Goal: Information Seeking & Learning: Learn about a topic

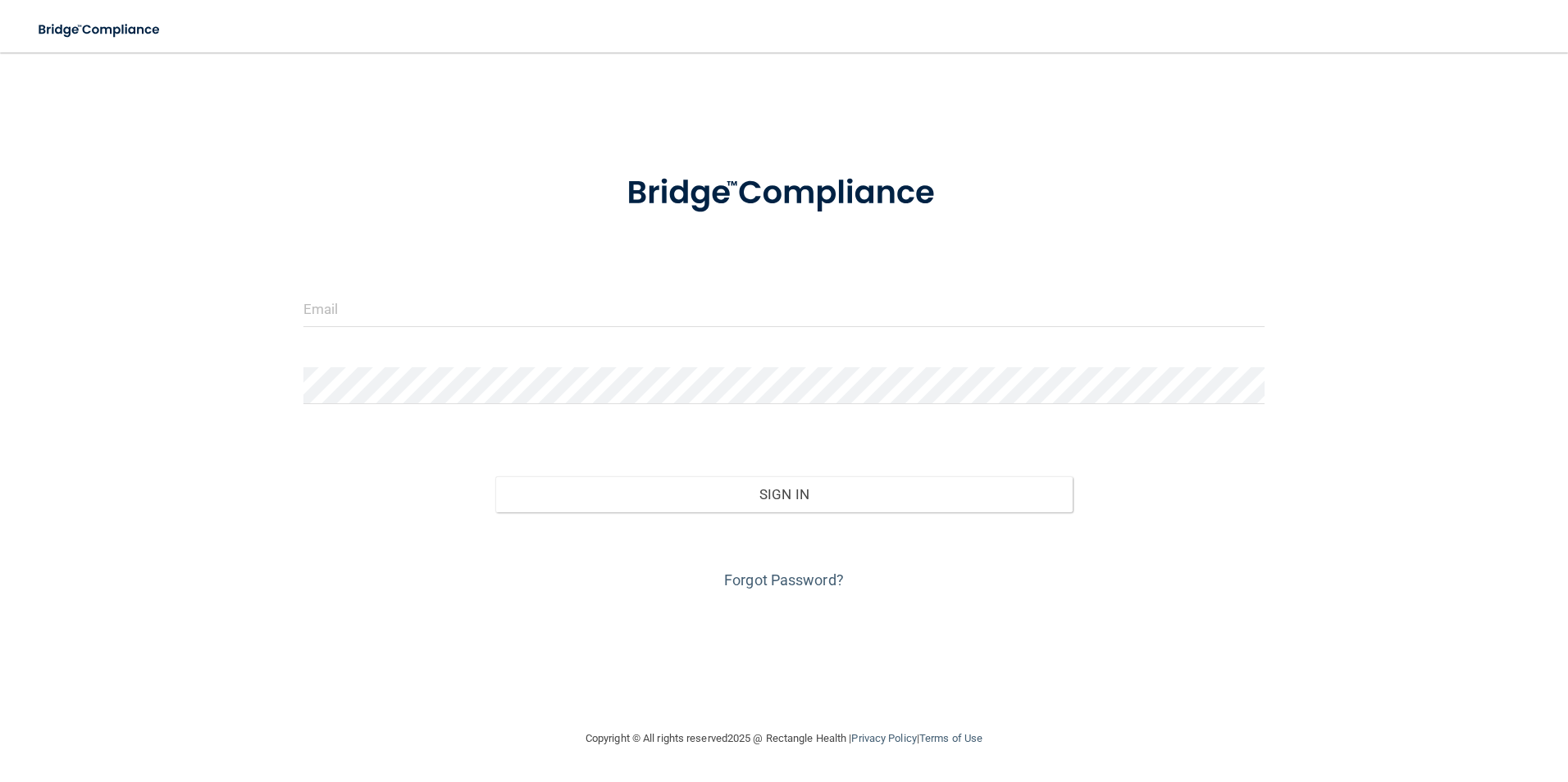
click at [955, 71] on main "Invalid email/password. You don't have permission to access that page. Sign In …" at bounding box center [784, 417] width 1568 height 730
click at [423, 316] on input "email" at bounding box center [785, 309] width 962 height 37
type input "[EMAIL_ADDRESS][DOMAIN_NAME]"
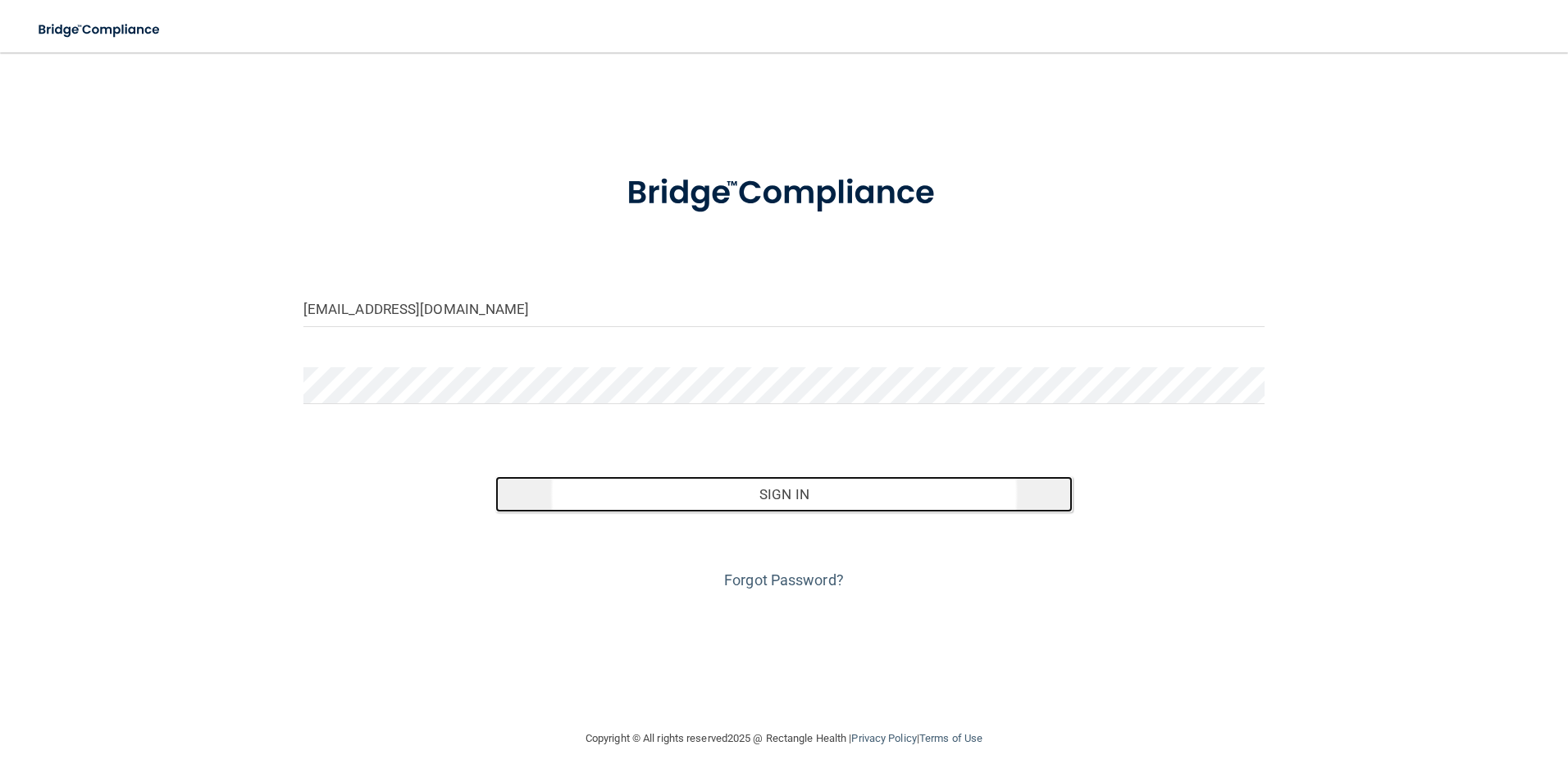
click at [800, 499] on button "Sign In" at bounding box center [784, 494] width 577 height 36
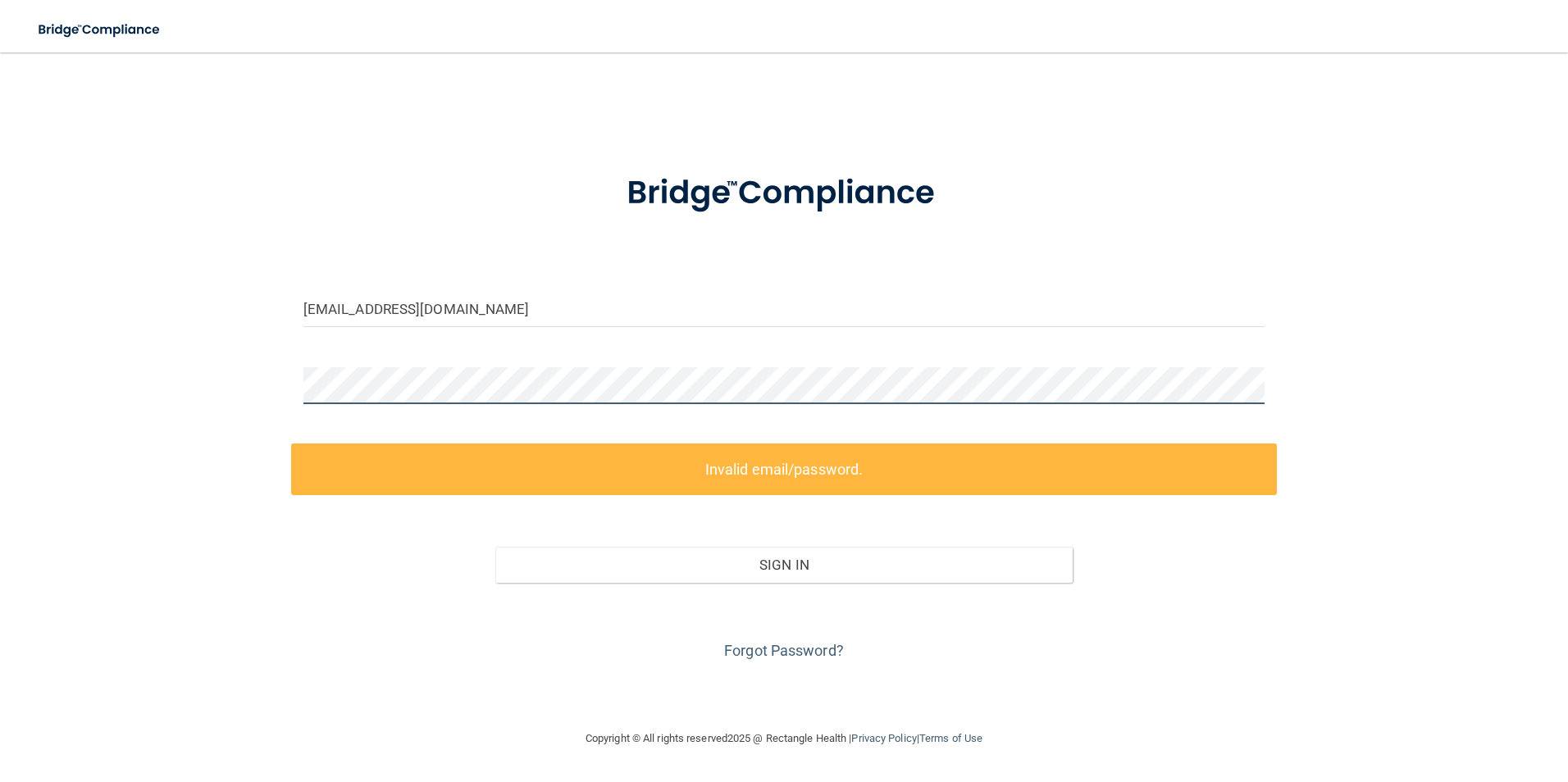
click at [206, 366] on div "awelch@lamercymedical.com Invalid email/password. You don't have permission to …" at bounding box center [784, 391] width 1502 height 644
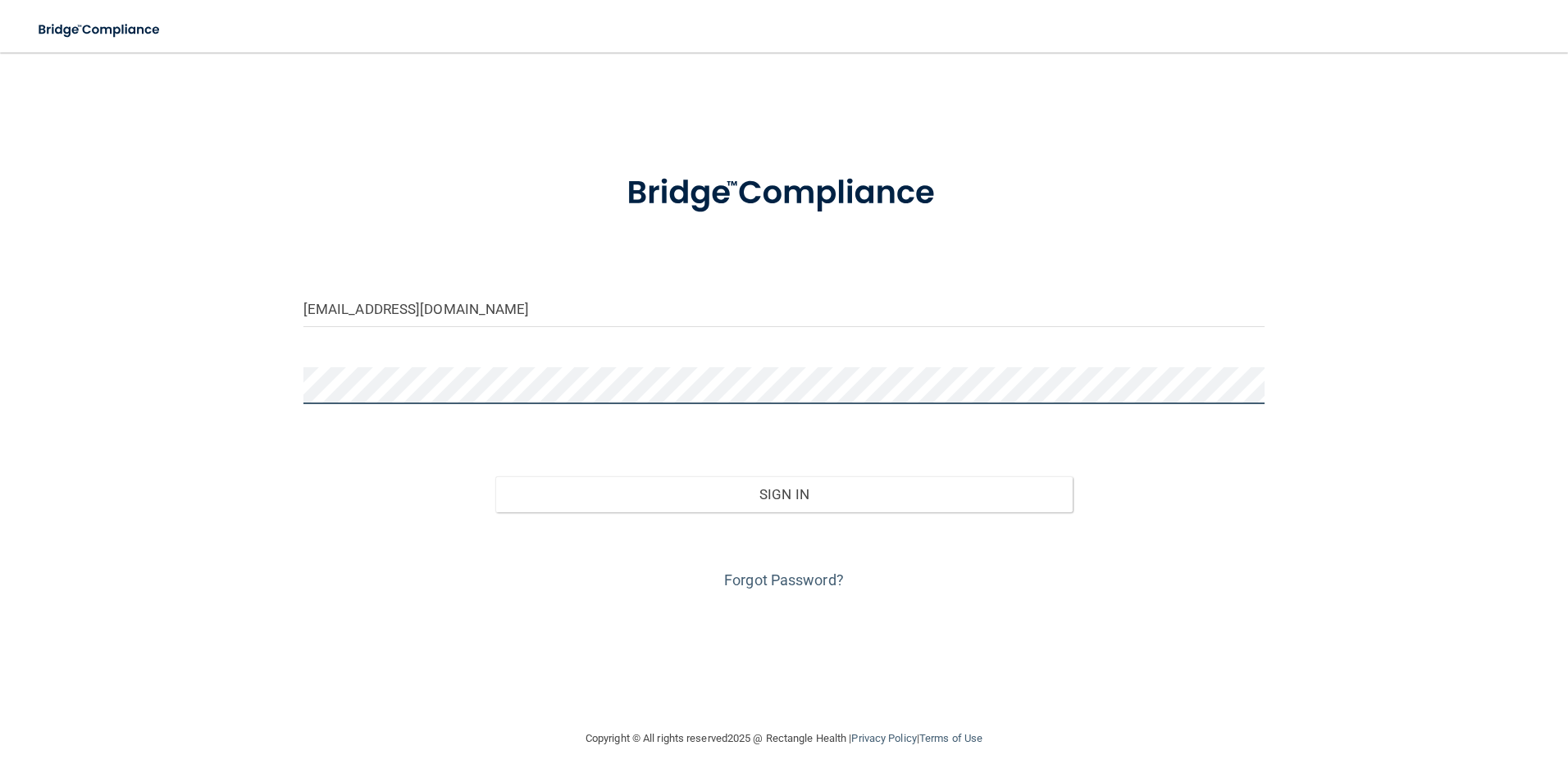
click at [495, 477] on button "Sign In" at bounding box center [784, 494] width 577 height 36
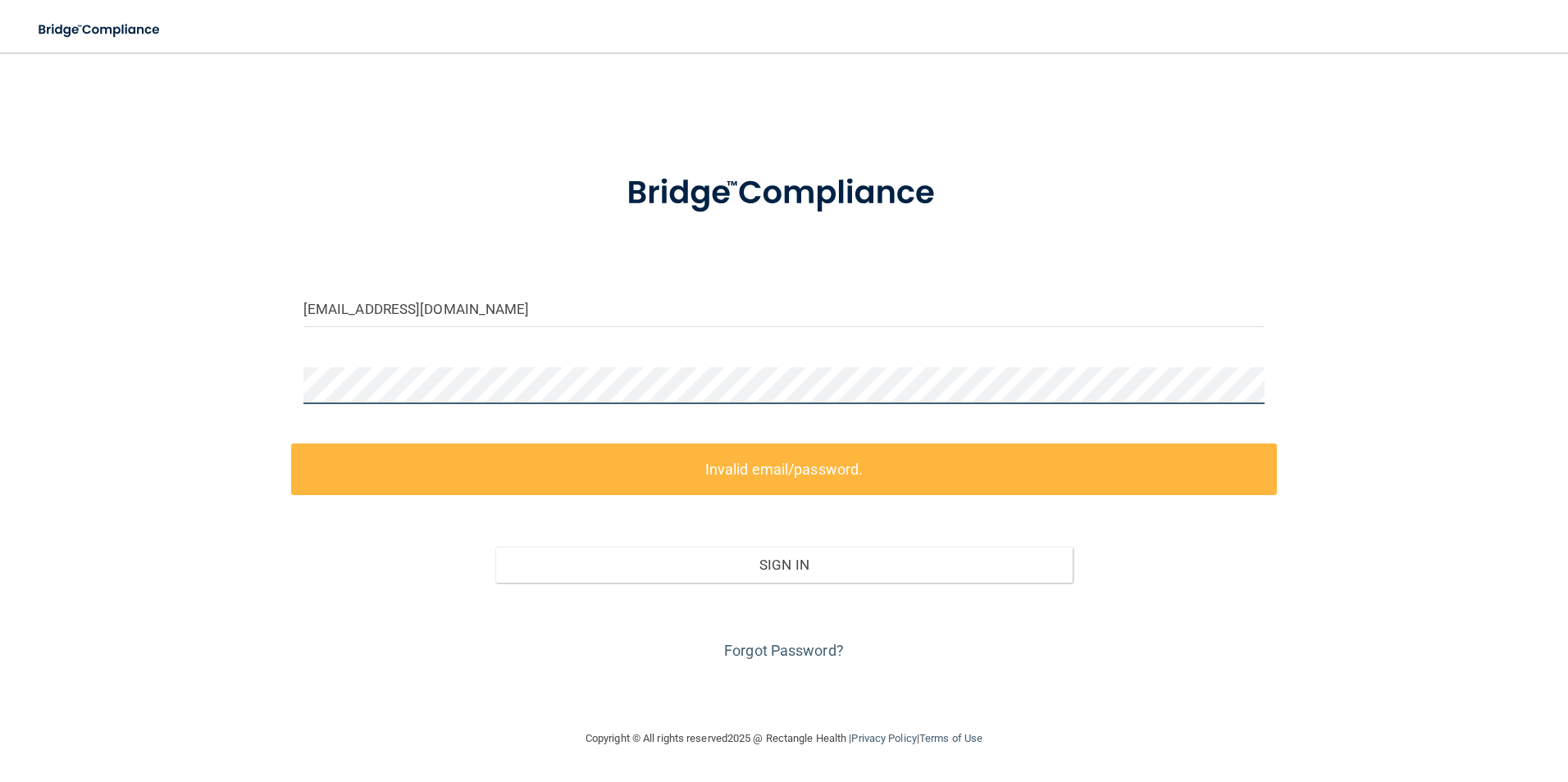
click at [127, 350] on div "awelch@lamercymedical.com Invalid email/password. You don't have permission to …" at bounding box center [784, 391] width 1502 height 644
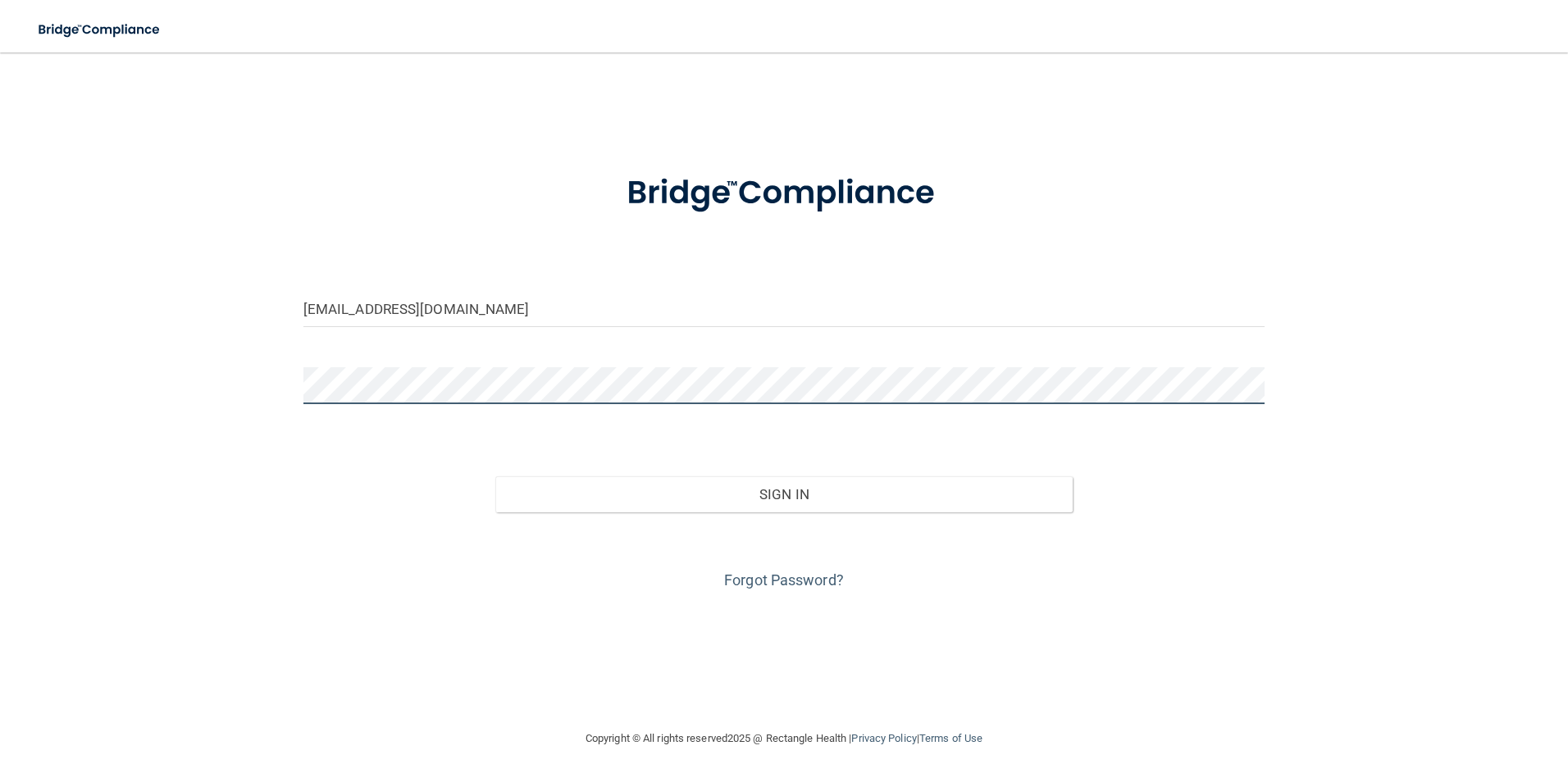
click at [495, 477] on button "Sign In" at bounding box center [784, 494] width 577 height 36
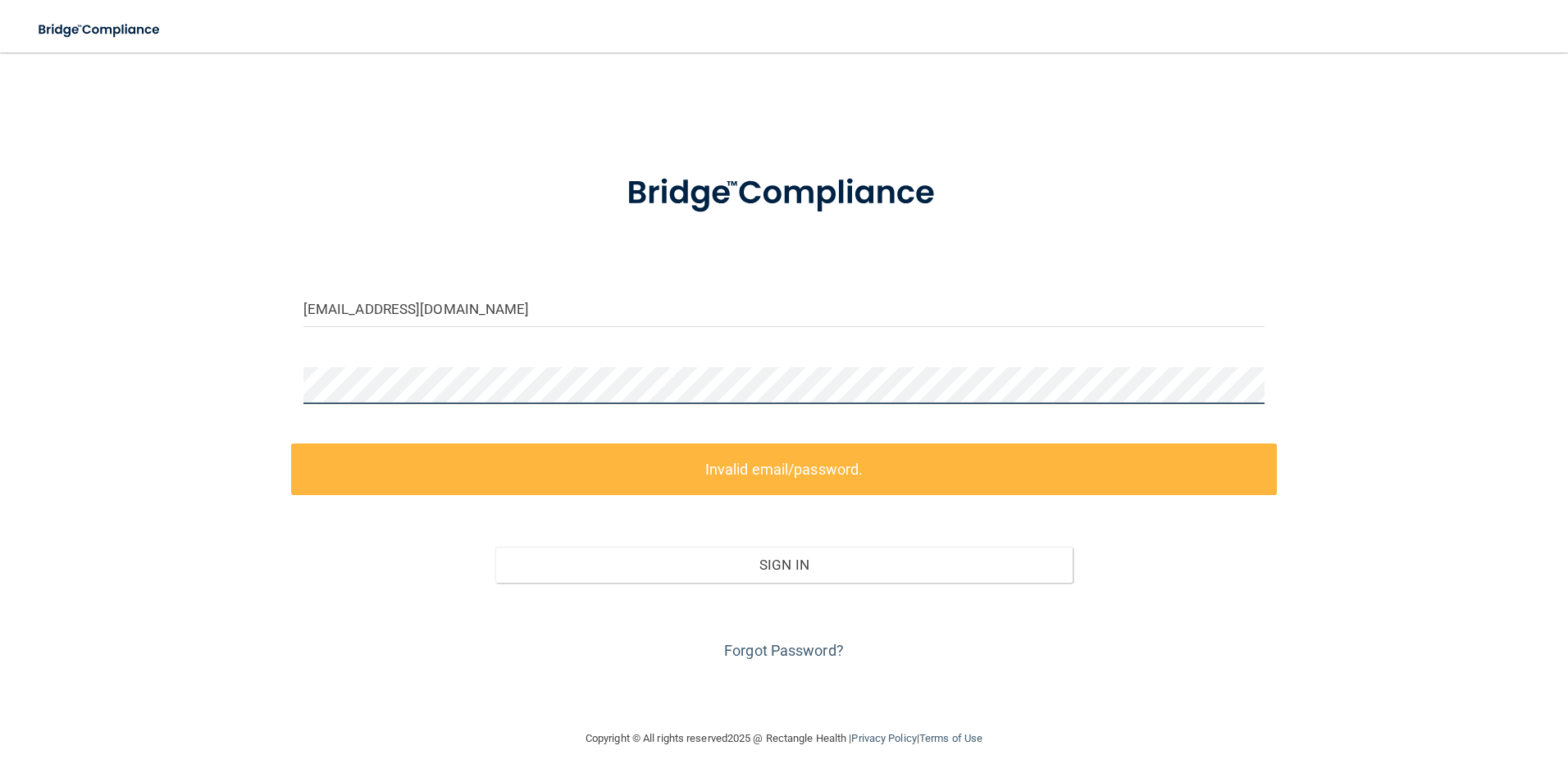
click at [145, 374] on div "awelch@lamercymedical.com Invalid email/password. You don't have permission to …" at bounding box center [784, 391] width 1502 height 644
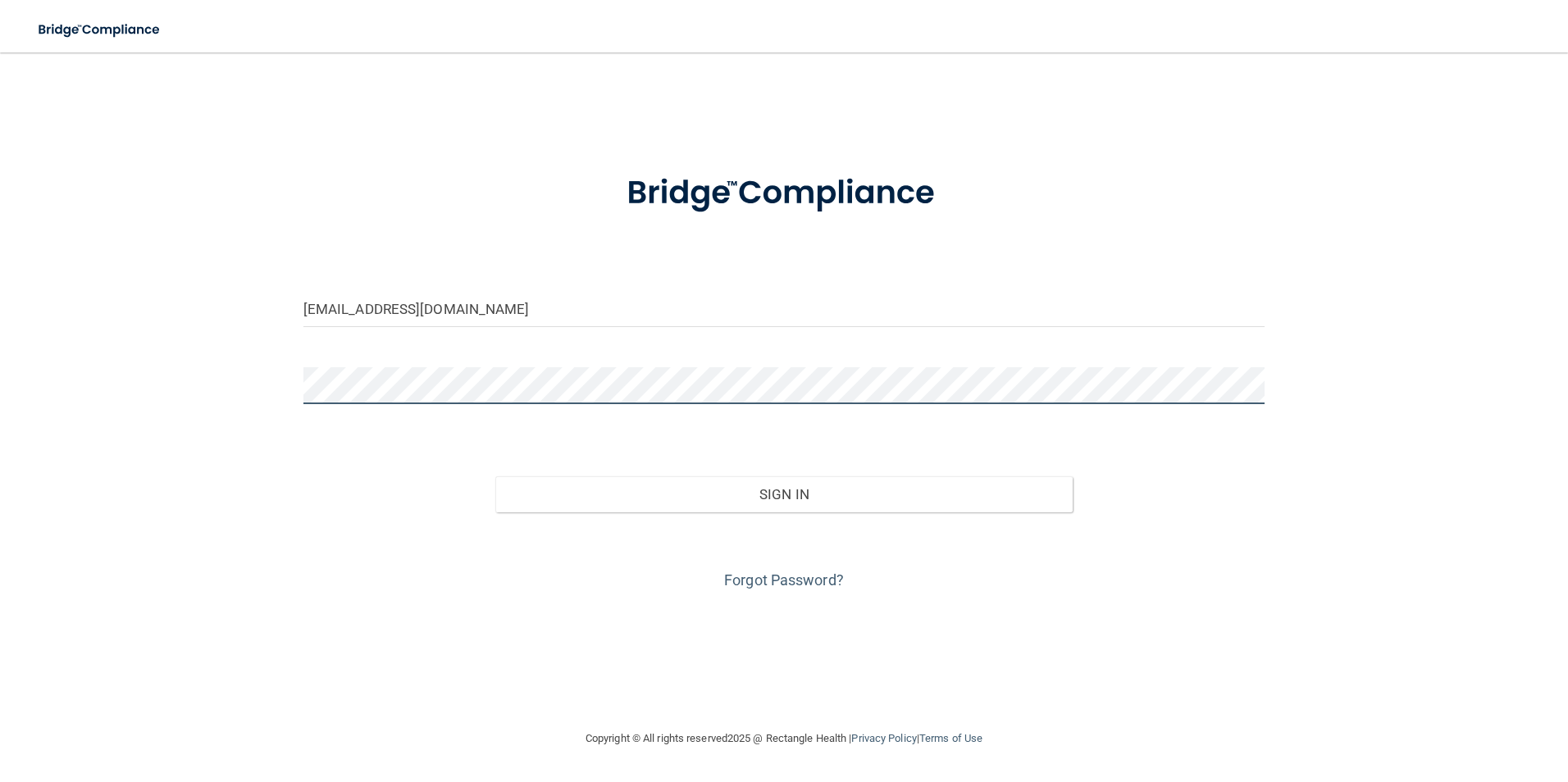
click at [495, 477] on button "Sign In" at bounding box center [784, 494] width 577 height 36
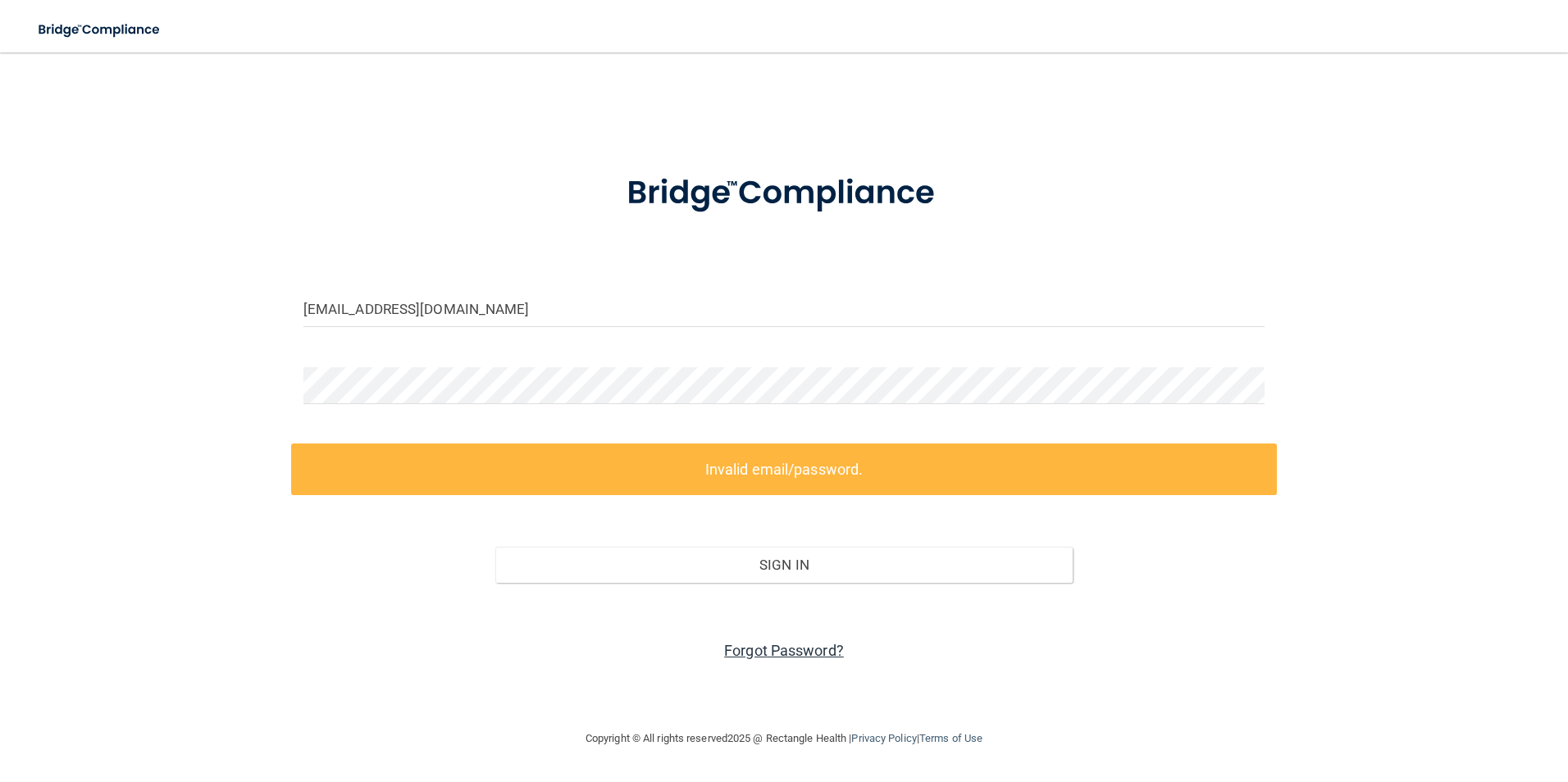
click at [752, 645] on link "Forgot Password?" at bounding box center [784, 650] width 120 height 17
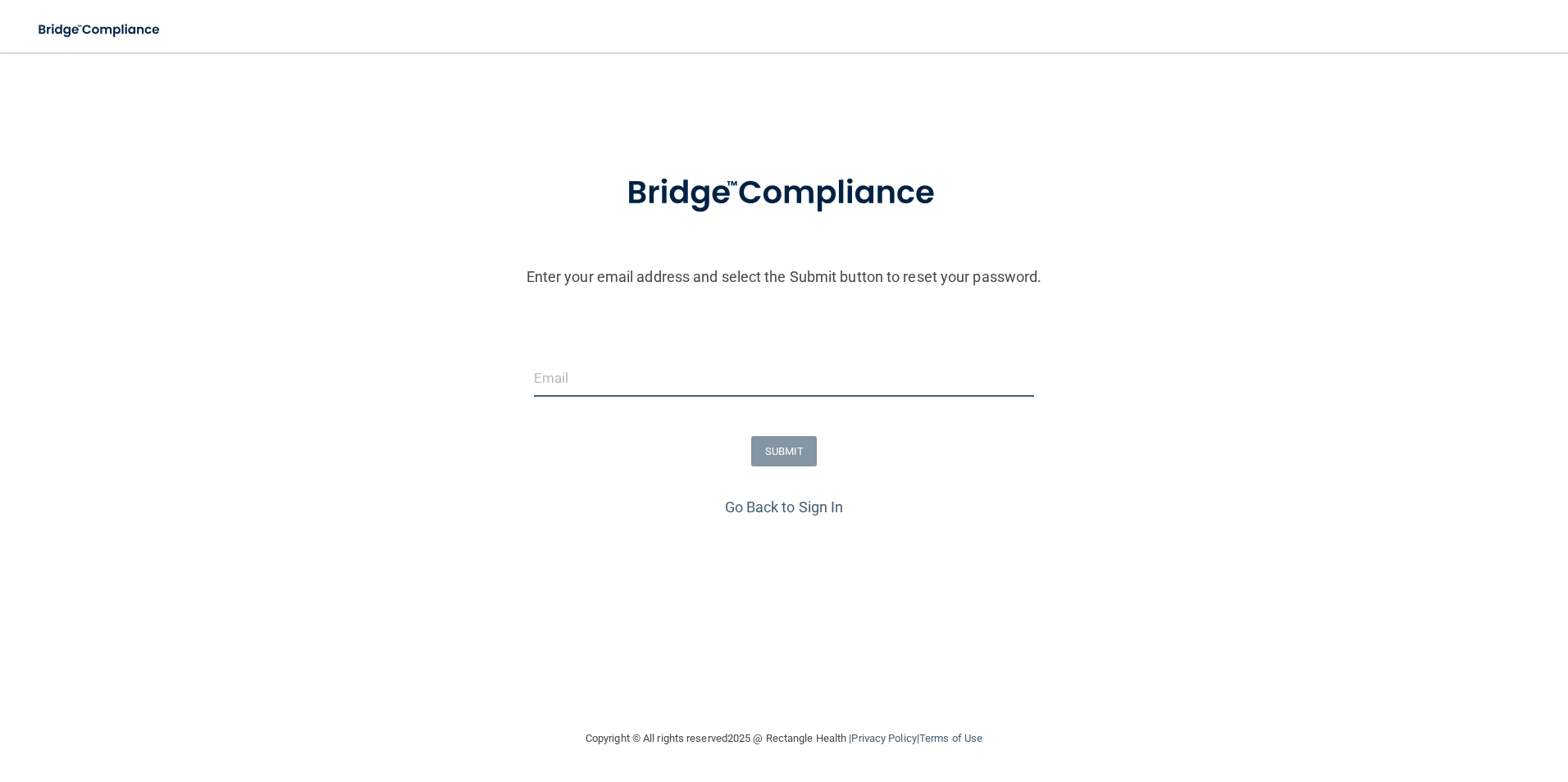
click at [627, 375] on input "email" at bounding box center [785, 379] width 501 height 37
type input "[EMAIL_ADDRESS][DOMAIN_NAME]"
click at [770, 451] on button "SUBMIT" at bounding box center [784, 451] width 67 height 30
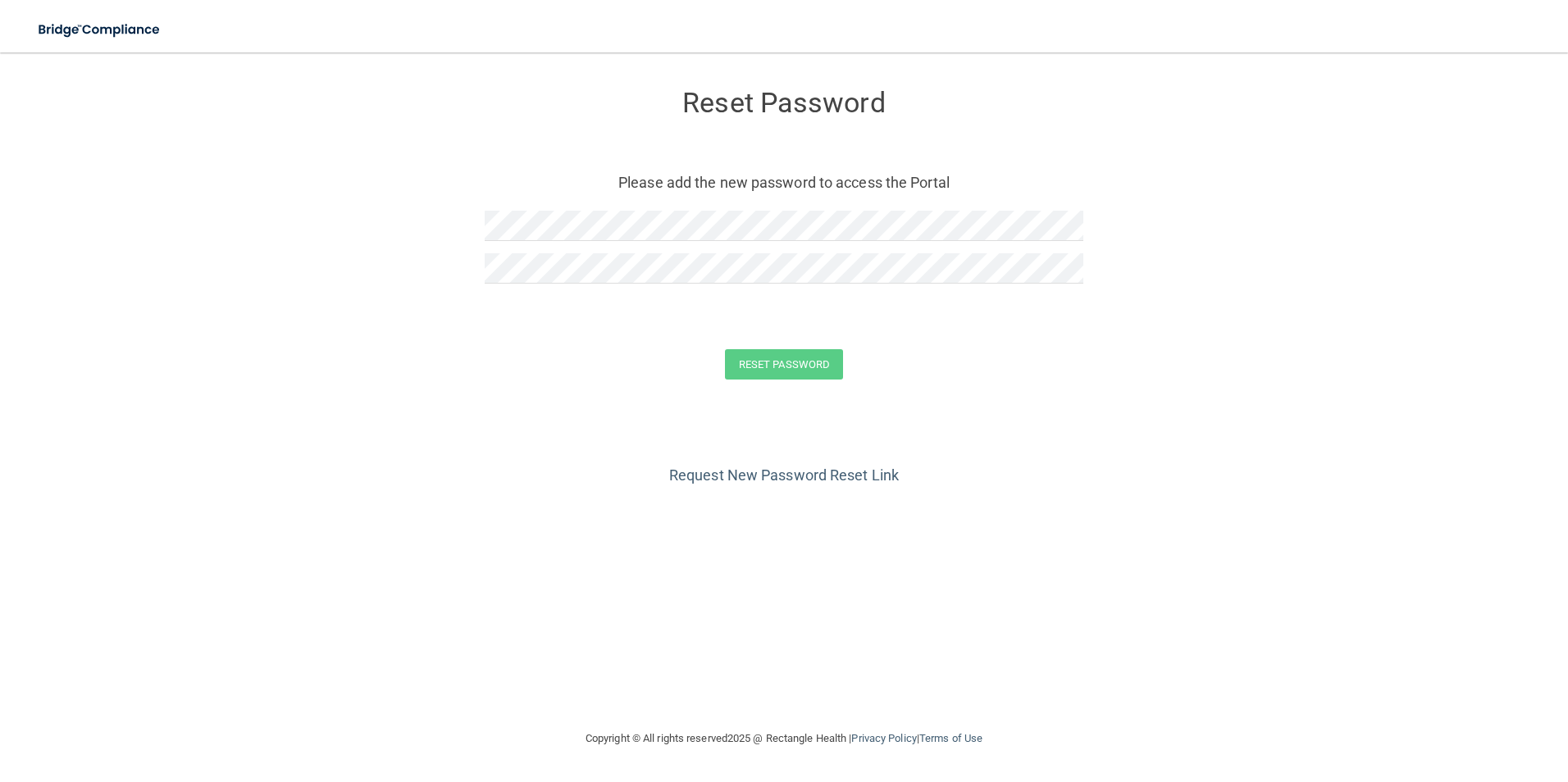
click at [846, 288] on div at bounding box center [783, 274] width 598 height 43
click at [317, 214] on form "Reset Password Please add the new password to access the Portal Reset Password …" at bounding box center [784, 238] width 1502 height 337
click at [743, 352] on button "Reset Password" at bounding box center [784, 364] width 118 height 30
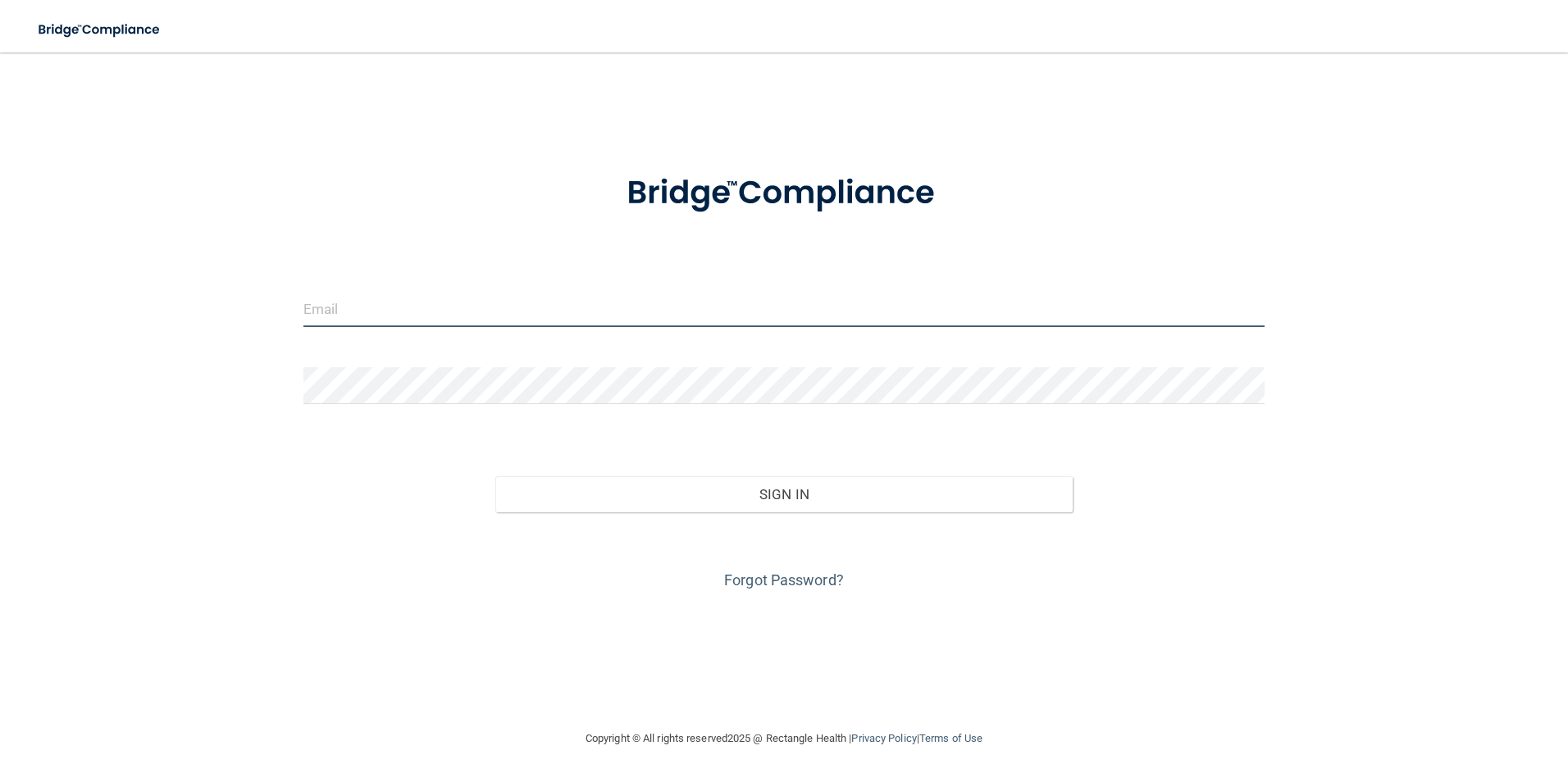
click at [376, 308] on input "email" at bounding box center [785, 309] width 962 height 37
type input "[EMAIL_ADDRESS][DOMAIN_NAME]"
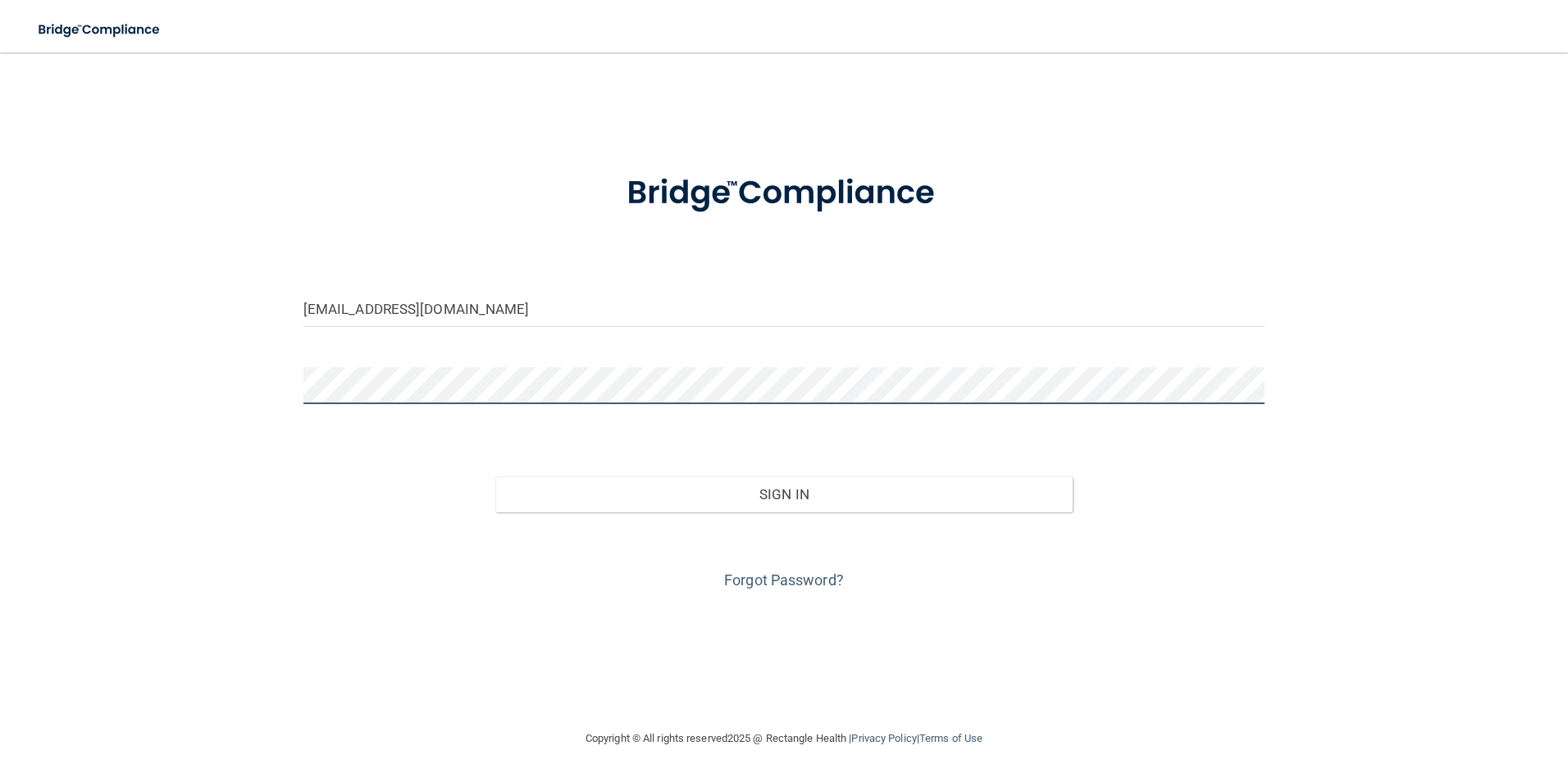
click at [495, 477] on button "Sign In" at bounding box center [784, 494] width 577 height 36
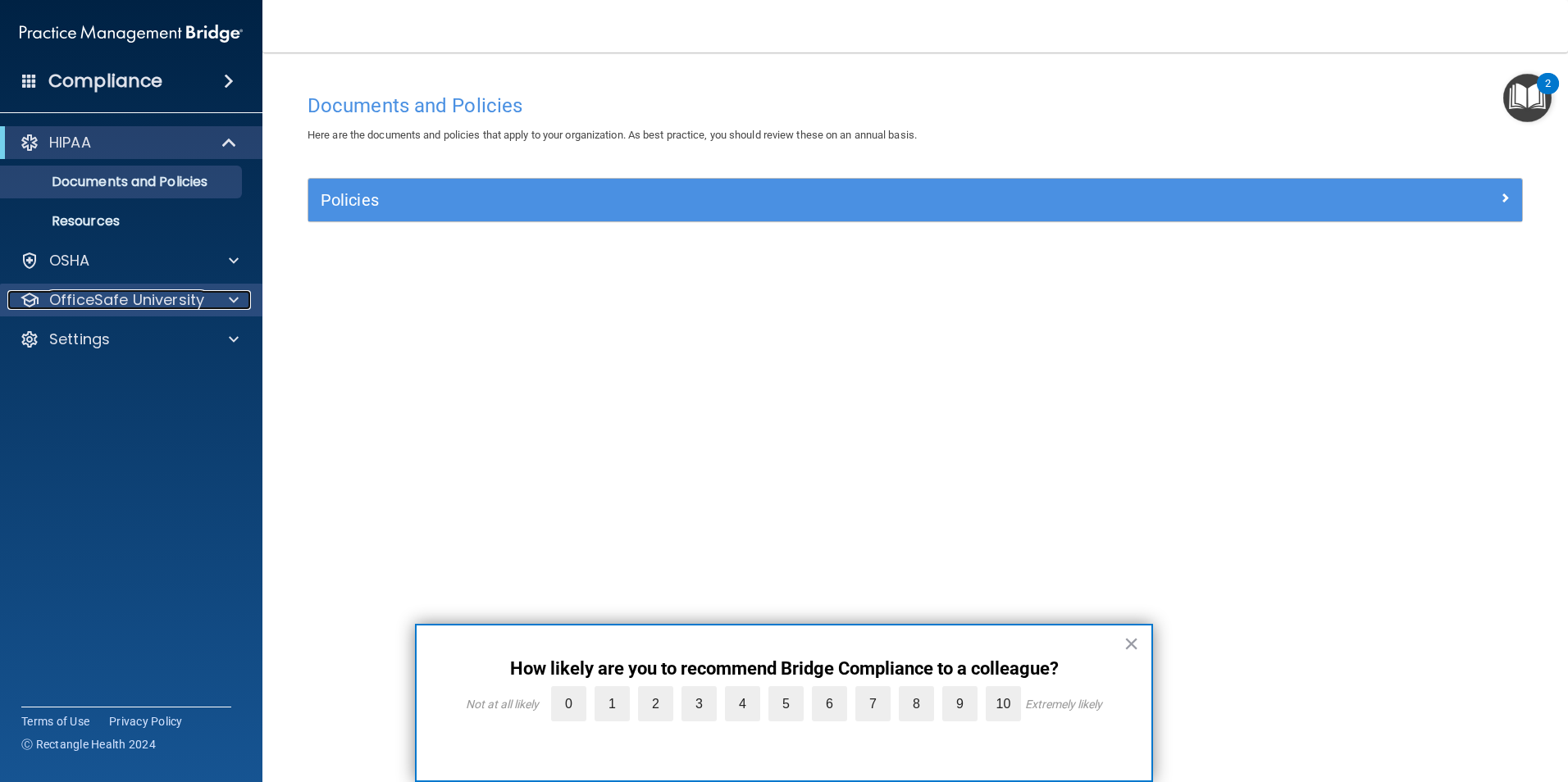
click at [73, 294] on p "OfficeSafe University" at bounding box center [127, 299] width 155 height 19
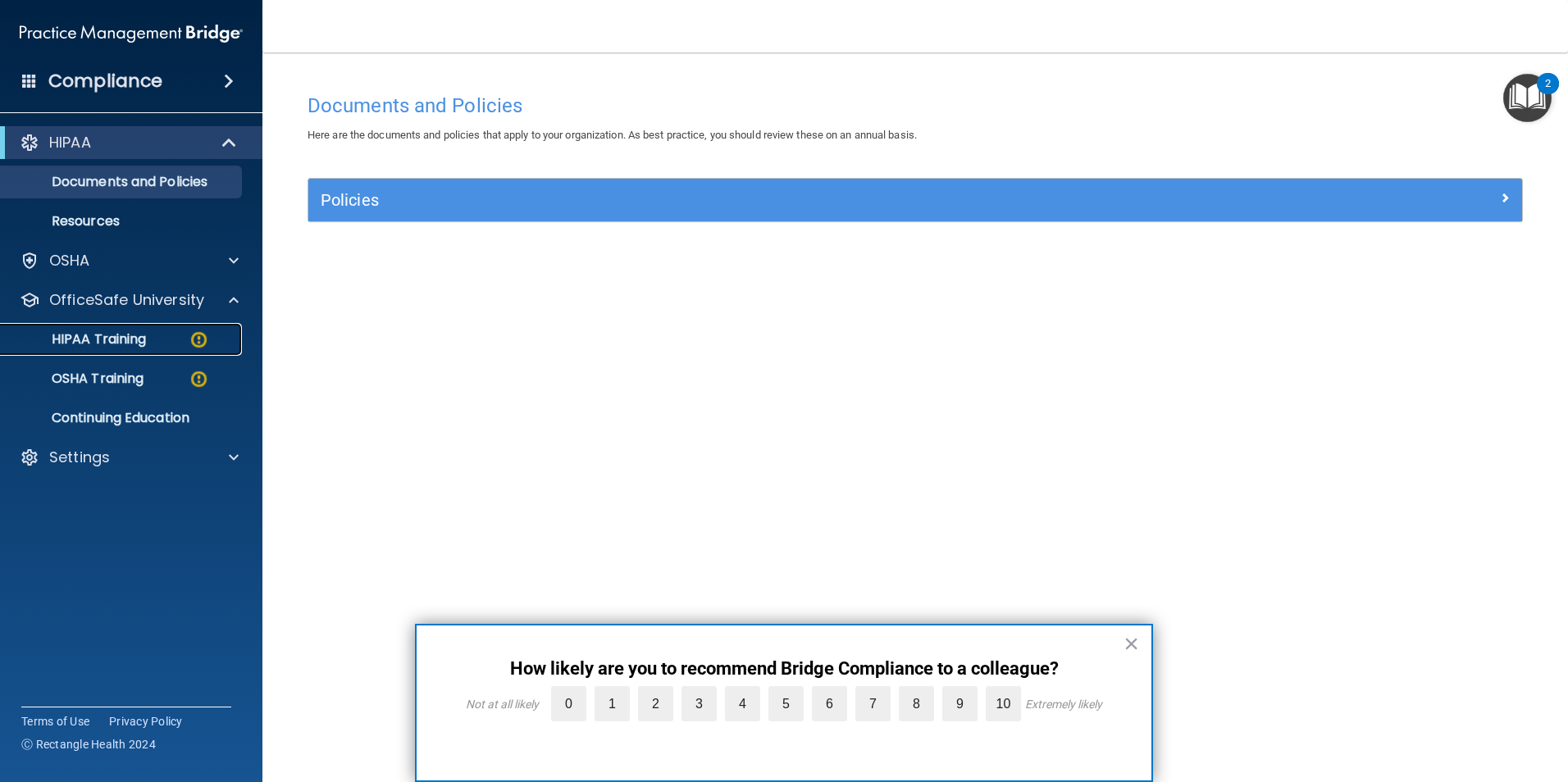
click at [112, 332] on p "HIPAA Training" at bounding box center [78, 339] width 135 height 16
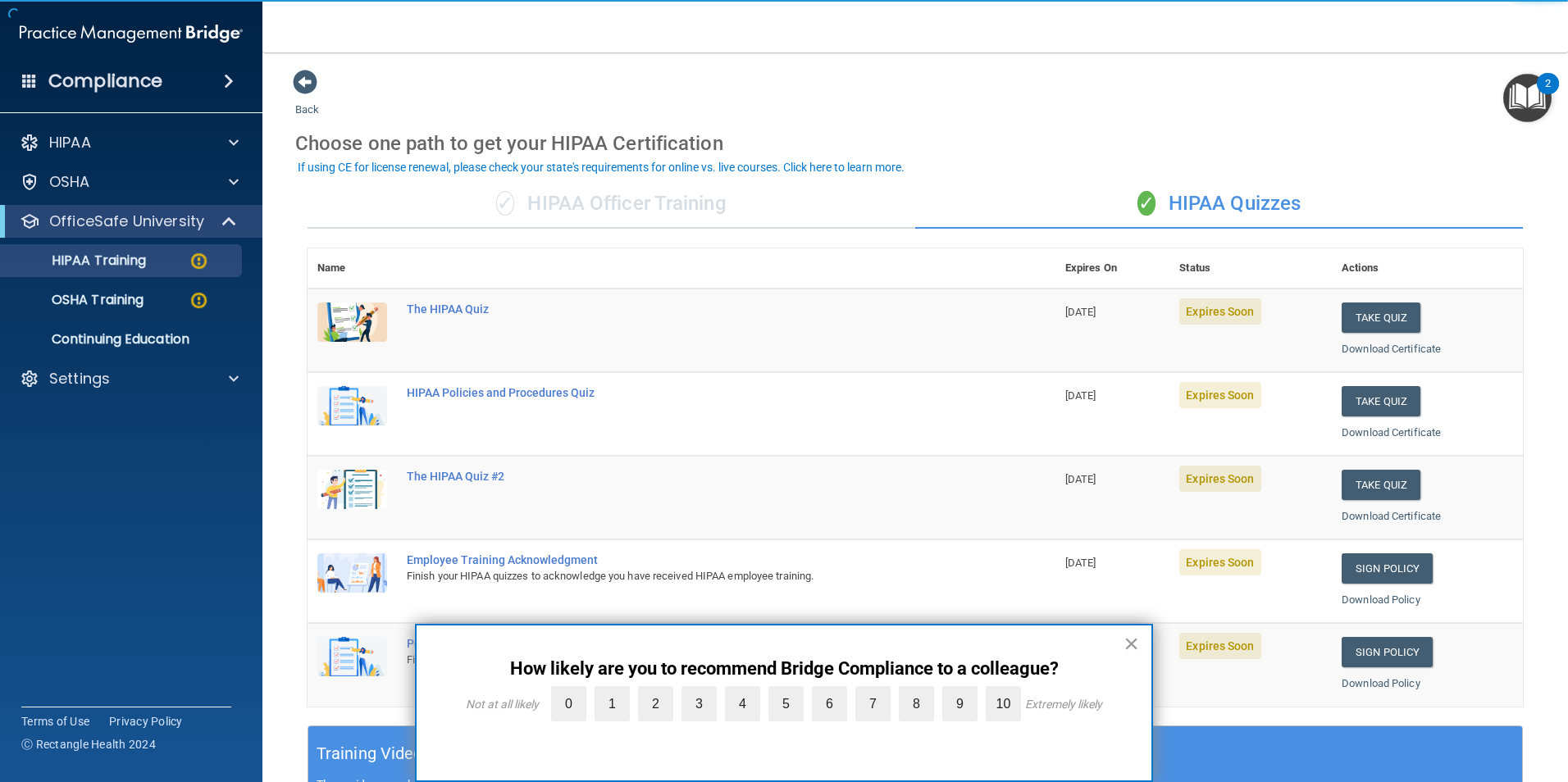
click at [1129, 633] on button "×" at bounding box center [1131, 643] width 15 height 26
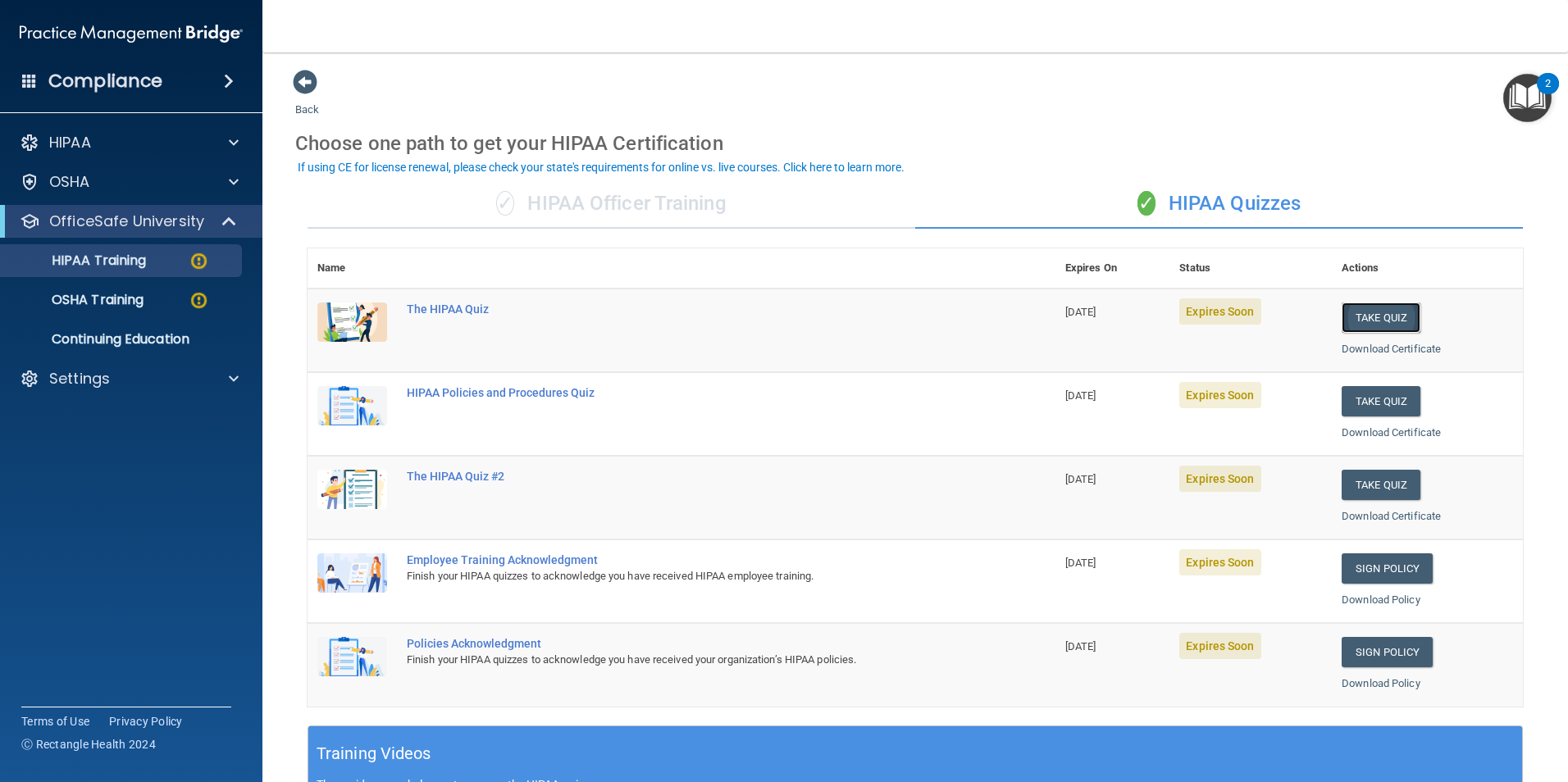
click at [1376, 327] on button "Take Quiz" at bounding box center [1381, 318] width 78 height 30
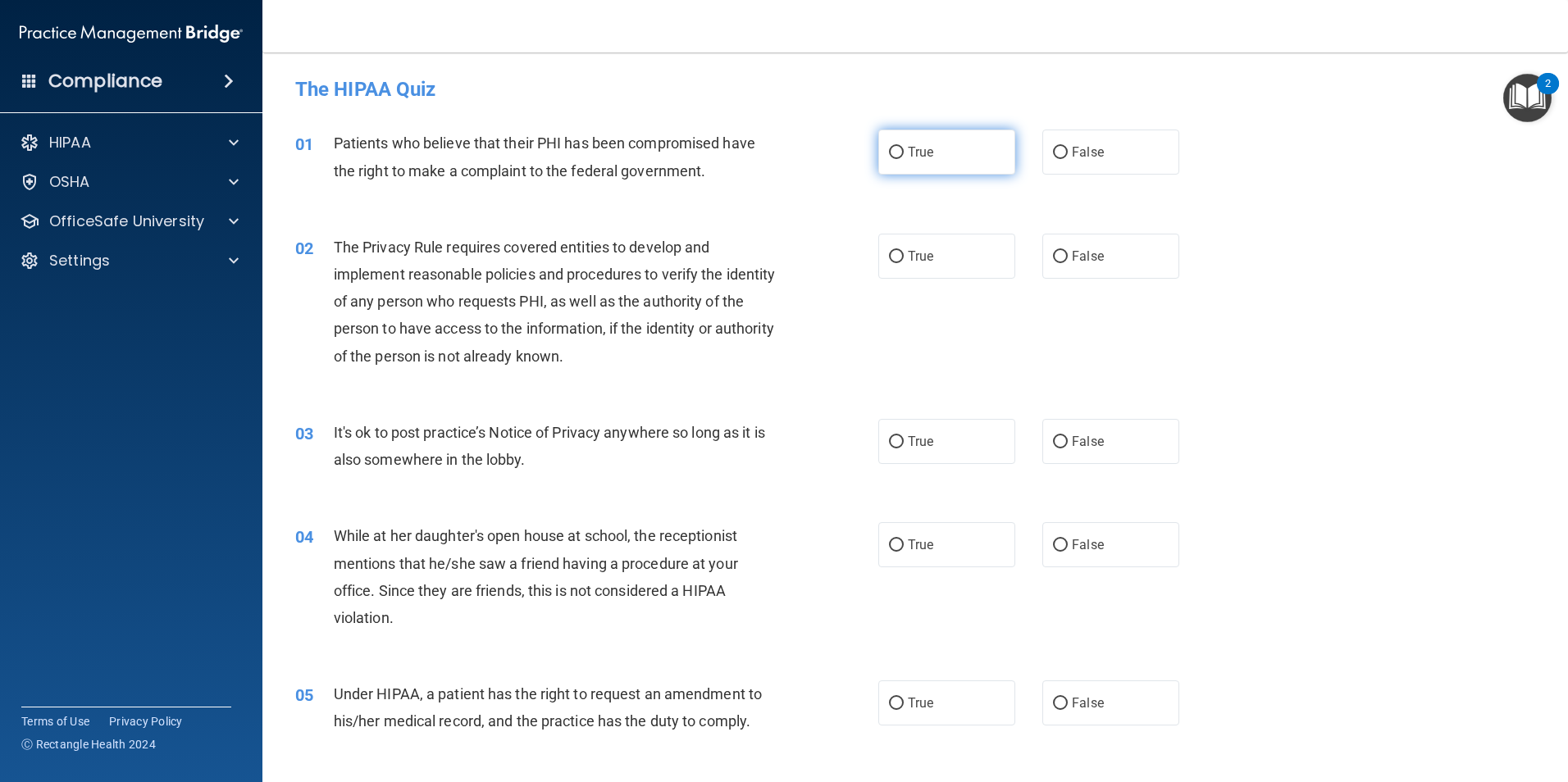
click at [994, 162] on label "True" at bounding box center [947, 152] width 137 height 45
click at [904, 159] on input "True" at bounding box center [895, 153] width 14 height 13
radio input "true"
click at [889, 148] on input "True" at bounding box center [895, 153] width 14 height 13
click at [933, 268] on label "True" at bounding box center [947, 256] width 137 height 45
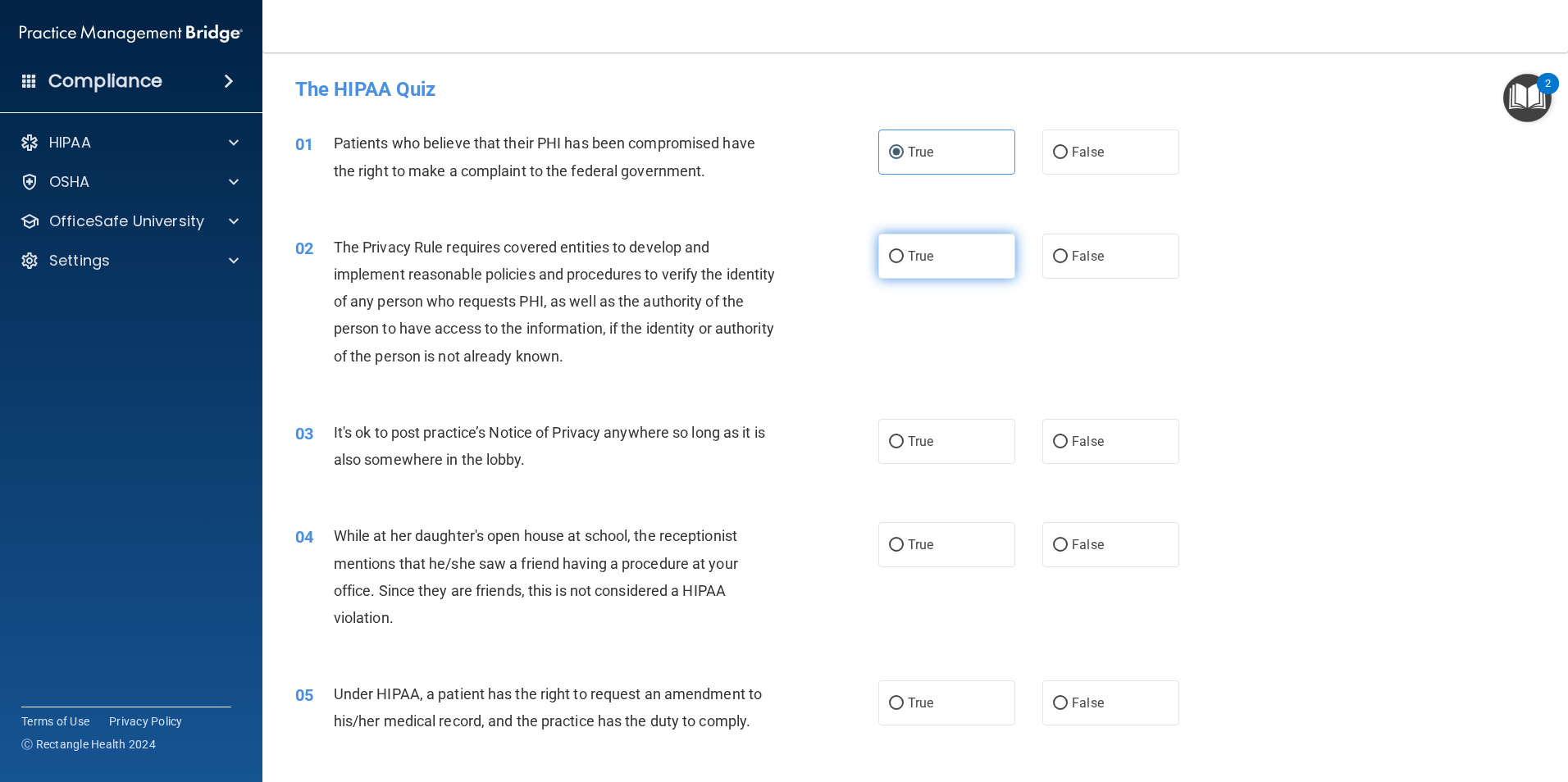
click at [904, 263] on input "True" at bounding box center [895, 256] width 14 height 13
radio input "true"
click at [1072, 440] on span "False" at bounding box center [1088, 441] width 32 height 15
click at [1068, 440] on input "False" at bounding box center [1060, 442] width 14 height 13
radio input "true"
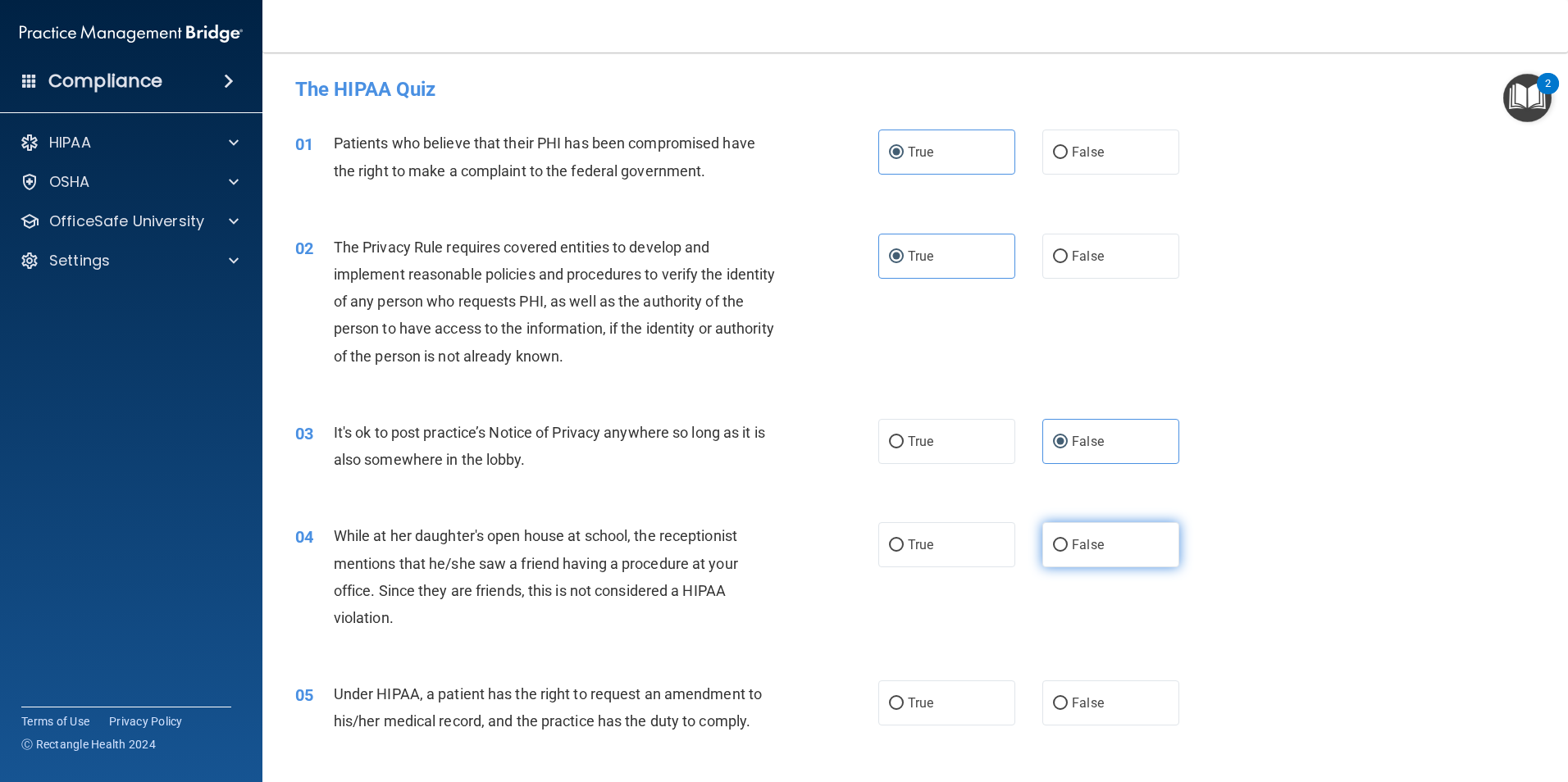
click at [1061, 539] on label "False" at bounding box center [1111, 544] width 137 height 45
click at [1061, 539] on input "False" at bounding box center [1060, 545] width 14 height 13
radio input "true"
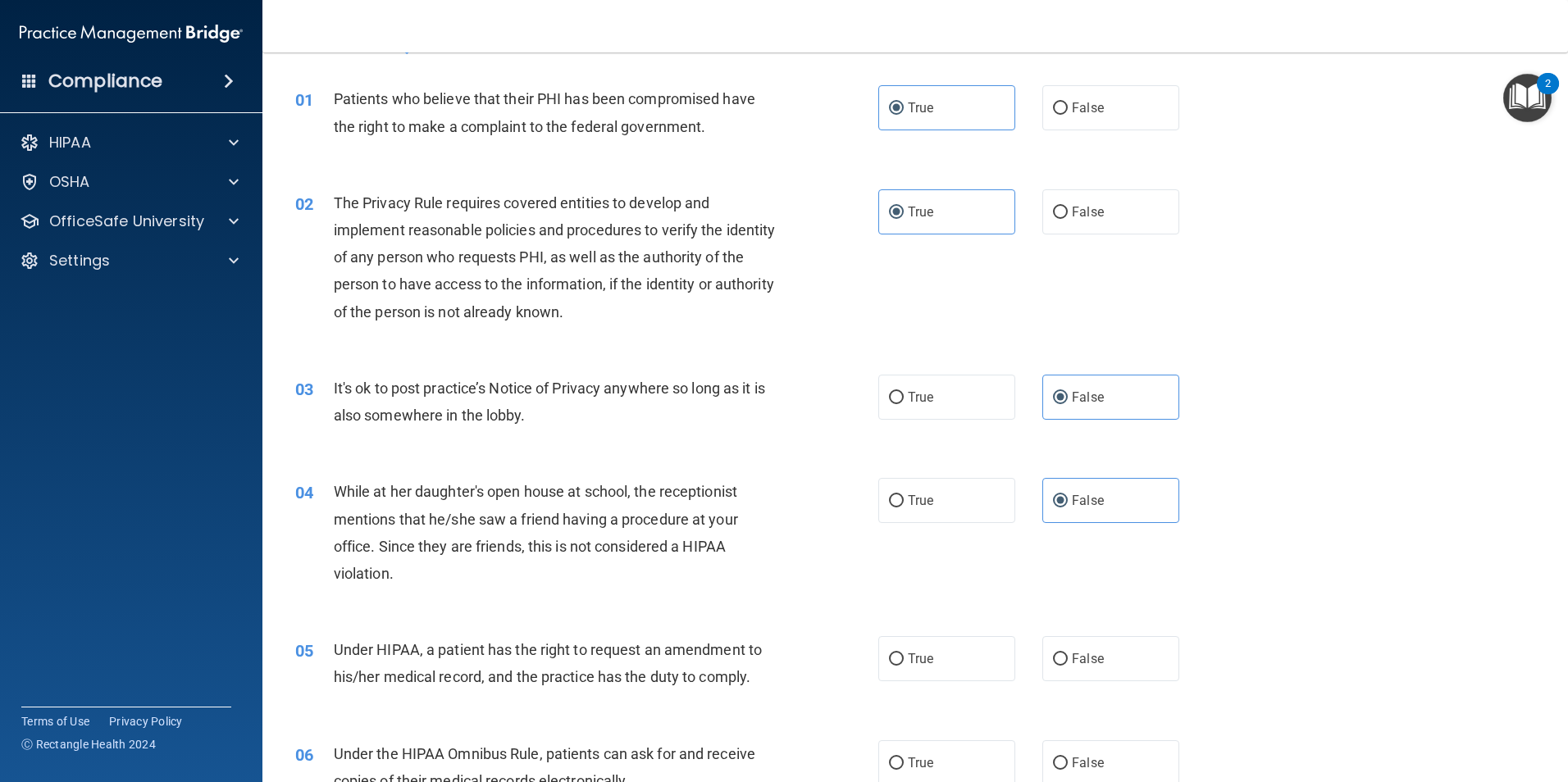
scroll to position [246, 0]
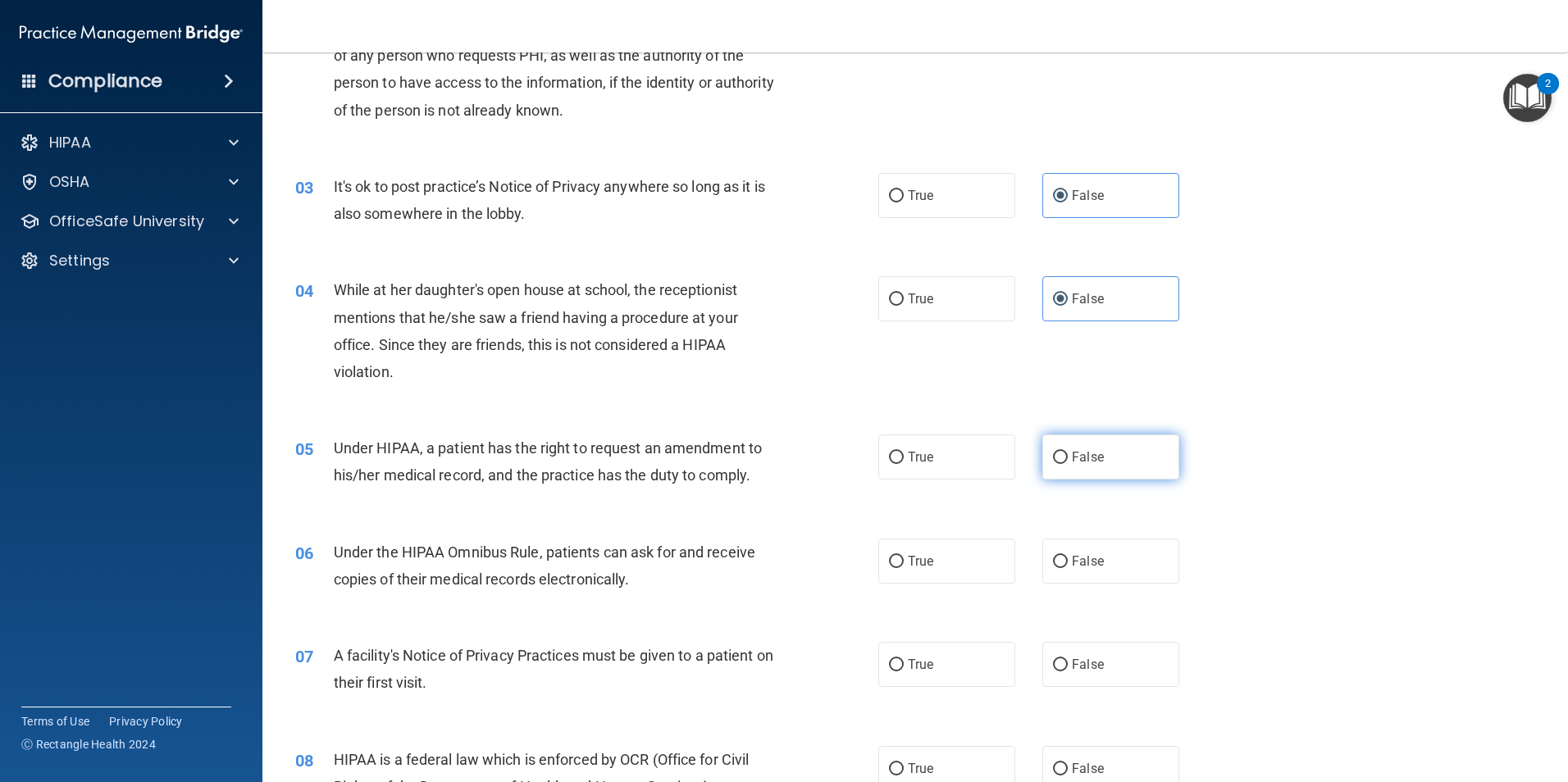
click at [1062, 460] on label "False" at bounding box center [1111, 456] width 137 height 45
click at [1062, 460] on input "False" at bounding box center [1060, 457] width 14 height 13
radio input "true"
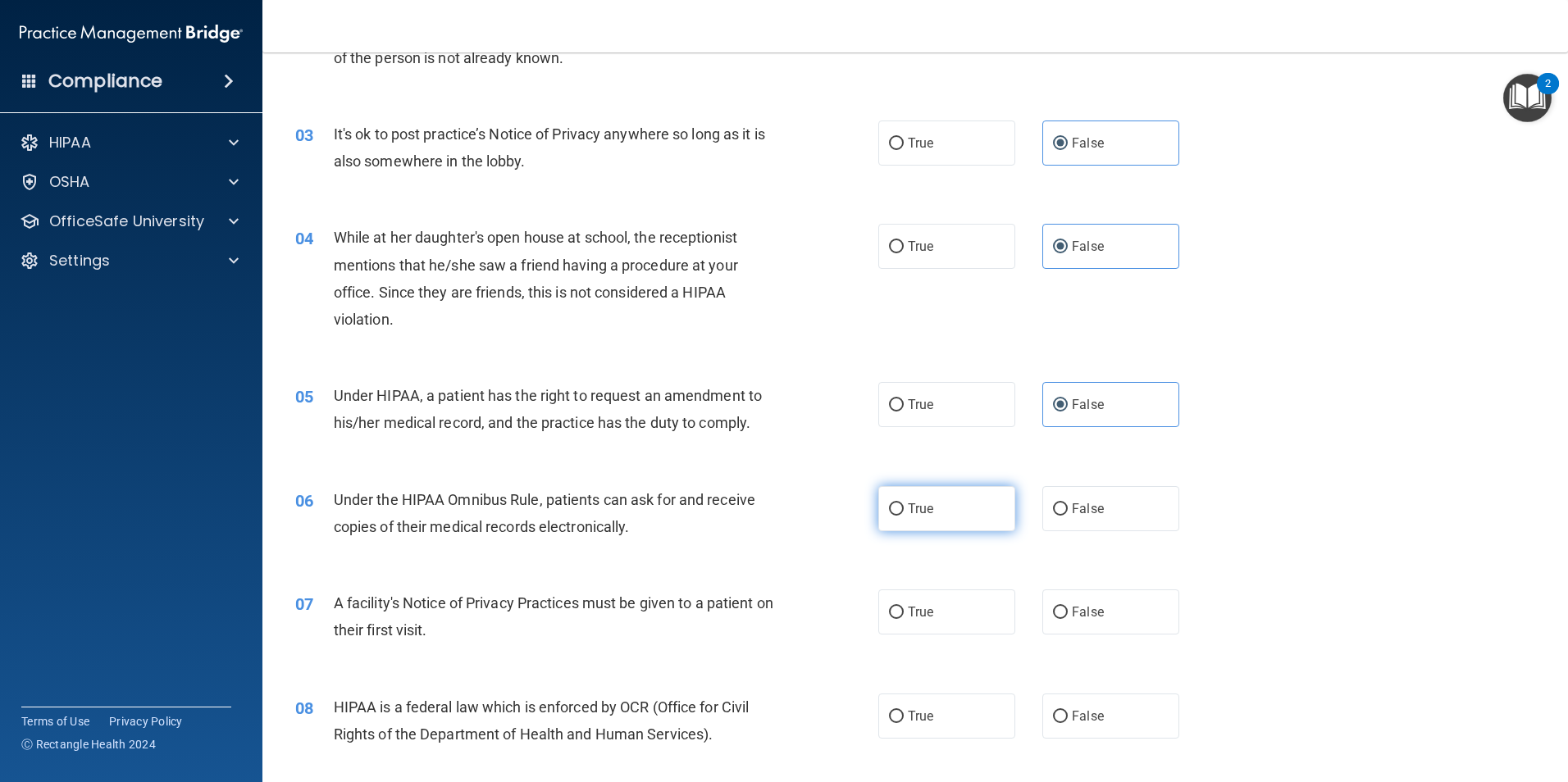
scroll to position [328, 0]
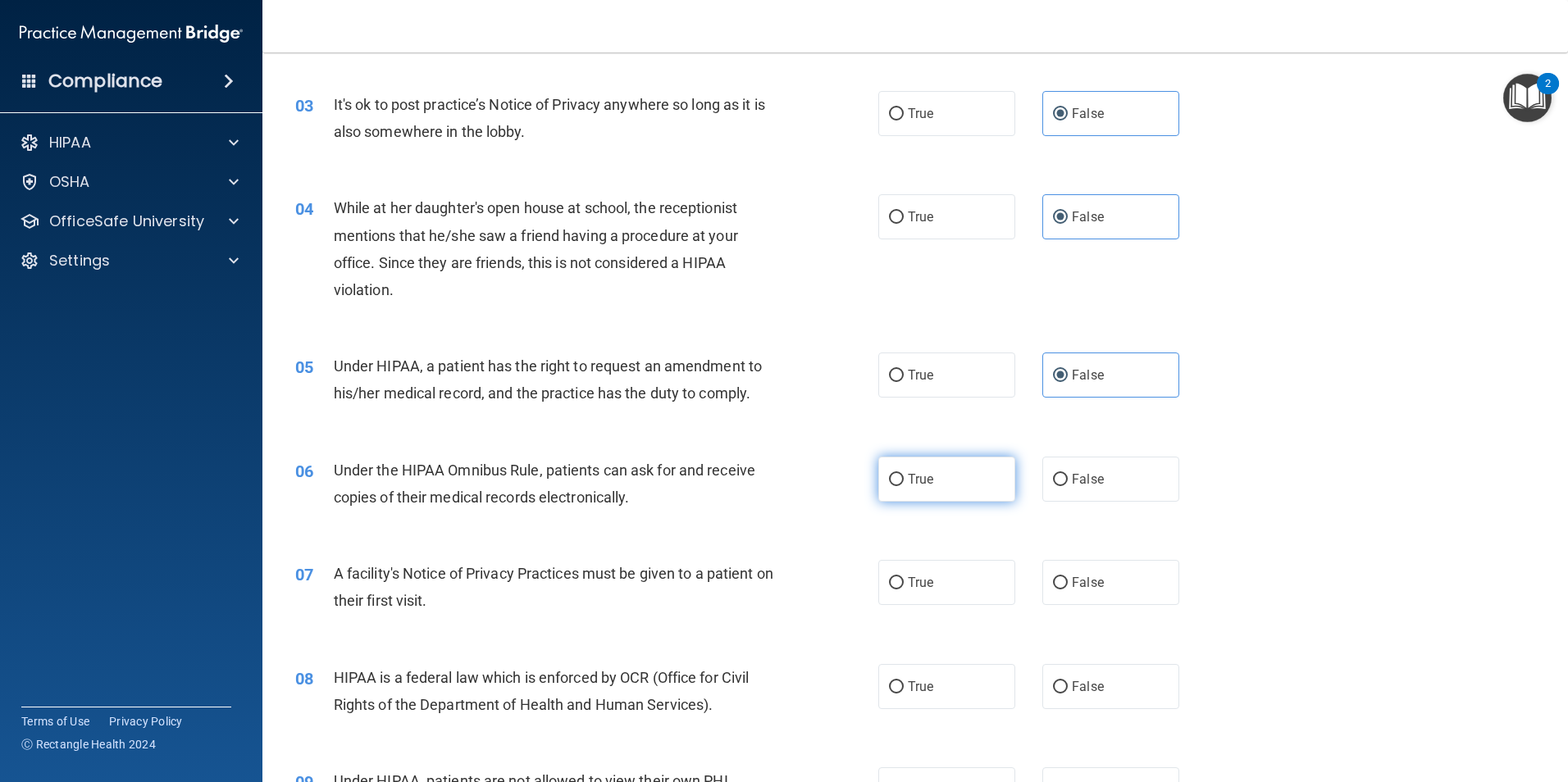
drag, startPoint x: 953, startPoint y: 467, endPoint x: 947, endPoint y: 486, distance: 19.9
click at [953, 468] on label "True" at bounding box center [947, 478] width 137 height 45
click at [904, 474] on input "True" at bounding box center [895, 480] width 14 height 13
radio input "true"
click at [910, 583] on span "True" at bounding box center [921, 582] width 25 height 15
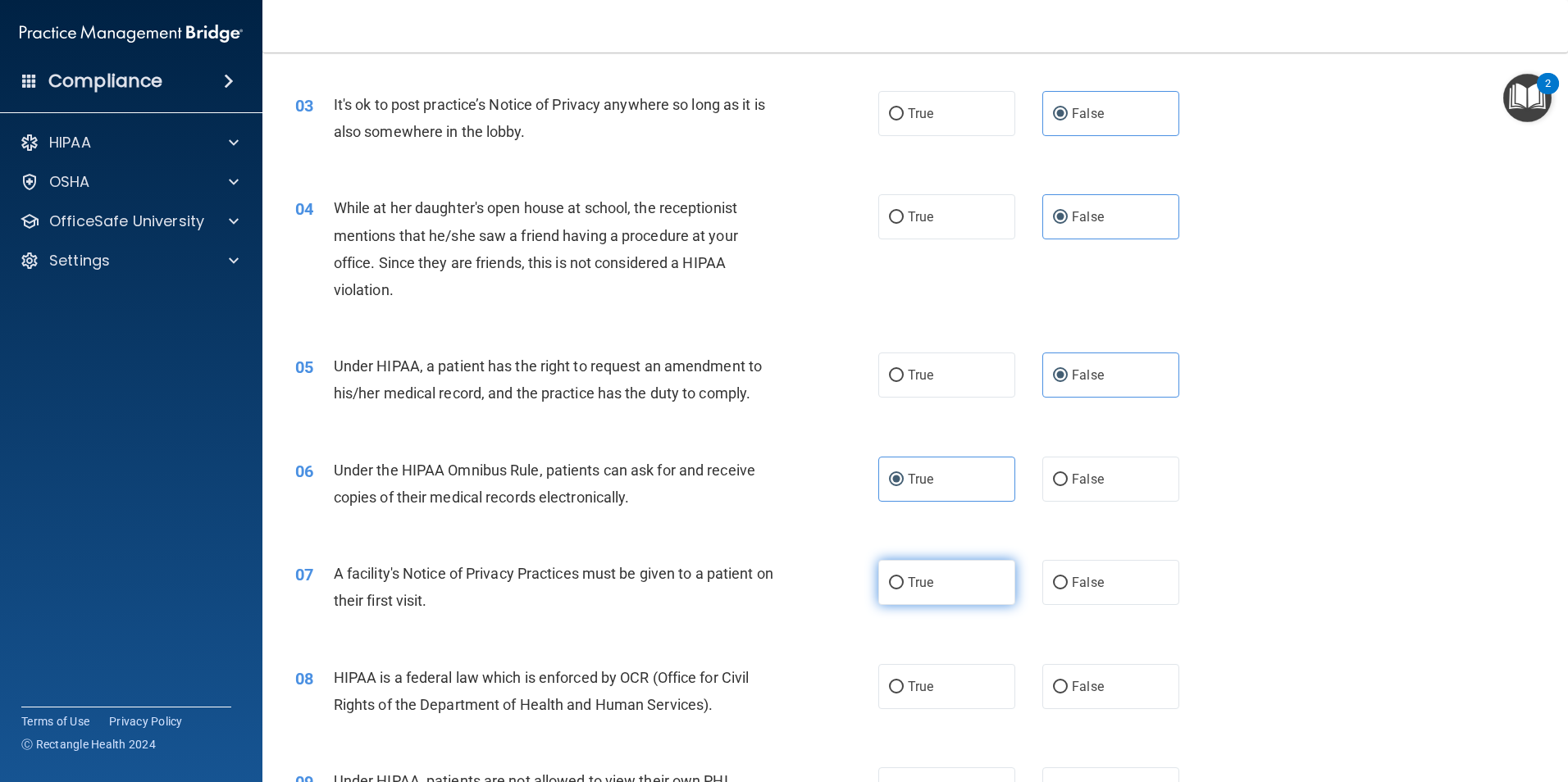
click at [904, 583] on input "True" at bounding box center [895, 583] width 14 height 13
radio input "true"
click at [906, 671] on label "True" at bounding box center [947, 686] width 137 height 45
click at [904, 682] on input "True" at bounding box center [895, 688] width 14 height 13
radio input "true"
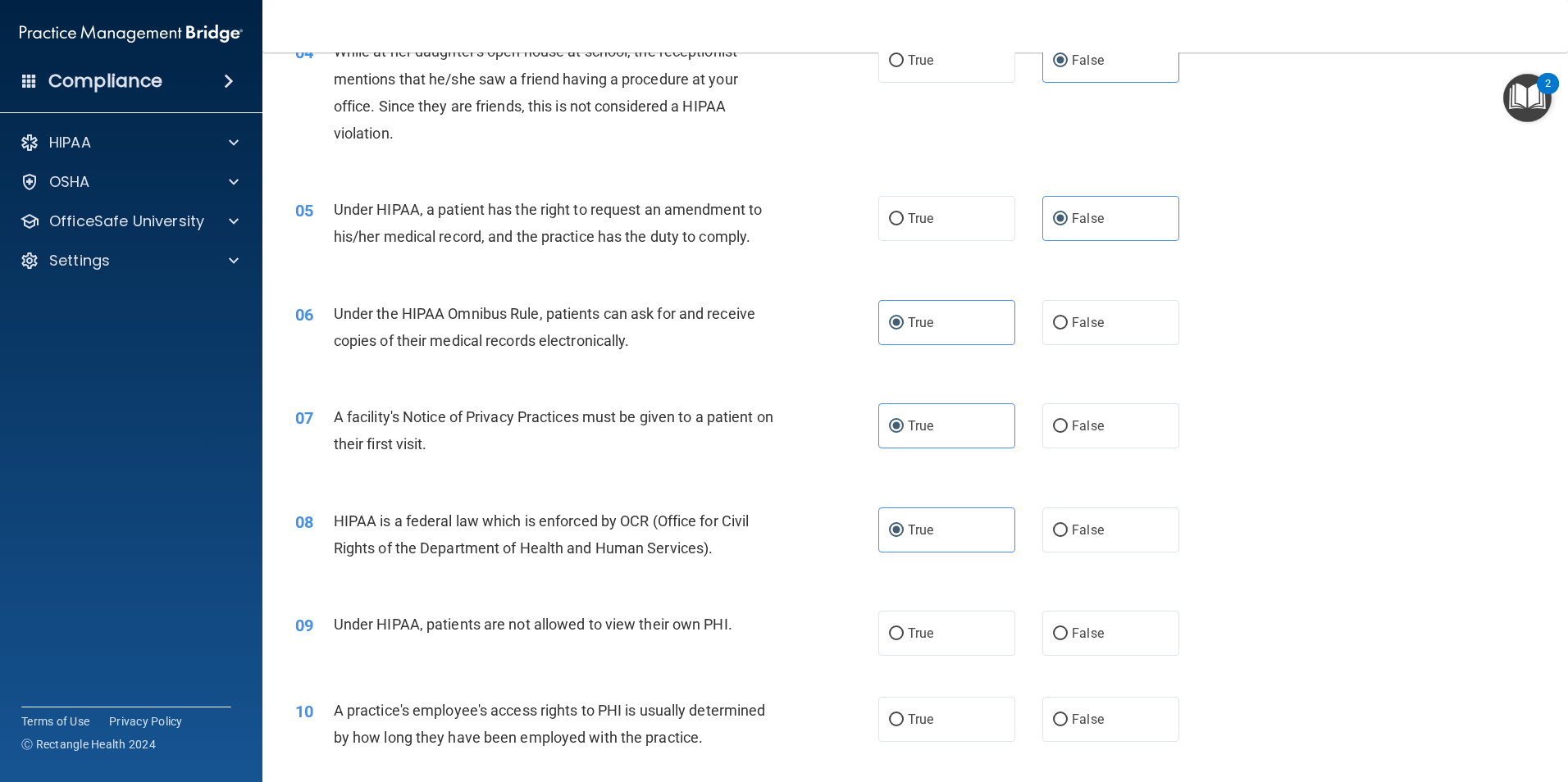
scroll to position [492, 0]
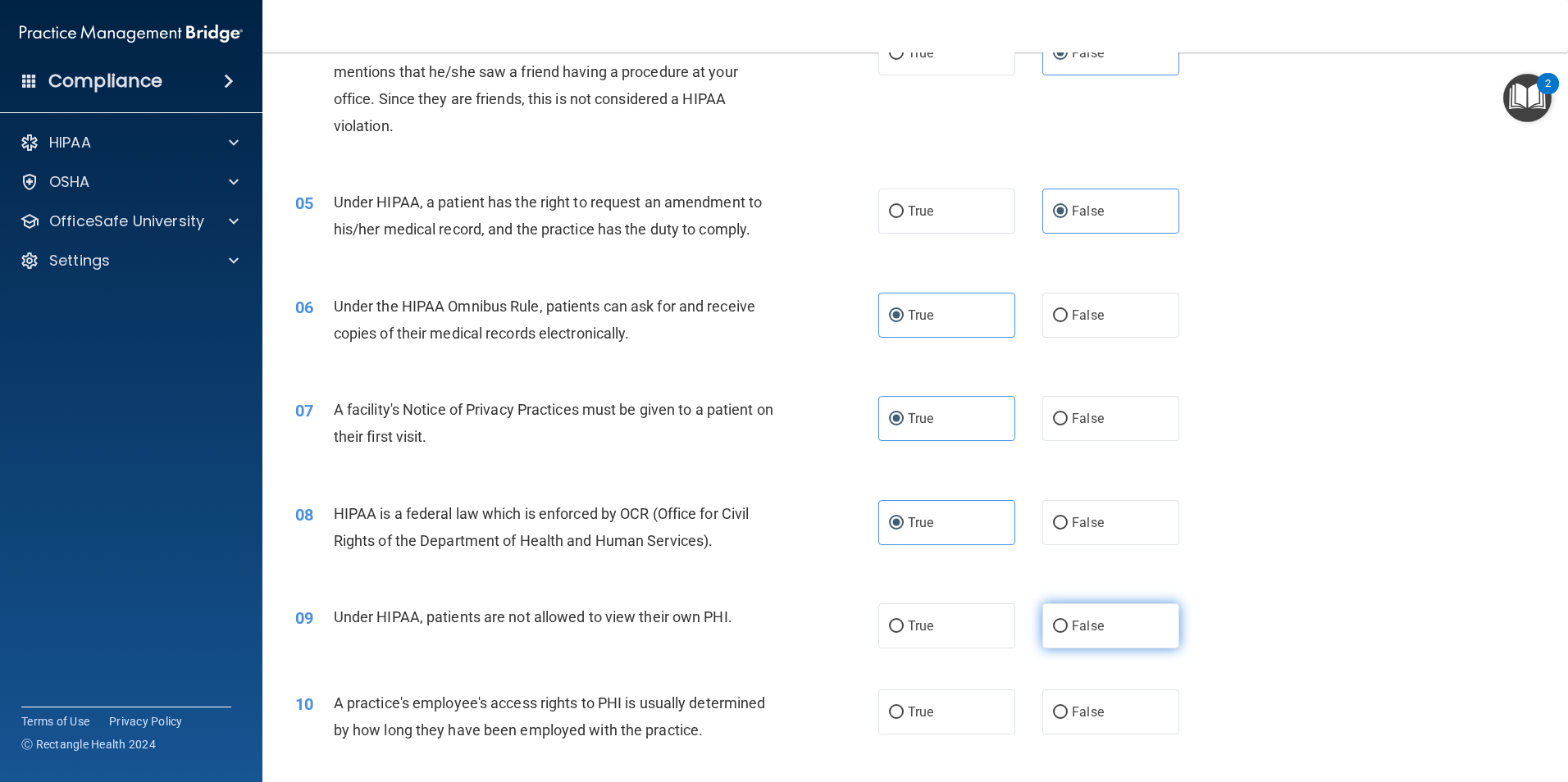
click at [1086, 627] on span "False" at bounding box center [1088, 626] width 32 height 15
click at [1068, 627] on input "False" at bounding box center [1060, 627] width 14 height 13
radio input "true"
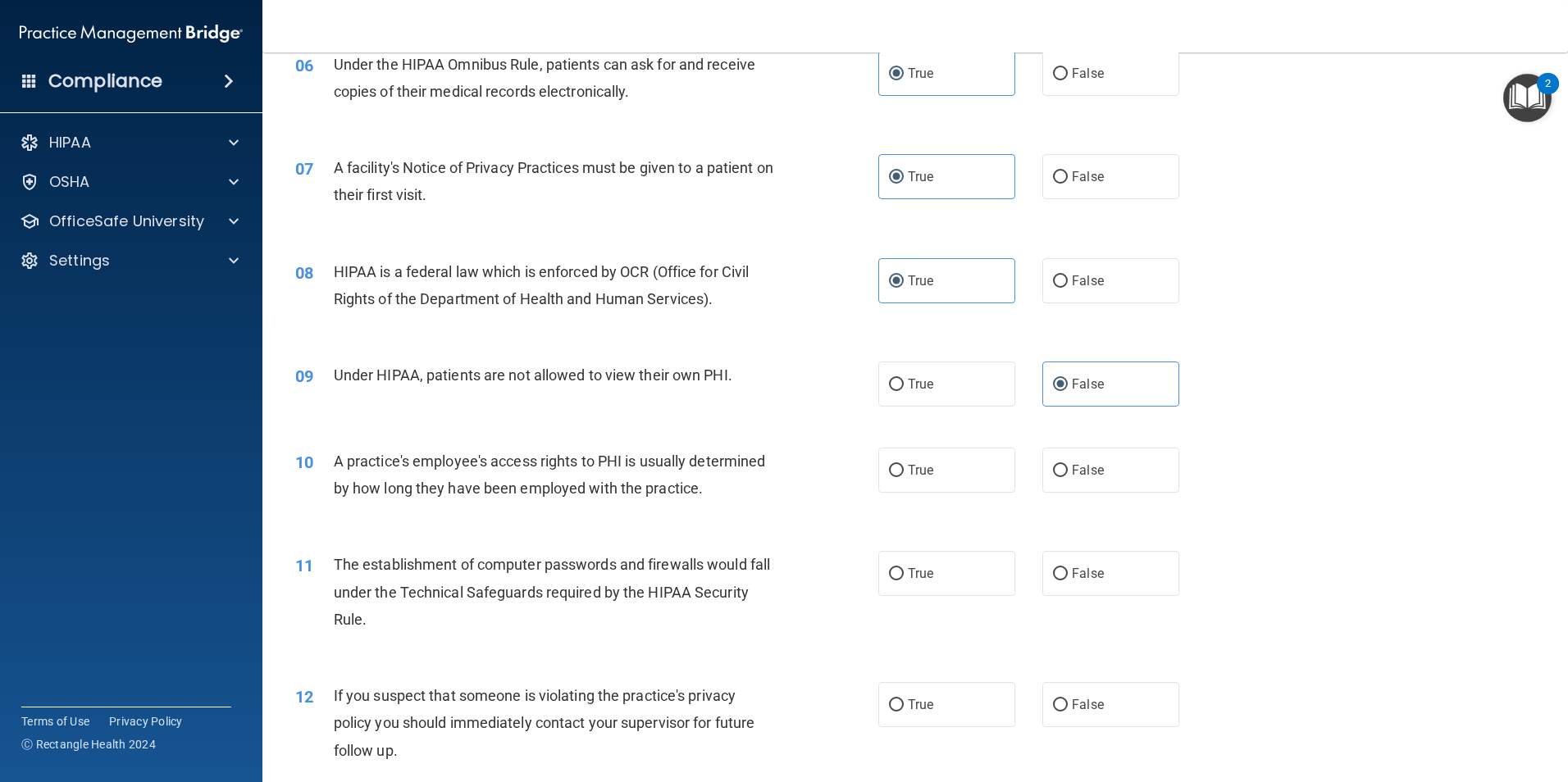
scroll to position [738, 0]
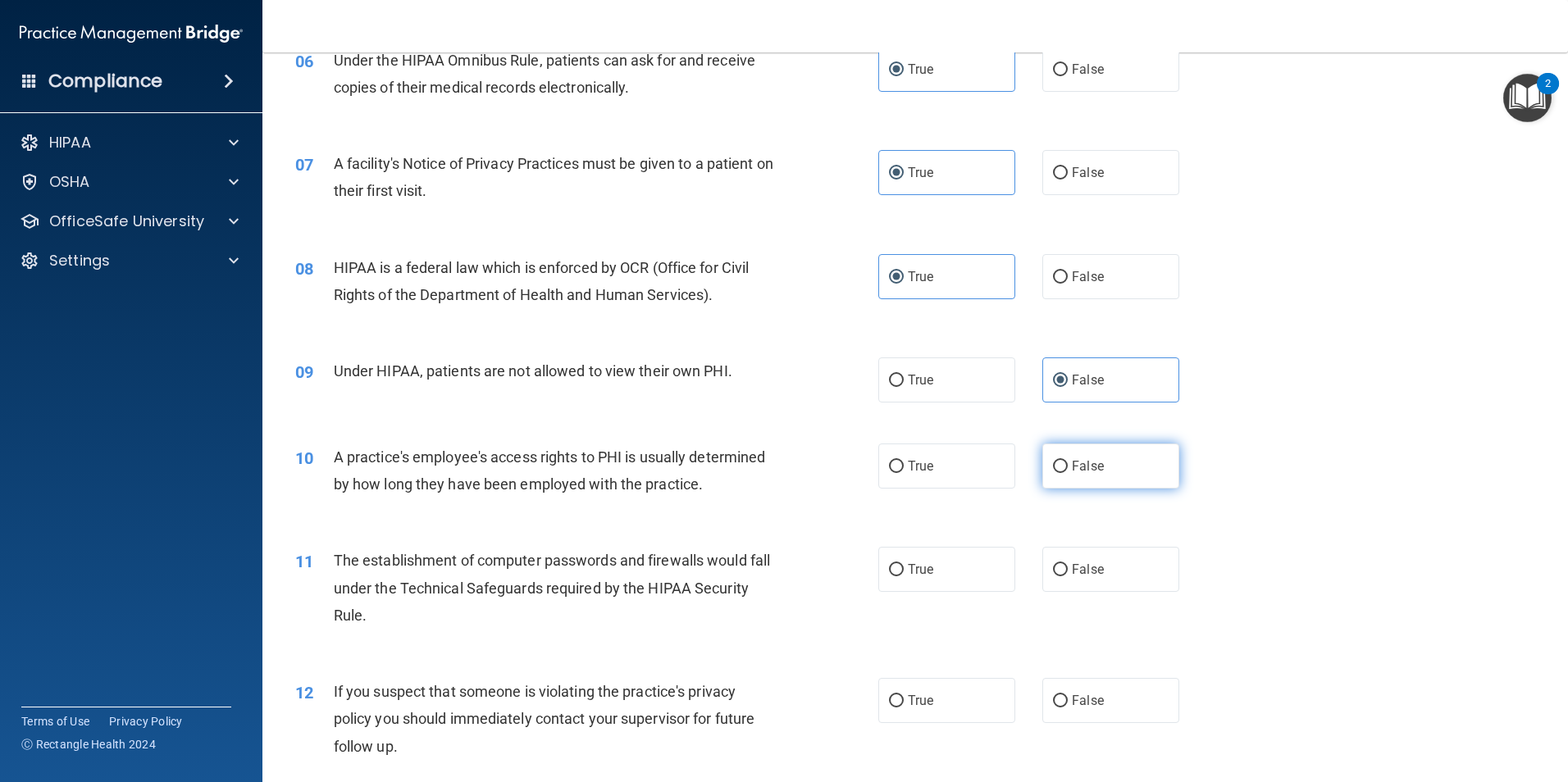
click at [1088, 444] on label "False" at bounding box center [1111, 466] width 137 height 45
click at [1068, 461] on input "False" at bounding box center [1060, 467] width 14 height 13
radio input "true"
click at [932, 581] on label "True" at bounding box center [947, 569] width 137 height 45
click at [904, 576] on input "True" at bounding box center [895, 570] width 14 height 13
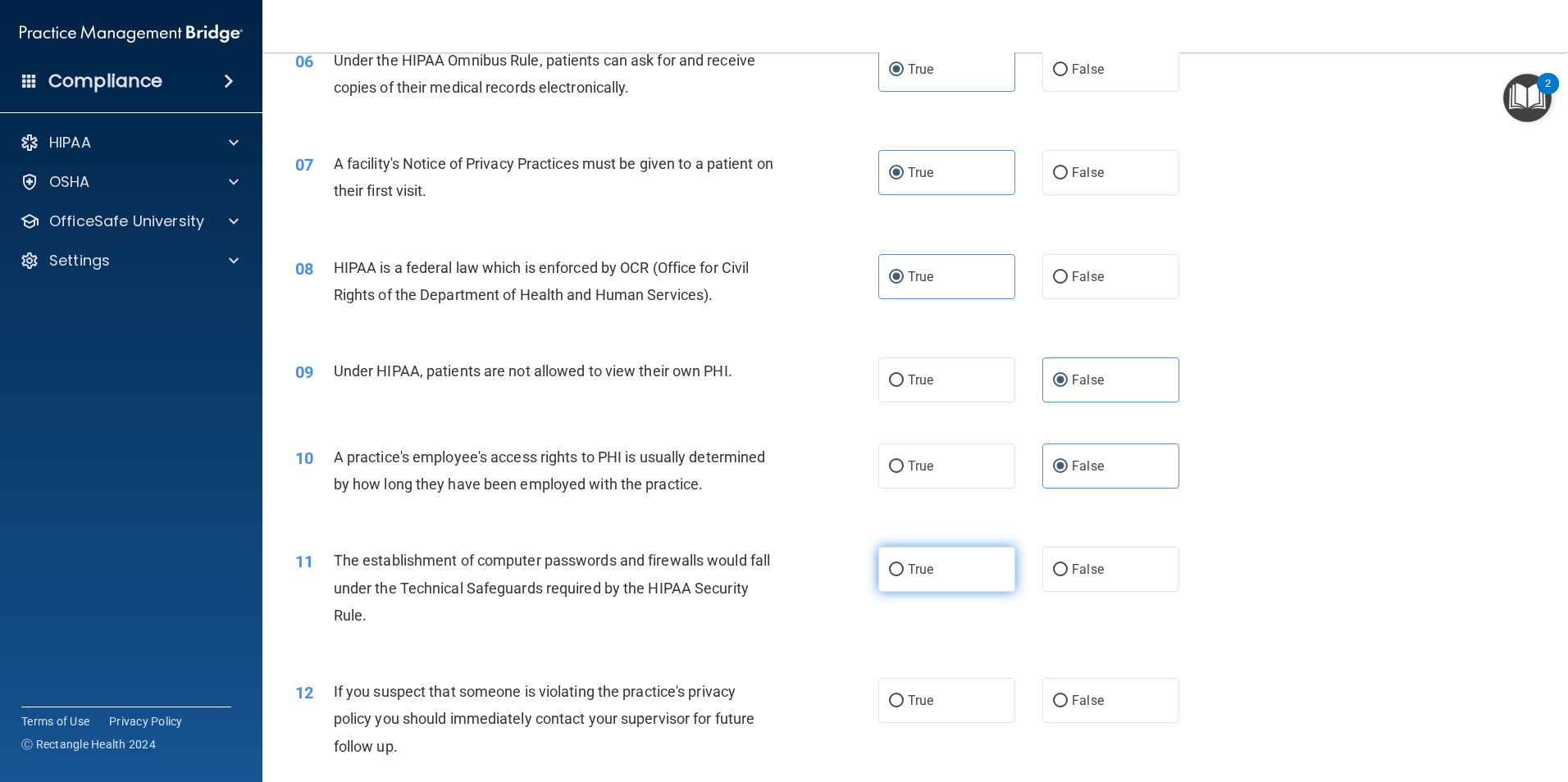
radio input "true"
click at [916, 719] on label "True" at bounding box center [947, 700] width 137 height 45
click at [904, 708] on input "True" at bounding box center [895, 701] width 14 height 13
radio input "true"
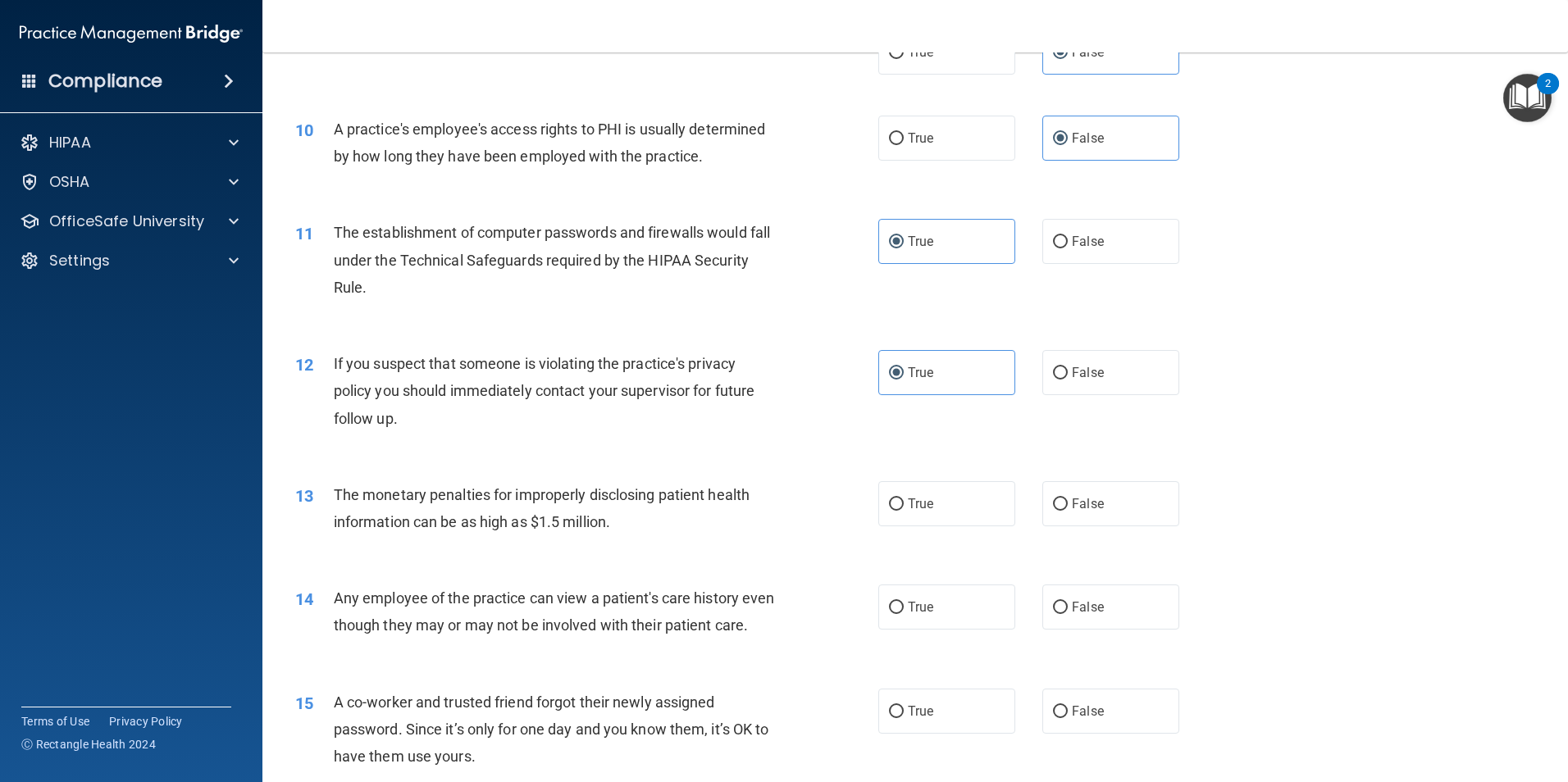
scroll to position [1148, 0]
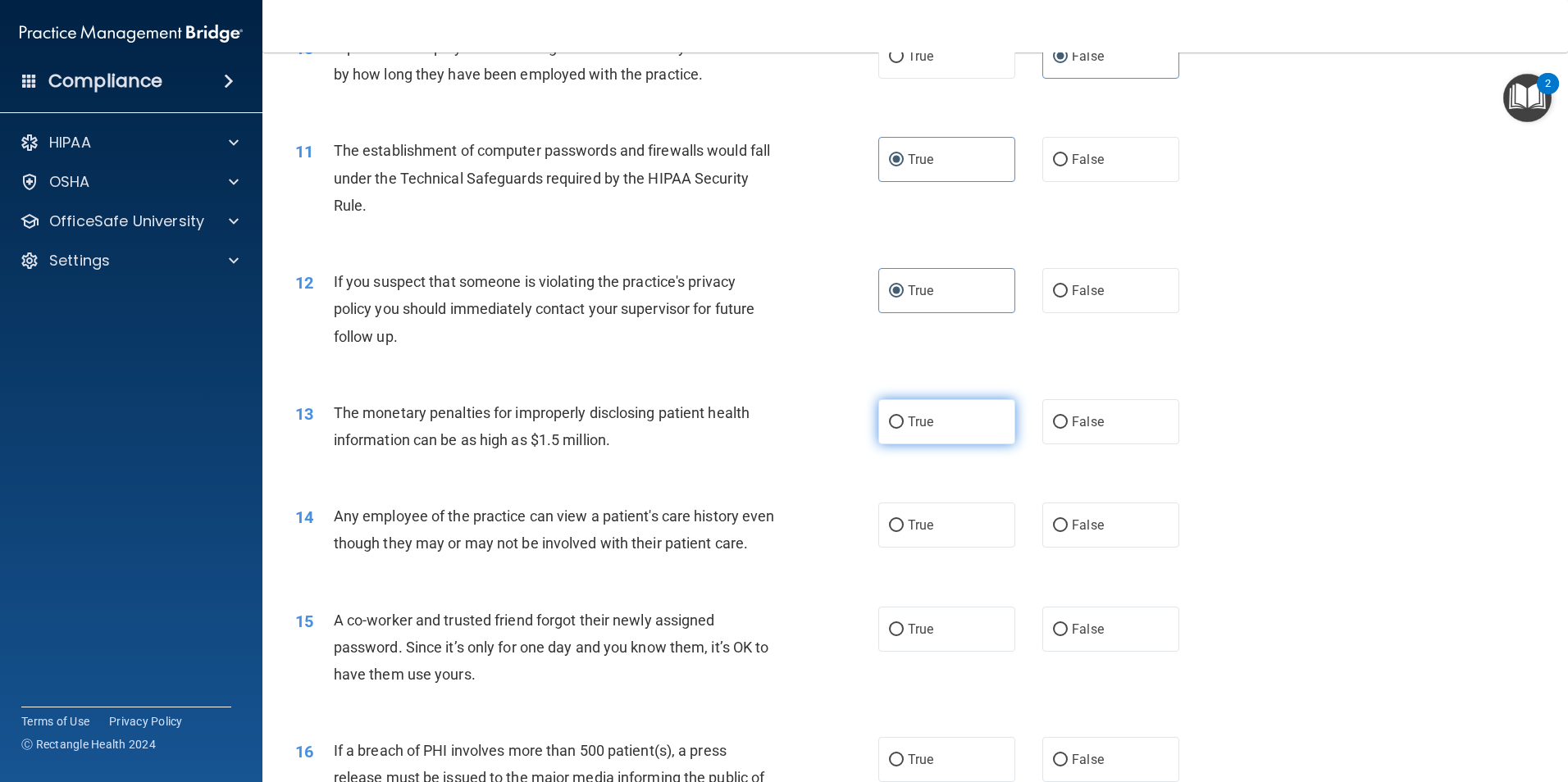
click at [912, 423] on span "True" at bounding box center [921, 422] width 25 height 15
click at [904, 423] on input "True" at bounding box center [895, 423] width 14 height 13
radio input "true"
click at [1072, 531] on span "False" at bounding box center [1088, 525] width 32 height 15
click at [1067, 531] on input "False" at bounding box center [1060, 526] width 14 height 13
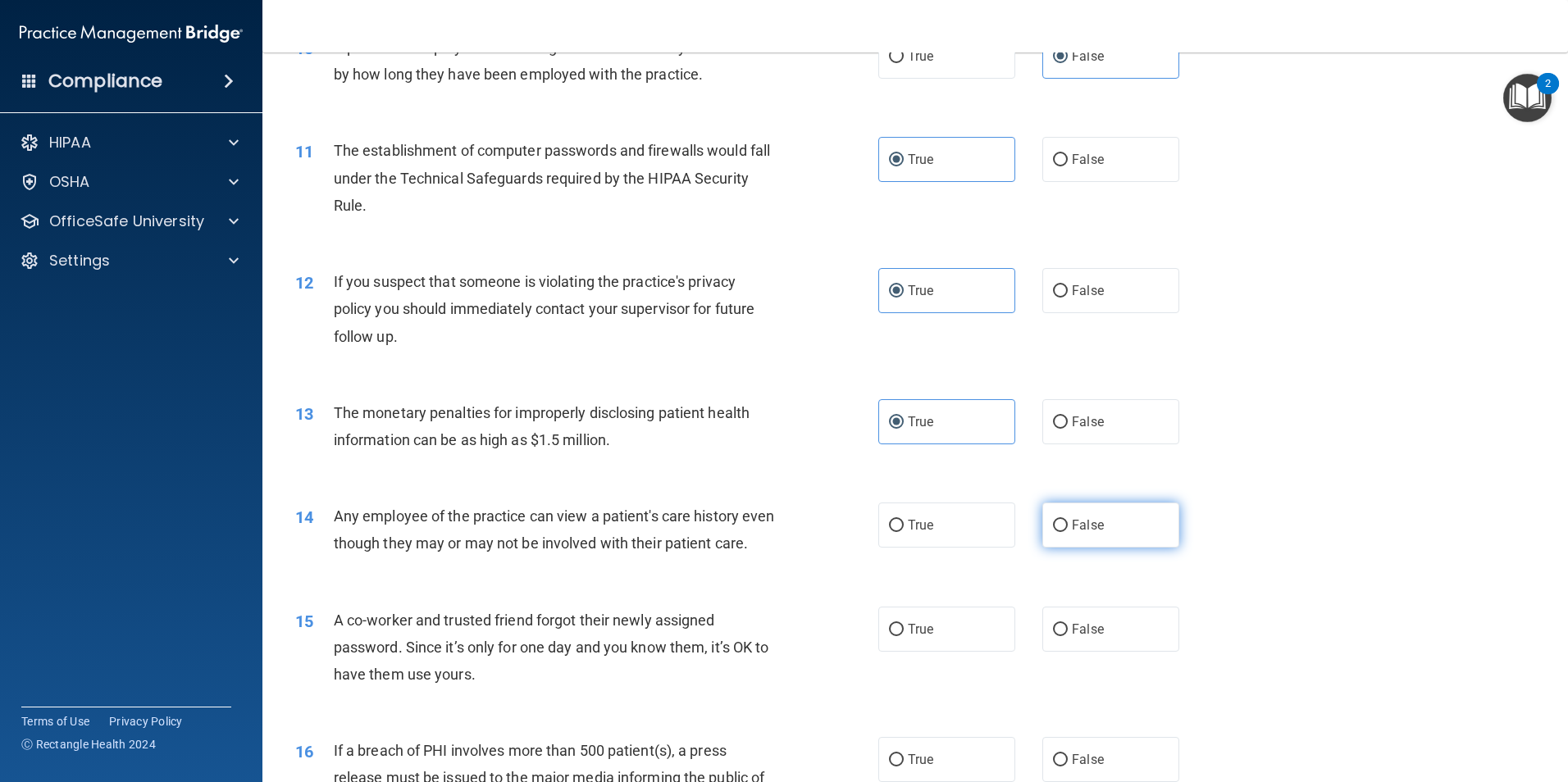
radio input "true"
click at [1075, 645] on label "False" at bounding box center [1111, 628] width 137 height 45
click at [1068, 636] on input "False" at bounding box center [1060, 630] width 14 height 13
radio input "true"
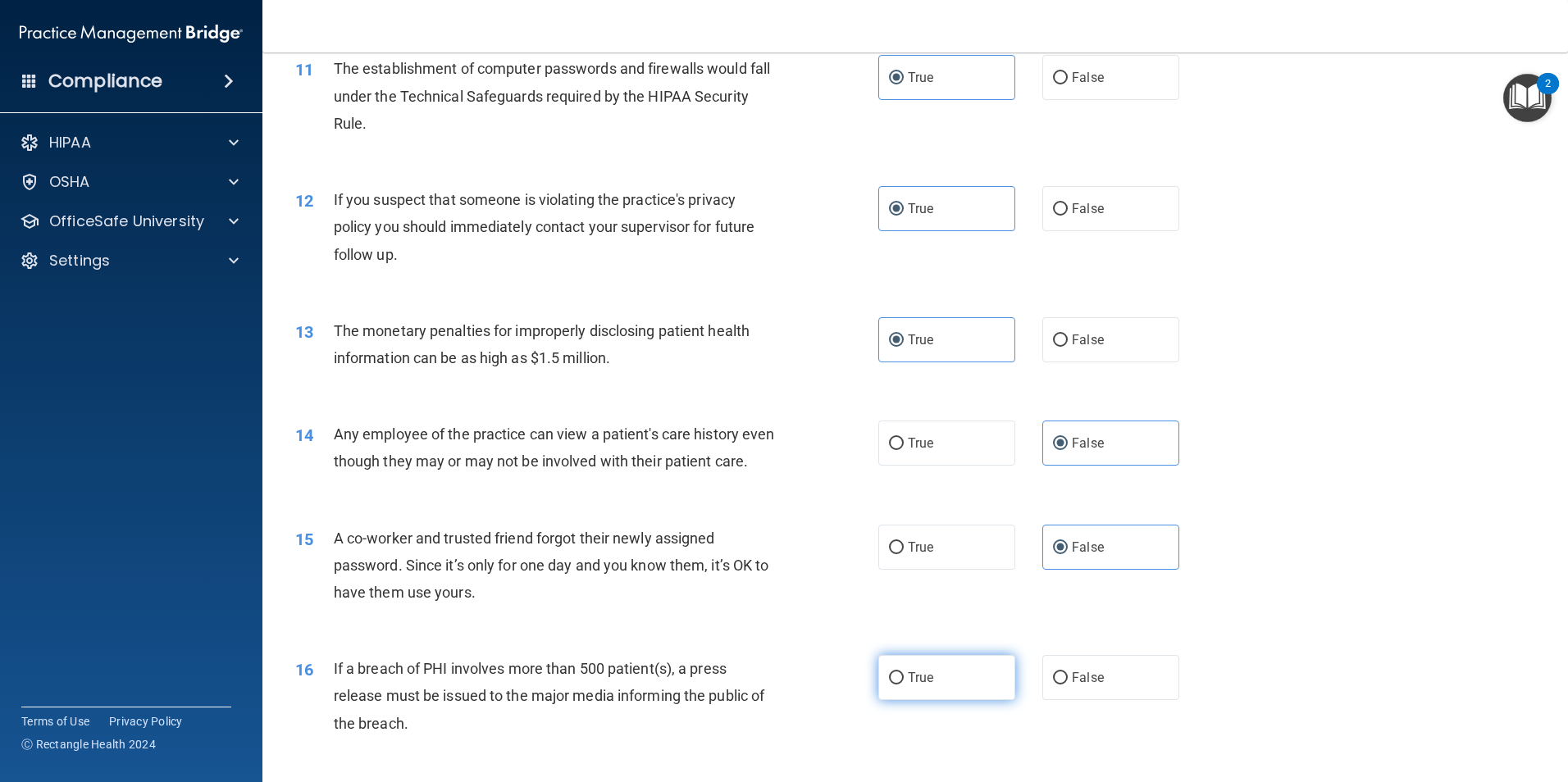
click at [946, 700] on label "True" at bounding box center [947, 677] width 137 height 45
click at [904, 684] on input "True" at bounding box center [895, 678] width 14 height 13
radio input "true"
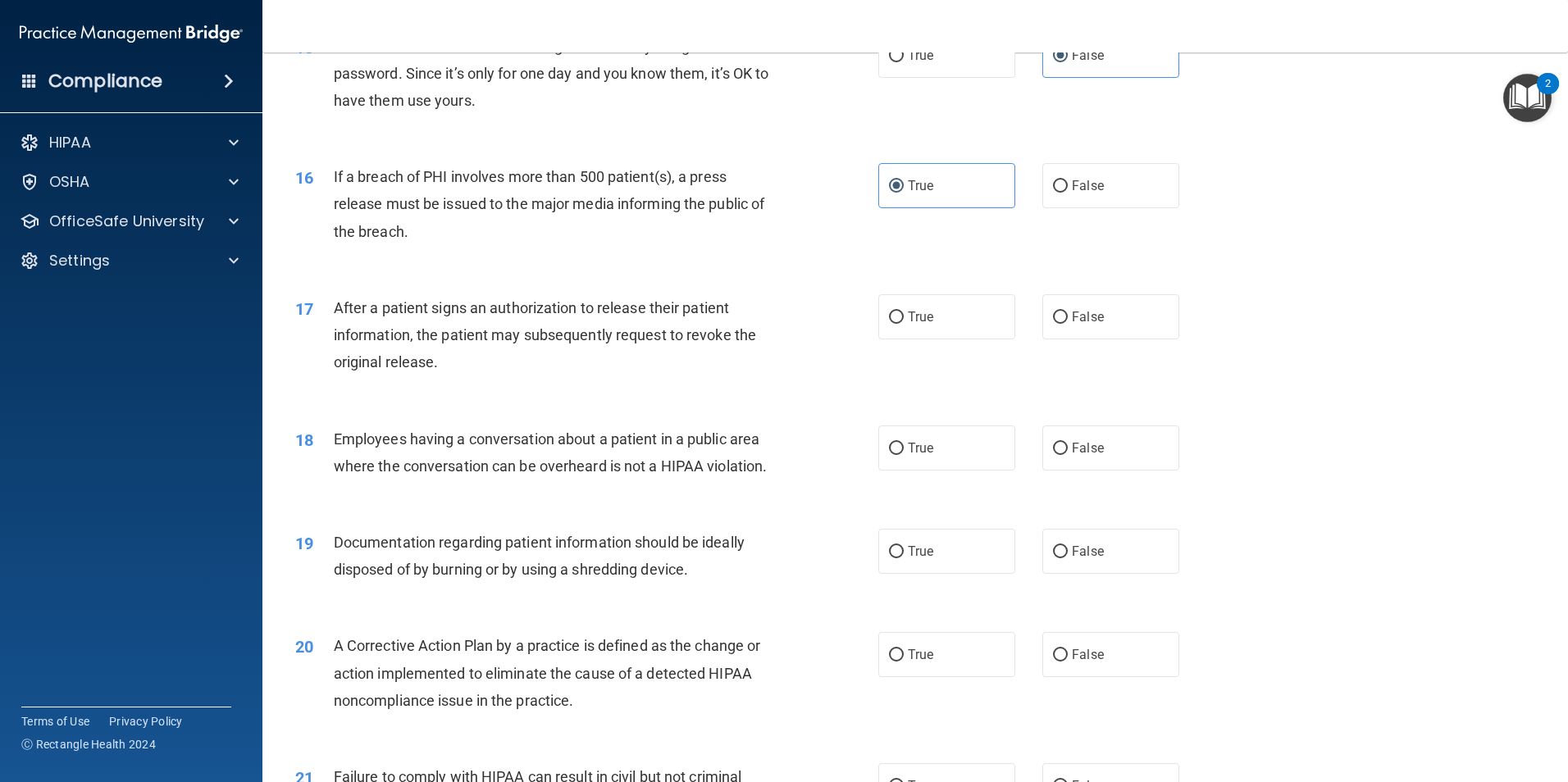
scroll to position [1804, 0]
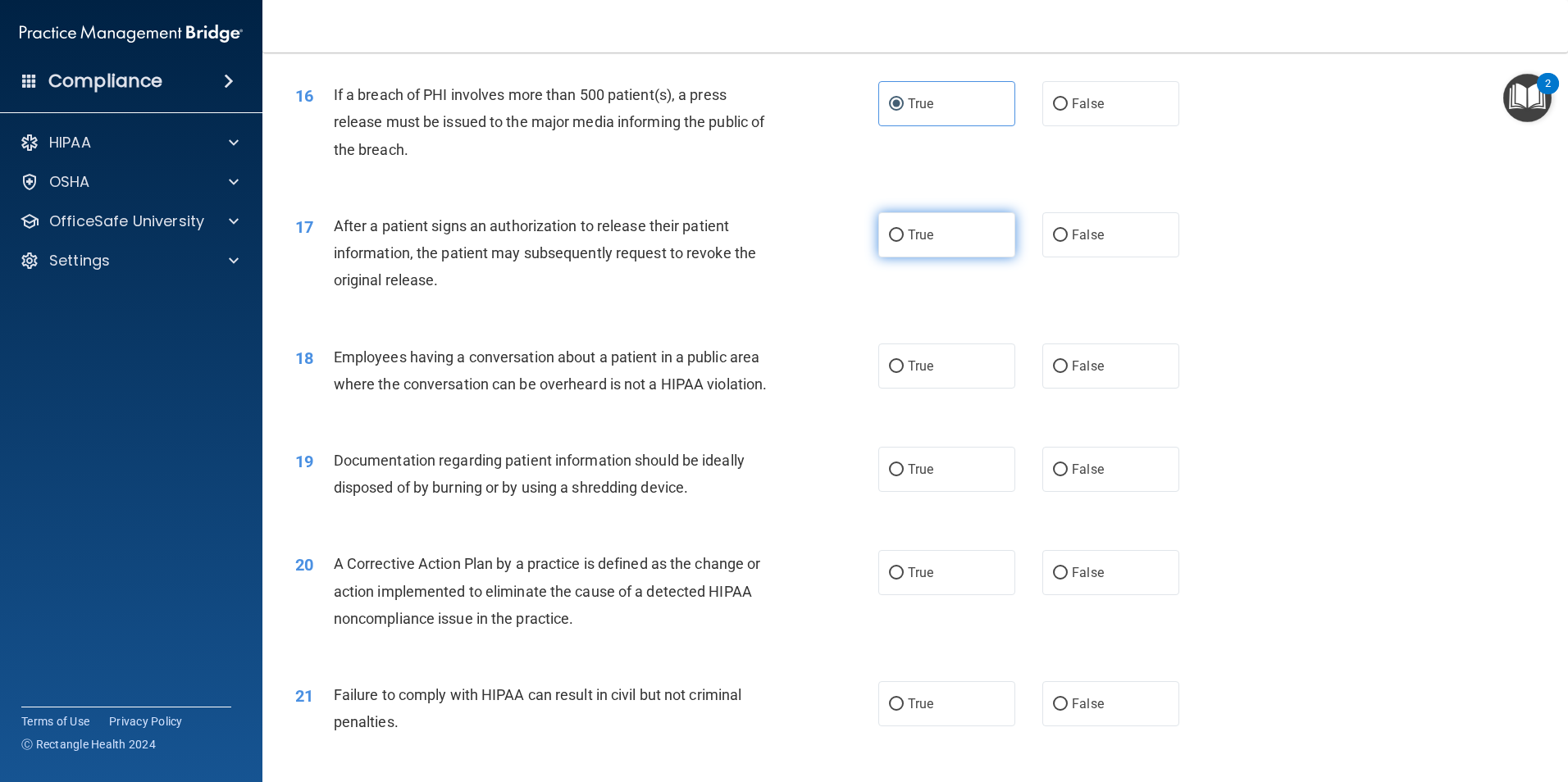
click at [938, 254] on label "True" at bounding box center [947, 235] width 137 height 45
click at [904, 242] on input "True" at bounding box center [895, 235] width 14 height 13
radio input "true"
click at [1095, 374] on span "False" at bounding box center [1088, 366] width 32 height 15
click at [1068, 373] on input "False" at bounding box center [1060, 367] width 14 height 13
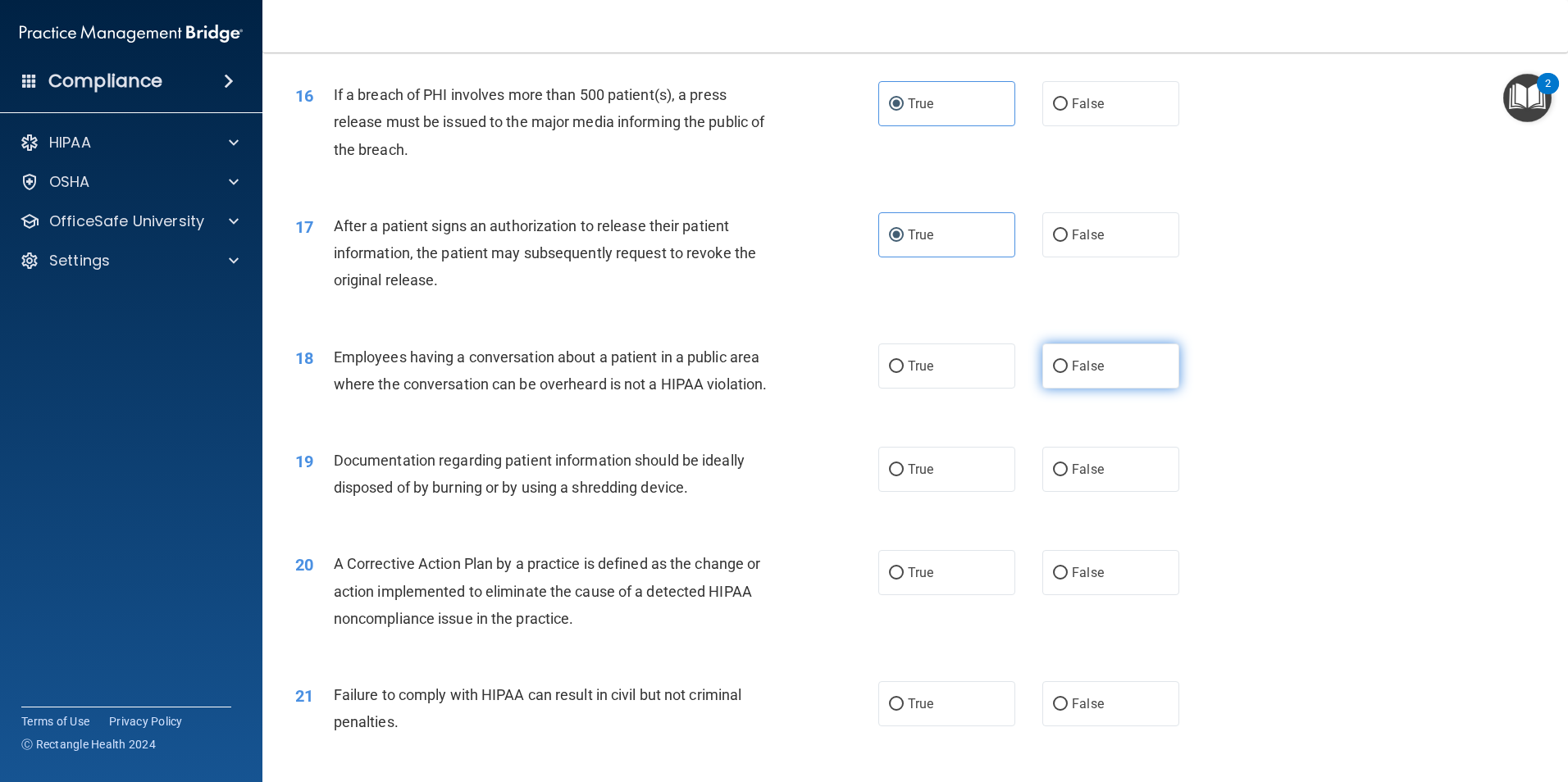
radio input "true"
click at [950, 492] on label "True" at bounding box center [947, 469] width 137 height 45
click at [904, 477] on input "True" at bounding box center [895, 470] width 14 height 13
radio input "true"
click at [957, 596] on label "True" at bounding box center [947, 572] width 137 height 45
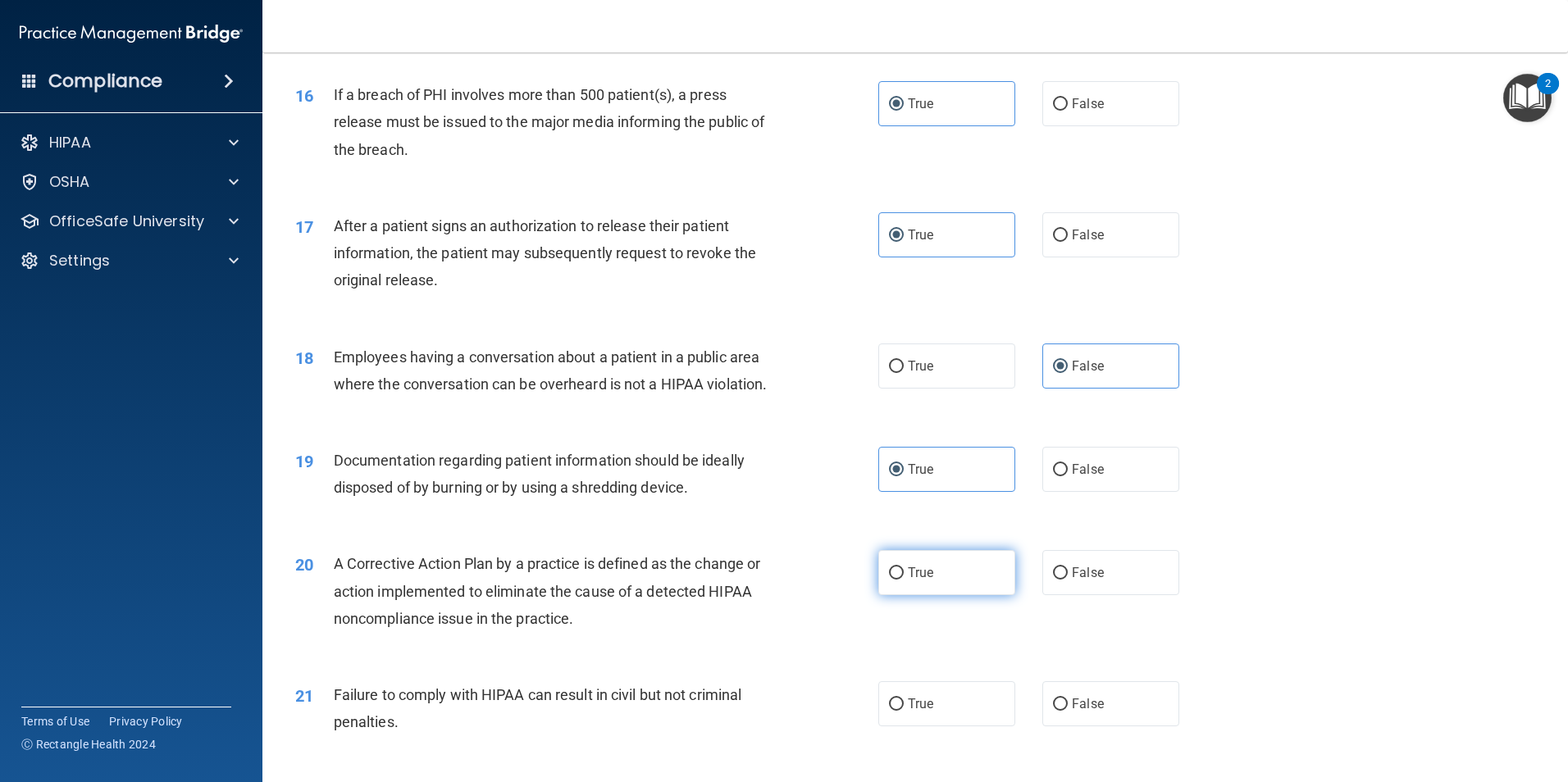
click at [904, 580] on input "True" at bounding box center [895, 574] width 14 height 13
radio input "true"
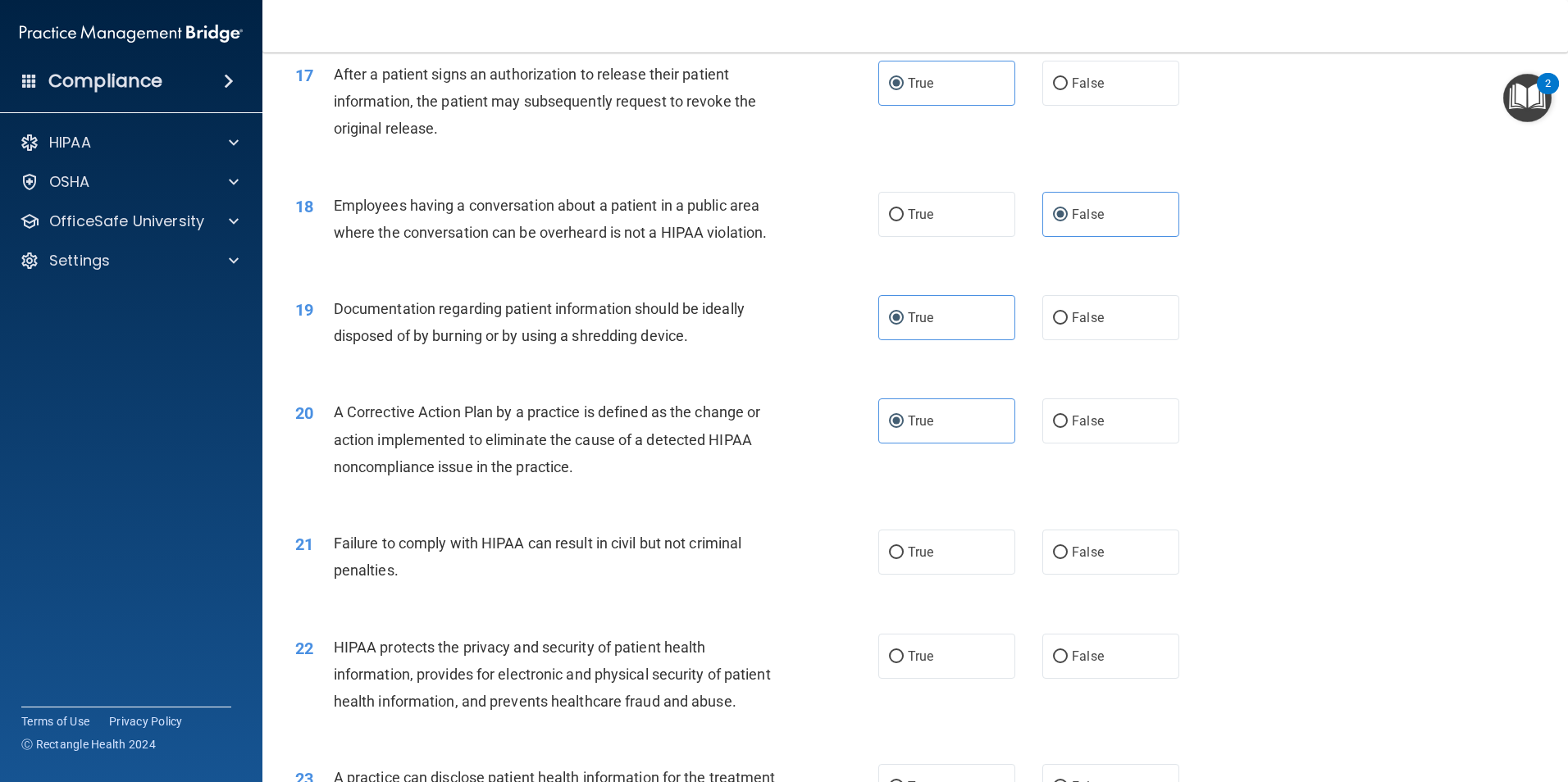
scroll to position [2050, 0]
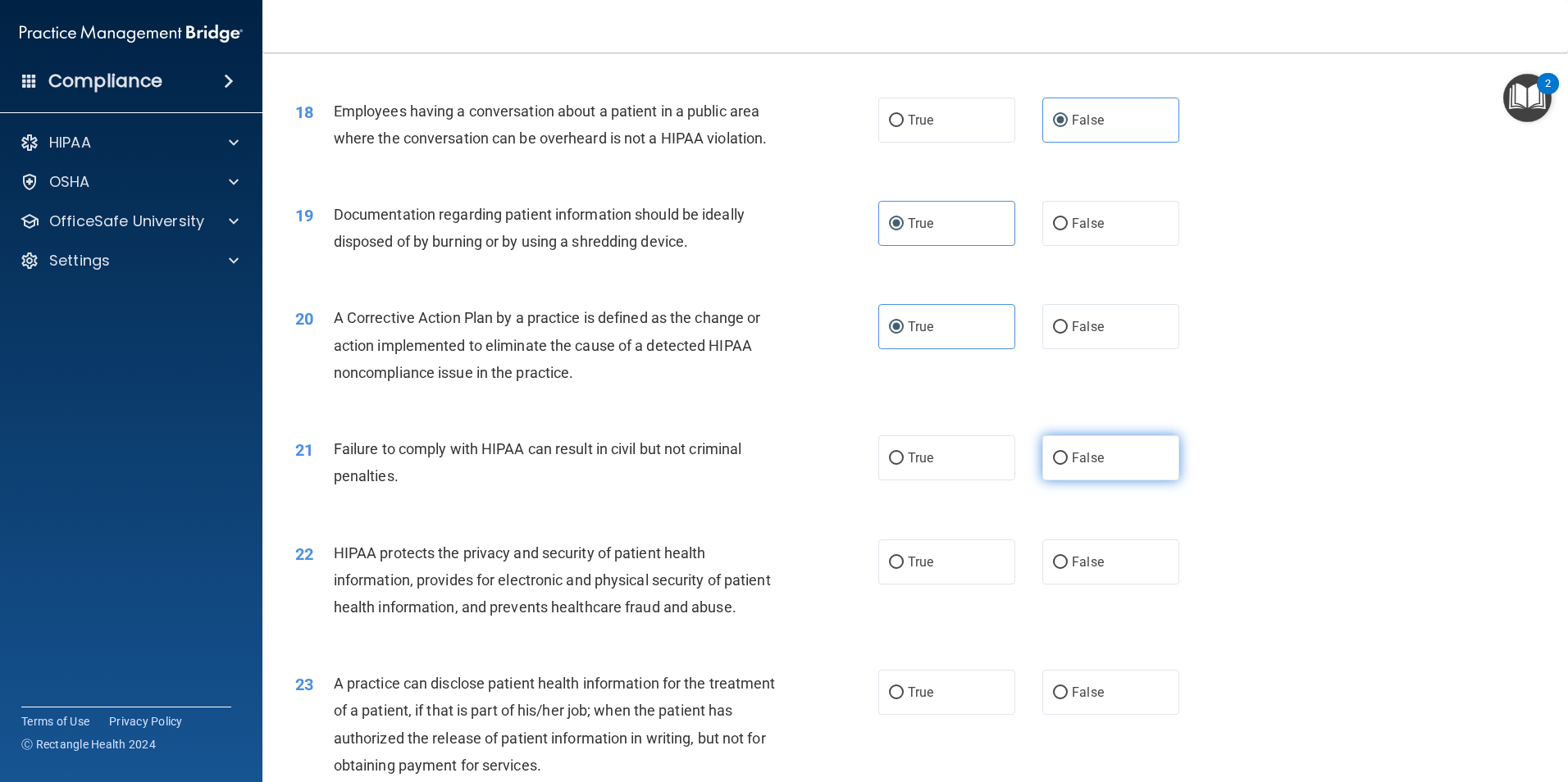
click at [1104, 480] on label "False" at bounding box center [1111, 457] width 137 height 45
click at [1068, 465] on input "False" at bounding box center [1060, 458] width 14 height 13
radio input "true"
click at [958, 626] on div "22 HIPAA protects the privacy and security of patient health information, provi…" at bounding box center [915, 584] width 1265 height 131
click at [951, 585] on label "True" at bounding box center [947, 561] width 137 height 45
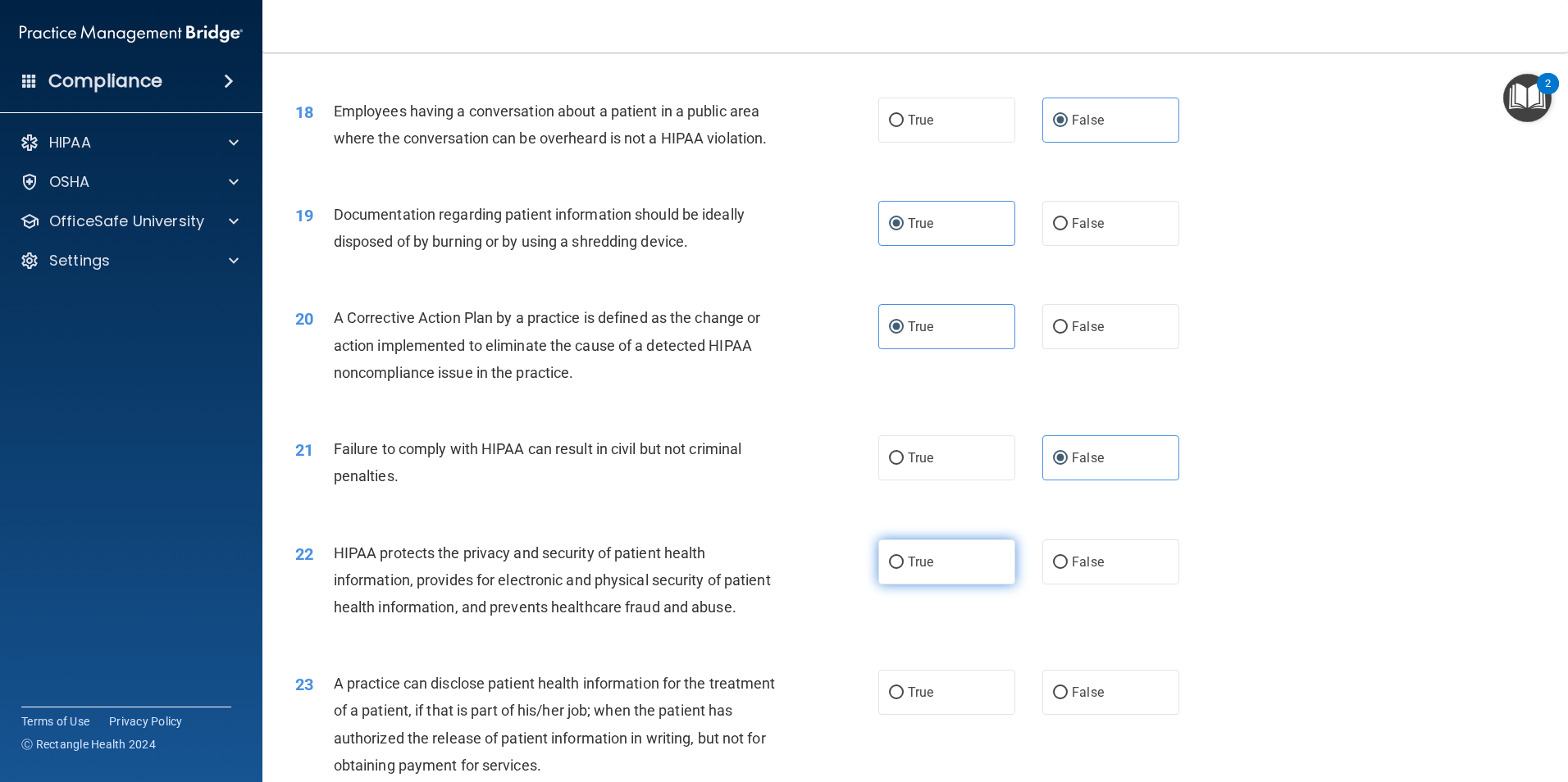
click at [904, 569] on input "True" at bounding box center [895, 563] width 14 height 13
radio input "true"
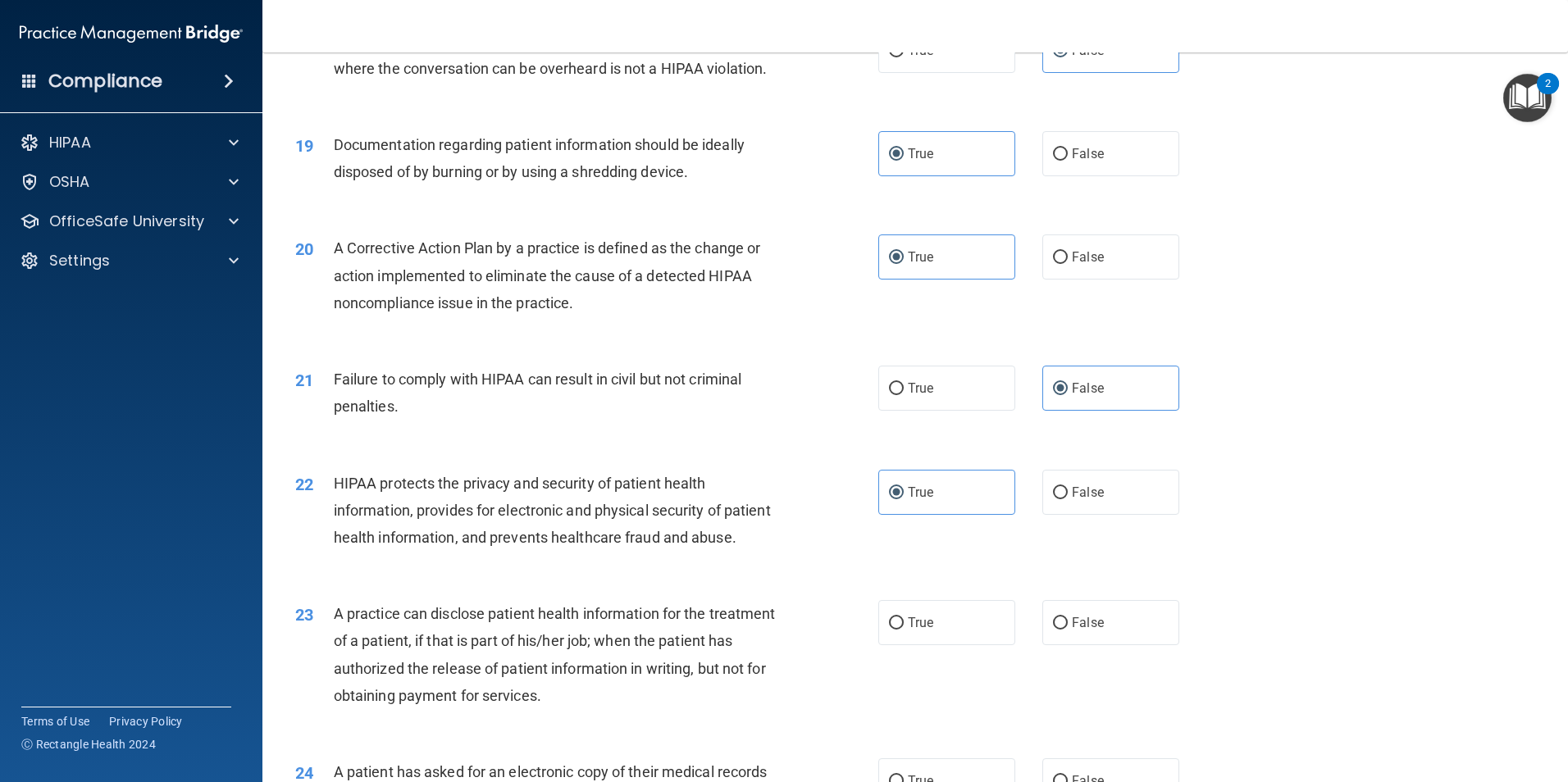
scroll to position [2214, 0]
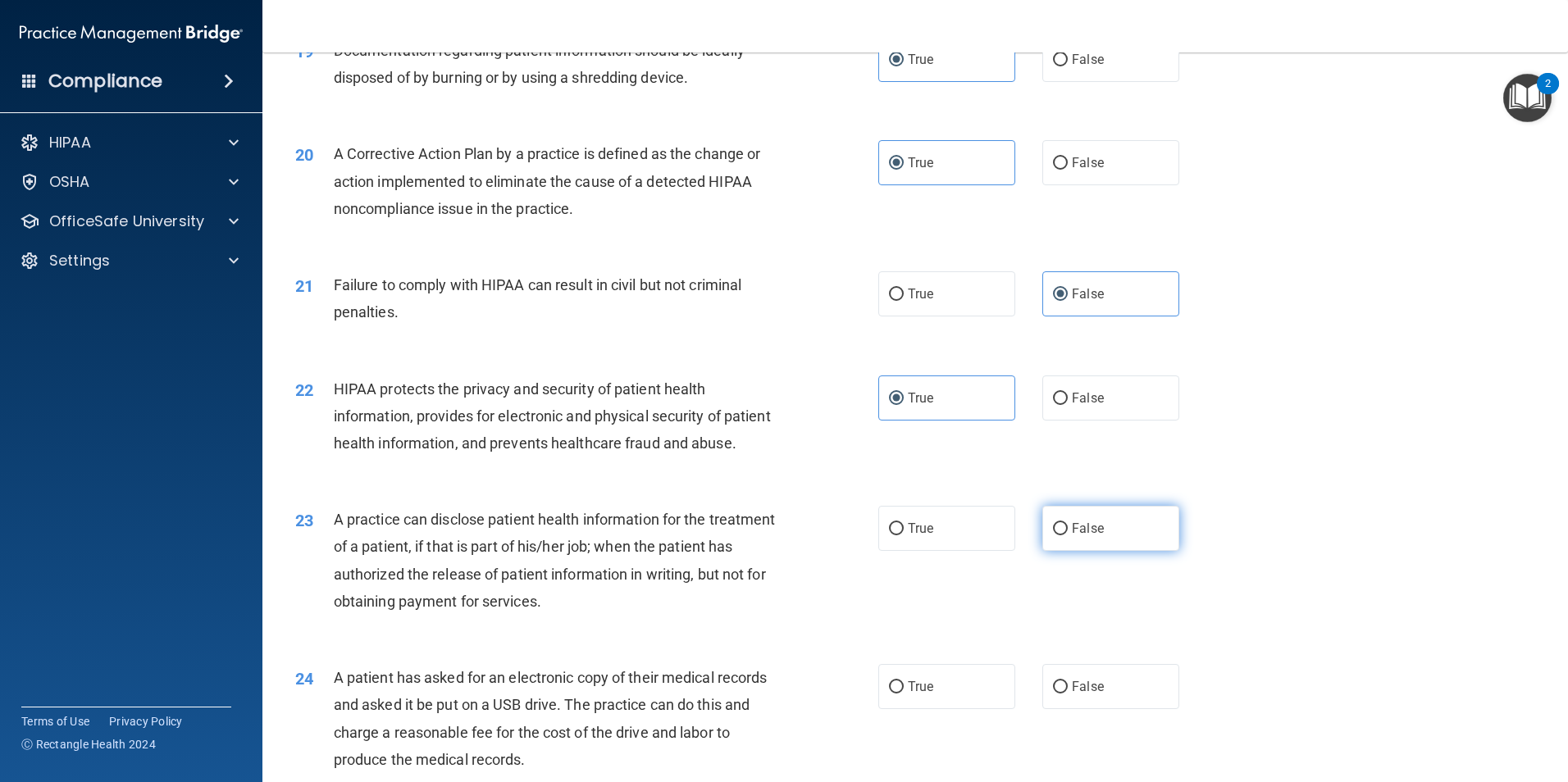
click at [1103, 551] on label "False" at bounding box center [1111, 528] width 137 height 45
click at [1068, 536] on input "False" at bounding box center [1060, 529] width 14 height 13
radio input "true"
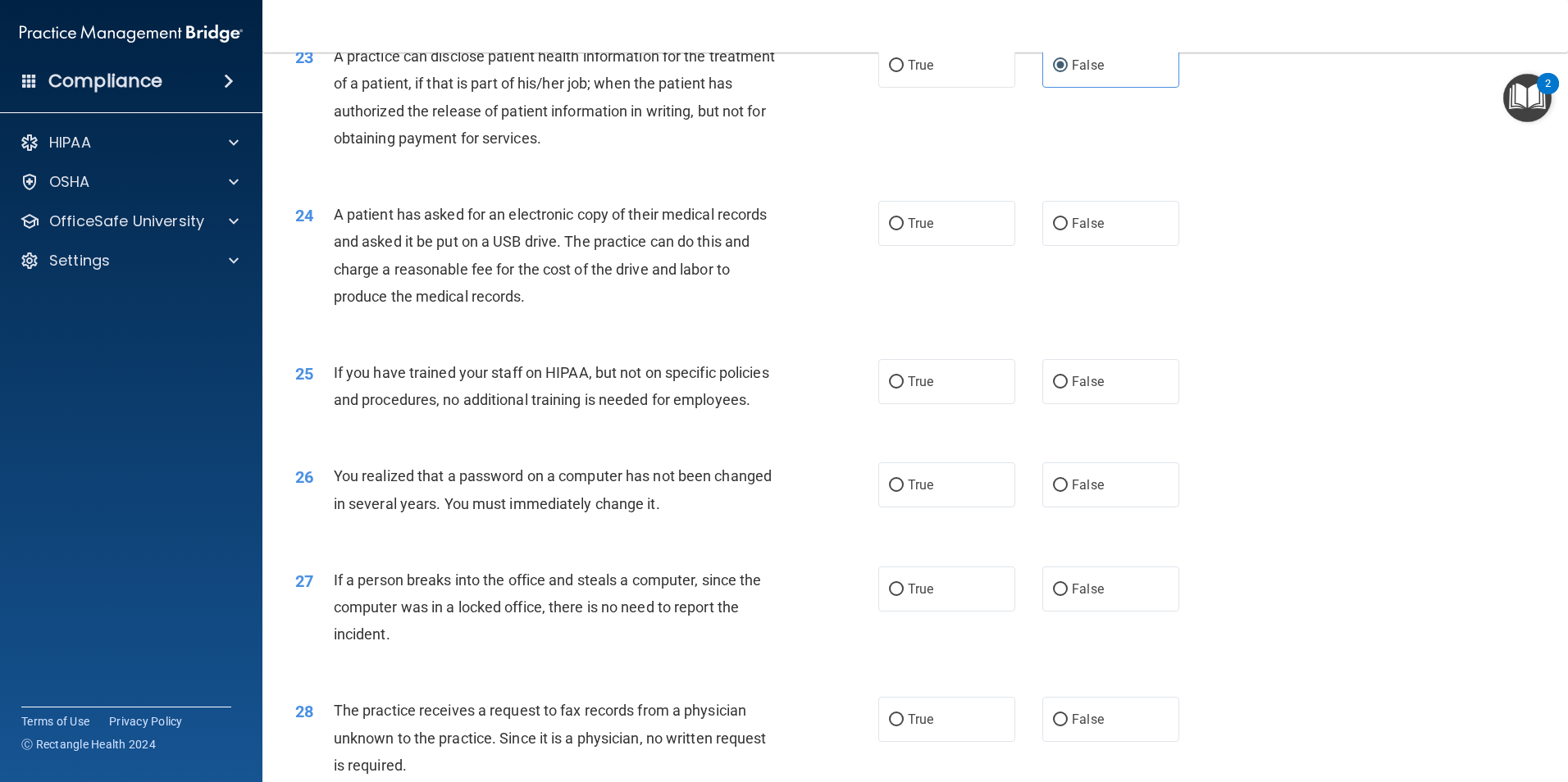
scroll to position [2705, 0]
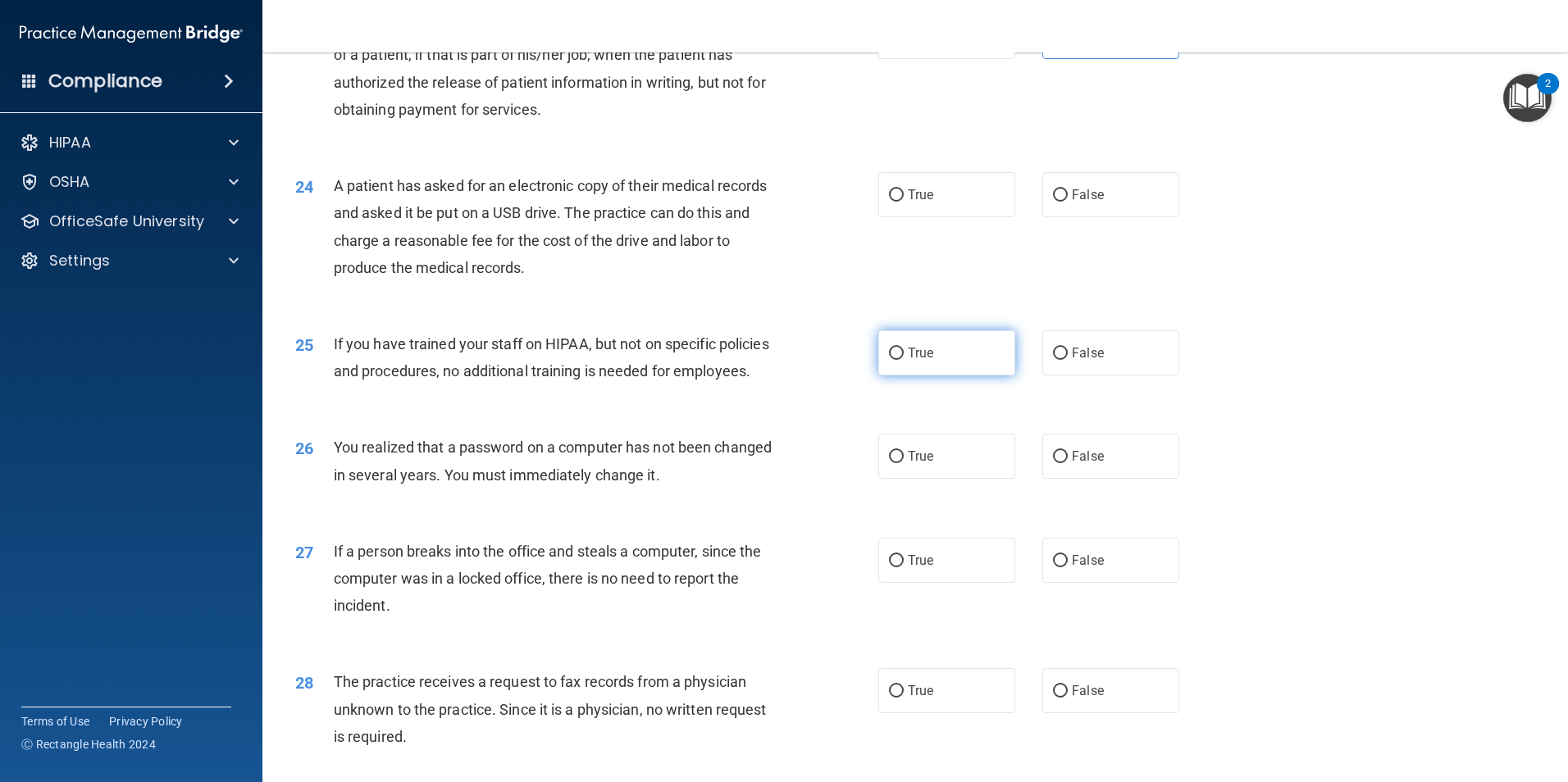
click at [951, 375] on label "True" at bounding box center [947, 353] width 137 height 45
click at [904, 360] on input "True" at bounding box center [895, 353] width 14 height 13
radio input "true"
drag, startPoint x: 1070, startPoint y: 541, endPoint x: 1014, endPoint y: 603, distance: 83.5
click at [1072, 464] on span "False" at bounding box center [1088, 456] width 32 height 15
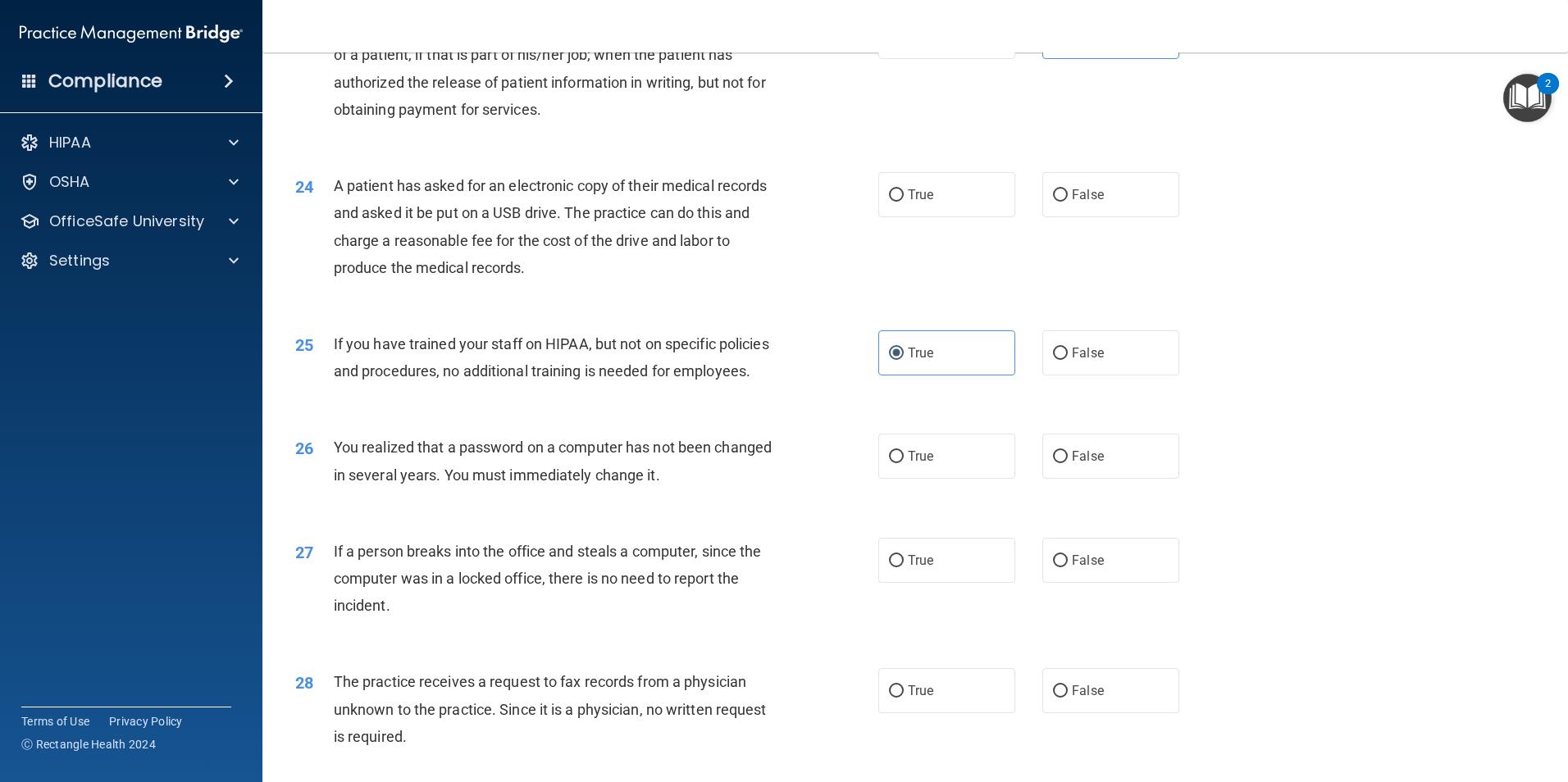
click at [1068, 463] on input "False" at bounding box center [1060, 457] width 14 height 13
radio input "true"
click at [955, 583] on label "True" at bounding box center [947, 560] width 137 height 45
click at [904, 568] on input "True" at bounding box center [895, 561] width 14 height 13
radio input "true"
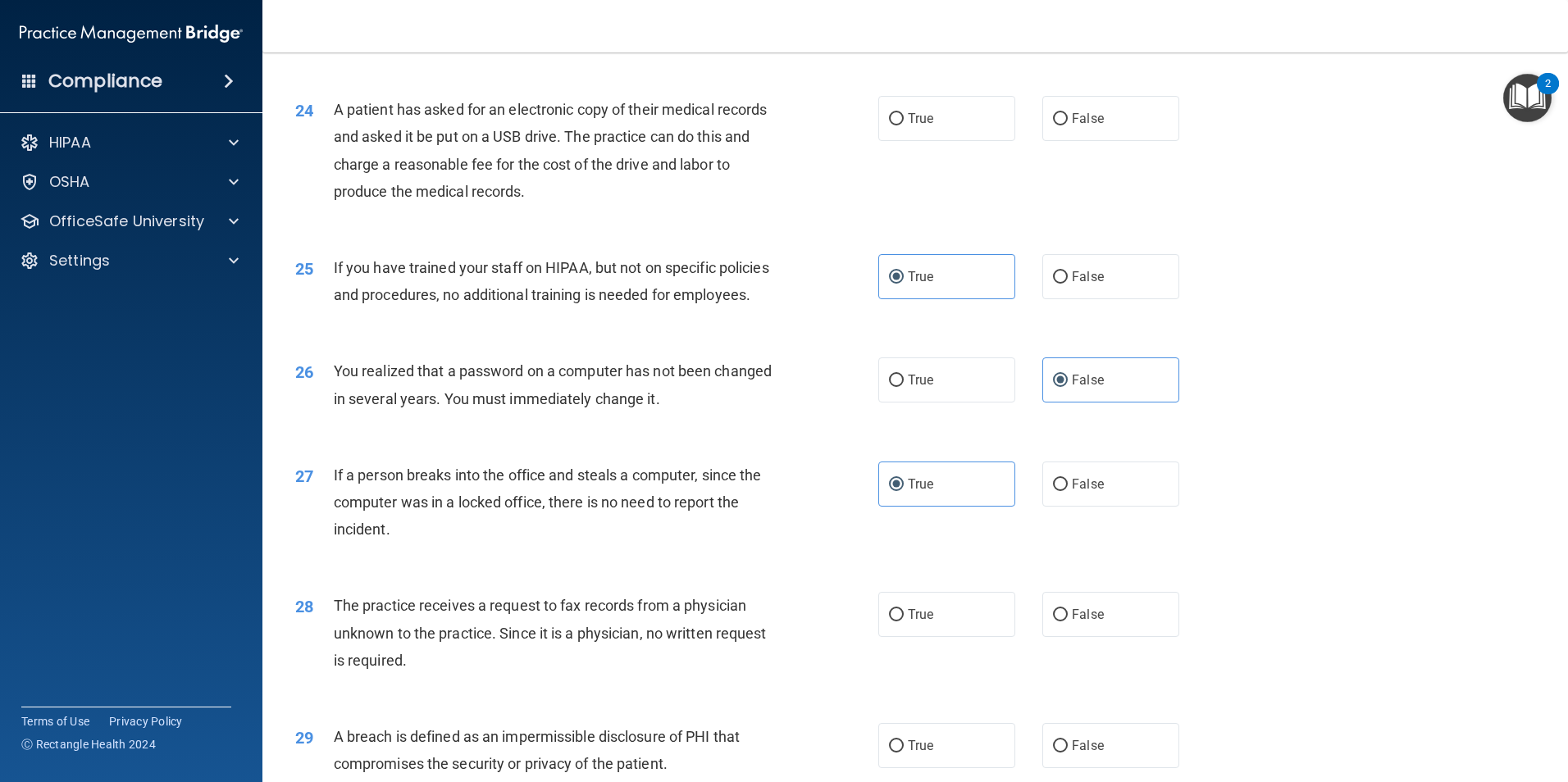
scroll to position [2869, 0]
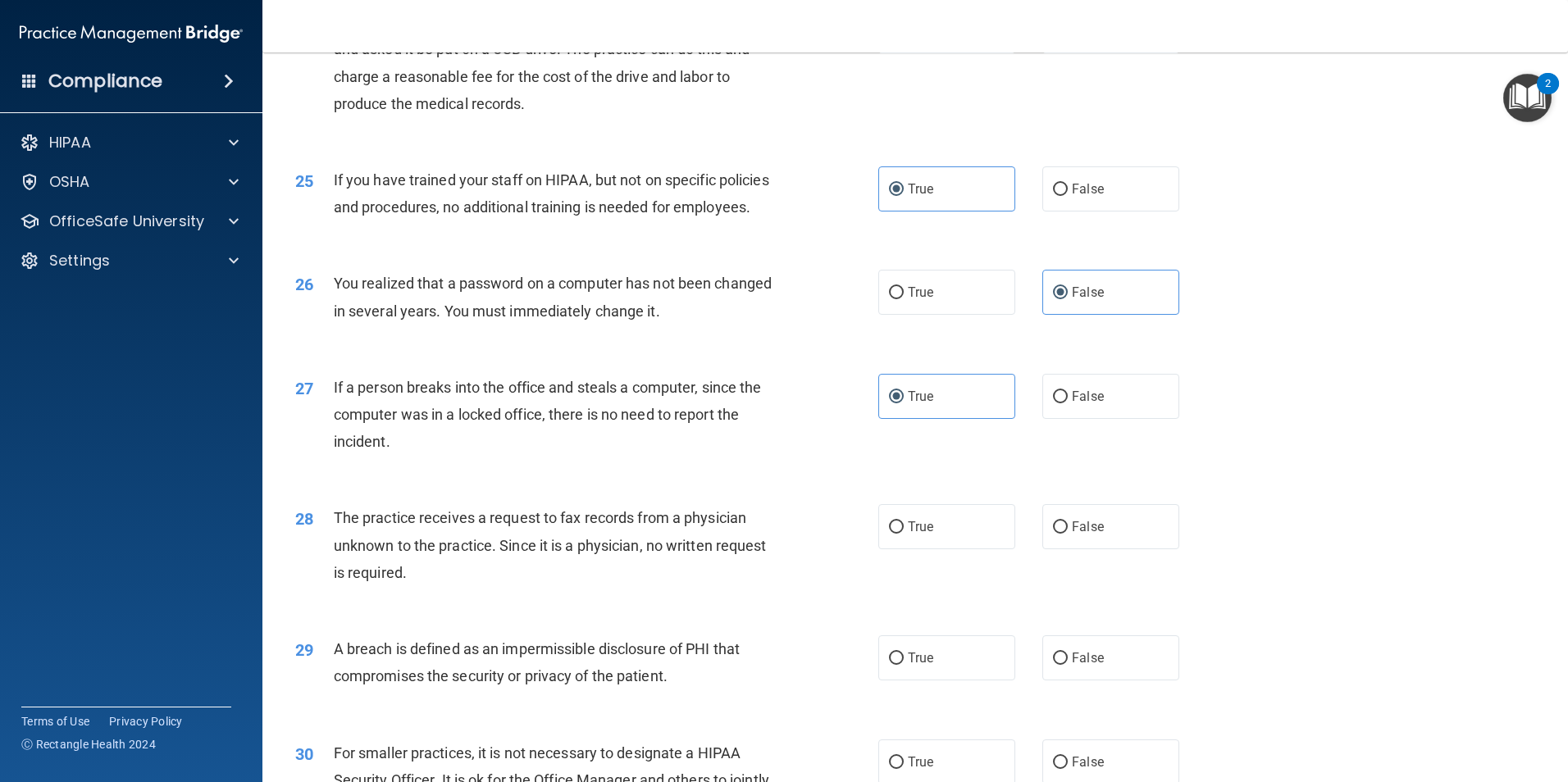
click at [1111, 583] on div "28 The practice receives a request to fax records from a physician unknown to t…" at bounding box center [915, 548] width 1265 height 131
click at [1117, 549] on label "False" at bounding box center [1111, 526] width 137 height 45
click at [1068, 534] on input "False" at bounding box center [1060, 527] width 14 height 13
radio input "true"
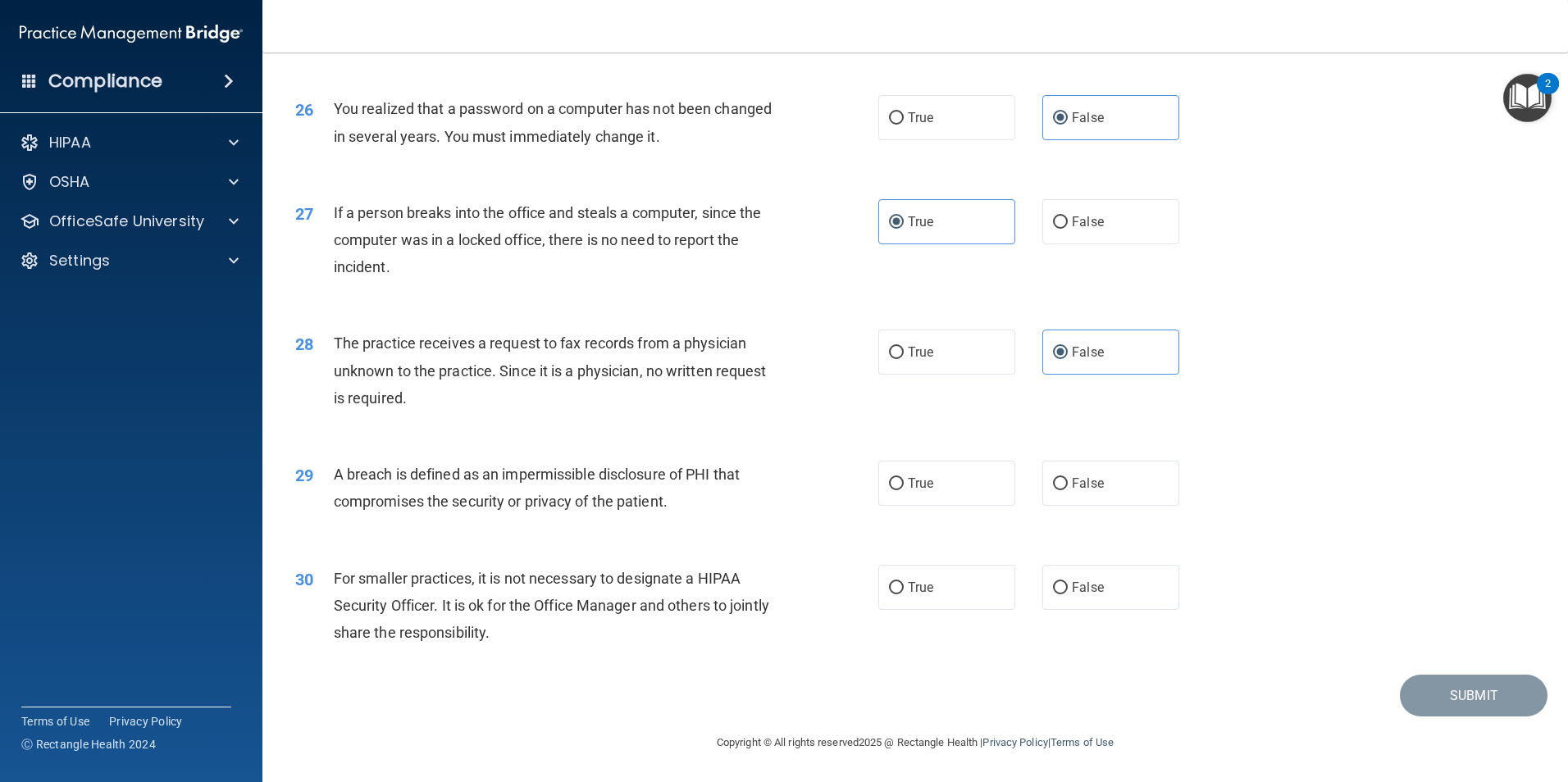
scroll to position [3125, 0]
click at [902, 493] on label "True" at bounding box center [947, 483] width 137 height 45
click at [902, 490] on input "True" at bounding box center [895, 484] width 14 height 13
radio input "true"
click at [1084, 585] on span "False" at bounding box center [1088, 587] width 32 height 15
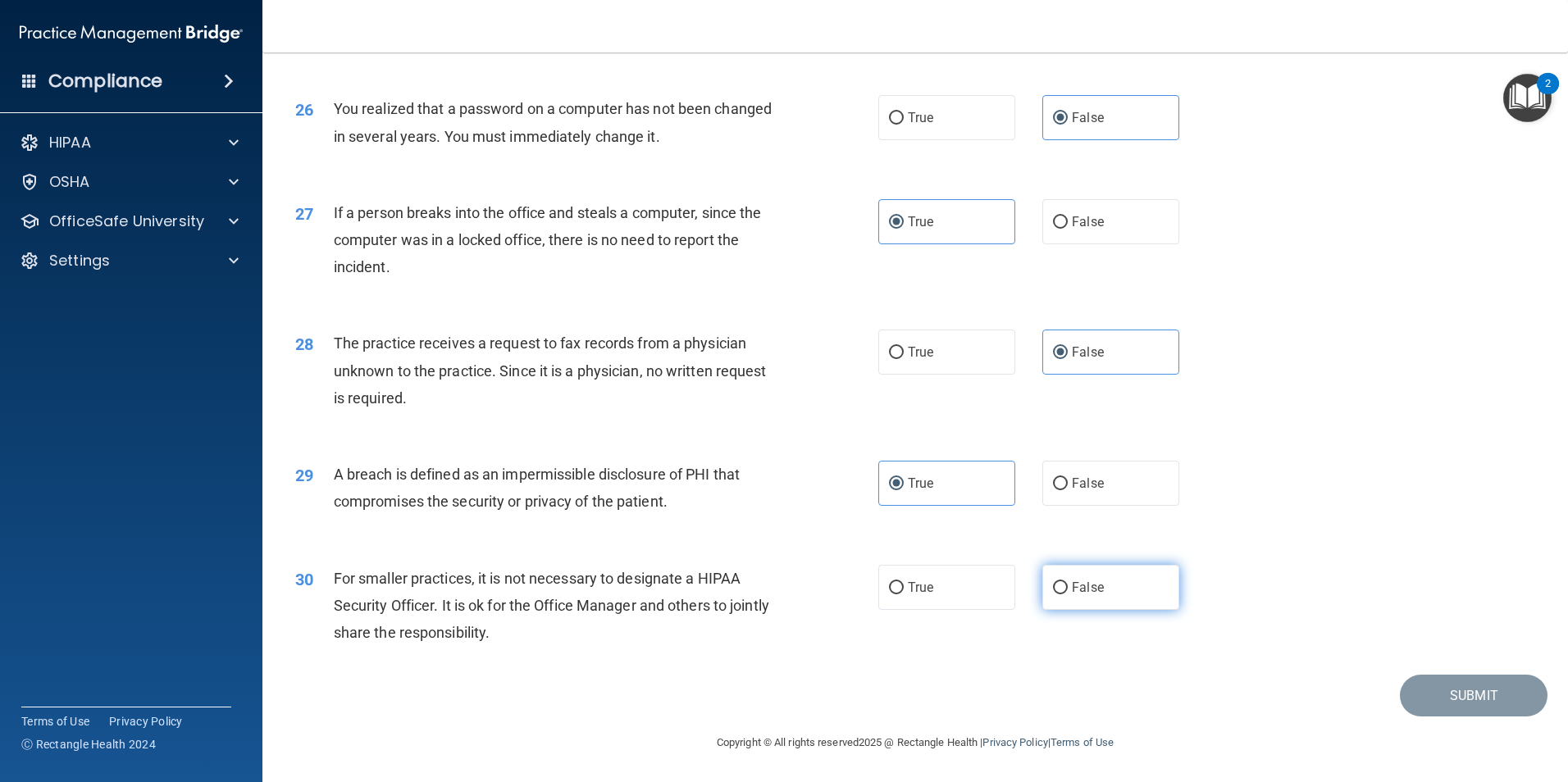
click at [1068, 585] on input "False" at bounding box center [1060, 588] width 14 height 13
radio input "true"
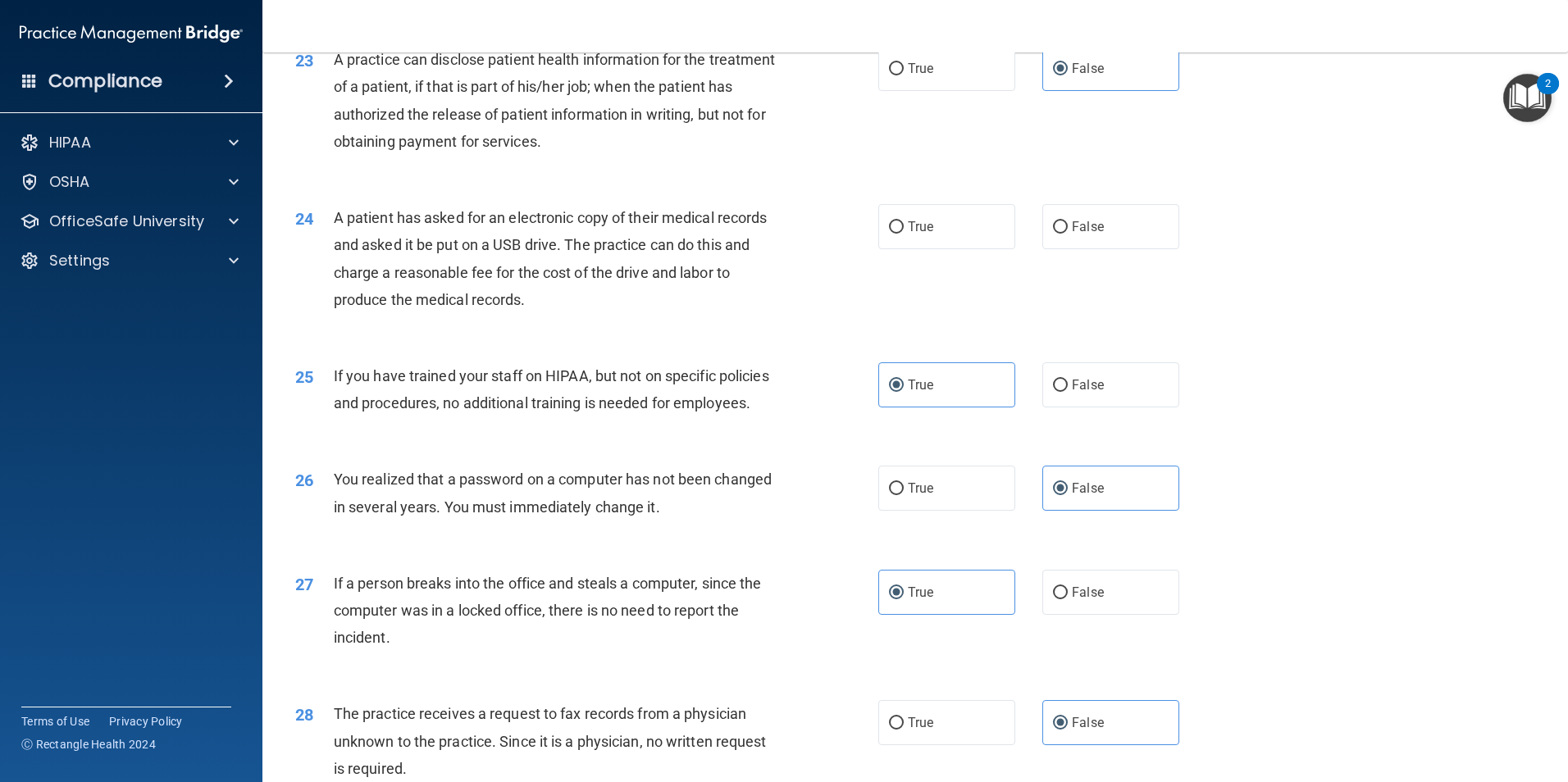
scroll to position [2634, 0]
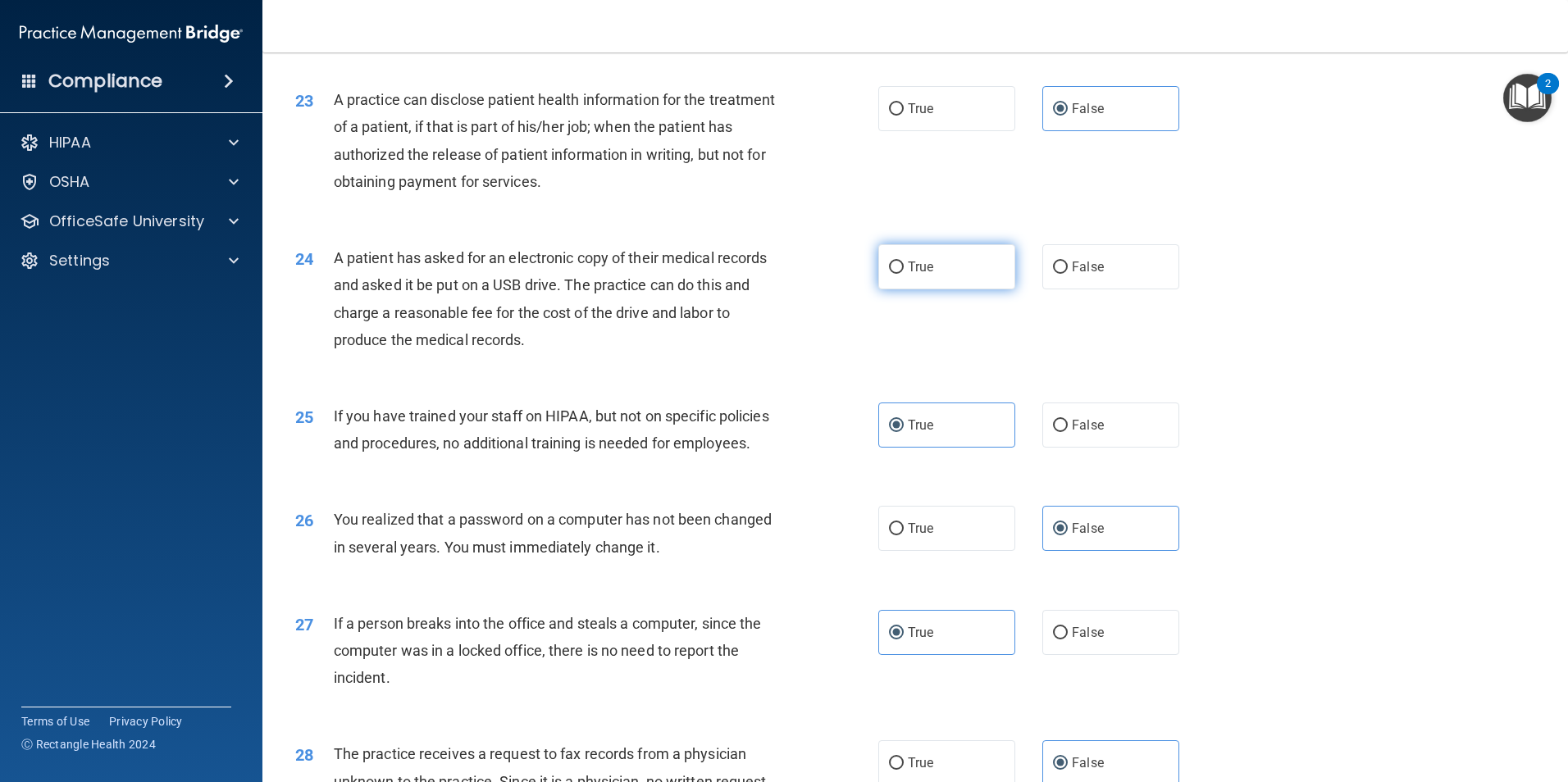
click at [895, 289] on label "True" at bounding box center [947, 267] width 137 height 45
click at [895, 274] on input "True" at bounding box center [895, 267] width 14 height 13
radio input "true"
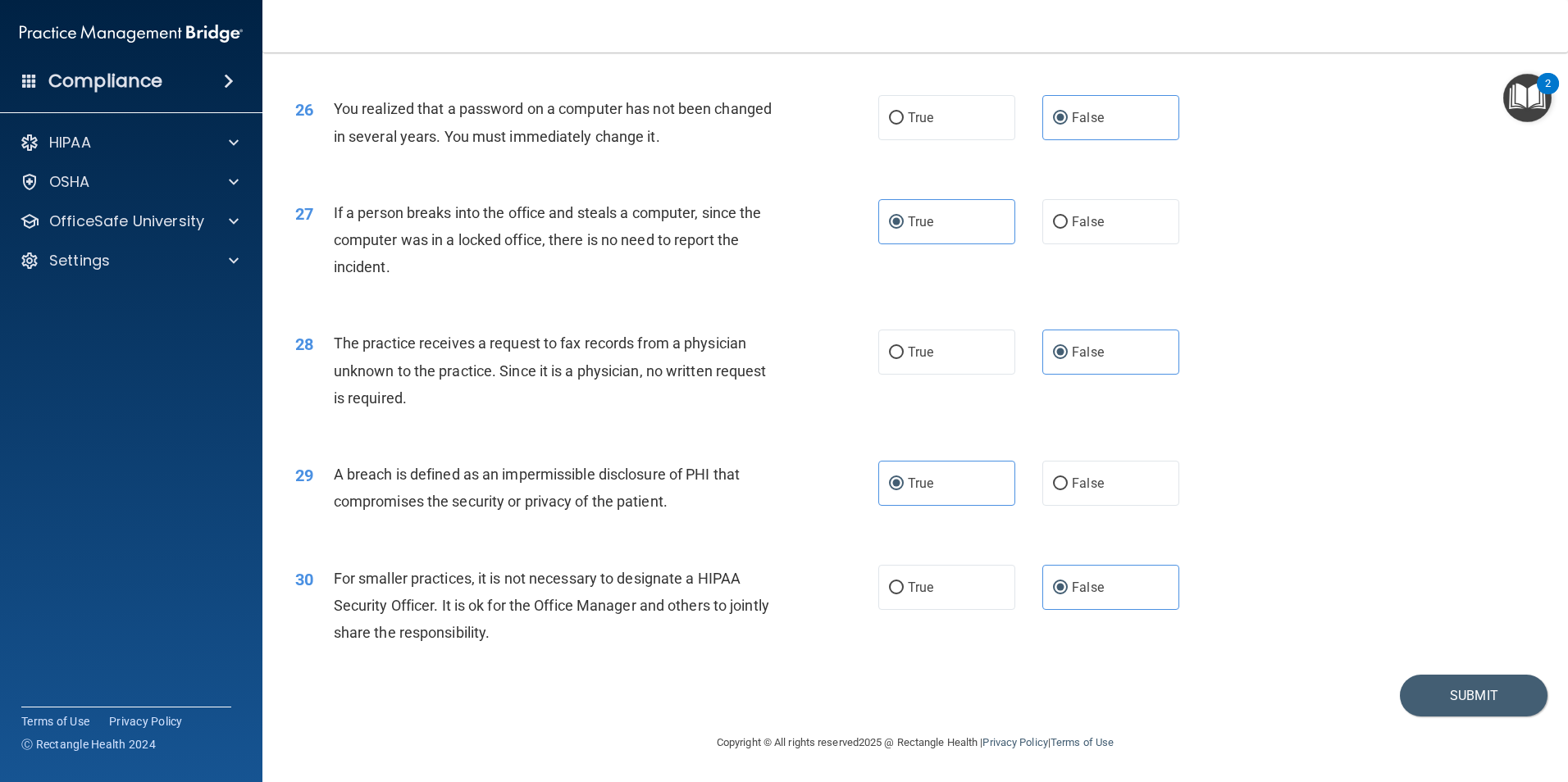
scroll to position [3125, 0]
click at [1466, 704] on button "Submit" at bounding box center [1473, 696] width 148 height 42
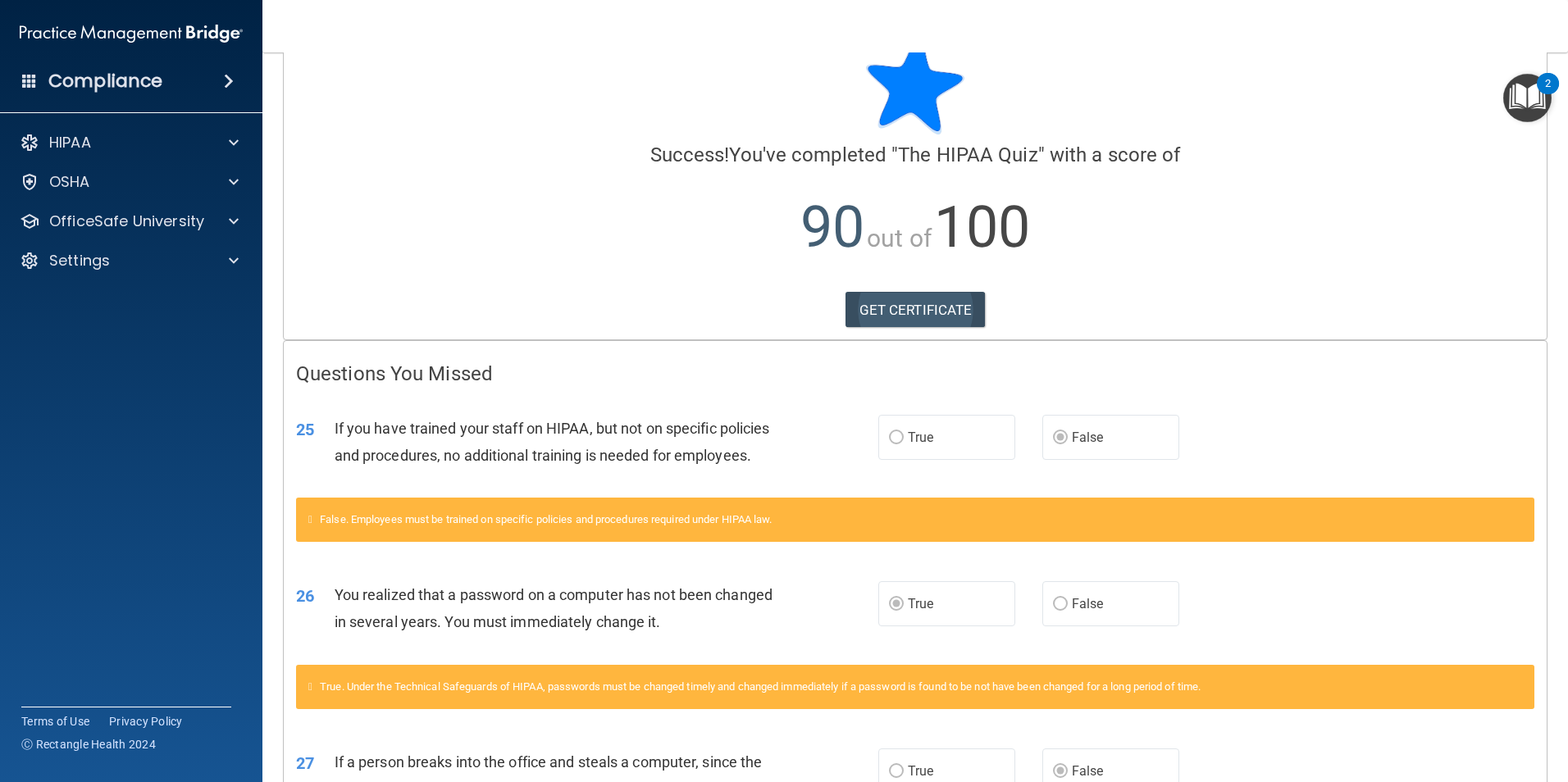
scroll to position [45, 0]
click at [925, 319] on link "GET CERTIFICATE" at bounding box center [916, 310] width 140 height 36
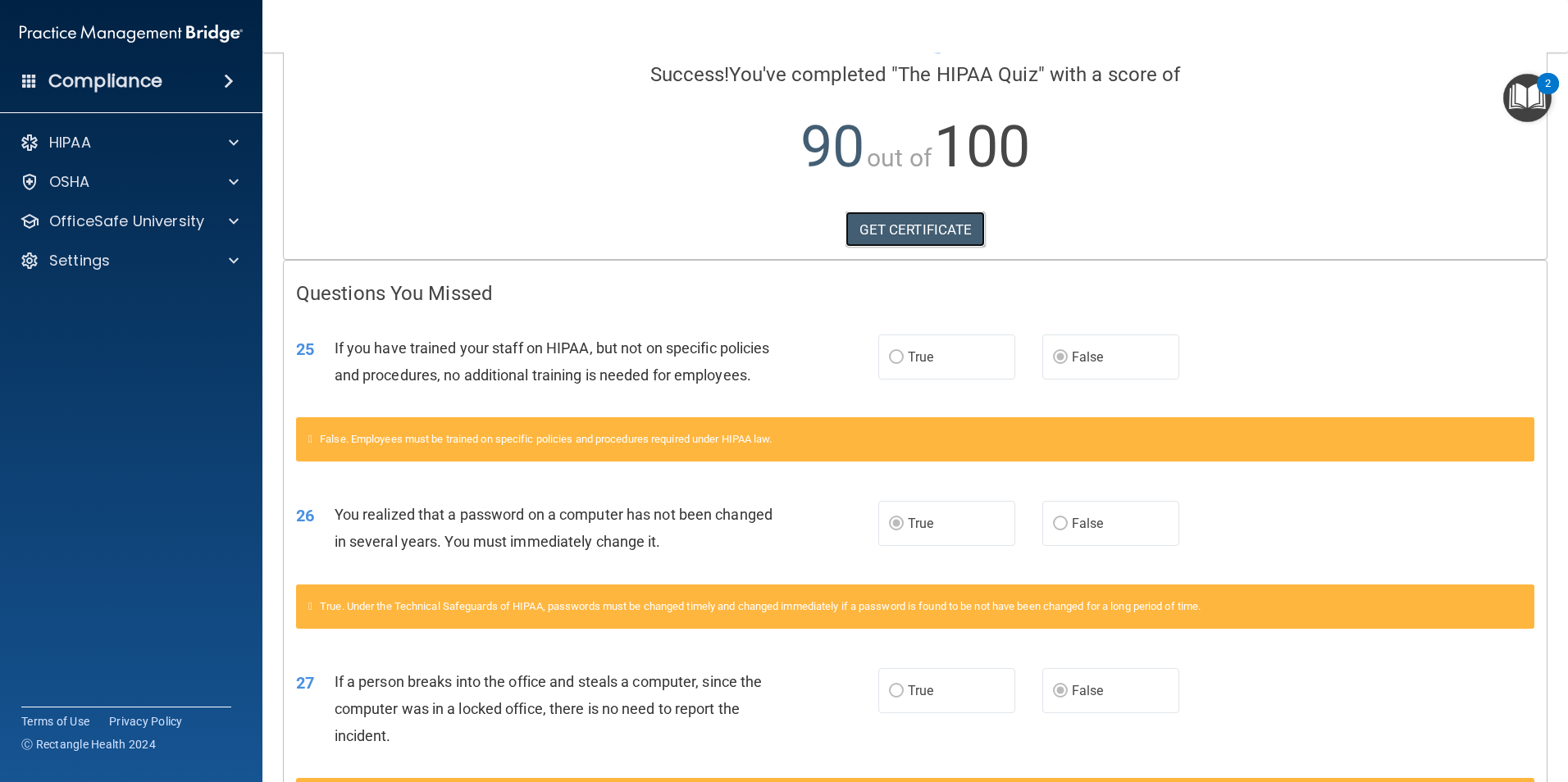
scroll to position [127, 0]
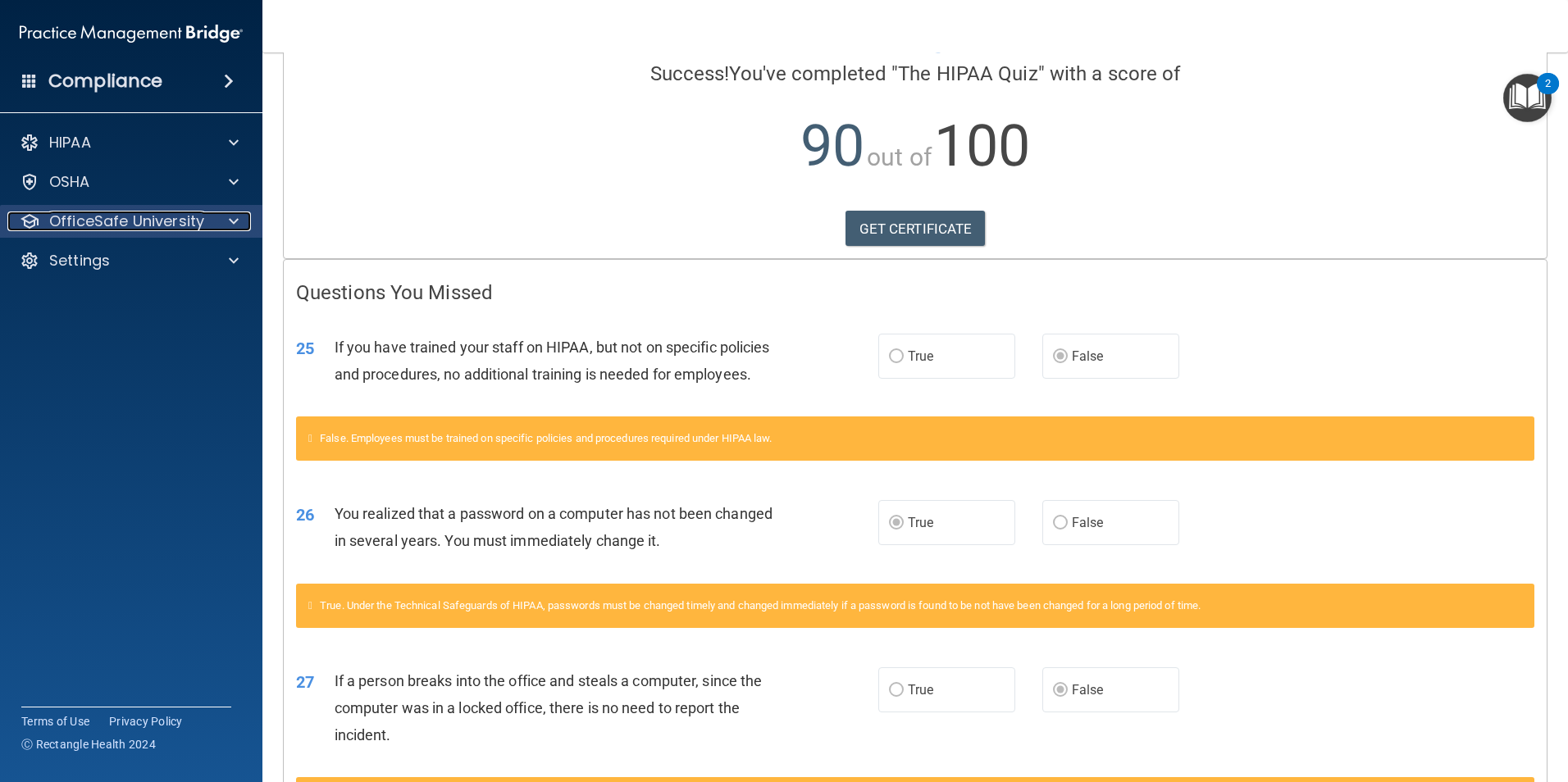
click at [142, 213] on p "OfficeSafe University" at bounding box center [127, 221] width 155 height 19
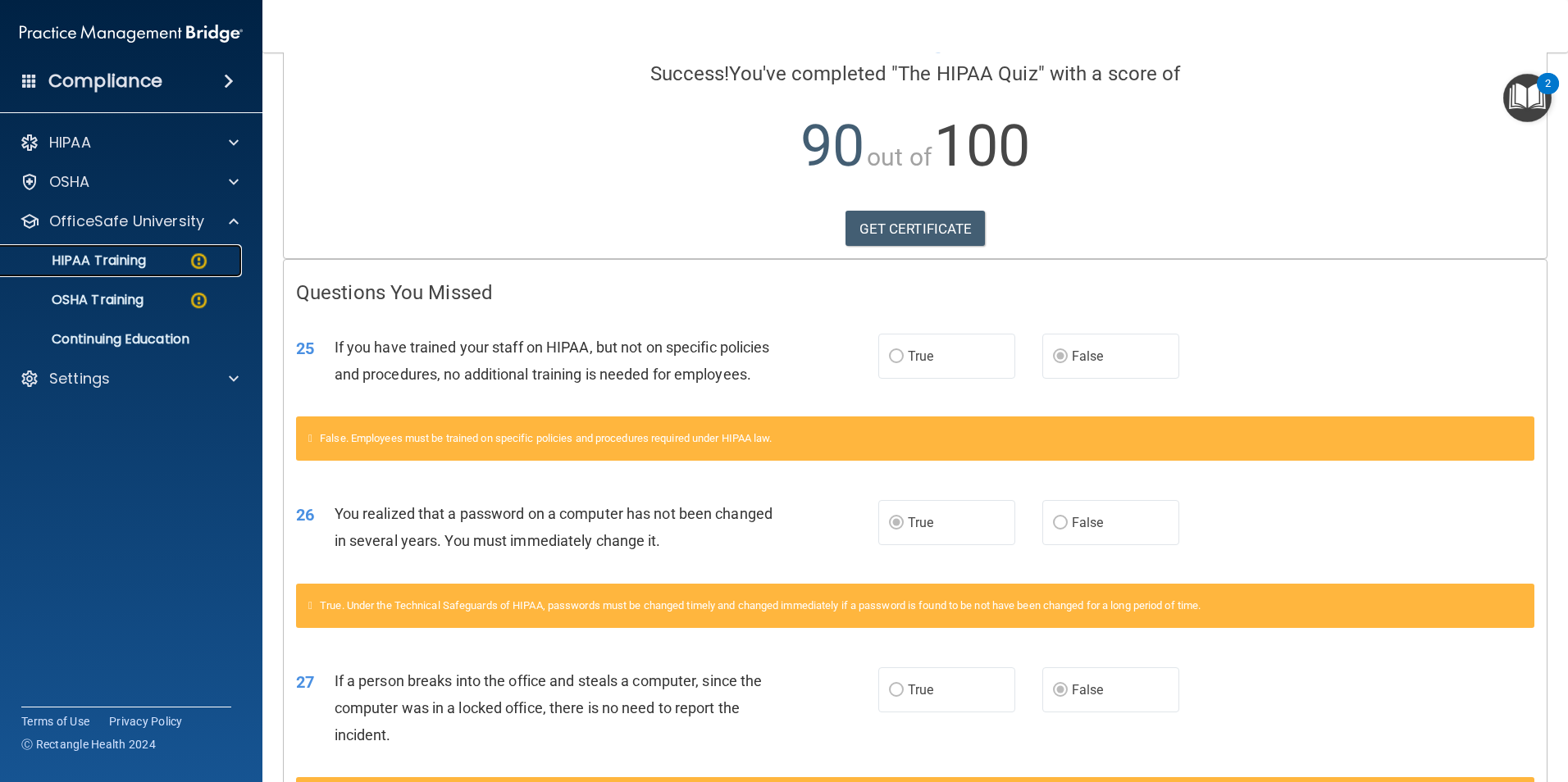
click at [128, 262] on p "HIPAA Training" at bounding box center [78, 260] width 135 height 16
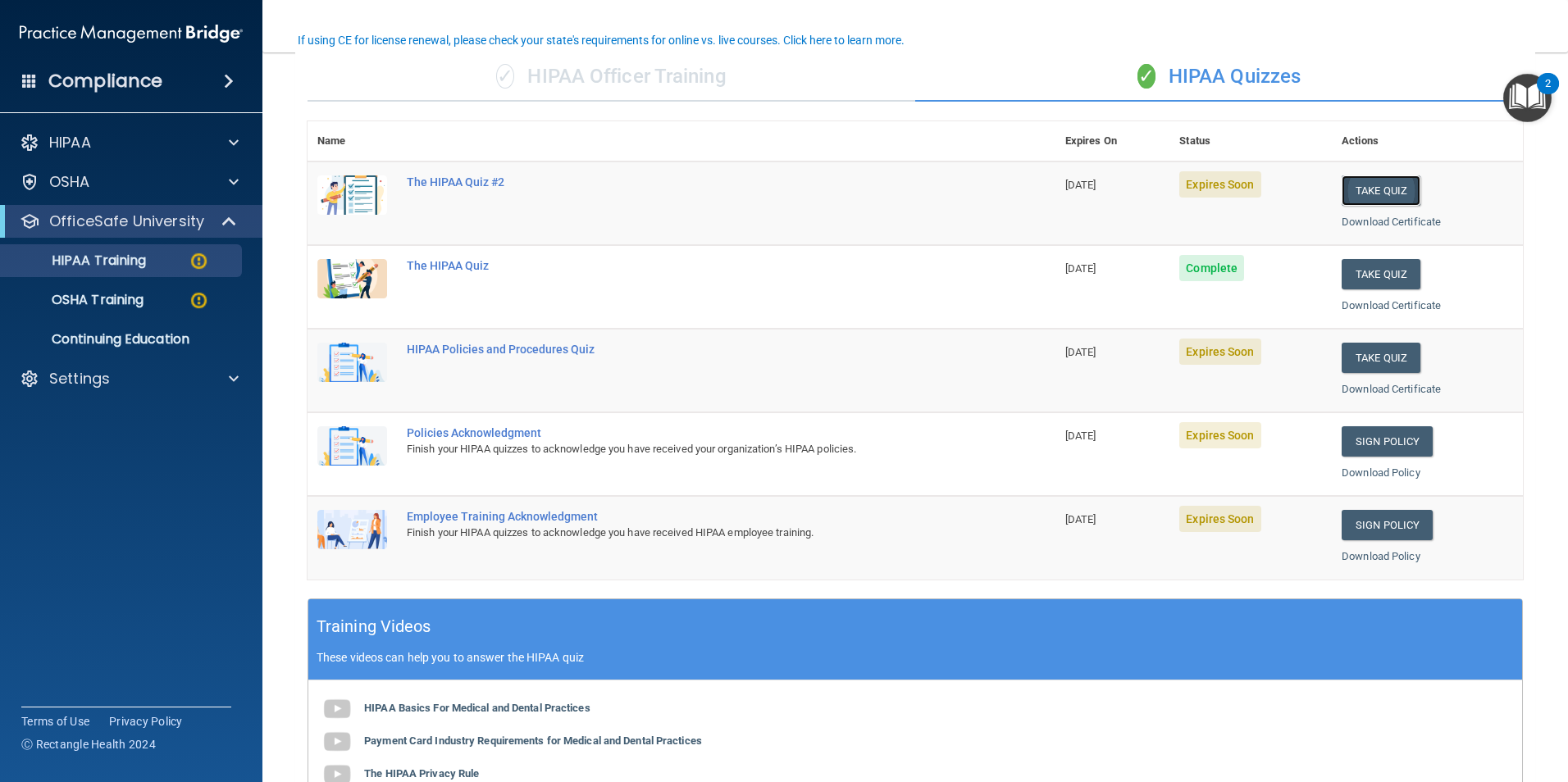
click at [1380, 189] on button "Take Quiz" at bounding box center [1381, 191] width 78 height 30
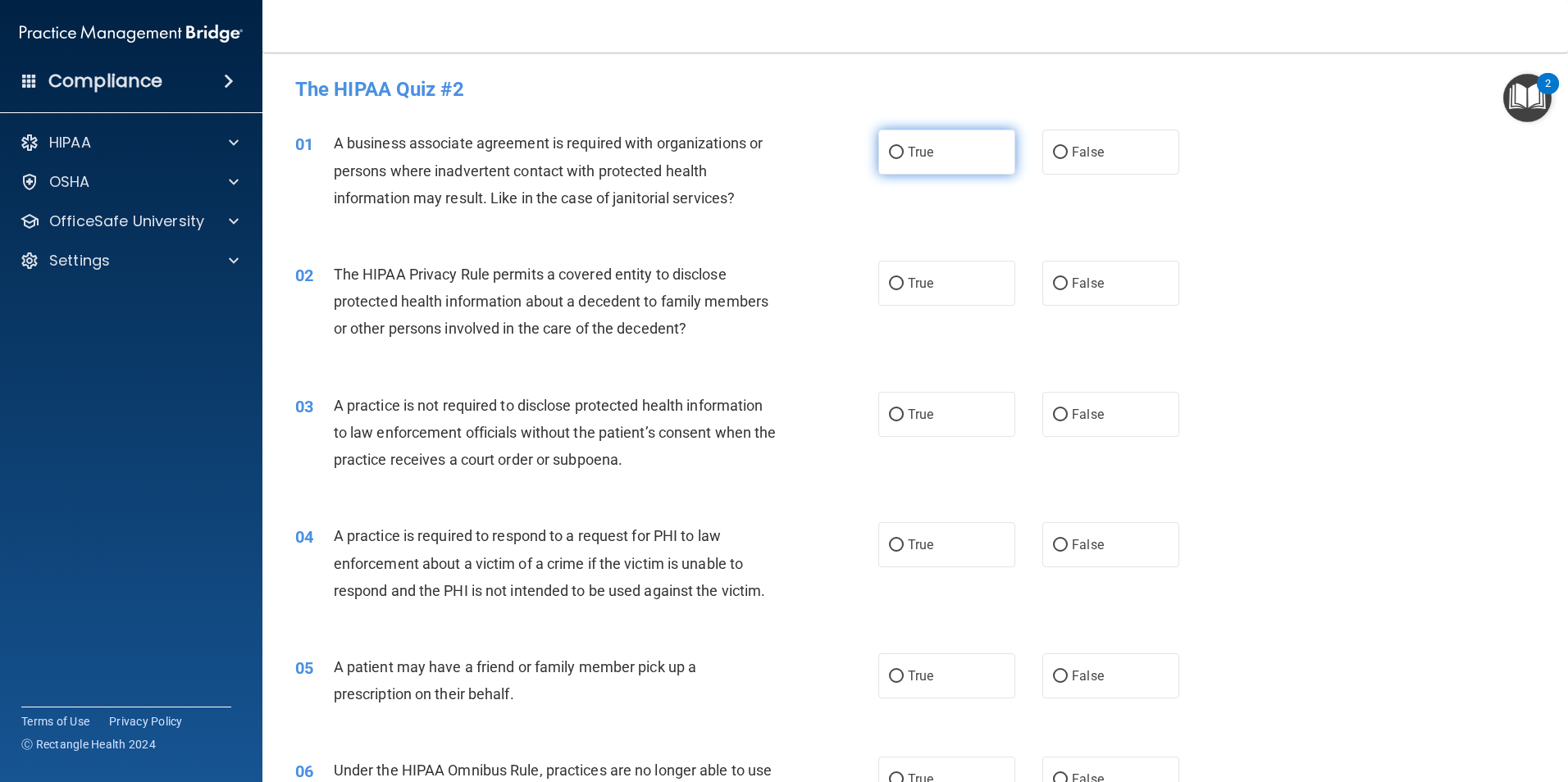
click at [906, 138] on label "True" at bounding box center [947, 152] width 137 height 45
click at [904, 147] on input "True" at bounding box center [895, 153] width 14 height 13
radio input "true"
click at [1076, 289] on span "False" at bounding box center [1088, 283] width 32 height 15
click at [1068, 289] on input "False" at bounding box center [1060, 283] width 14 height 13
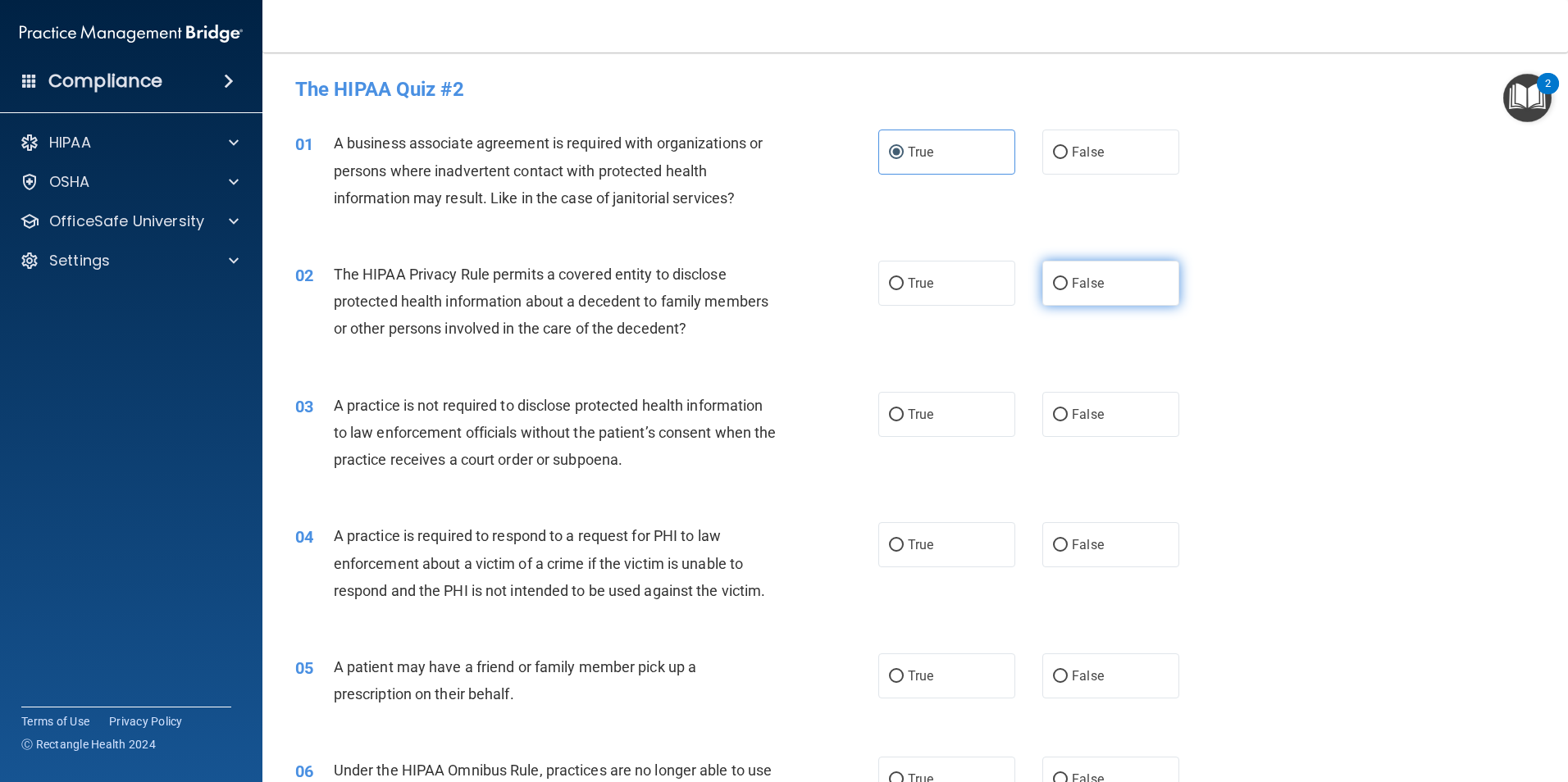
radio input "true"
click at [1089, 135] on label "False" at bounding box center [1111, 152] width 137 height 45
click at [1068, 147] on input "False" at bounding box center [1060, 153] width 14 height 13
radio input "true"
radio input "false"
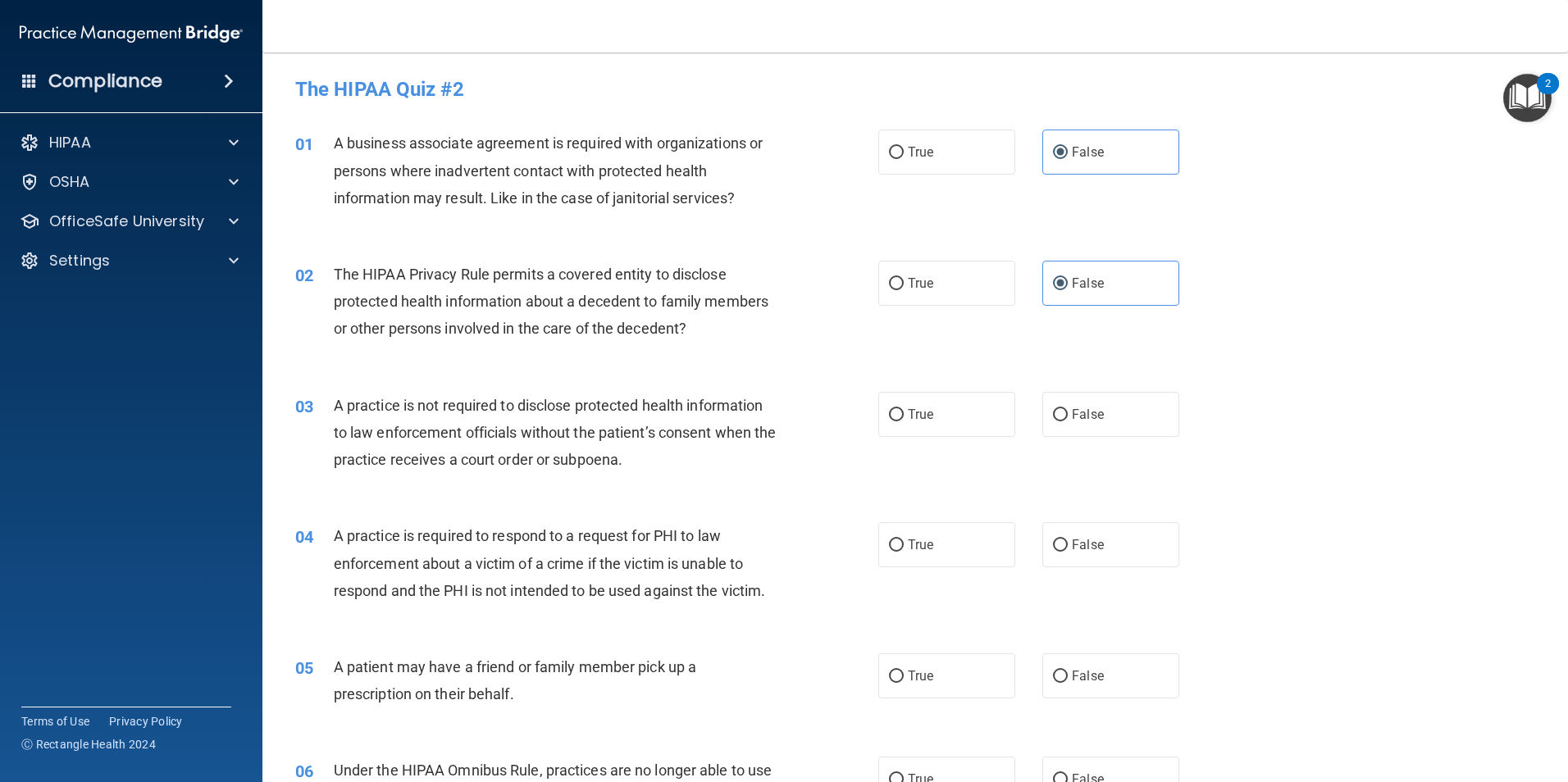
click at [946, 309] on div "02 The HIPAA Privacy Rule permits a covered entity to disclose protected health…" at bounding box center [915, 305] width 1265 height 131
click at [946, 287] on label "True" at bounding box center [947, 283] width 137 height 45
click at [904, 287] on input "True" at bounding box center [895, 283] width 14 height 13
radio input "true"
radio input "false"
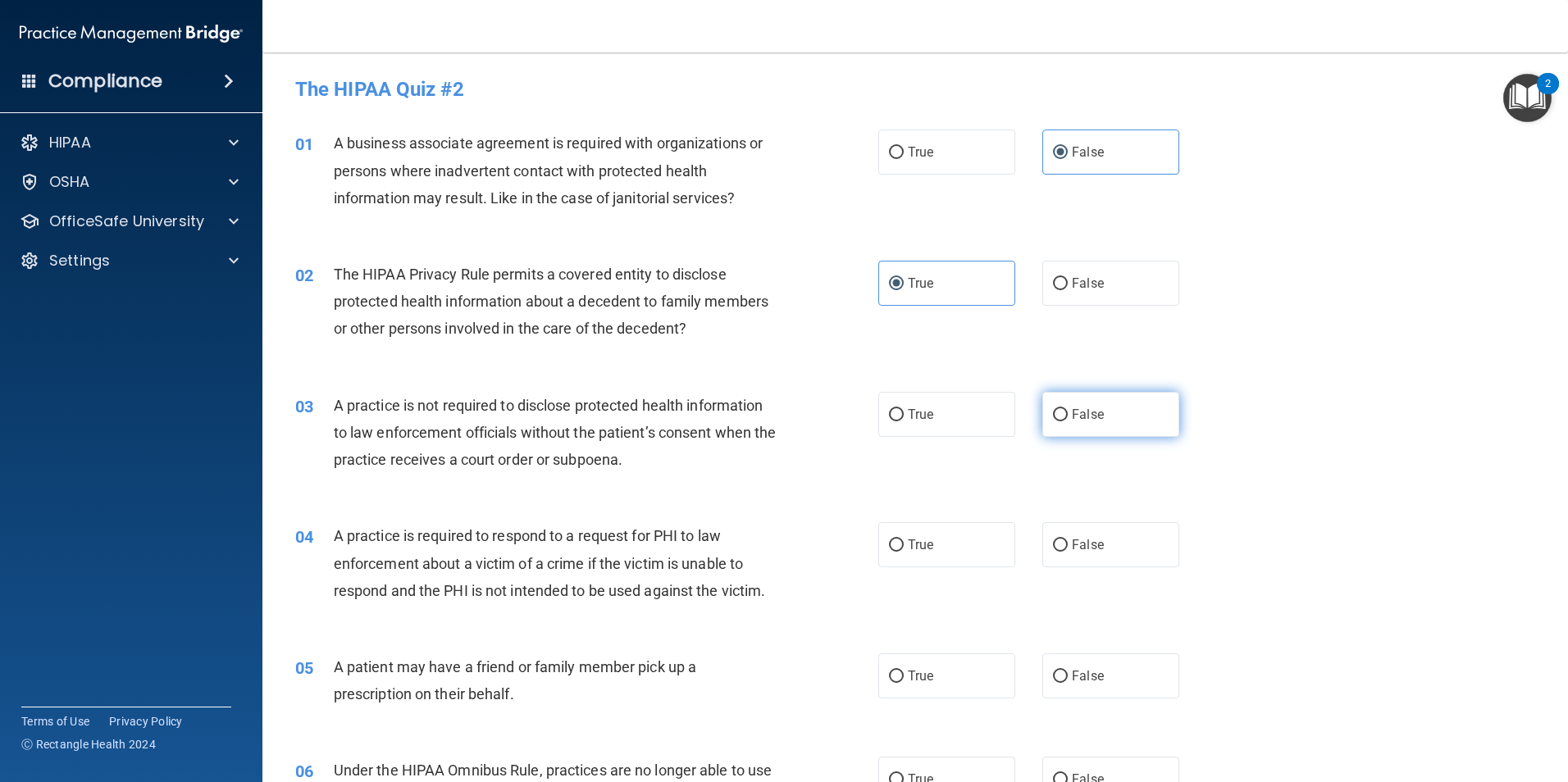
click at [1068, 395] on label "False" at bounding box center [1111, 414] width 137 height 45
click at [1068, 409] on input "False" at bounding box center [1060, 415] width 14 height 13
radio input "true"
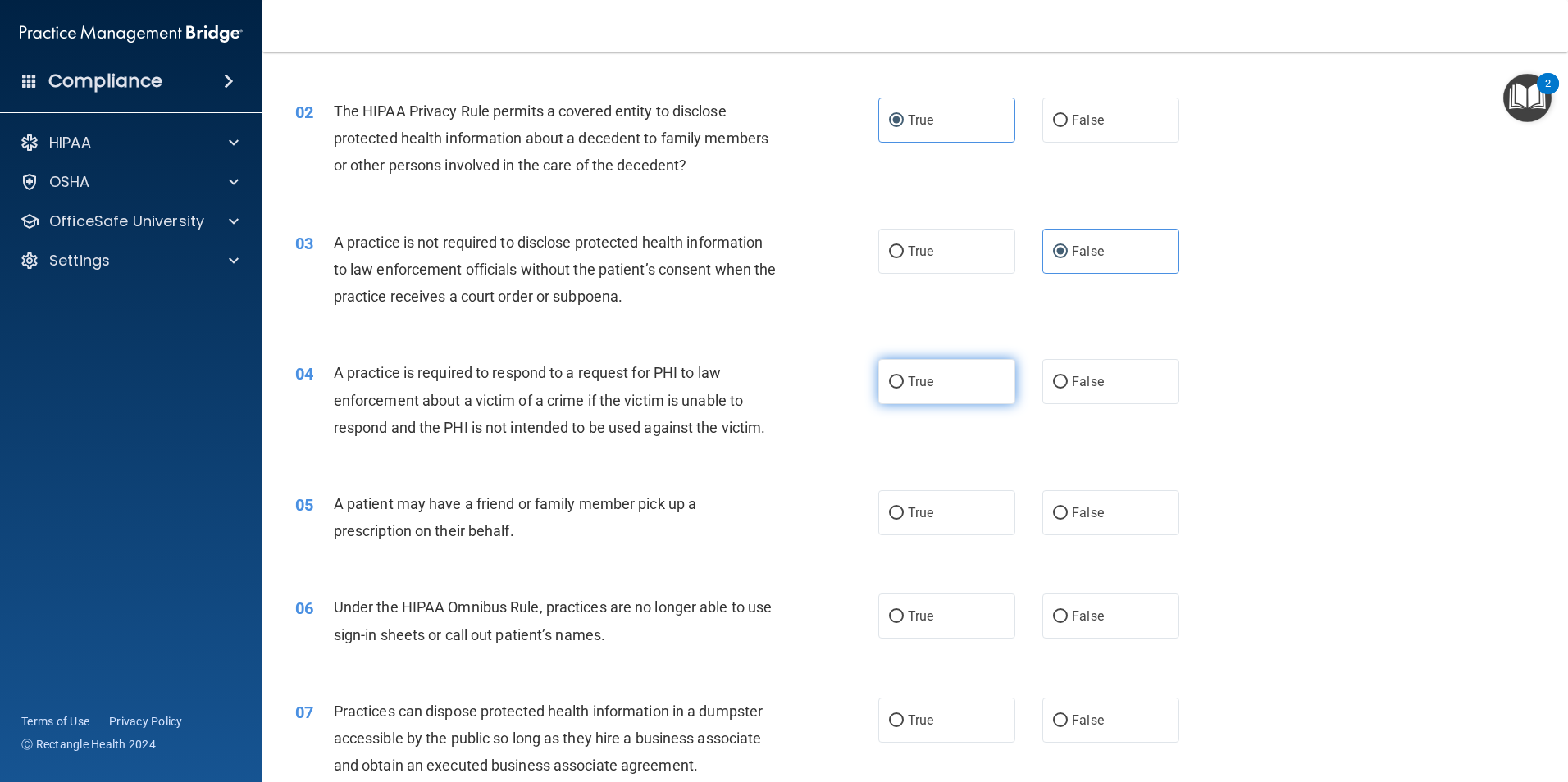
scroll to position [164, 0]
click at [976, 375] on label "True" at bounding box center [947, 380] width 137 height 45
click at [904, 375] on input "True" at bounding box center [895, 381] width 14 height 13
radio input "true"
click at [930, 511] on label "True" at bounding box center [947, 511] width 137 height 45
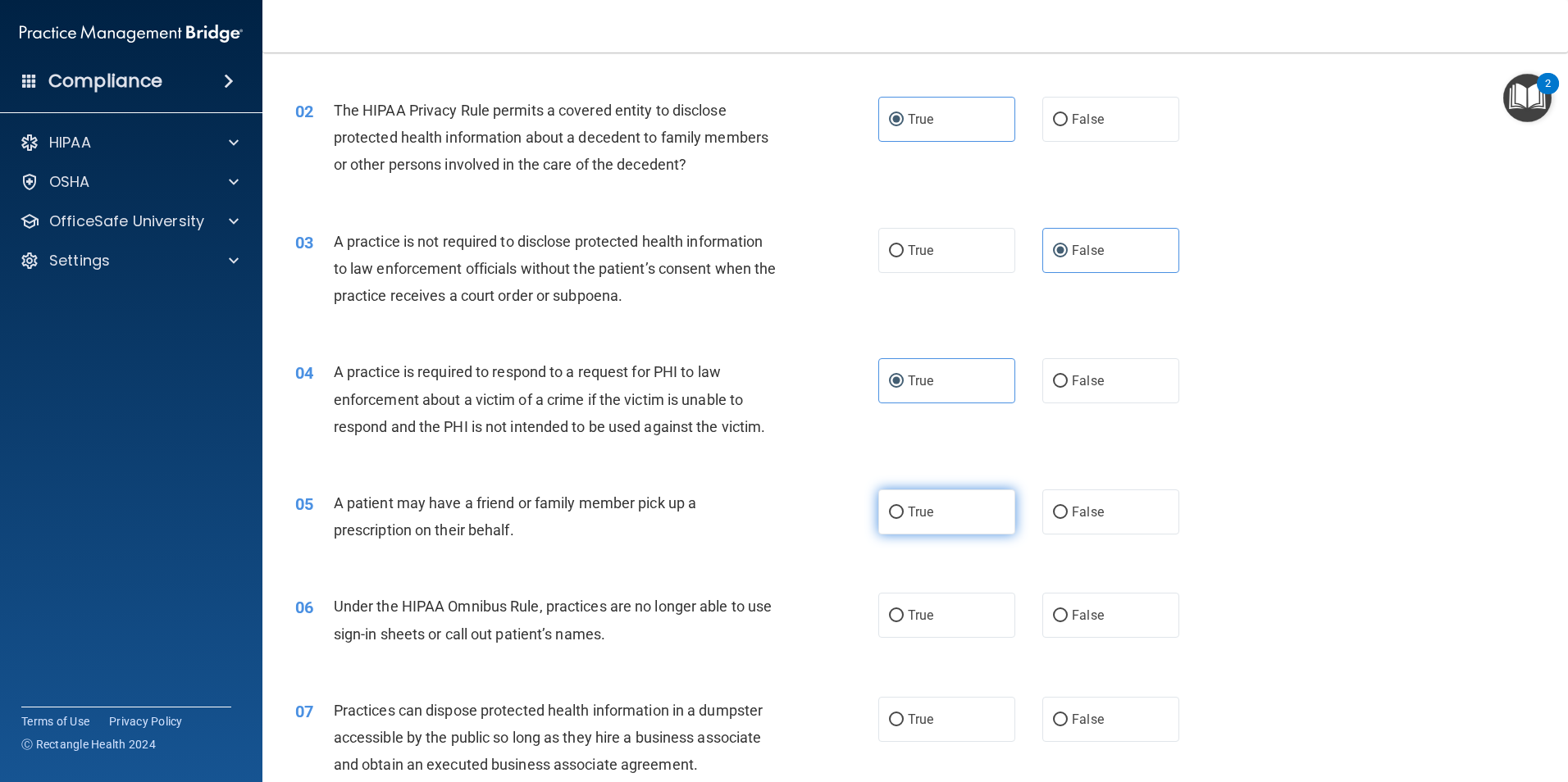
click at [904, 511] on input "True" at bounding box center [895, 513] width 14 height 13
radio input "true"
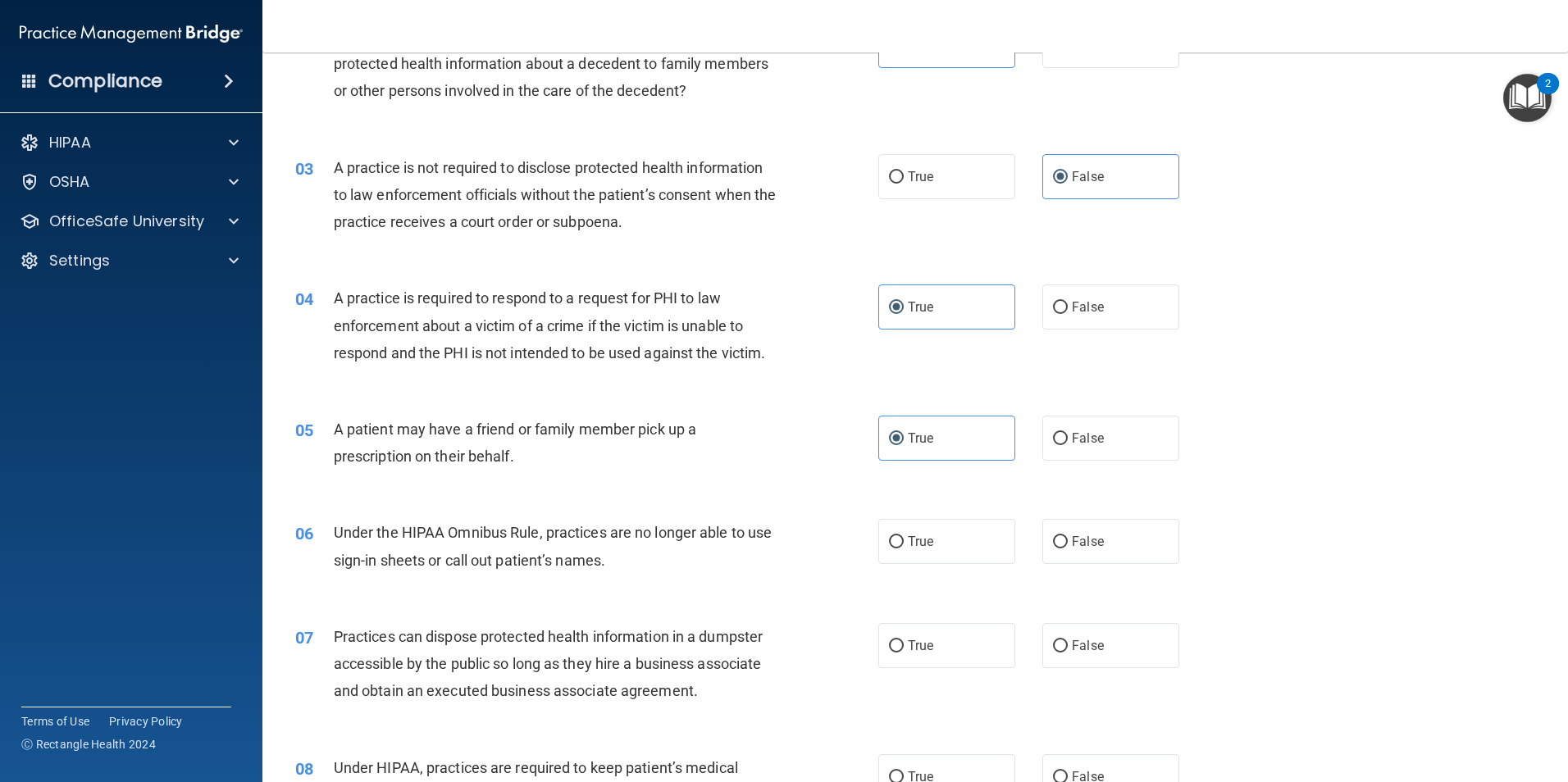
scroll to position [328, 0]
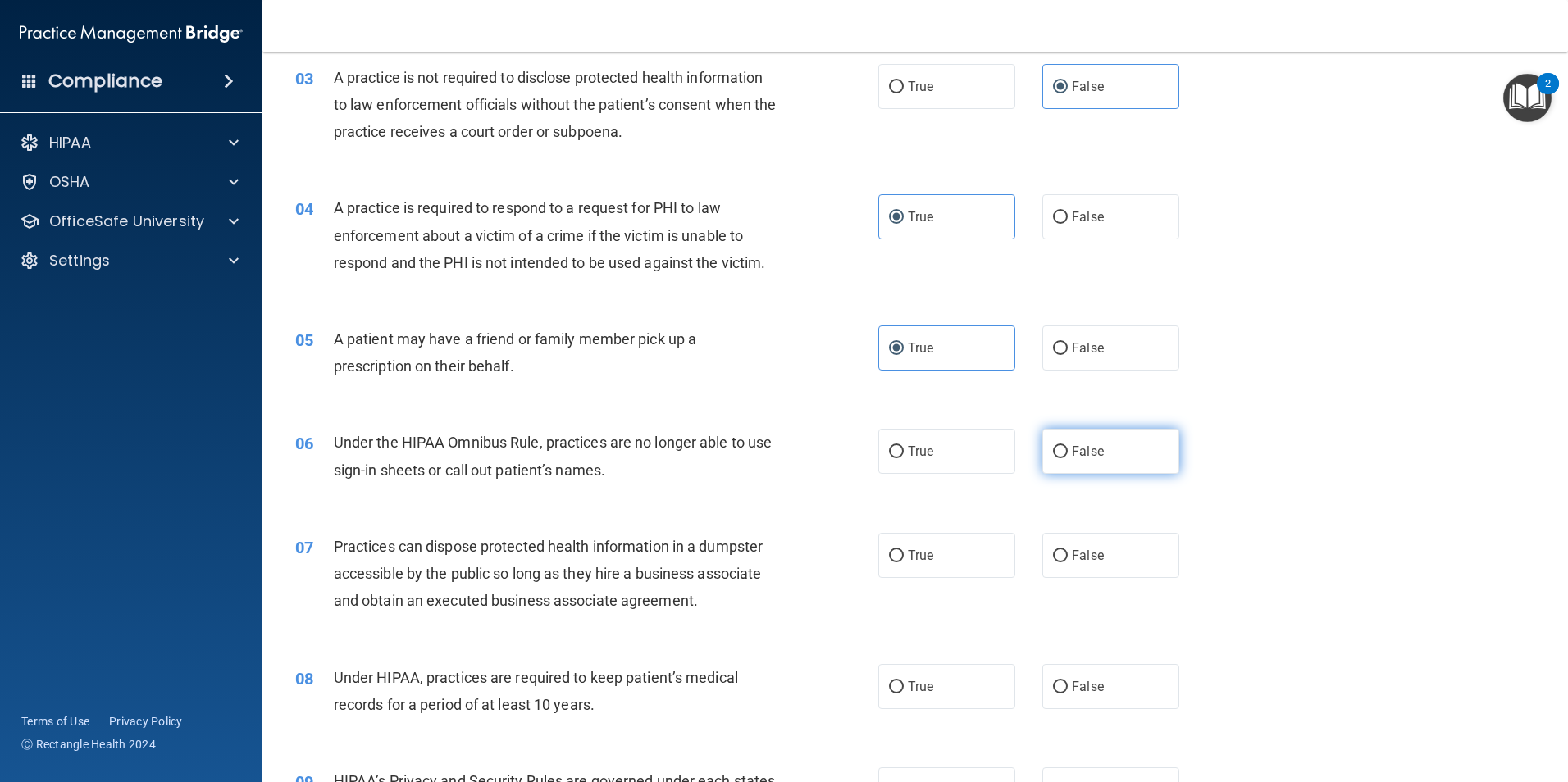
click at [1107, 451] on label "False" at bounding box center [1111, 450] width 137 height 45
click at [1068, 451] on input "False" at bounding box center [1060, 452] width 14 height 13
radio input "true"
click at [1079, 555] on span "False" at bounding box center [1088, 555] width 32 height 15
click at [1068, 555] on input "False" at bounding box center [1060, 556] width 14 height 13
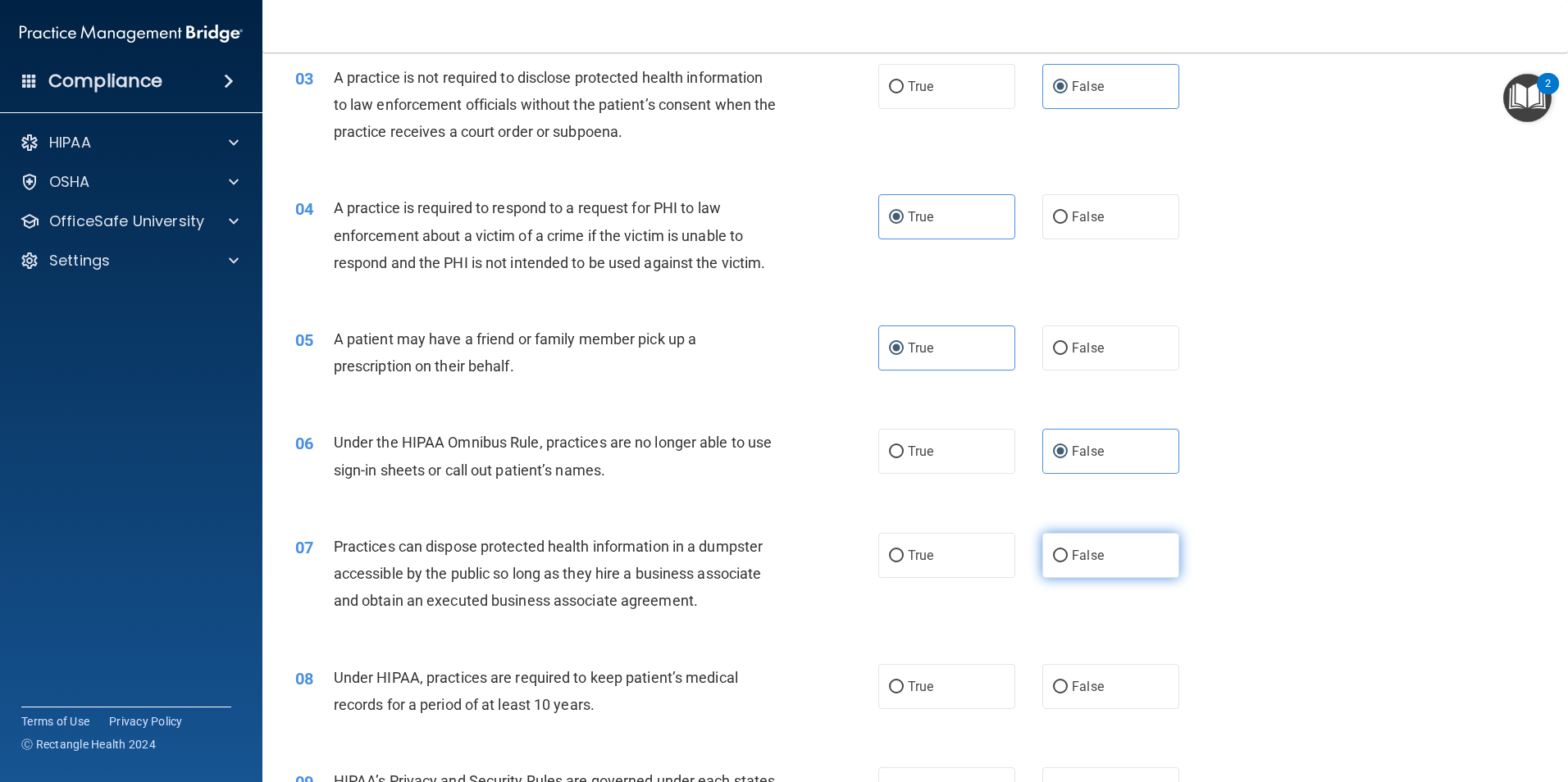
radio input "true"
drag, startPoint x: 1065, startPoint y: 692, endPoint x: 1067, endPoint y: 682, distance: 10.2
click at [1072, 691] on span "False" at bounding box center [1088, 687] width 32 height 15
click at [1065, 691] on input "False" at bounding box center [1060, 688] width 14 height 13
radio input "true"
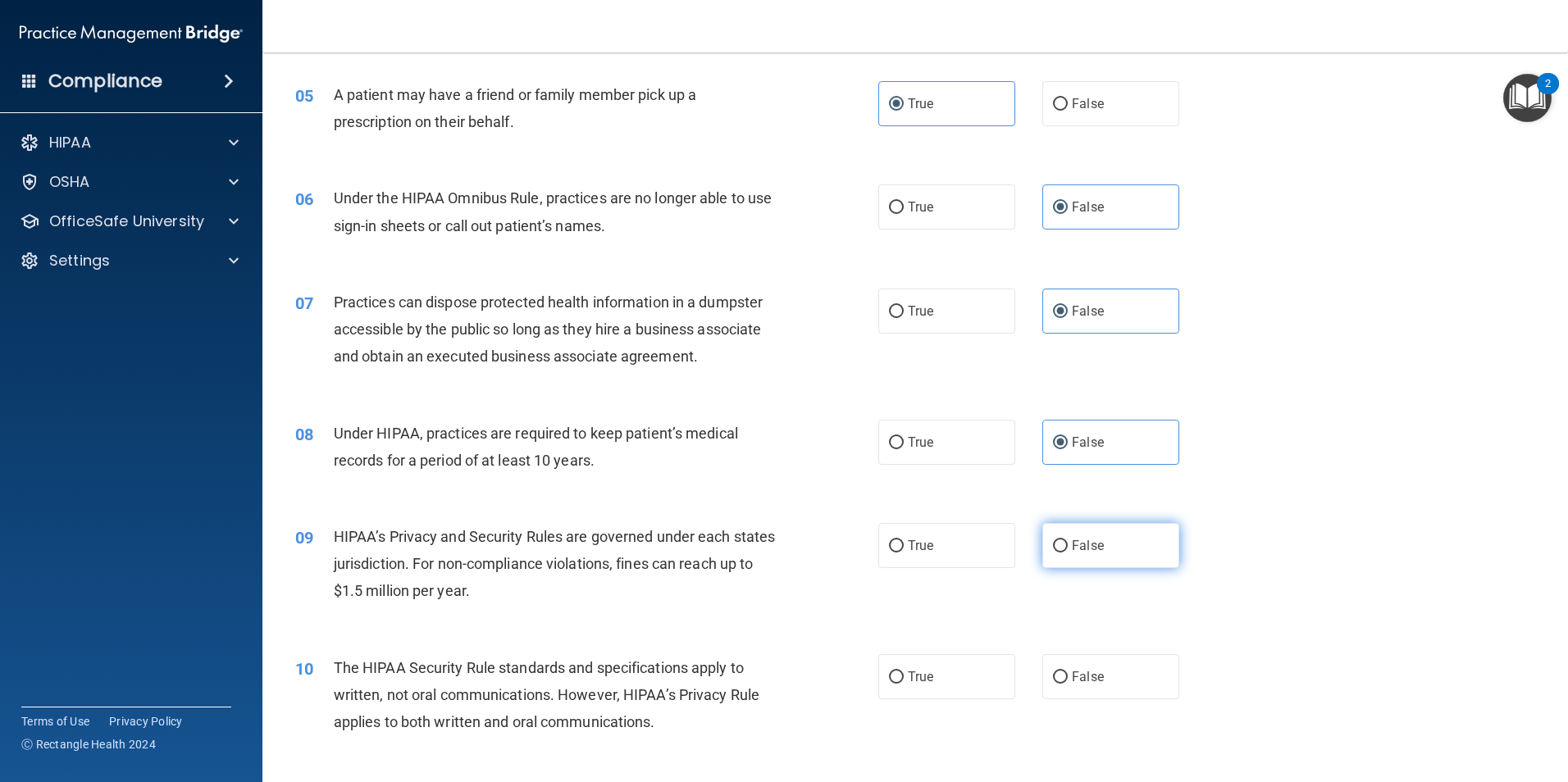
scroll to position [574, 0]
click at [1117, 529] on label "False" at bounding box center [1111, 543] width 137 height 45
click at [1068, 538] on input "False" at bounding box center [1060, 544] width 14 height 13
radio input "true"
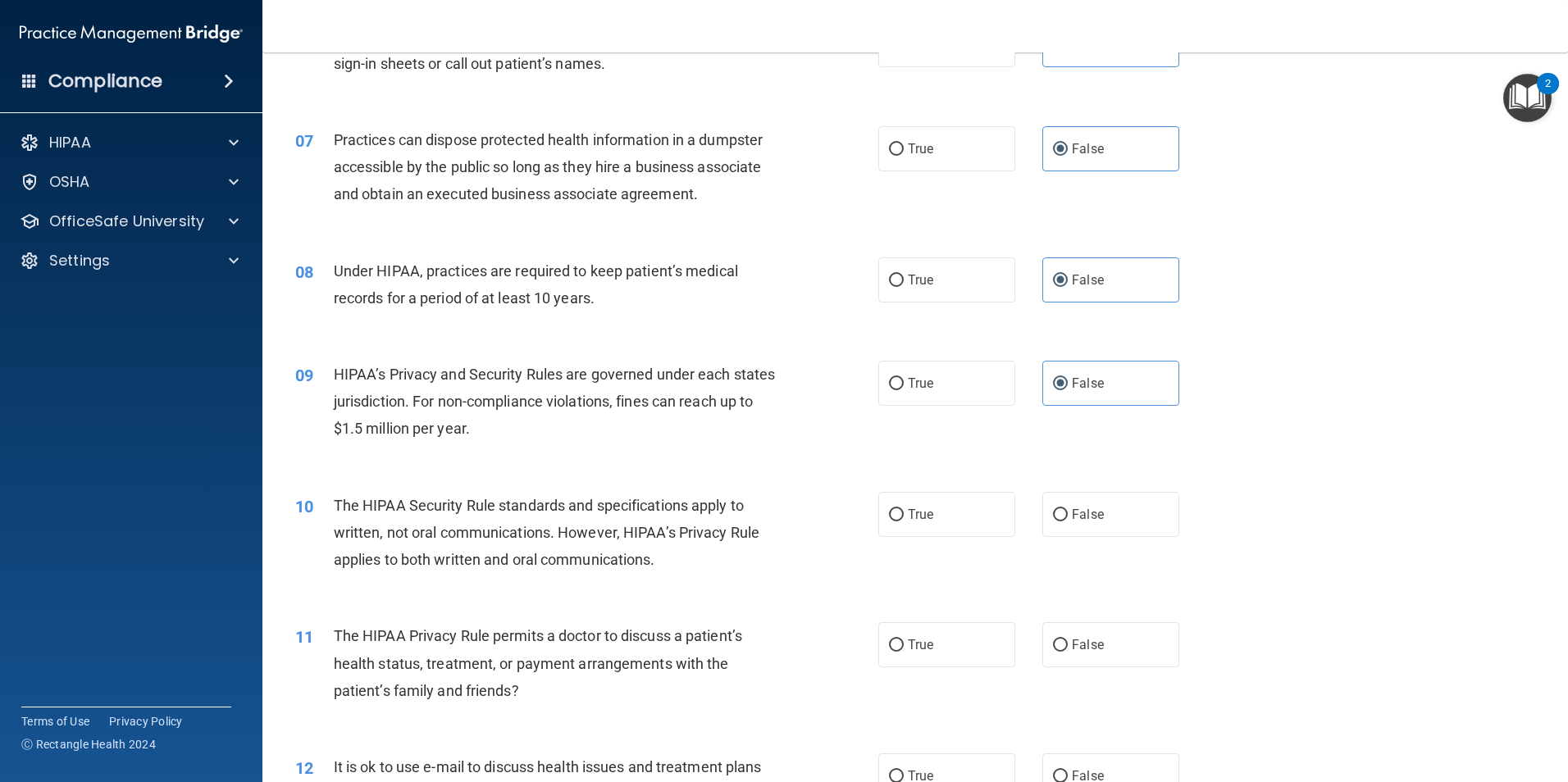
scroll to position [738, 0]
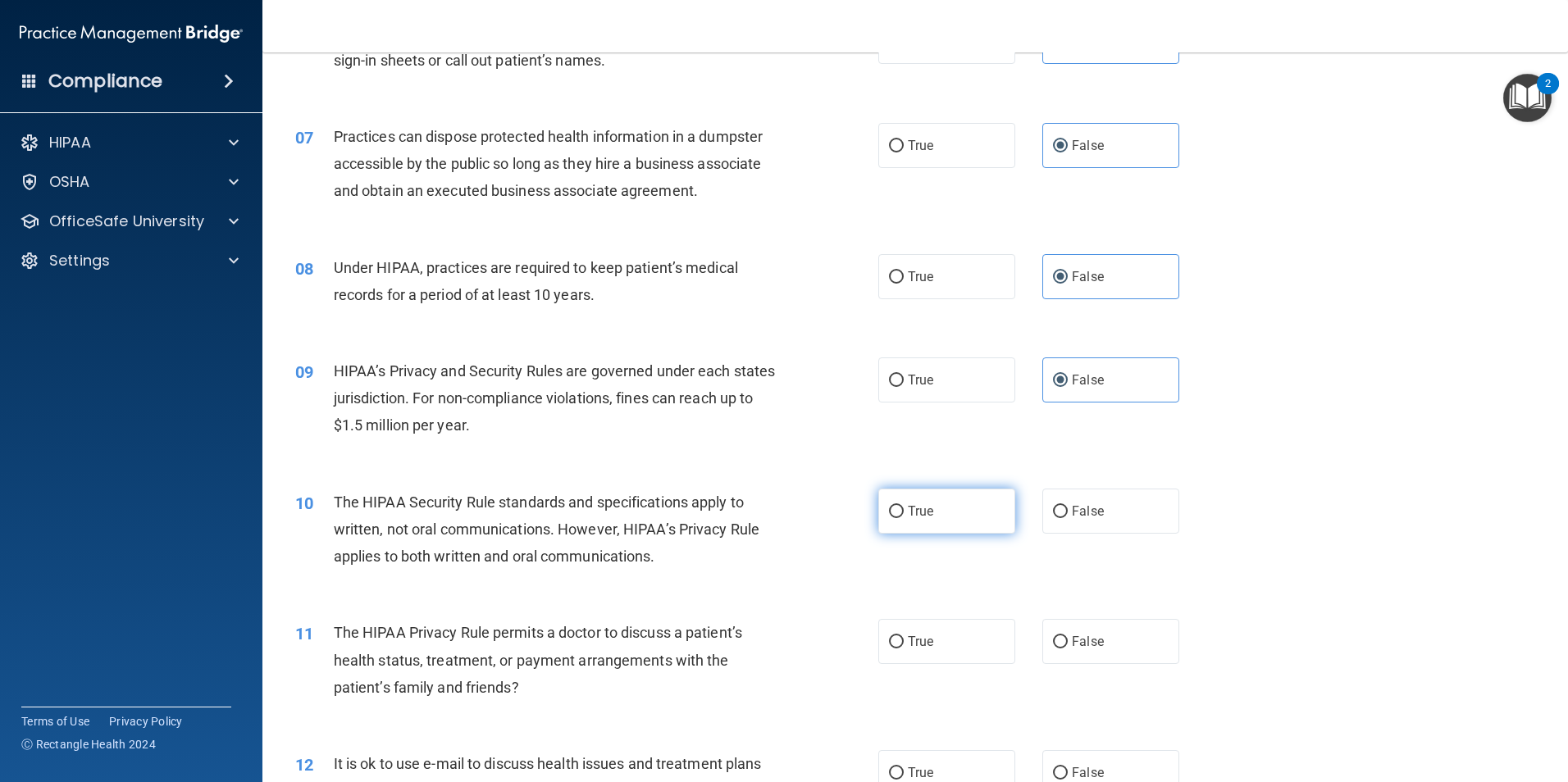
click at [973, 519] on label "True" at bounding box center [947, 510] width 137 height 45
click at [904, 518] on input "True" at bounding box center [895, 512] width 14 height 13
radio input "true"
click at [934, 633] on label "True" at bounding box center [947, 641] width 137 height 45
click at [904, 636] on input "True" at bounding box center [895, 642] width 14 height 13
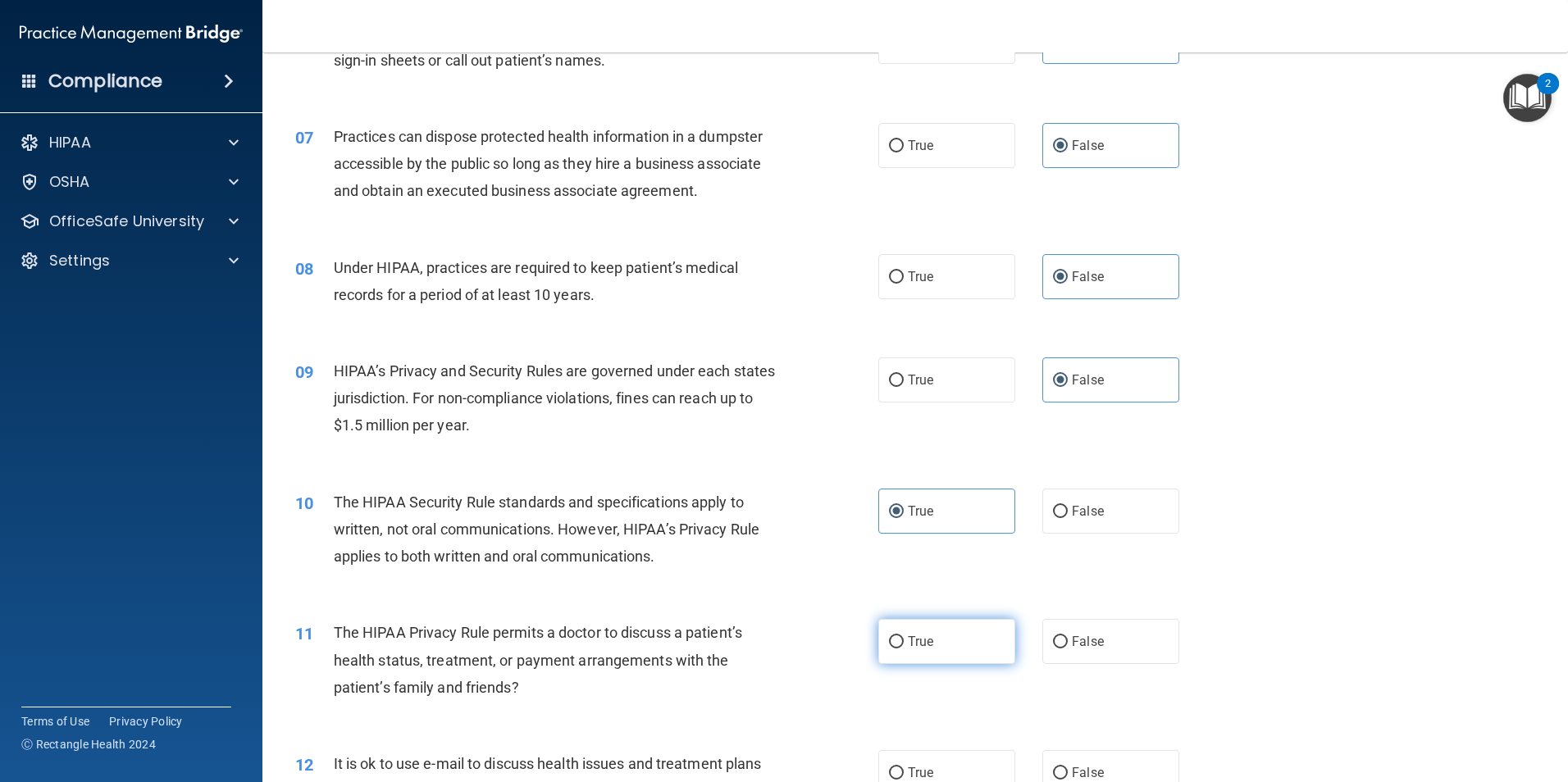
radio input "true"
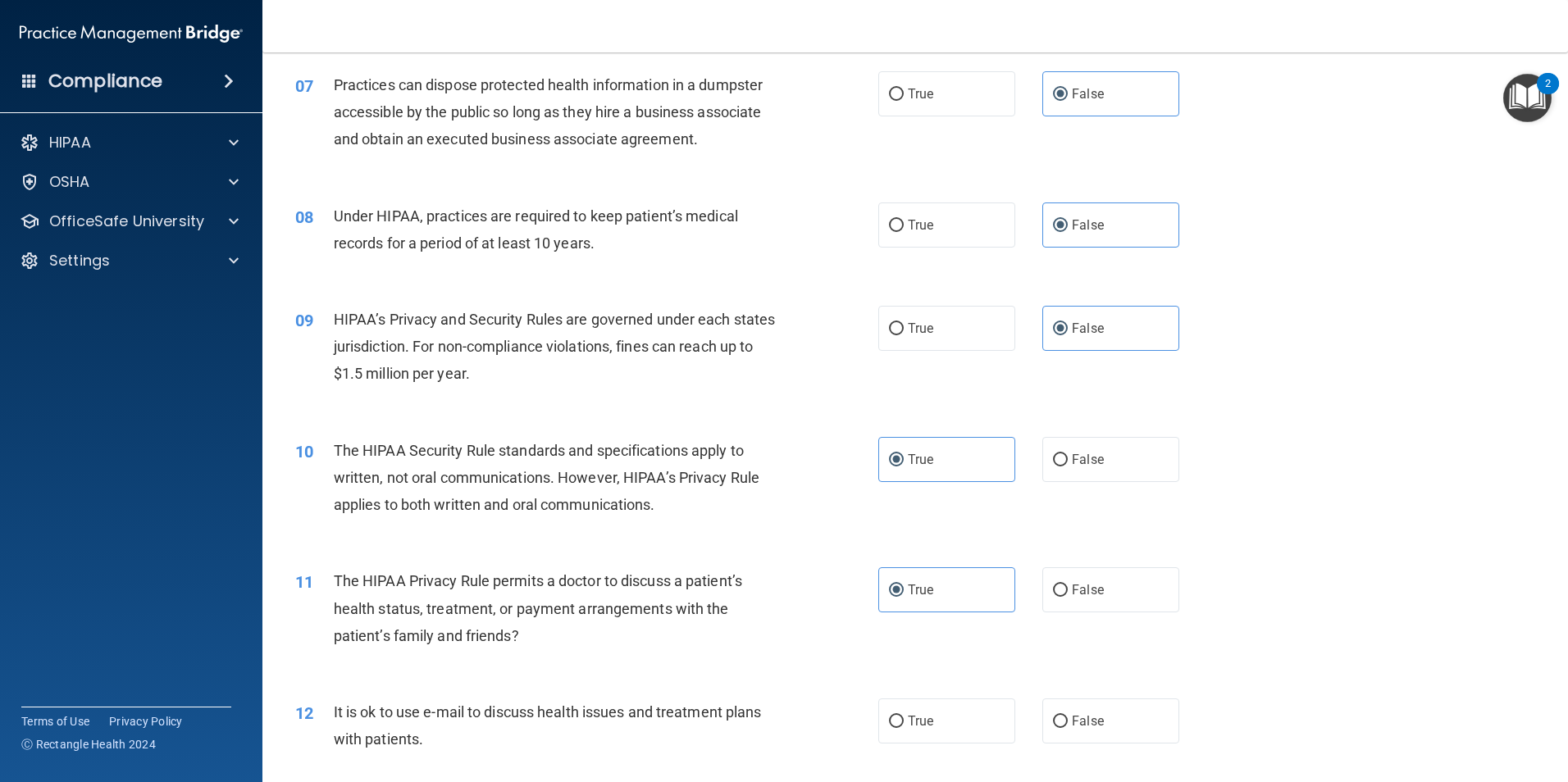
scroll to position [902, 0]
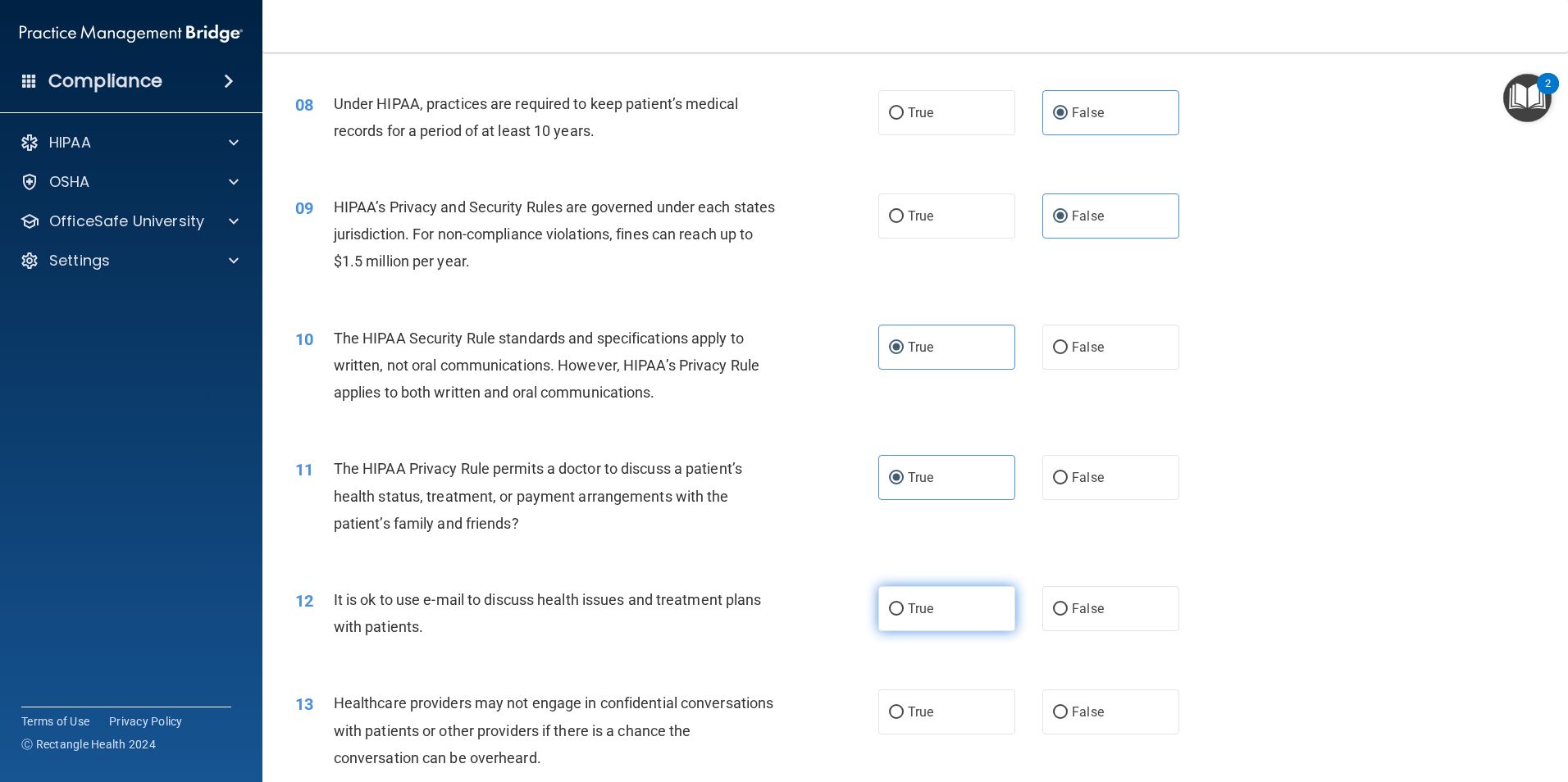
click at [960, 609] on label "True" at bounding box center [947, 608] width 137 height 45
click at [904, 609] on input "True" at bounding box center [895, 609] width 14 height 13
radio input "true"
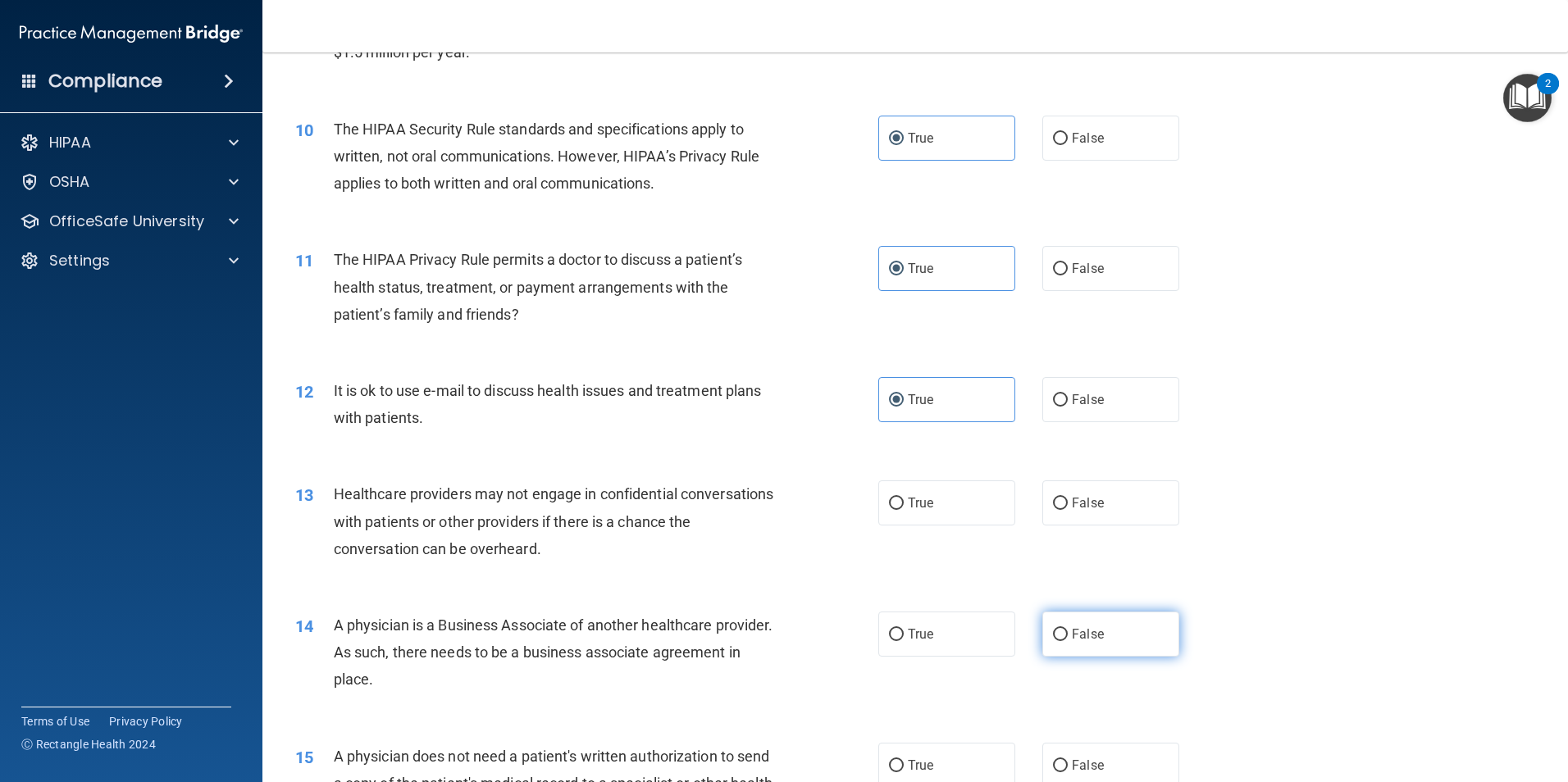
scroll to position [1148, 0]
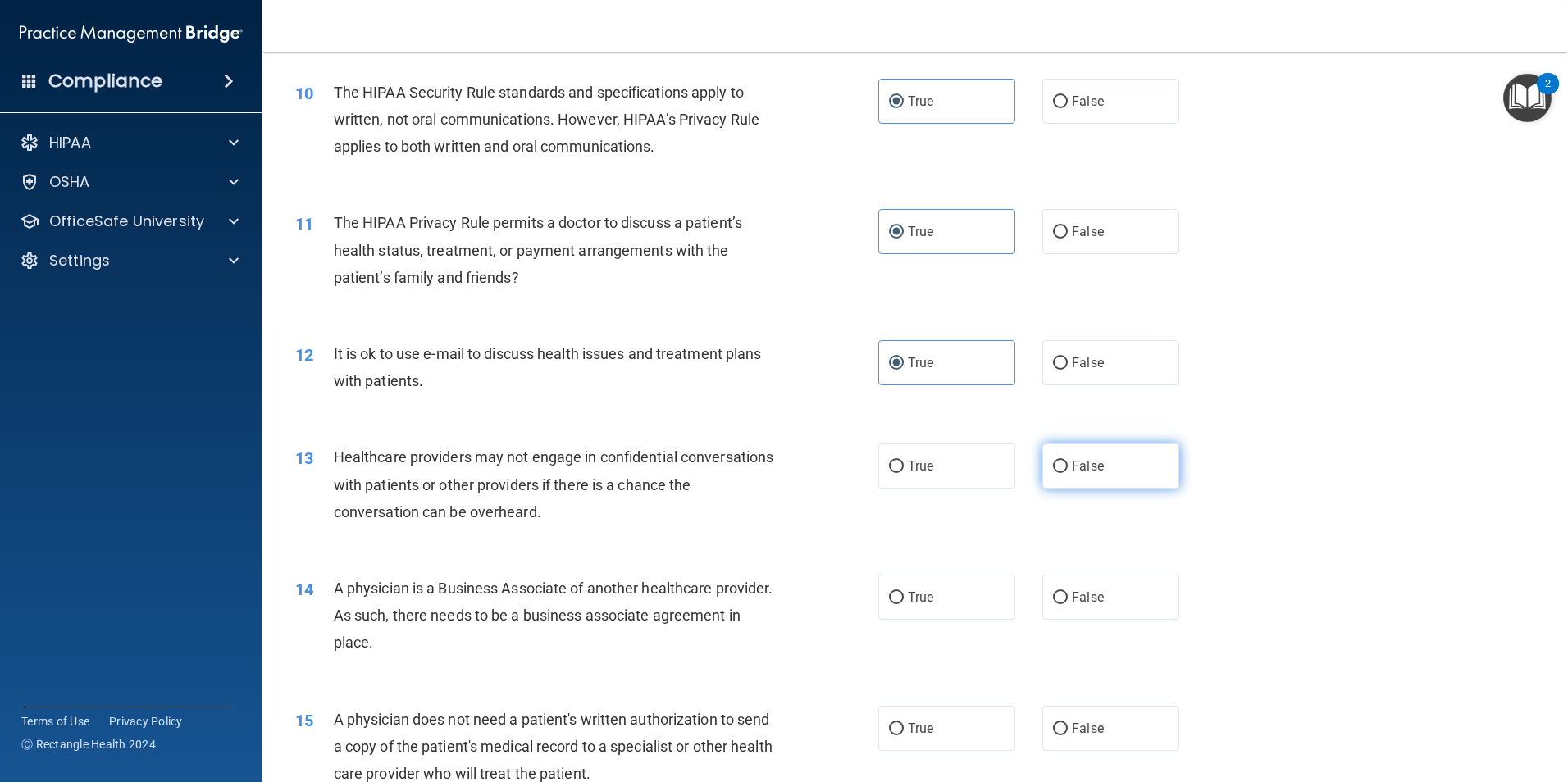
click at [1122, 476] on label "False" at bounding box center [1111, 466] width 137 height 45
click at [1068, 473] on input "False" at bounding box center [1060, 467] width 14 height 13
radio input "true"
click at [1120, 609] on label "False" at bounding box center [1111, 596] width 137 height 45
click at [1068, 604] on input "False" at bounding box center [1060, 598] width 14 height 13
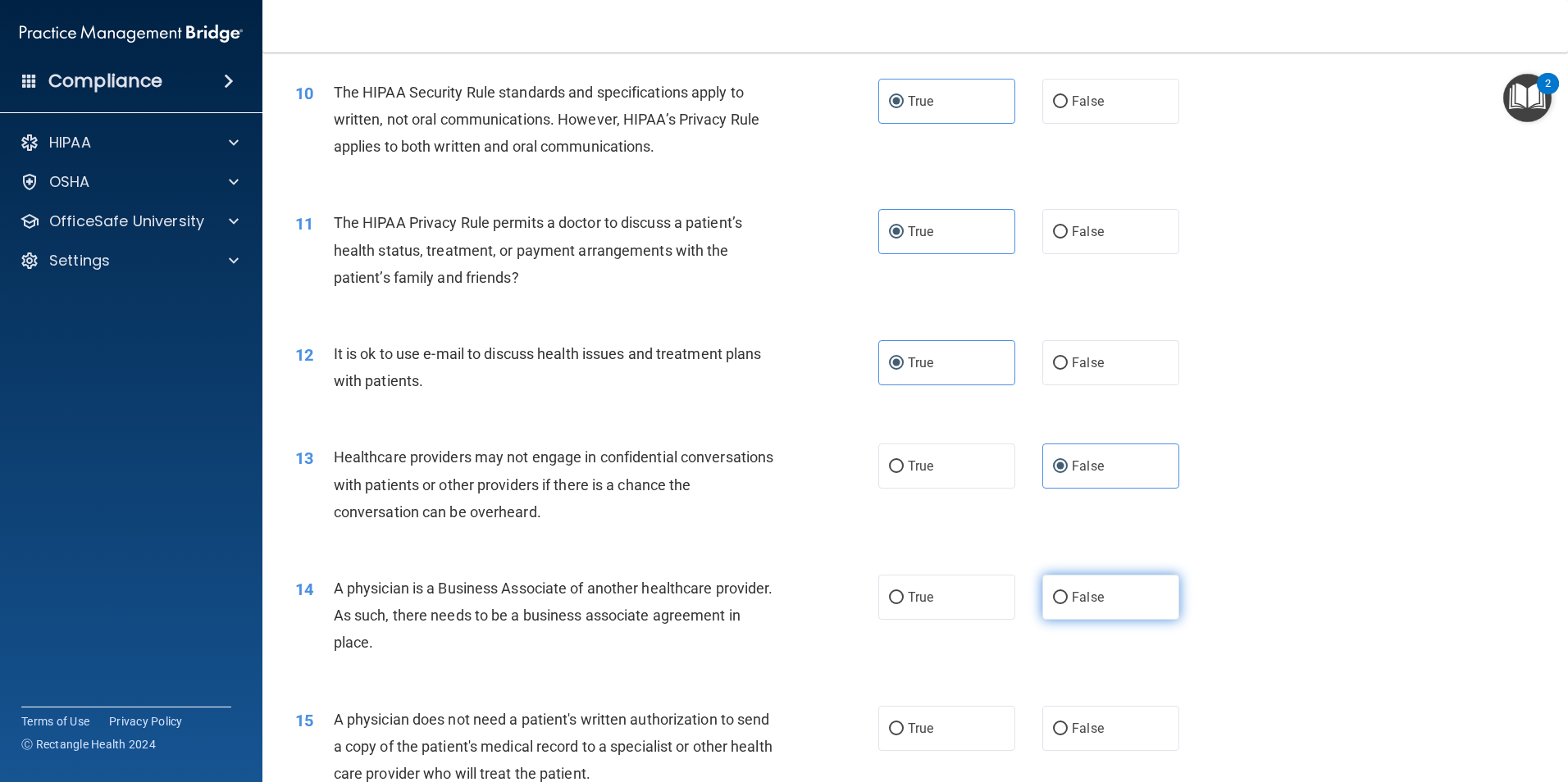
radio input "true"
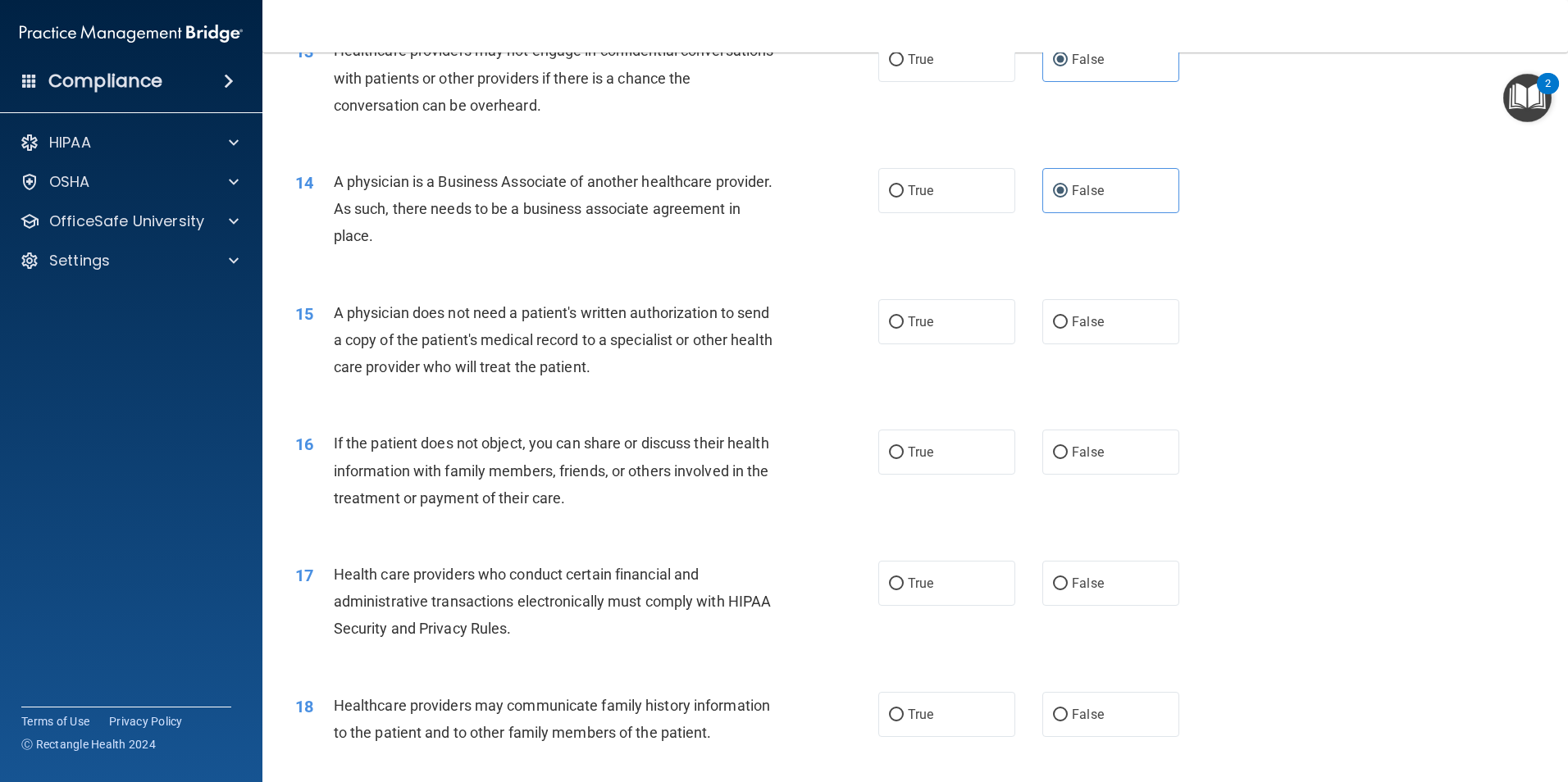
scroll to position [1557, 0]
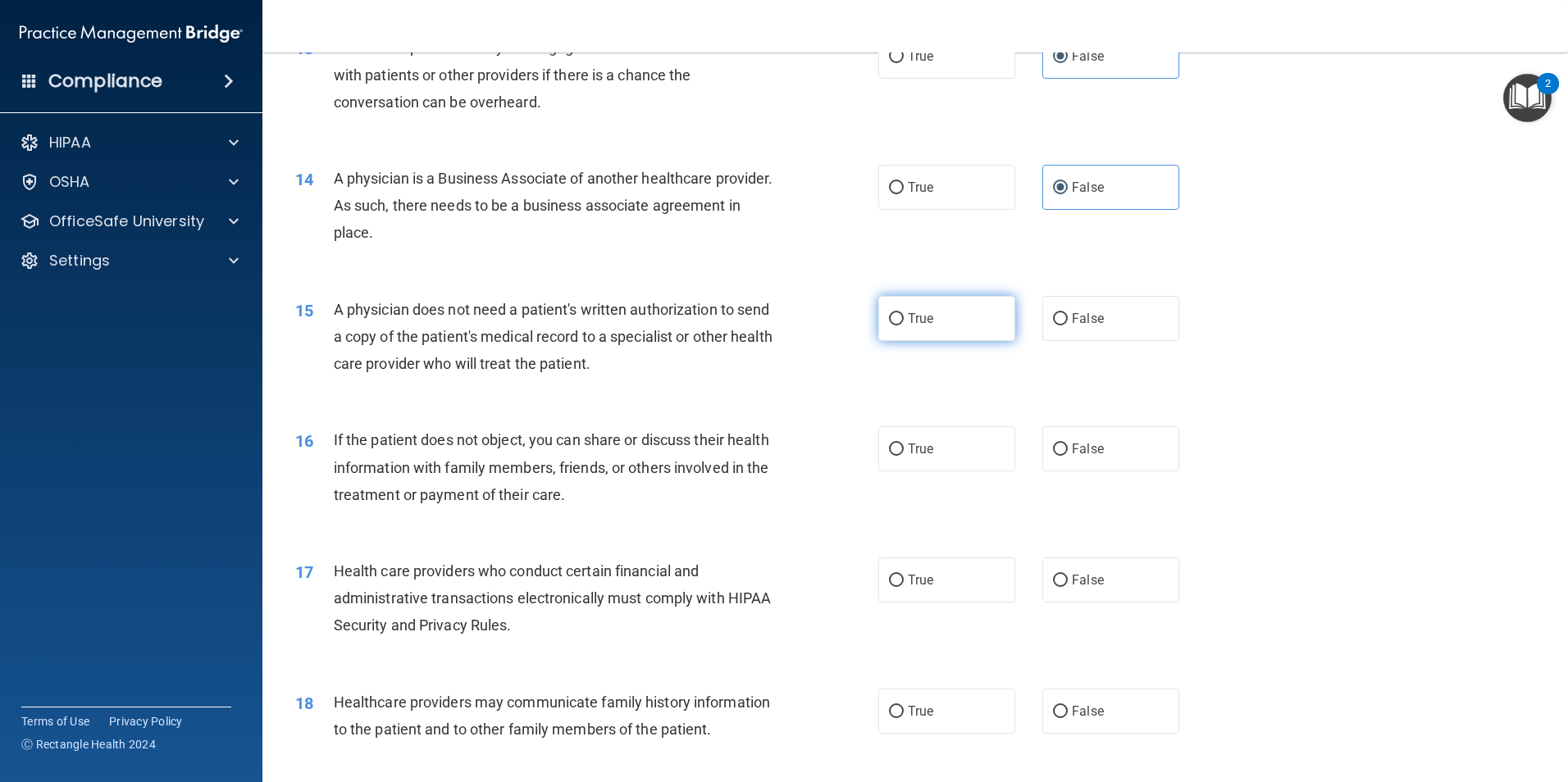
click at [999, 319] on label "True" at bounding box center [947, 318] width 137 height 45
click at [904, 319] on input "True" at bounding box center [895, 319] width 14 height 13
radio input "true"
click at [956, 466] on label "True" at bounding box center [947, 448] width 137 height 45
click at [904, 456] on input "True" at bounding box center [895, 450] width 14 height 13
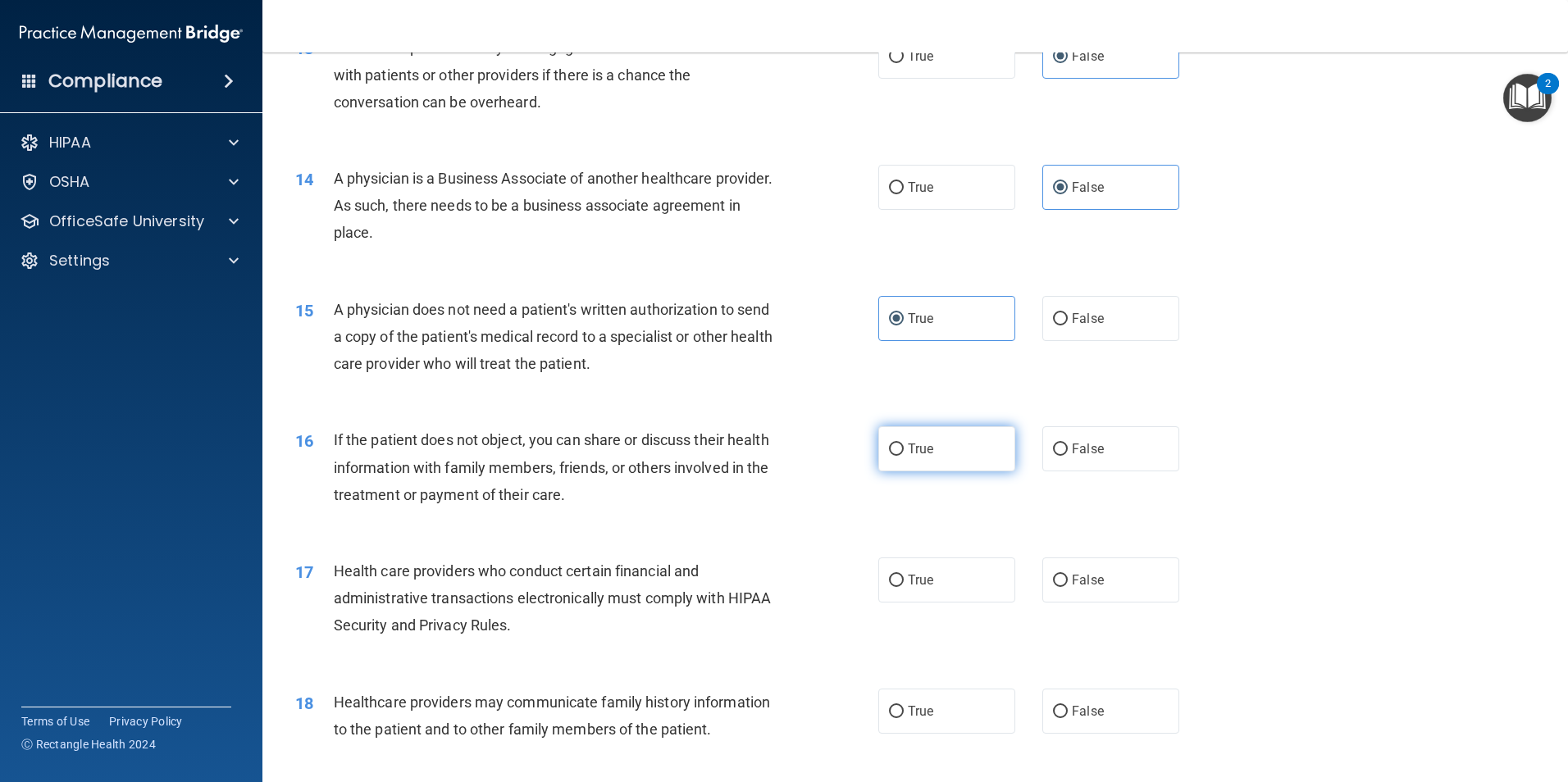
radio input "true"
click at [960, 581] on label "True" at bounding box center [947, 580] width 137 height 45
click at [904, 581] on input "True" at bounding box center [895, 580] width 14 height 13
radio input "true"
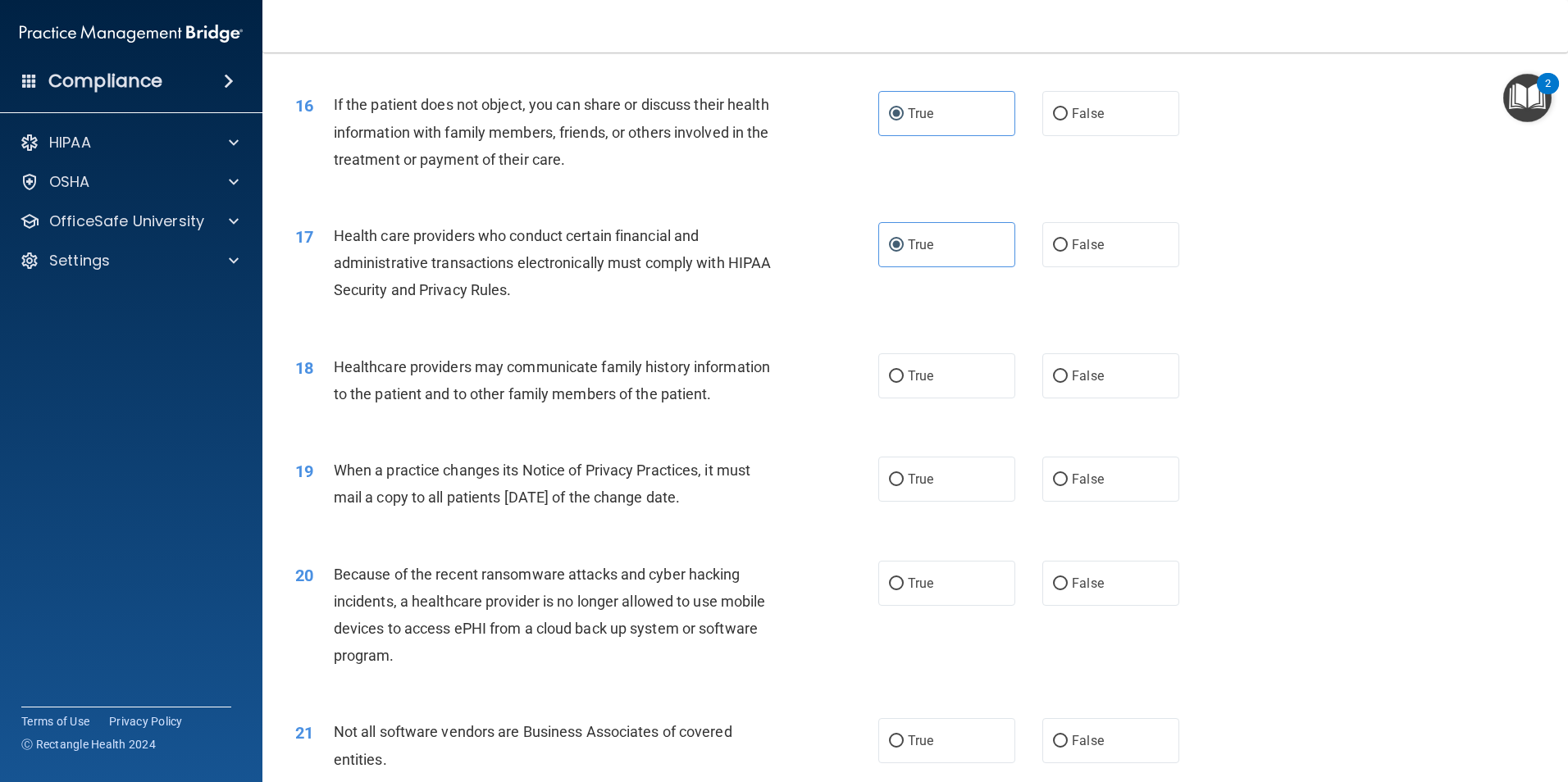
scroll to position [1885, 0]
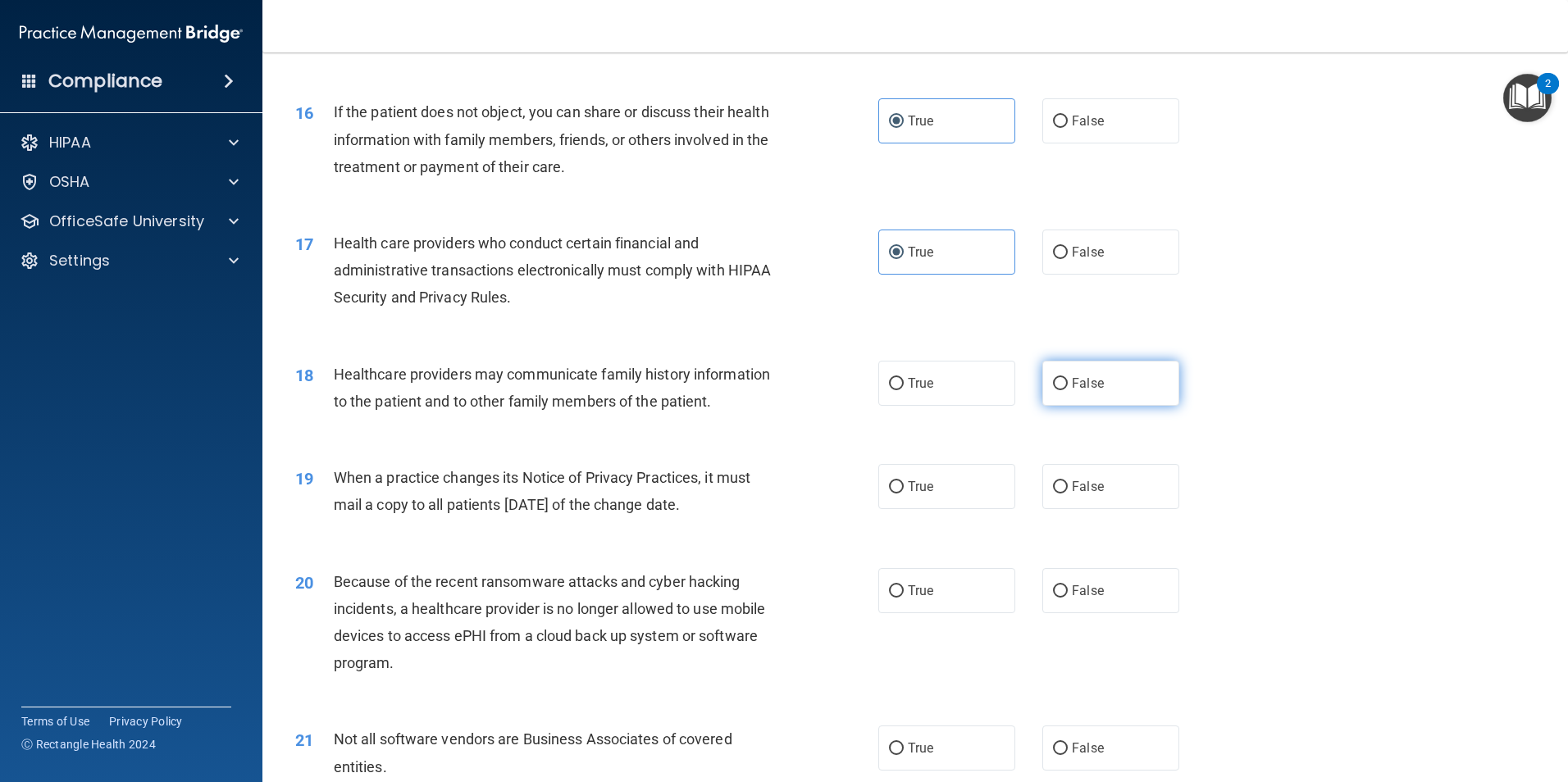
click at [1042, 382] on label "False" at bounding box center [1111, 383] width 137 height 45
click at [1053, 382] on input "False" at bounding box center [1060, 384] width 14 height 13
radio input "true"
click at [1080, 477] on label "False" at bounding box center [1111, 486] width 137 height 45
click at [1068, 481] on input "False" at bounding box center [1060, 487] width 14 height 13
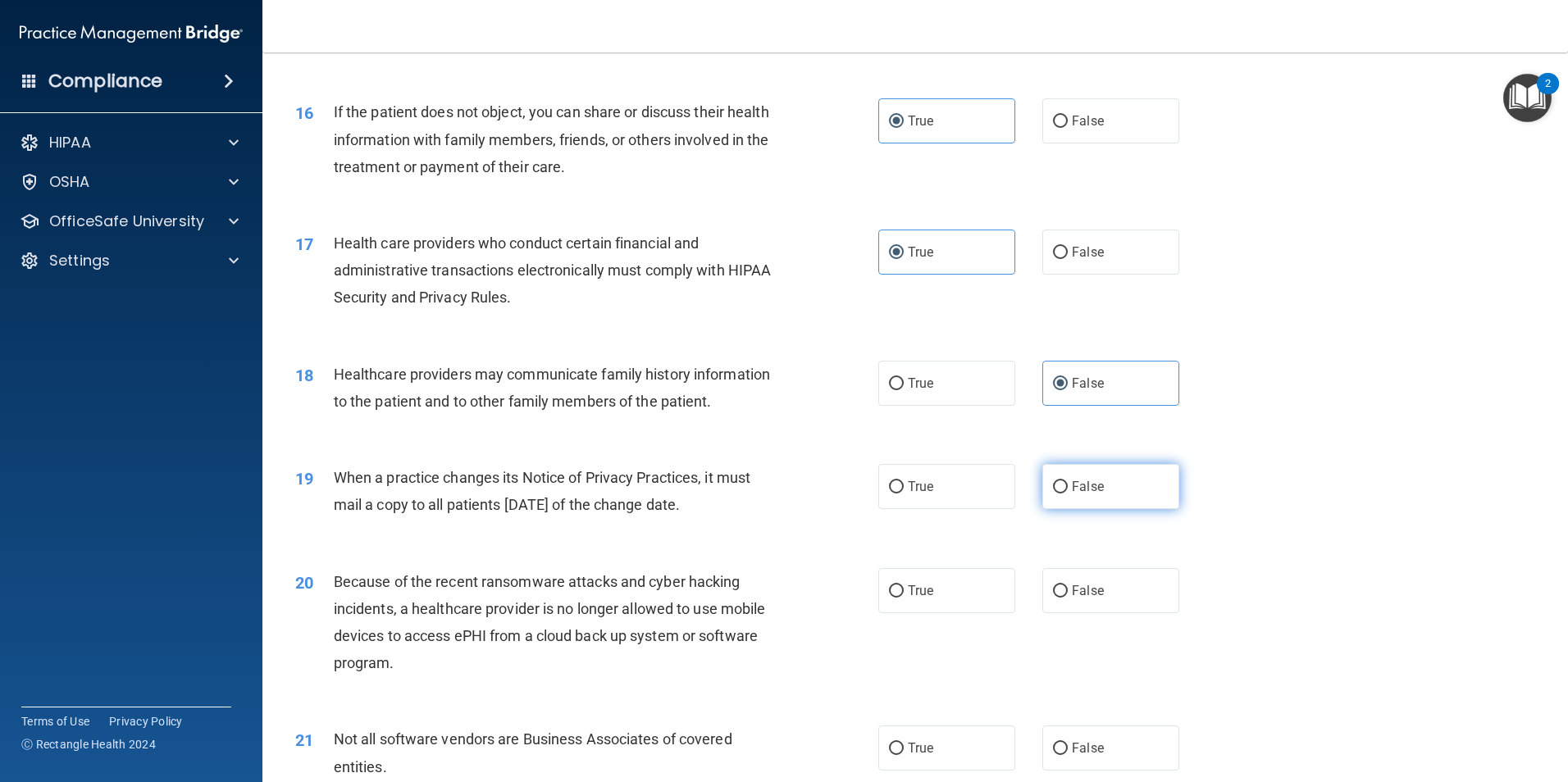
radio input "true"
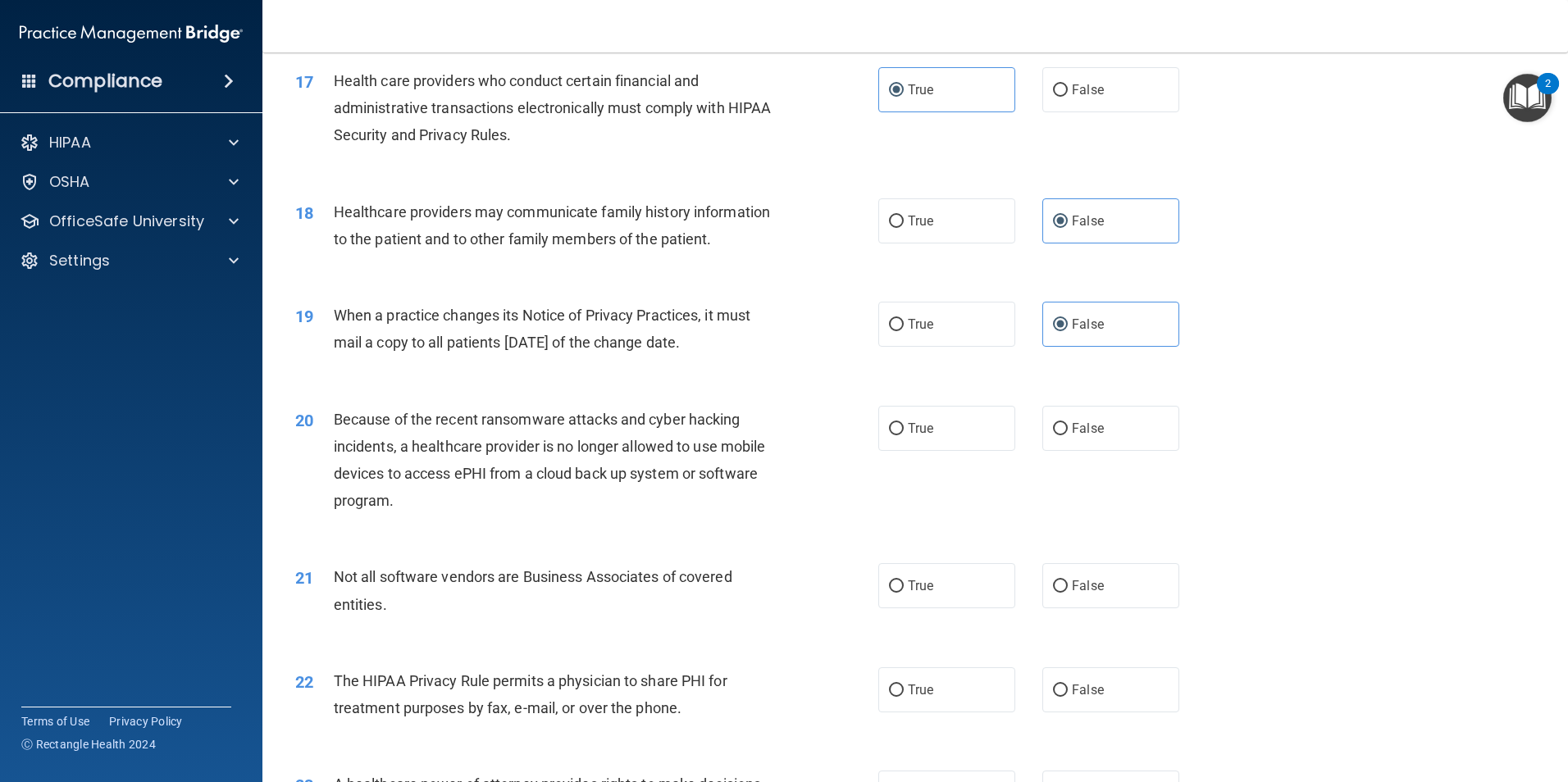
scroll to position [2050, 0]
click at [1073, 423] on span "False" at bounding box center [1088, 427] width 32 height 15
click at [1068, 423] on input "False" at bounding box center [1060, 428] width 14 height 13
radio input "true"
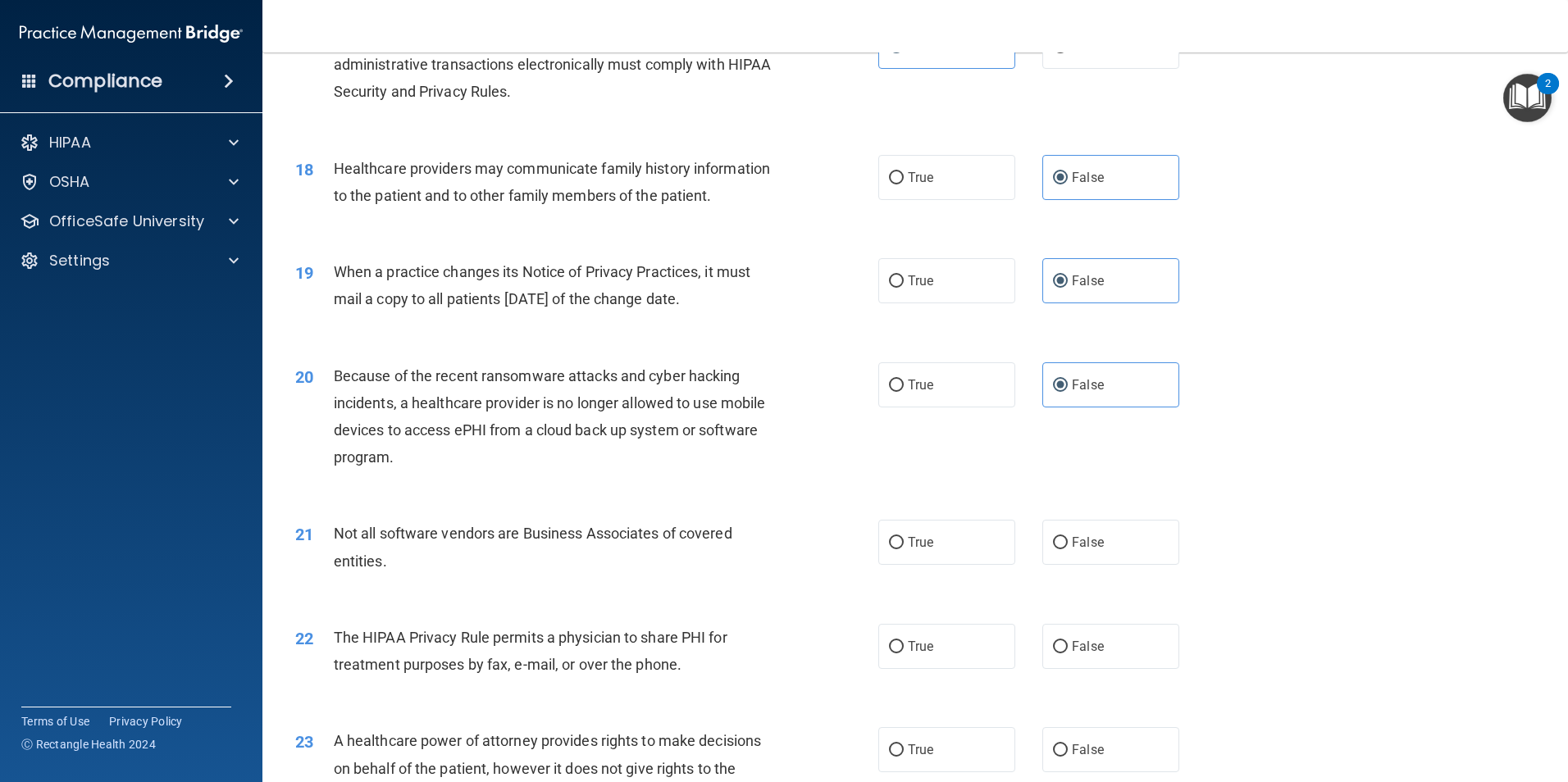
scroll to position [2132, 0]
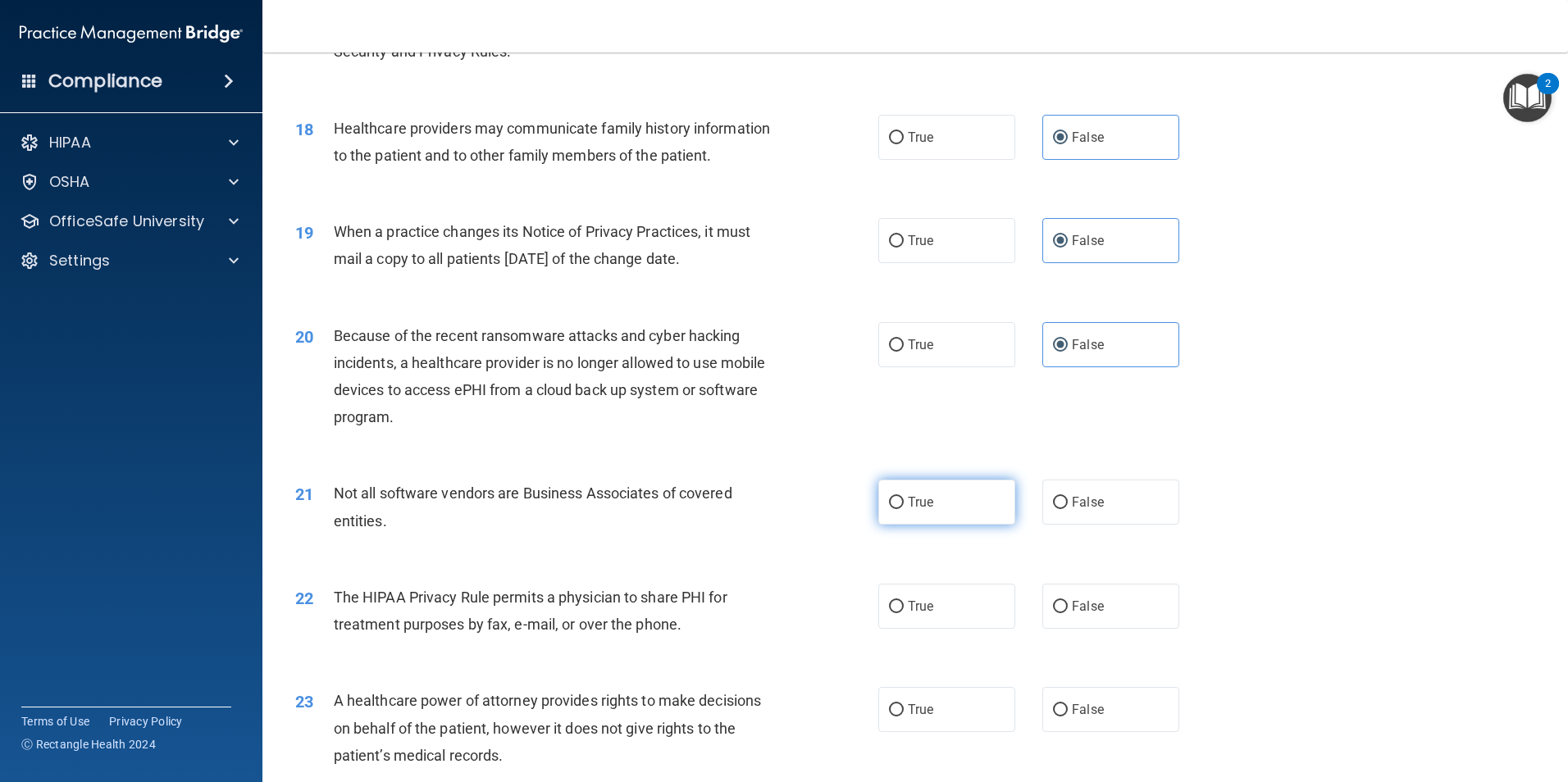
click at [917, 500] on span "True" at bounding box center [921, 502] width 25 height 15
click at [904, 500] on input "True" at bounding box center [895, 503] width 14 height 13
radio input "true"
click at [1095, 611] on span "False" at bounding box center [1088, 606] width 32 height 15
click at [1068, 611] on input "False" at bounding box center [1060, 607] width 14 height 13
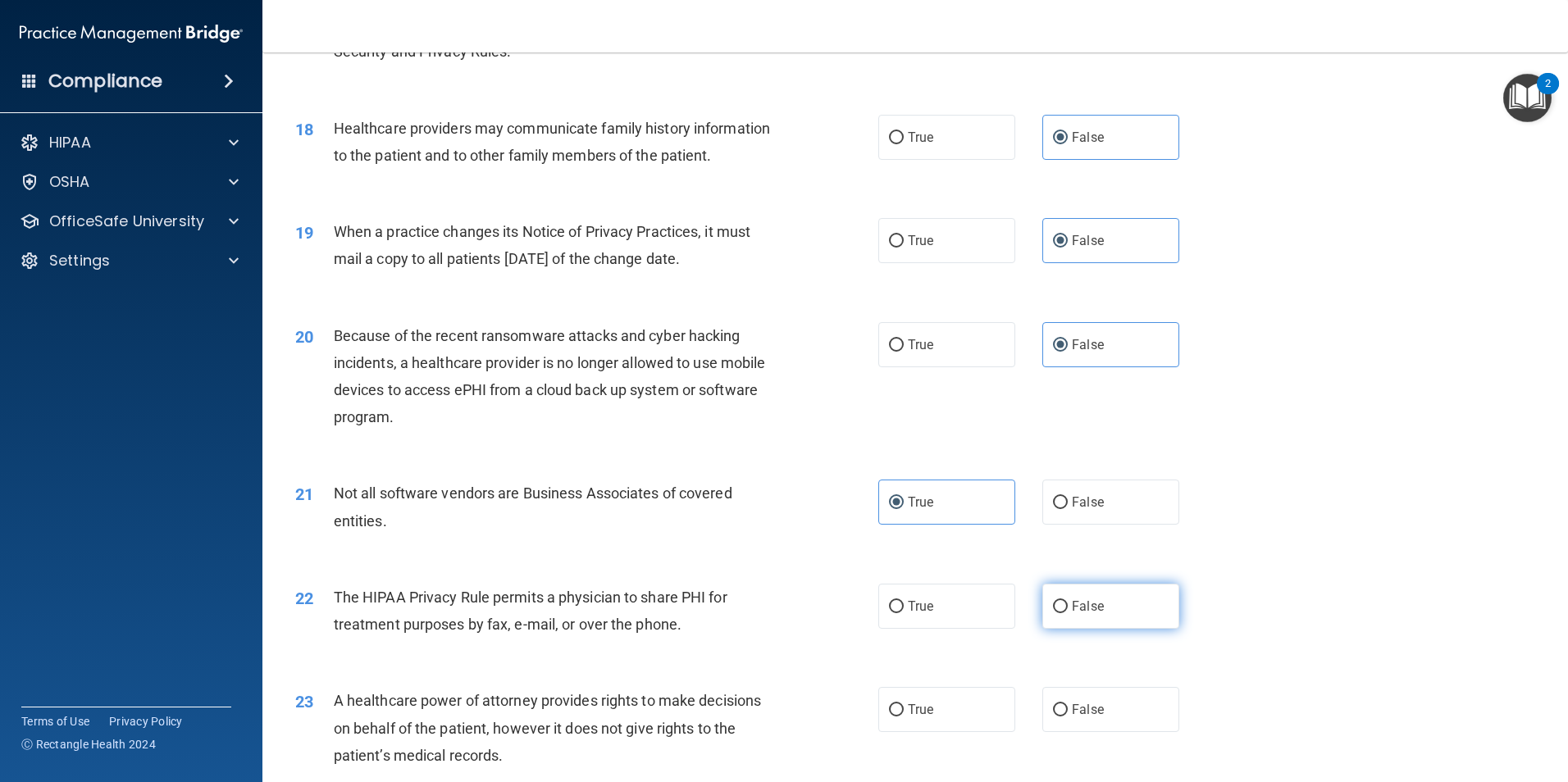
radio input "true"
click at [978, 597] on label "True" at bounding box center [947, 606] width 137 height 45
click at [904, 601] on input "True" at bounding box center [895, 607] width 14 height 13
radio input "true"
radio input "false"
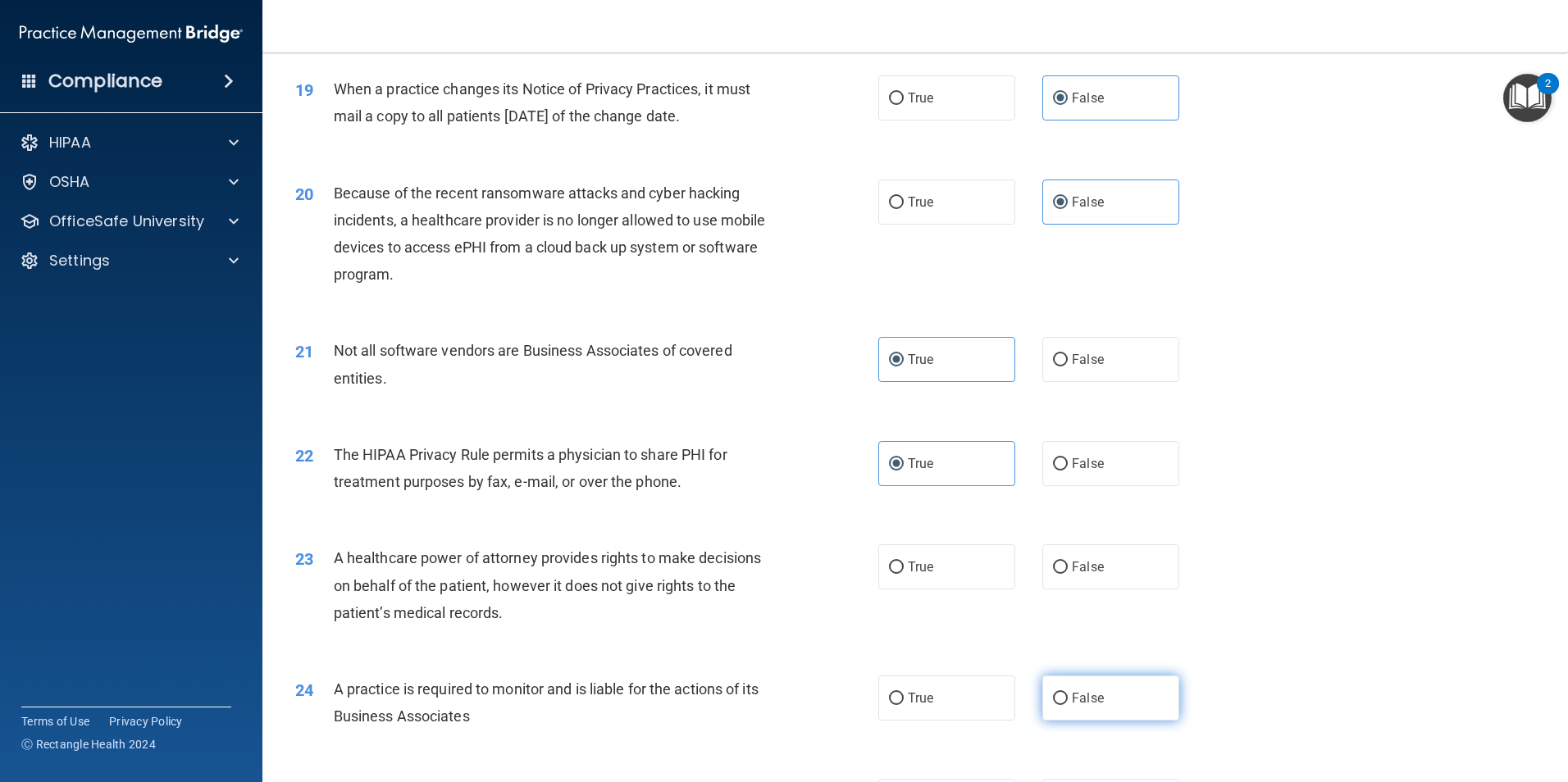
scroll to position [2377, 0]
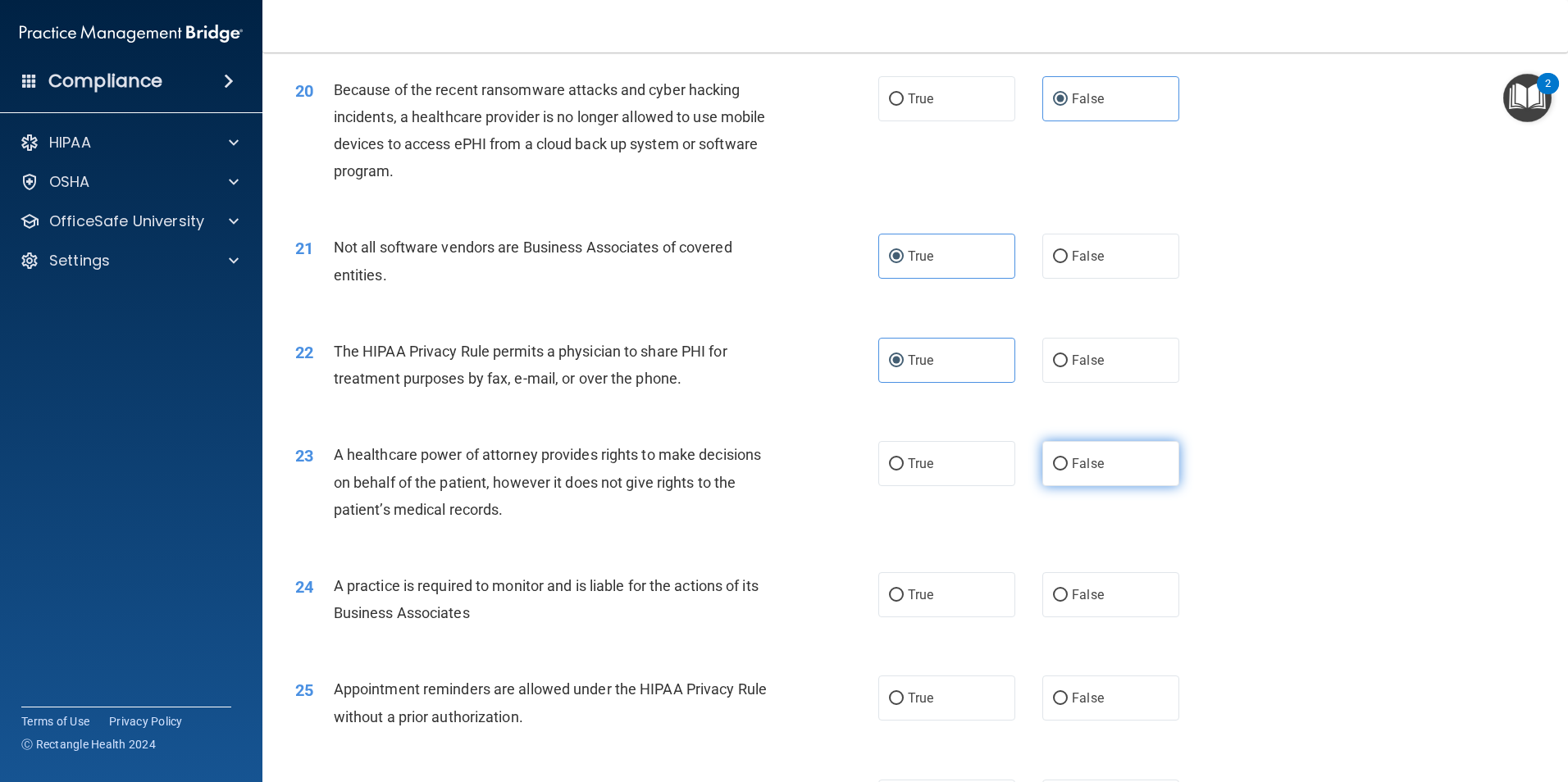
click at [1108, 461] on label "False" at bounding box center [1111, 463] width 137 height 45
click at [1068, 461] on input "False" at bounding box center [1060, 464] width 14 height 13
radio input "true"
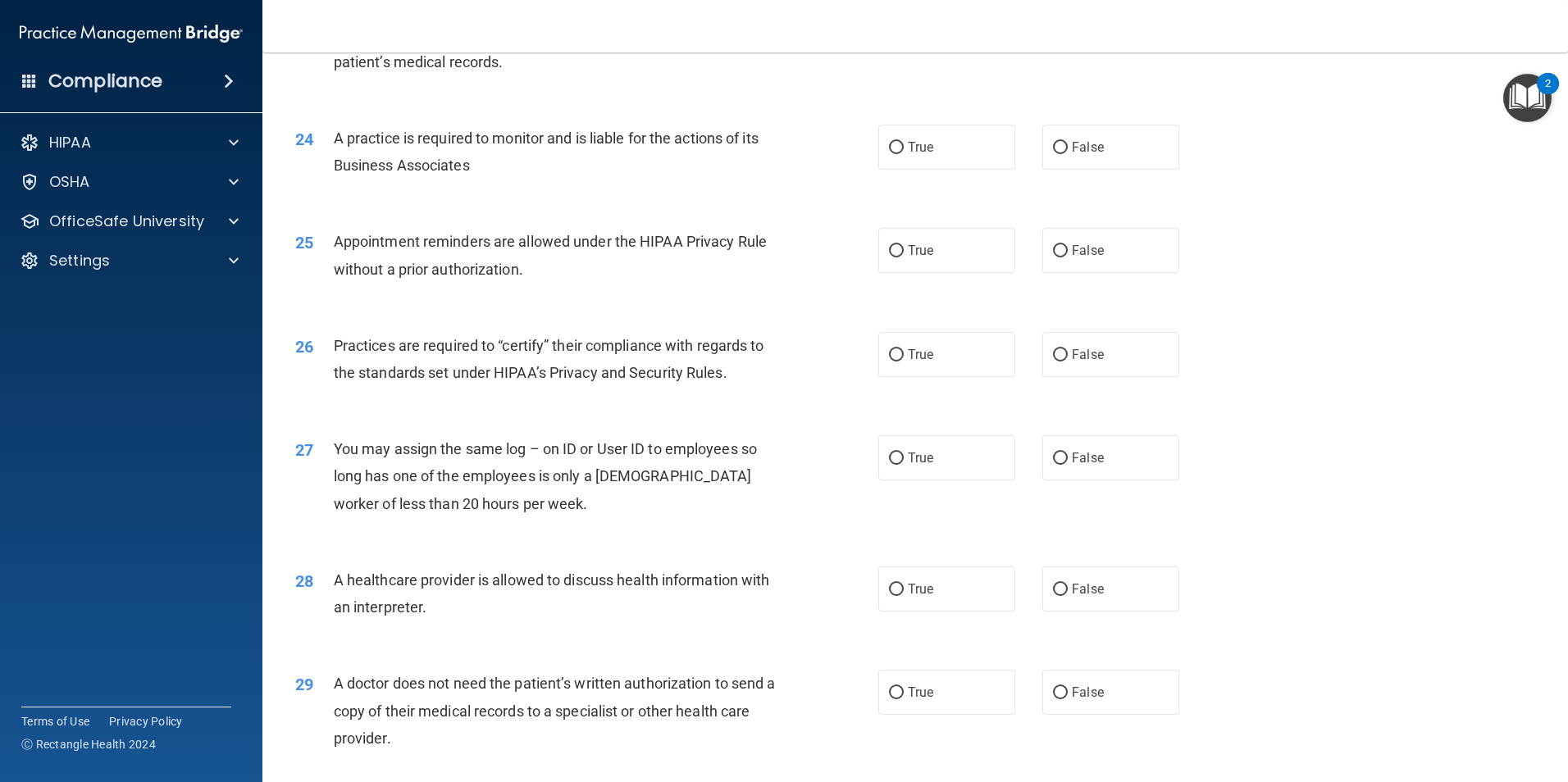
scroll to position [2787, 0]
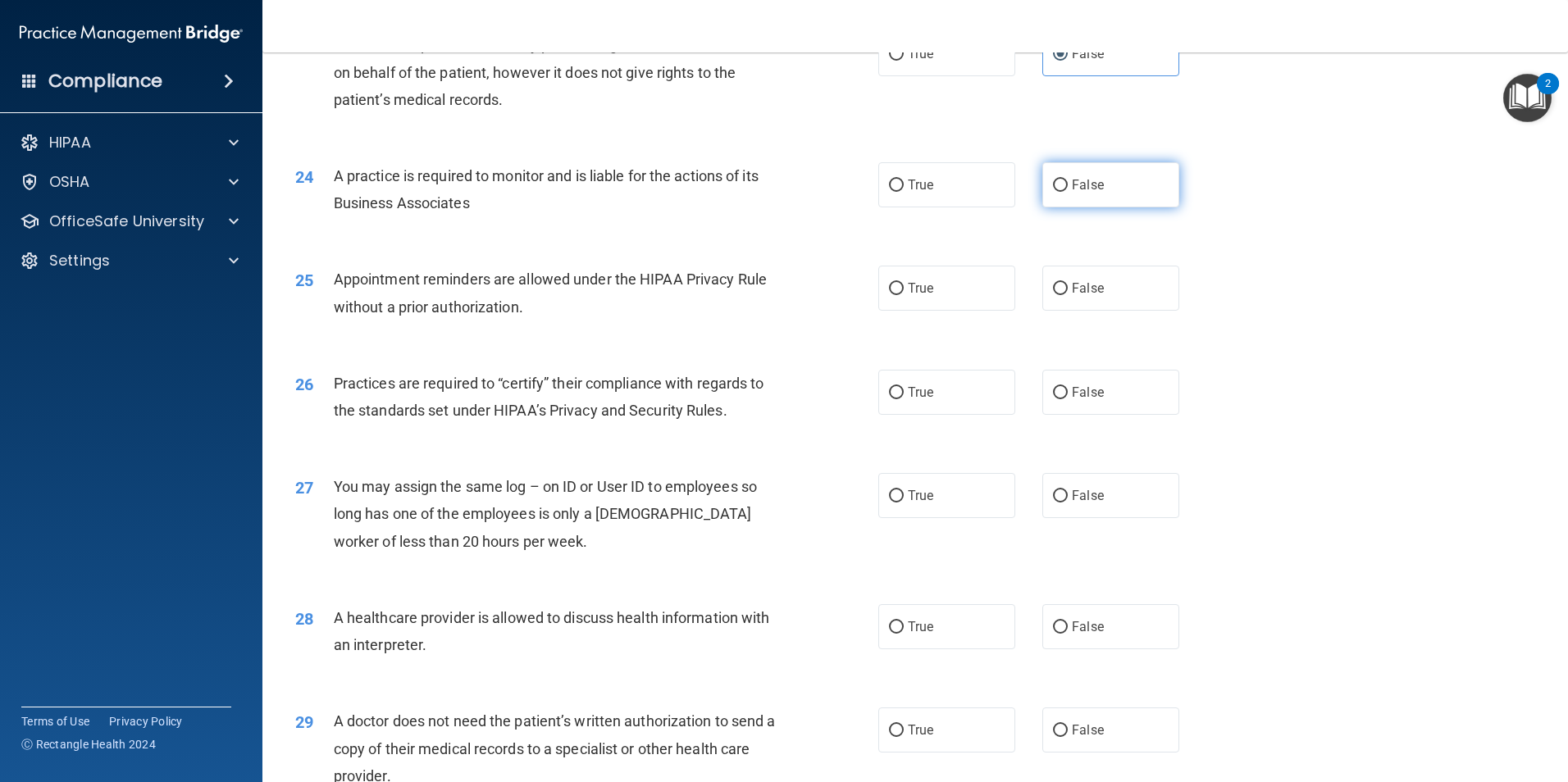
click at [1062, 170] on label "False" at bounding box center [1111, 184] width 137 height 45
click at [1062, 180] on input "False" at bounding box center [1060, 186] width 14 height 13
radio input "true"
click at [960, 297] on label "True" at bounding box center [947, 288] width 137 height 45
click at [904, 295] on input "True" at bounding box center [895, 289] width 14 height 13
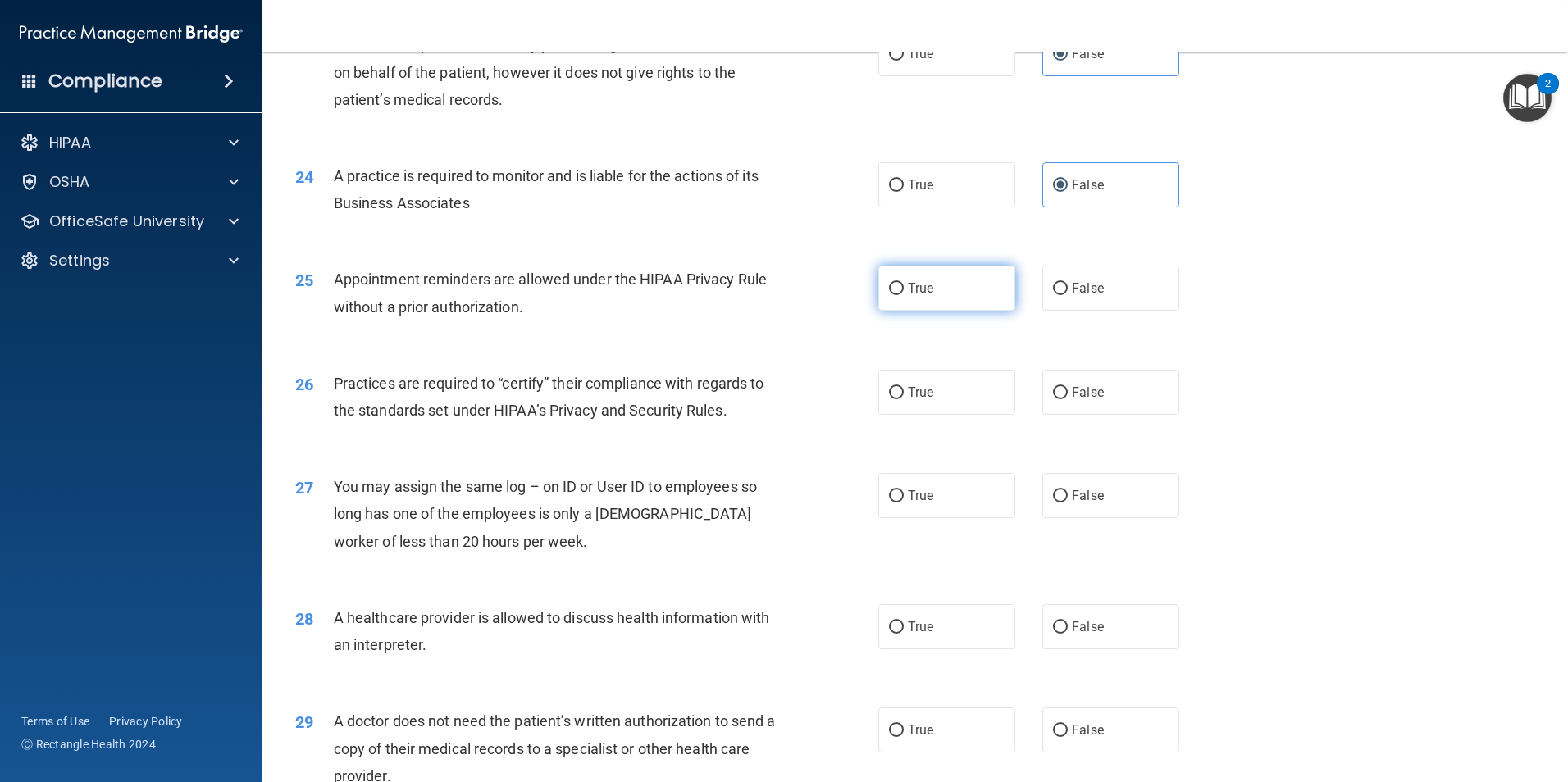
radio input "true"
click at [922, 395] on span "True" at bounding box center [921, 392] width 25 height 15
click at [904, 395] on input "True" at bounding box center [895, 393] width 14 height 13
radio input "true"
click at [1067, 481] on label "False" at bounding box center [1111, 495] width 137 height 45
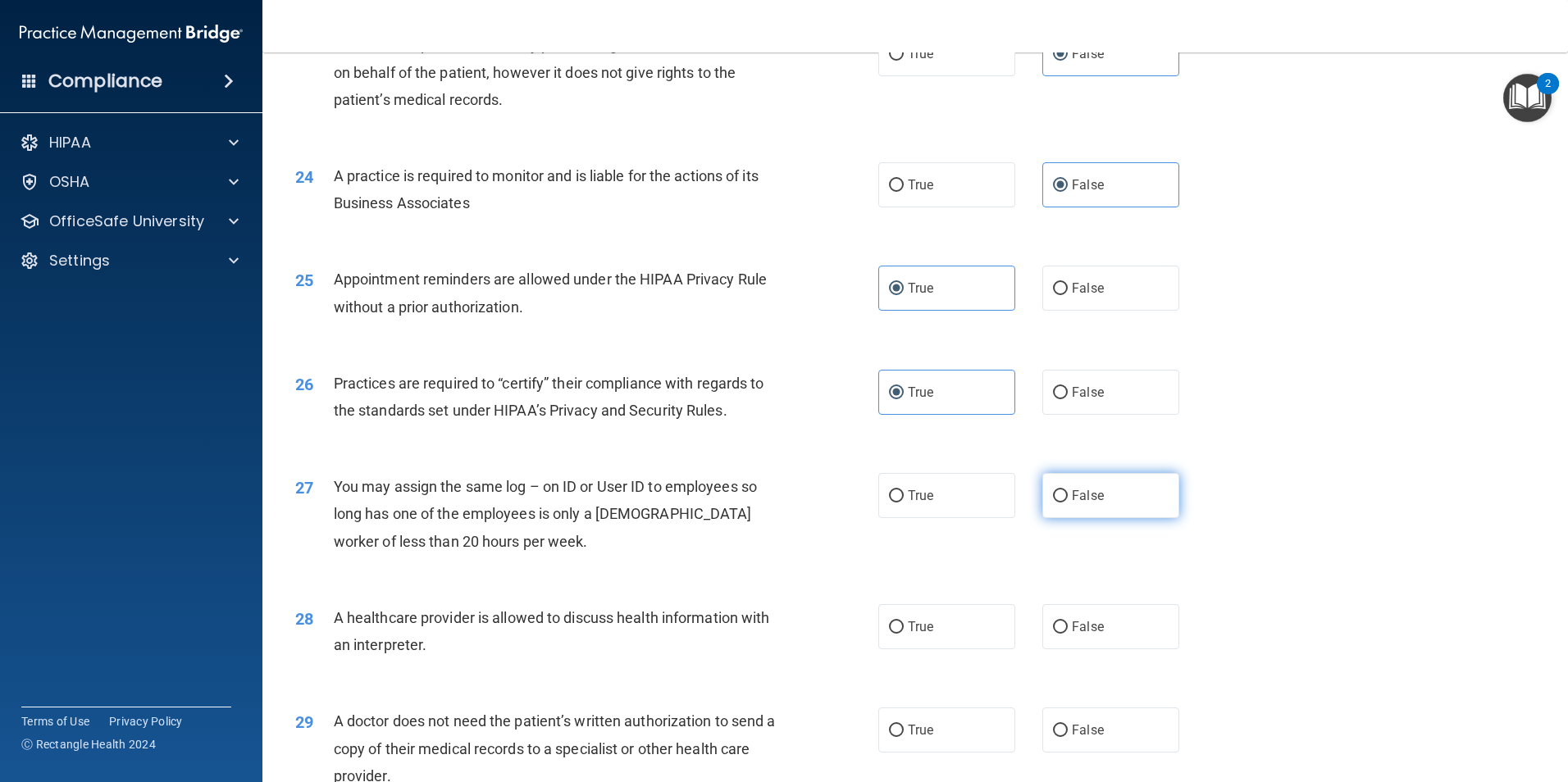
click at [1067, 490] on input "False" at bounding box center [1060, 496] width 14 height 13
radio input "true"
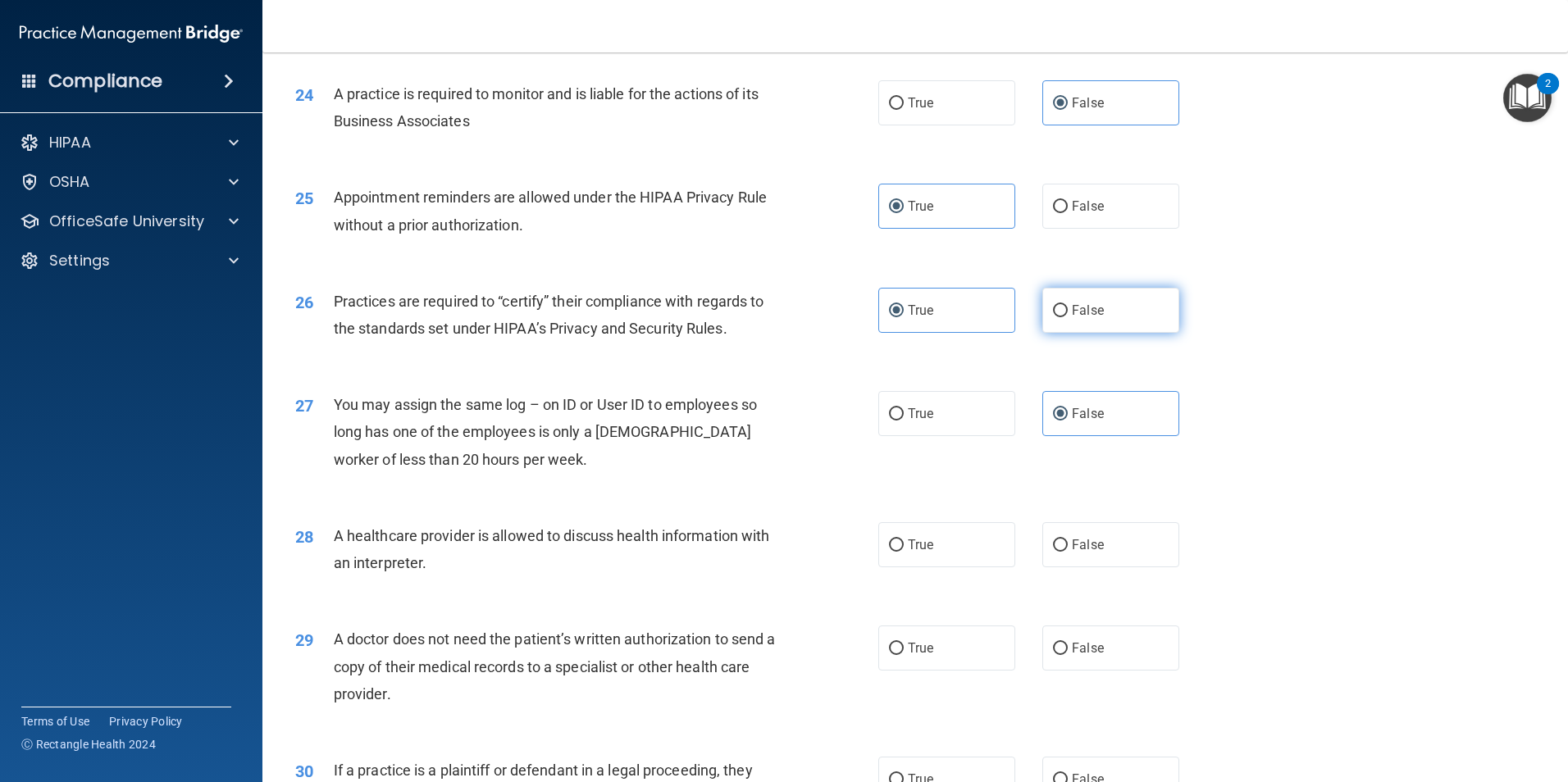
scroll to position [2952, 0]
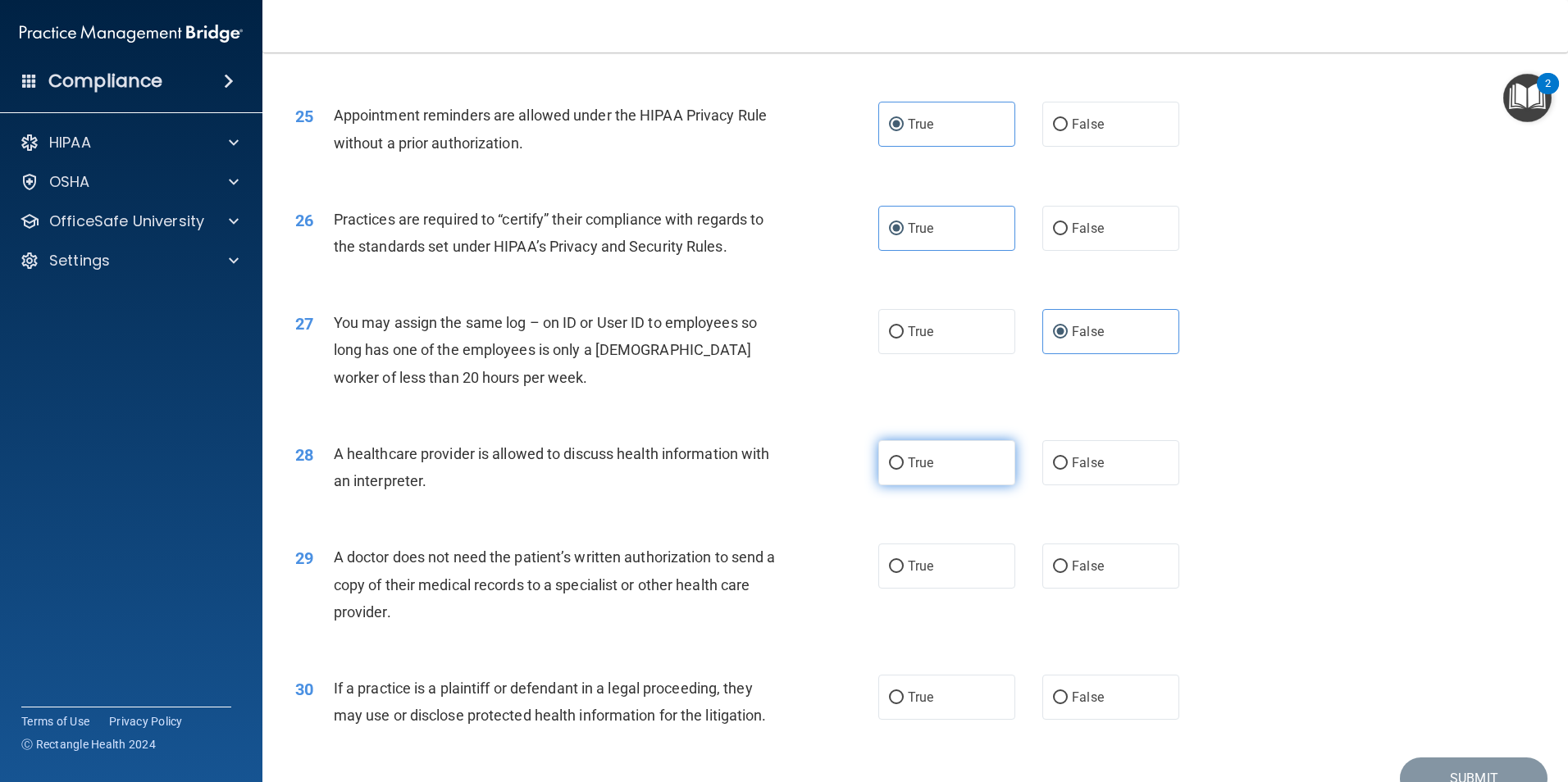
click at [931, 458] on label "True" at bounding box center [947, 462] width 137 height 45
click at [904, 458] on input "True" at bounding box center [895, 463] width 14 height 13
radio input "true"
click at [917, 559] on span "True" at bounding box center [921, 566] width 25 height 15
click at [904, 561] on input "True" at bounding box center [895, 567] width 14 height 13
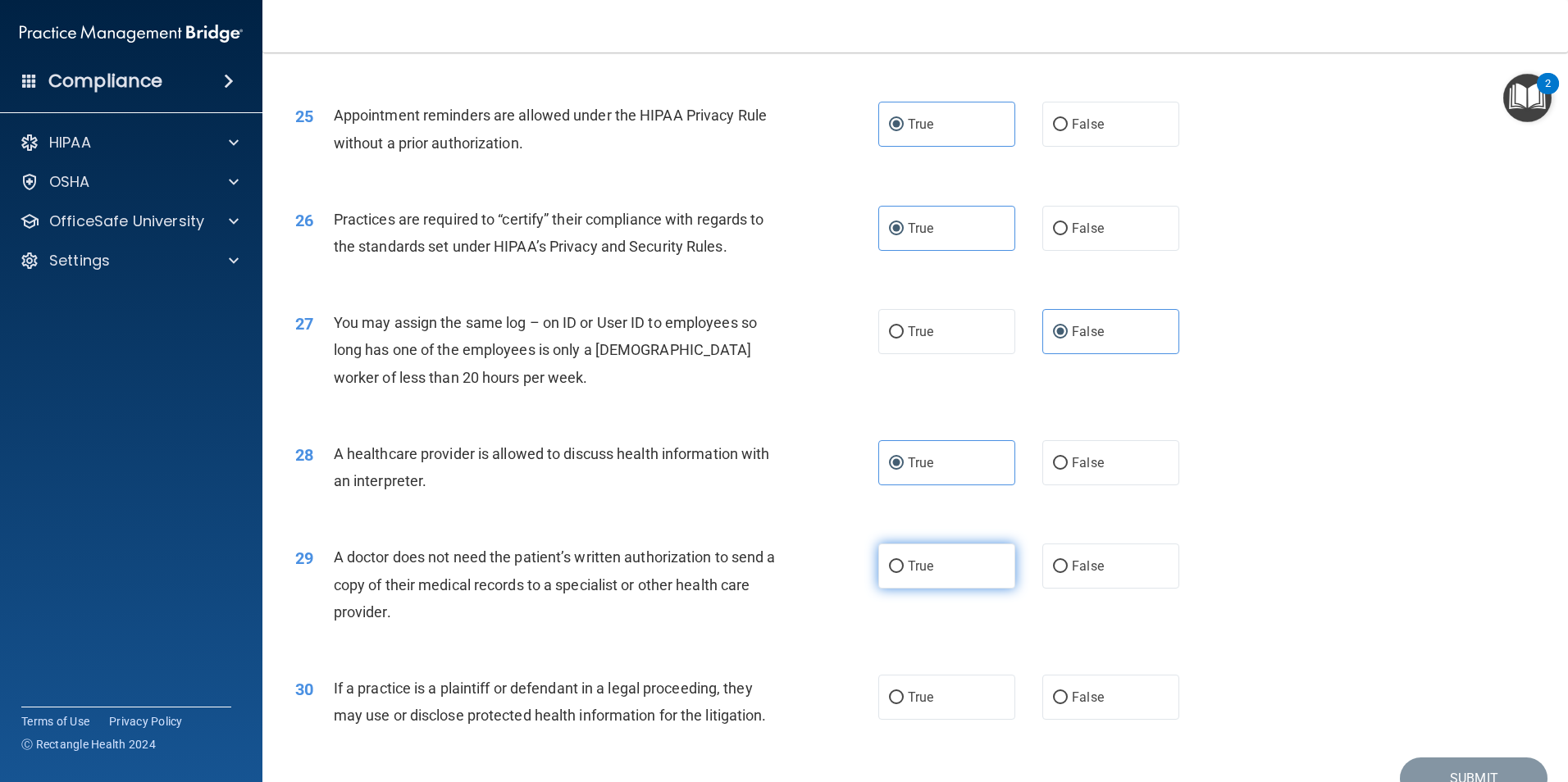
radio input "true"
drag, startPoint x: 900, startPoint y: 684, endPoint x: 938, endPoint y: 615, distance: 78.8
click at [900, 682] on label "True" at bounding box center [947, 697] width 137 height 45
click at [900, 692] on input "True" at bounding box center [895, 698] width 14 height 13
radio input "true"
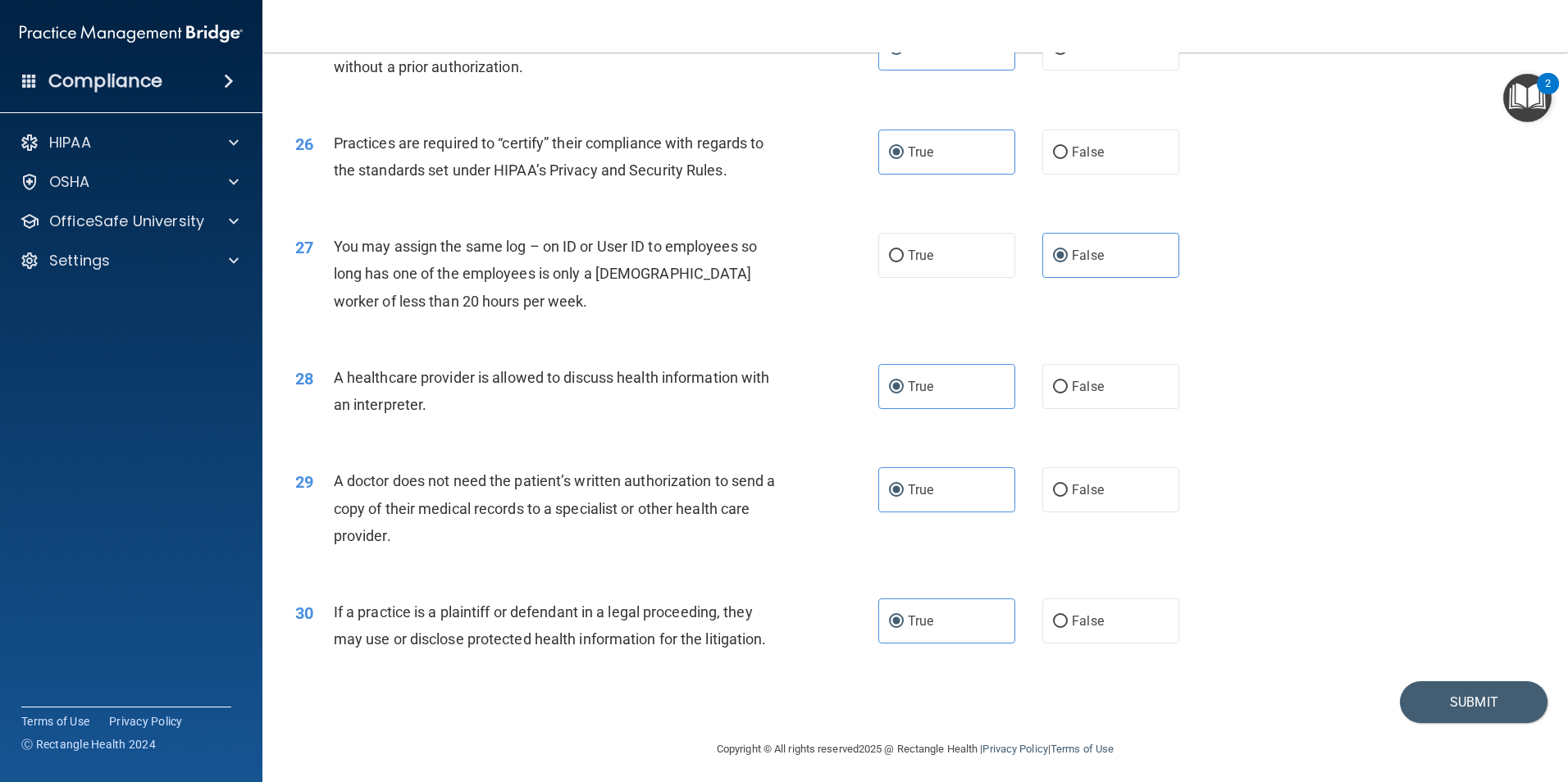
scroll to position [3034, 0]
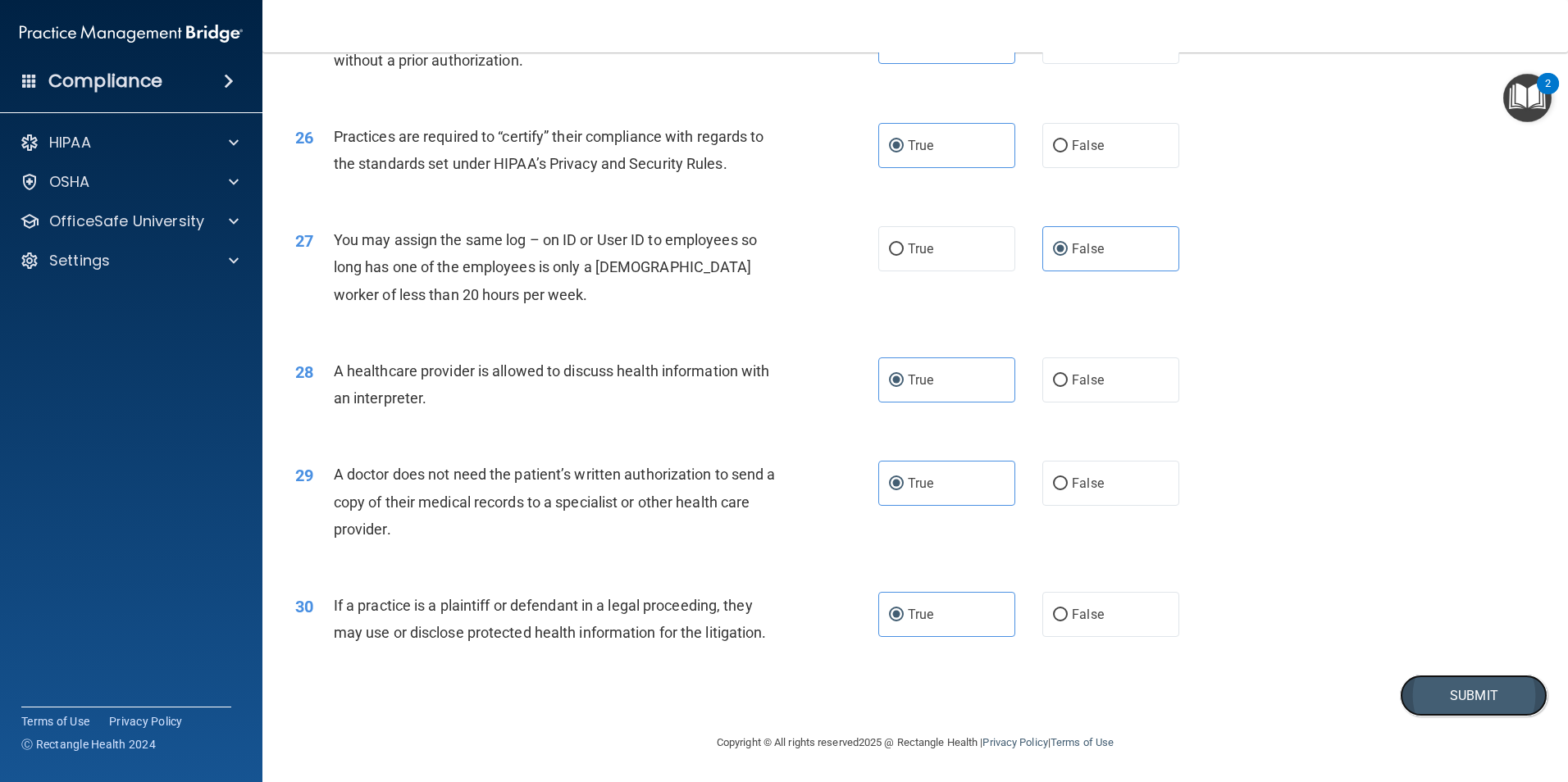
click at [1451, 678] on button "Submit" at bounding box center [1473, 696] width 148 height 42
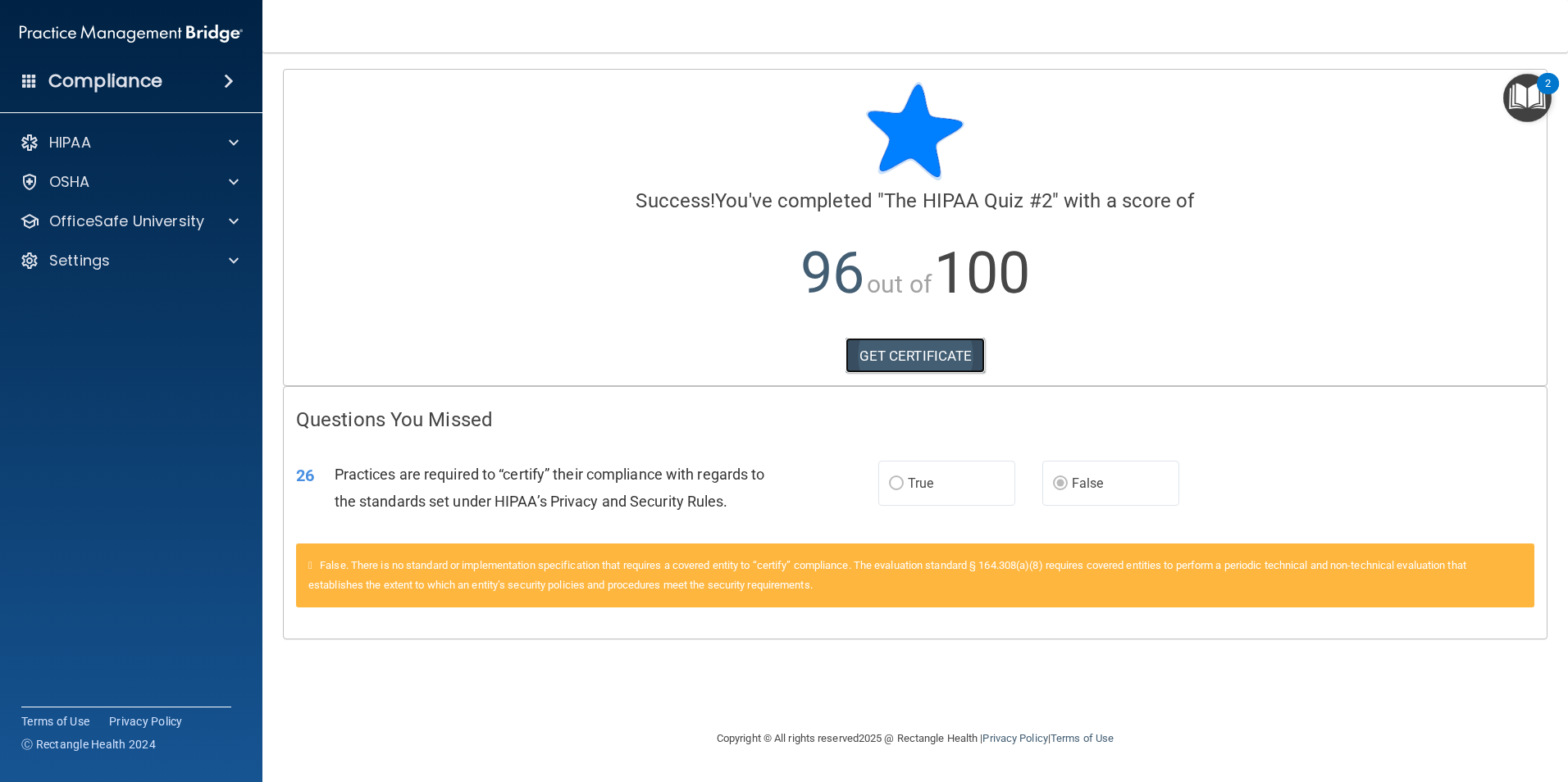
click at [940, 357] on link "GET CERTIFICATE" at bounding box center [916, 355] width 140 height 36
click at [159, 221] on p "OfficeSafe University" at bounding box center [127, 221] width 155 height 19
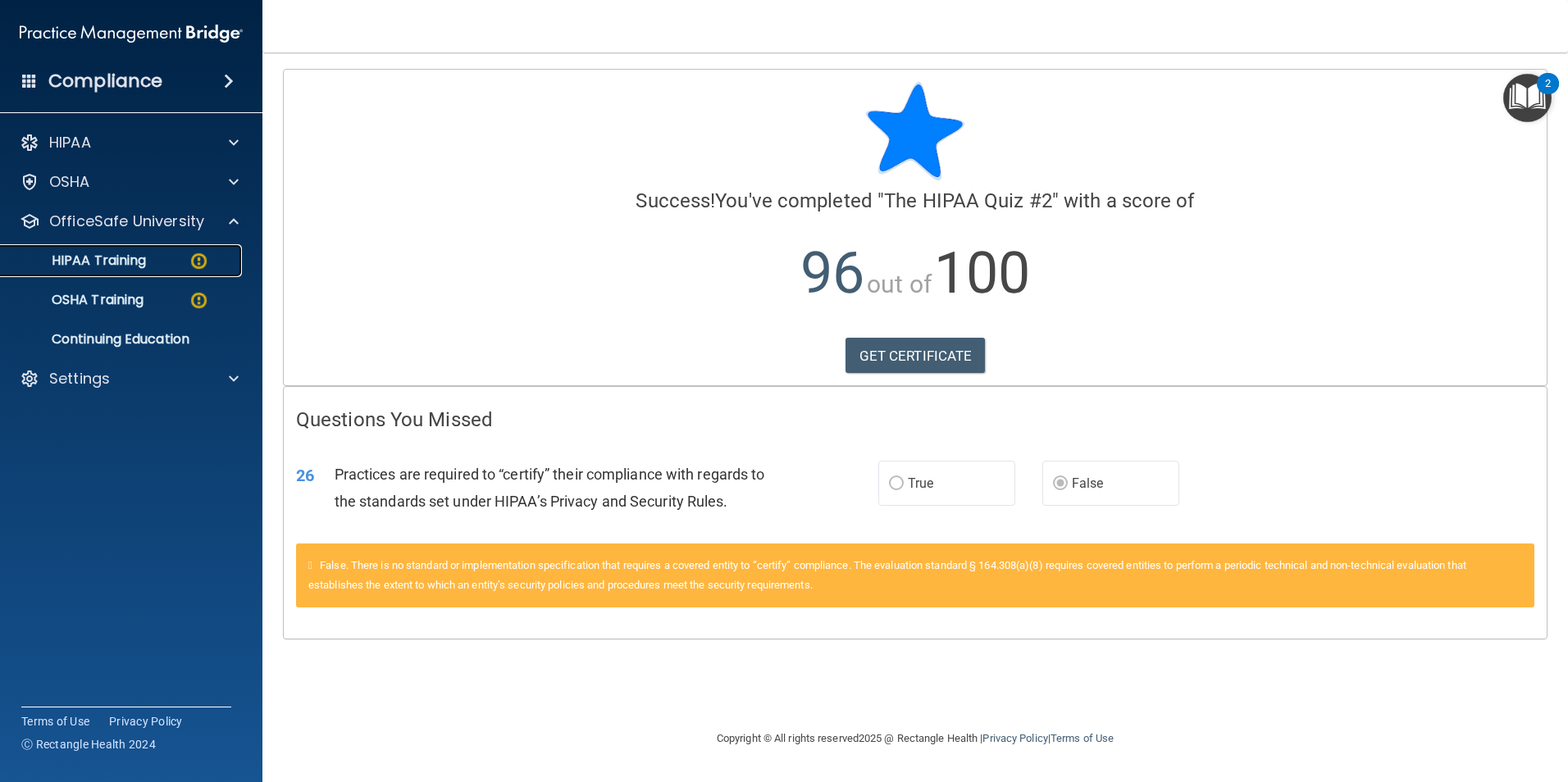
click at [154, 248] on link "HIPAA Training" at bounding box center [113, 261] width 258 height 33
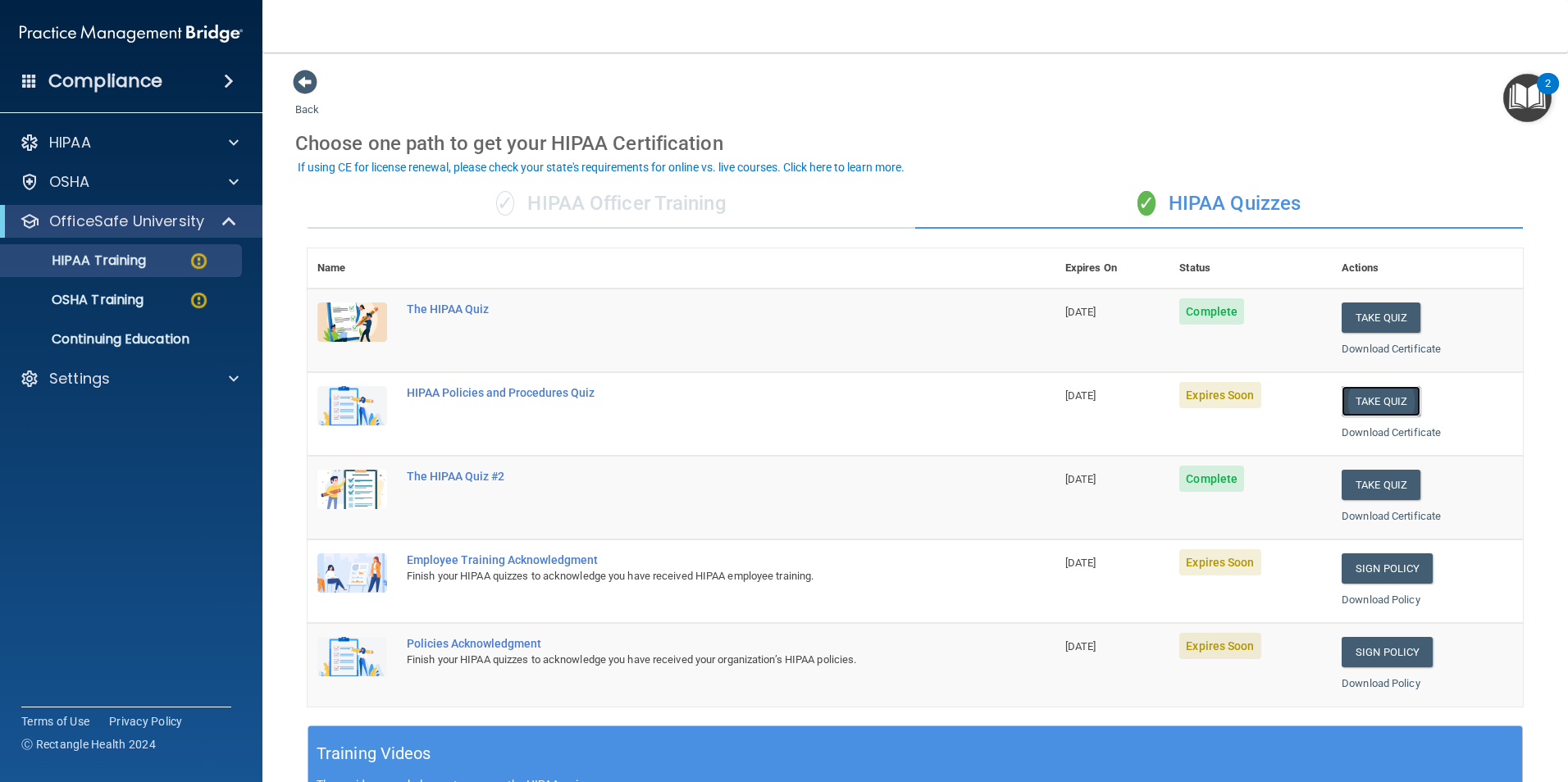
click at [1380, 397] on button "Take Quiz" at bounding box center [1381, 402] width 78 height 30
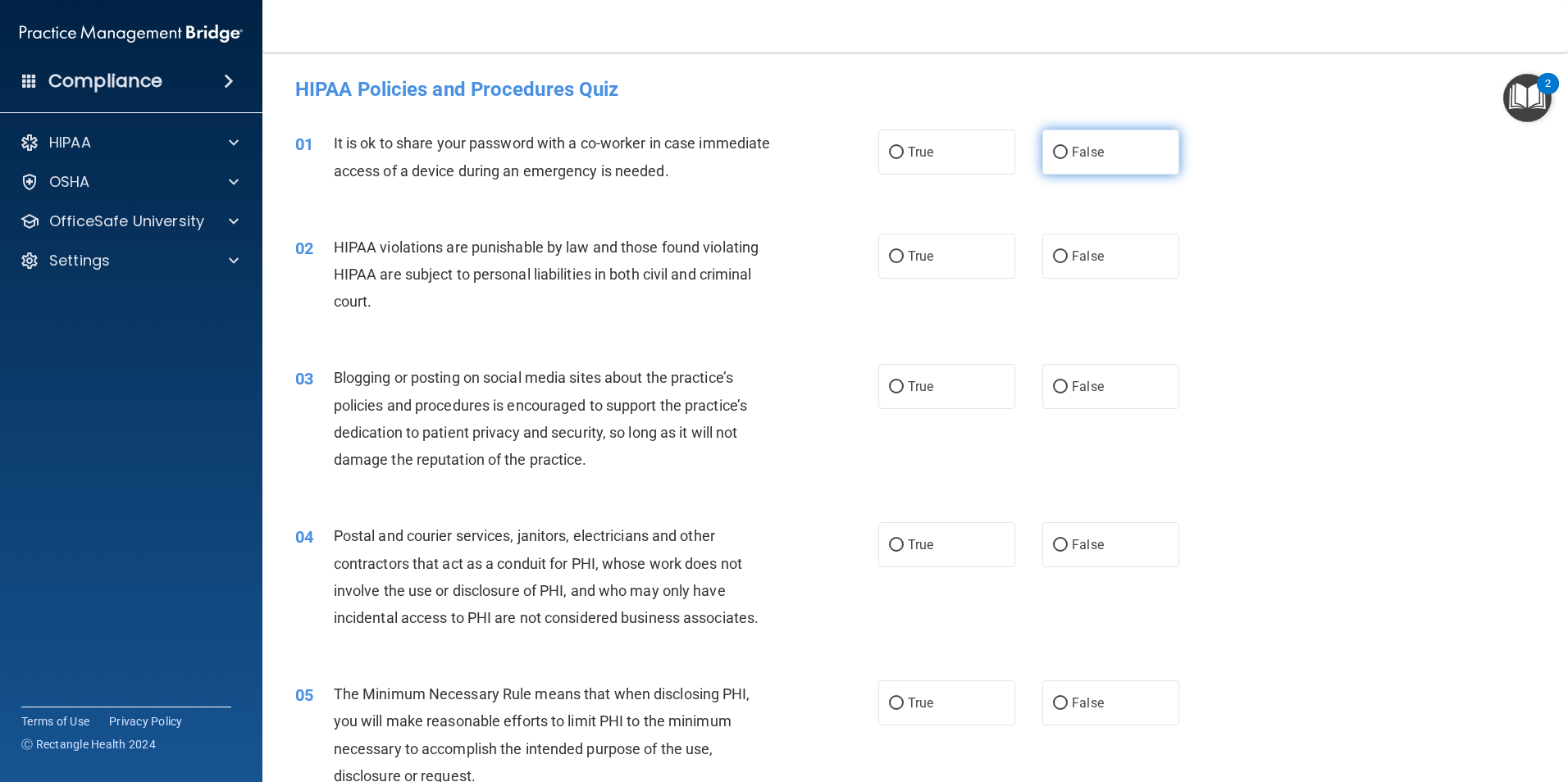
click at [1088, 166] on label "False" at bounding box center [1111, 152] width 137 height 45
click at [1068, 159] on input "False" at bounding box center [1060, 153] width 14 height 13
radio input "true"
click at [954, 256] on label "True" at bounding box center [947, 256] width 137 height 45
click at [904, 256] on input "True" at bounding box center [895, 256] width 14 height 13
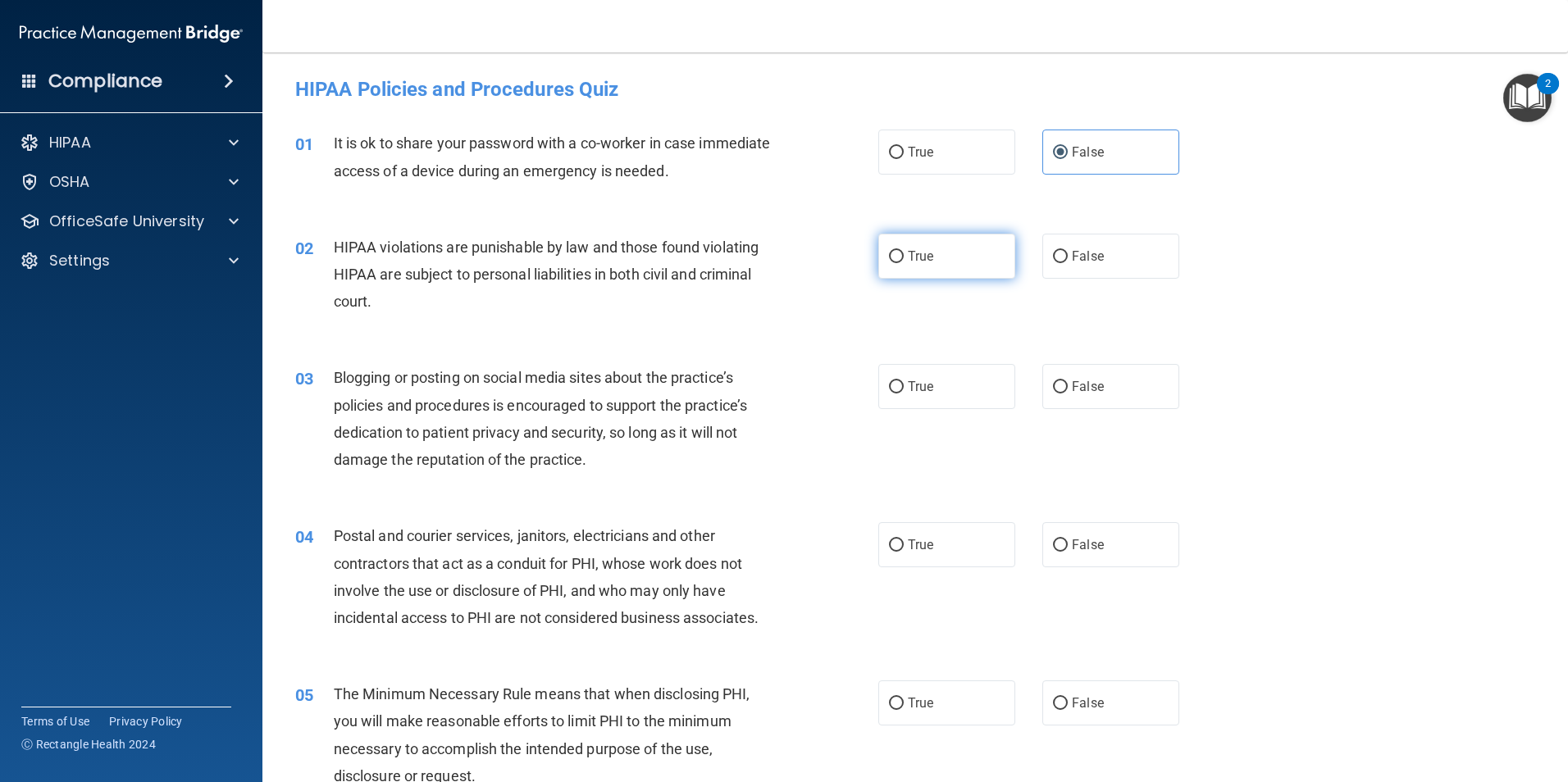
radio input "true"
click at [1076, 384] on span "False" at bounding box center [1088, 386] width 32 height 15
click at [1096, 386] on label "False" at bounding box center [1111, 386] width 137 height 45
click at [1068, 386] on input "False" at bounding box center [1060, 387] width 14 height 13
radio input "true"
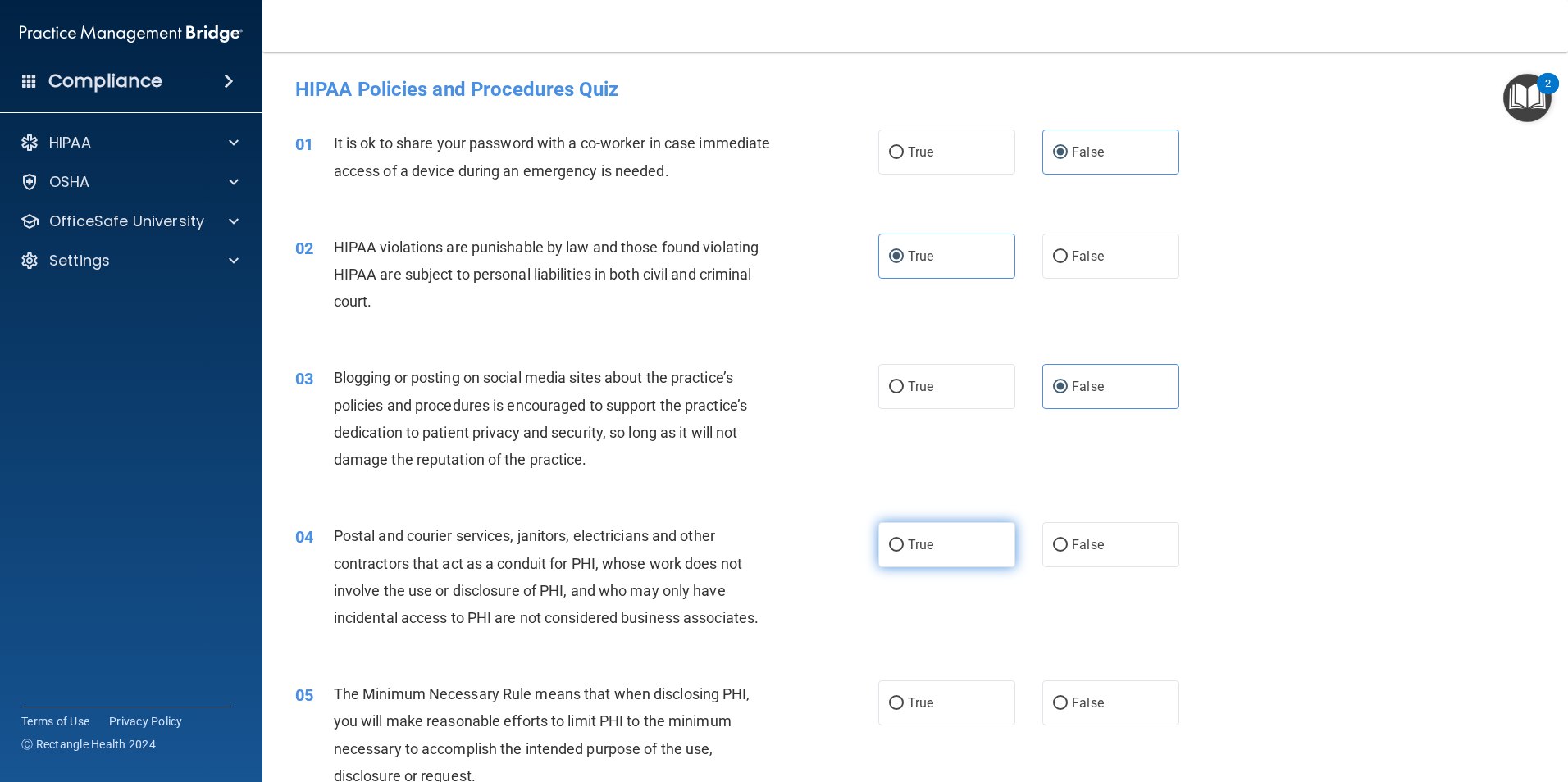
click at [932, 548] on label "True" at bounding box center [947, 544] width 137 height 45
click at [904, 548] on input "True" at bounding box center [895, 545] width 14 height 13
radio input "true"
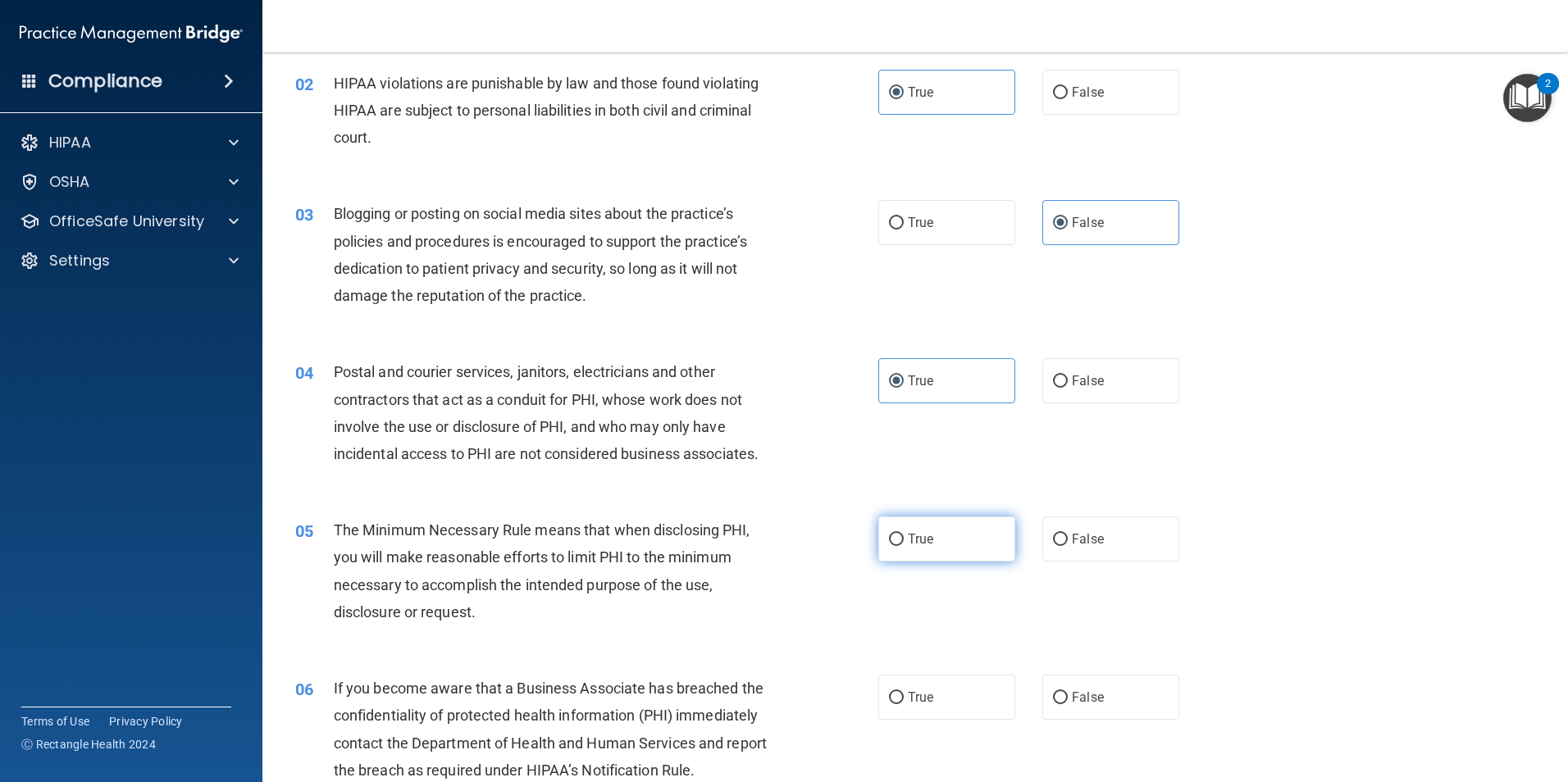
click at [944, 526] on label "True" at bounding box center [947, 538] width 137 height 45
click at [904, 534] on input "True" at bounding box center [895, 540] width 14 height 13
radio input "true"
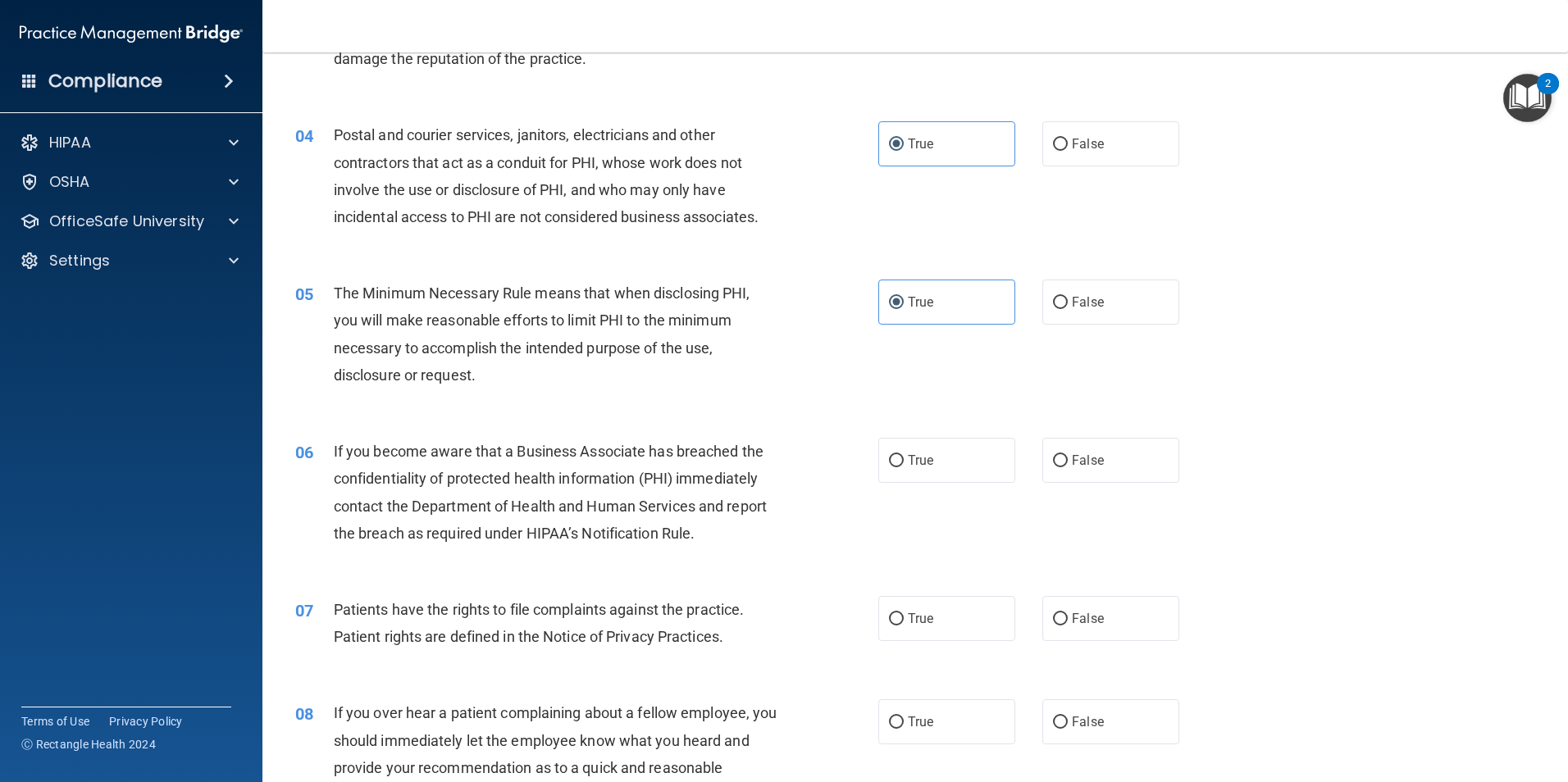
scroll to position [410, 0]
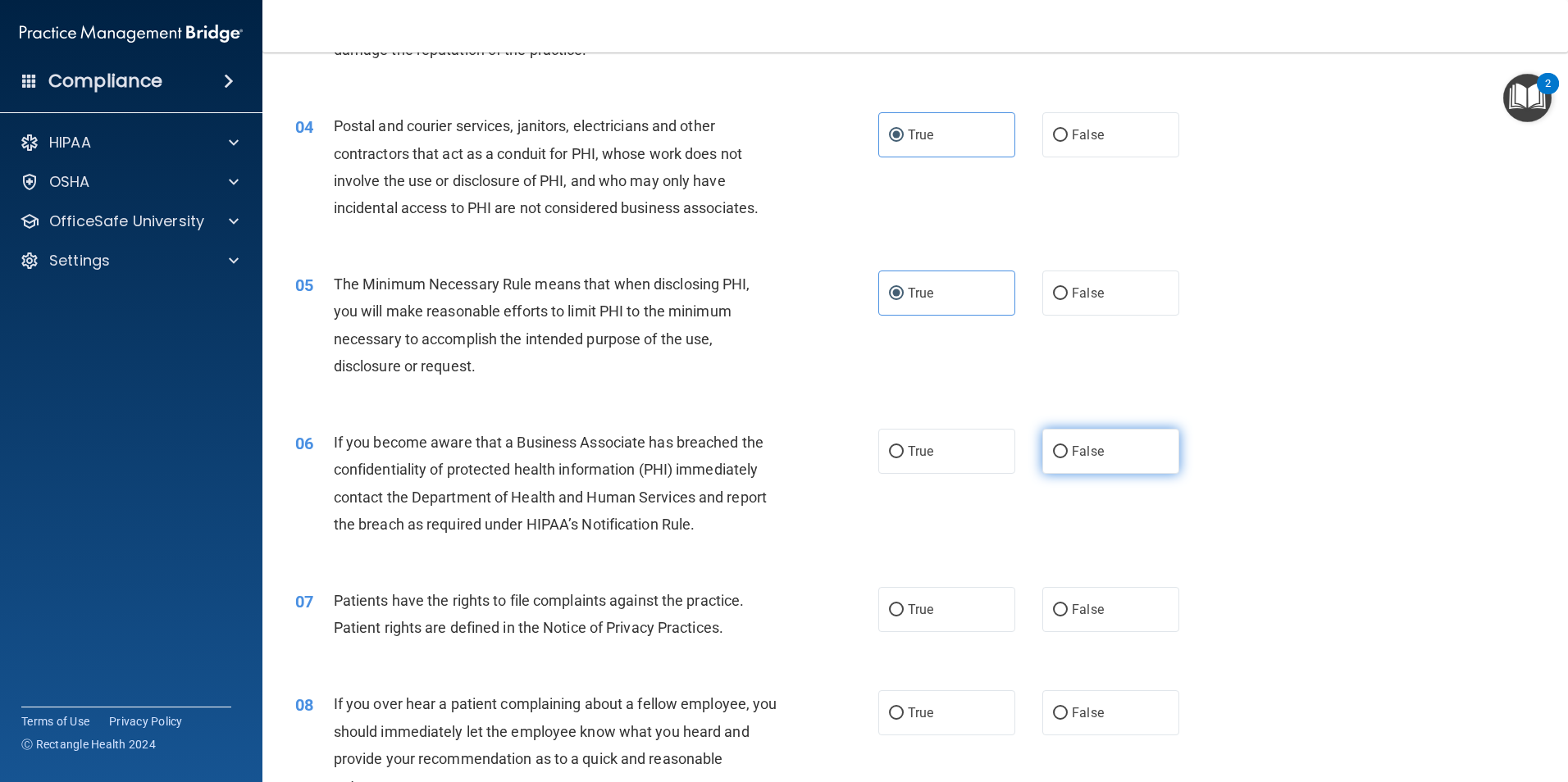
click at [1112, 453] on label "False" at bounding box center [1111, 450] width 137 height 45
click at [1068, 453] on input "False" at bounding box center [1060, 452] width 14 height 13
radio input "true"
click at [916, 611] on span "True" at bounding box center [921, 609] width 25 height 15
click at [904, 611] on input "True" at bounding box center [895, 610] width 14 height 13
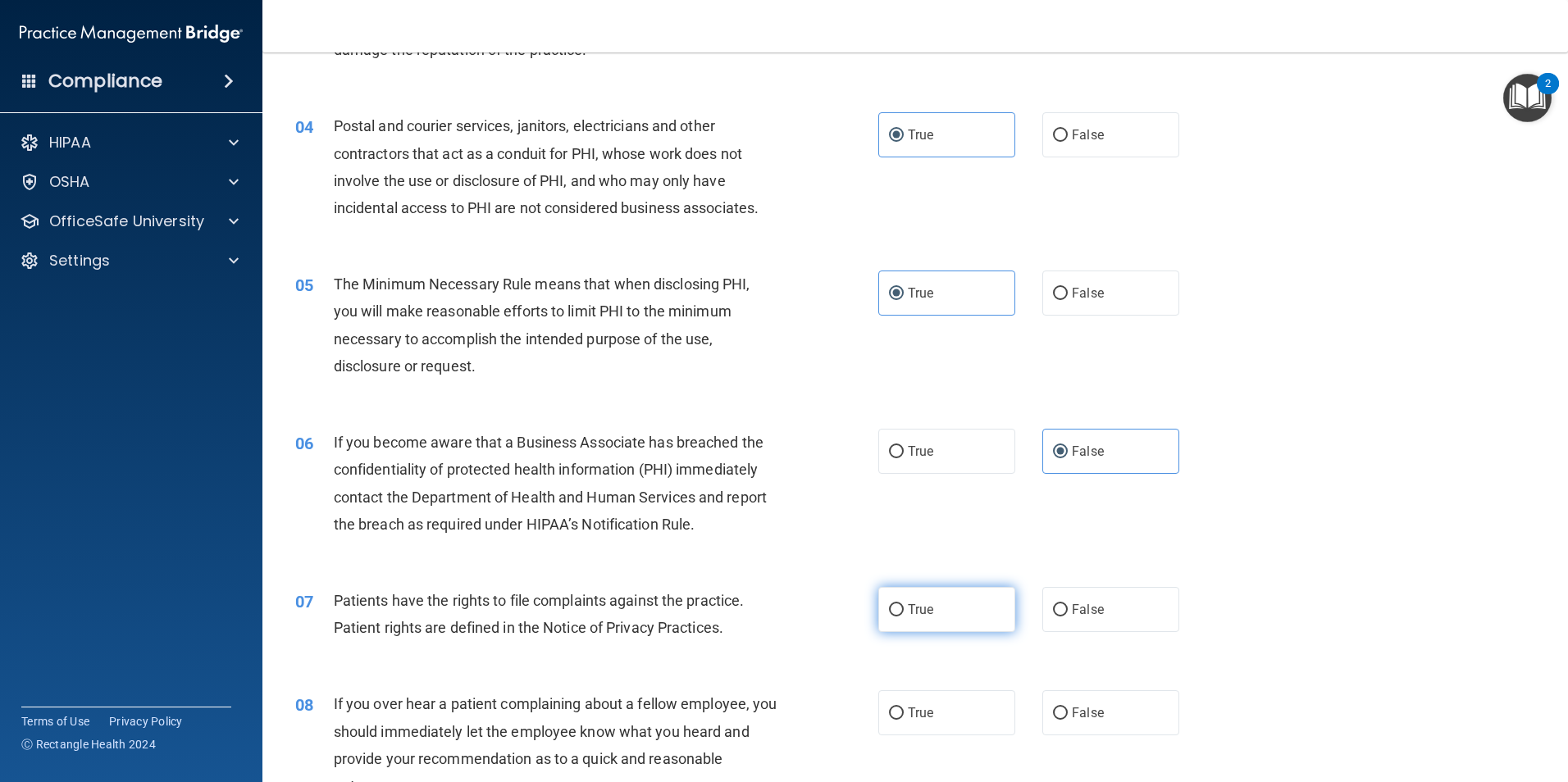
radio input "true"
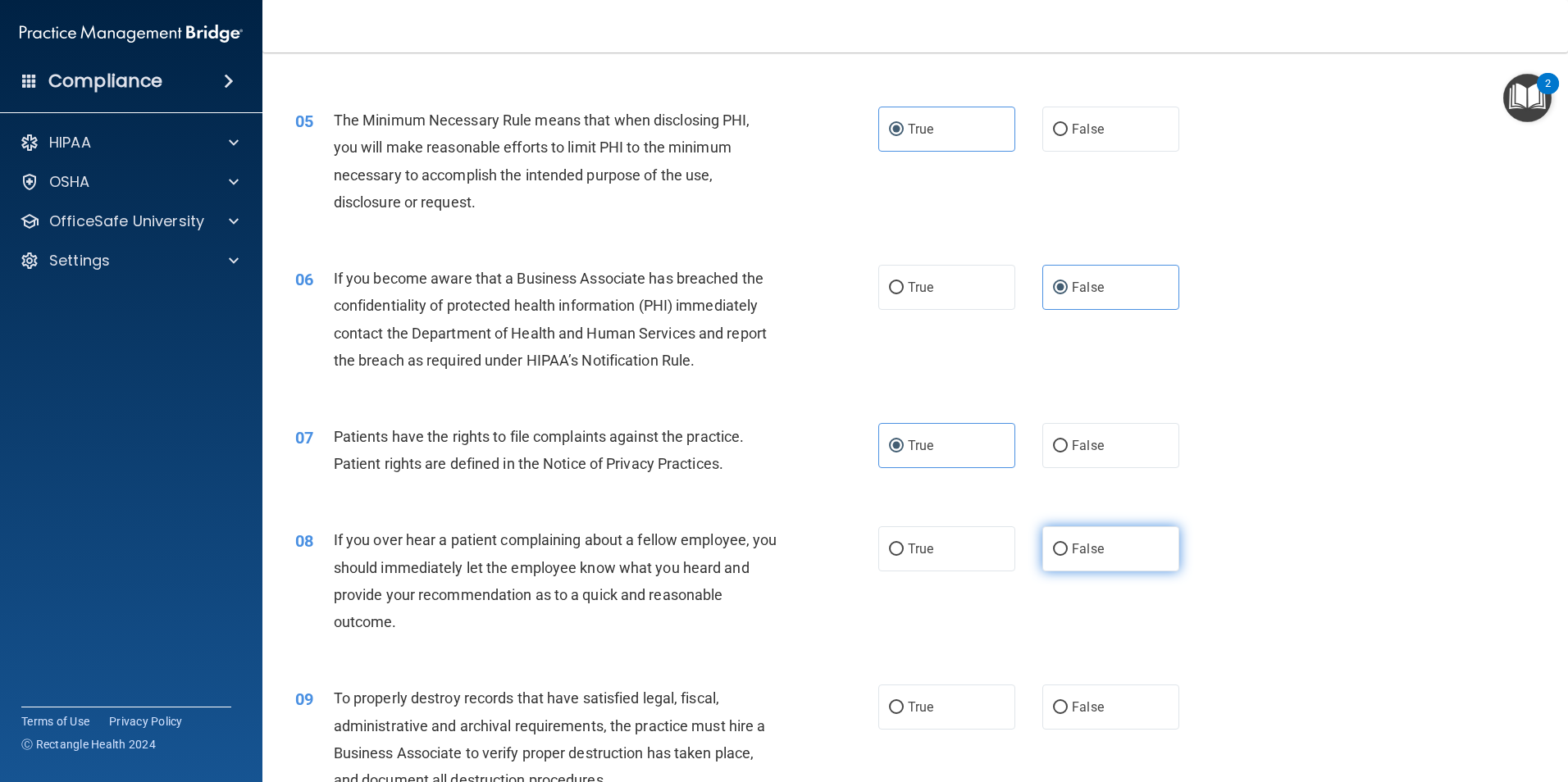
click at [1075, 535] on label "False" at bounding box center [1111, 548] width 137 height 45
click at [1068, 543] on input "False" at bounding box center [1060, 549] width 14 height 13
radio input "true"
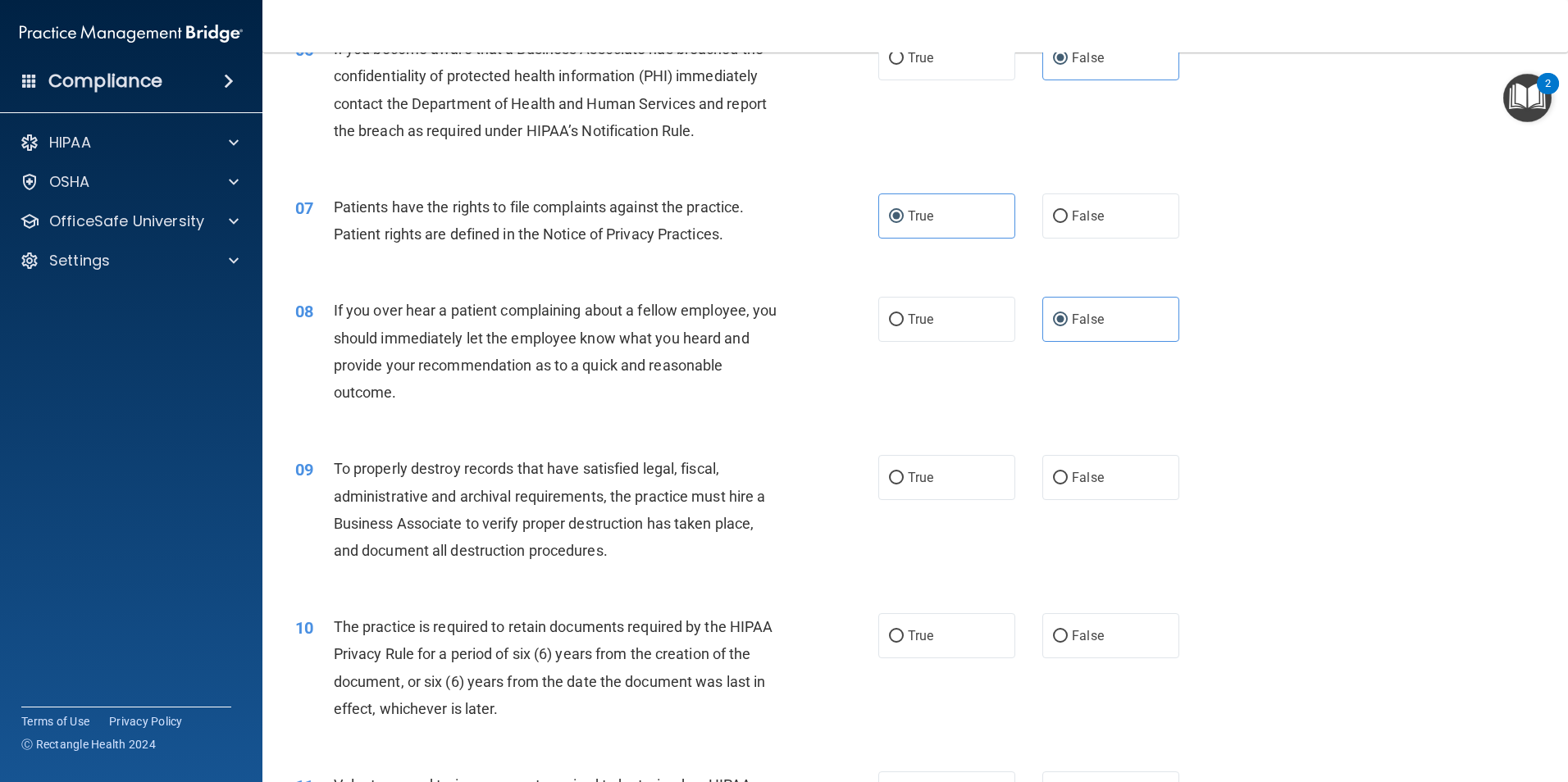
scroll to position [820, 0]
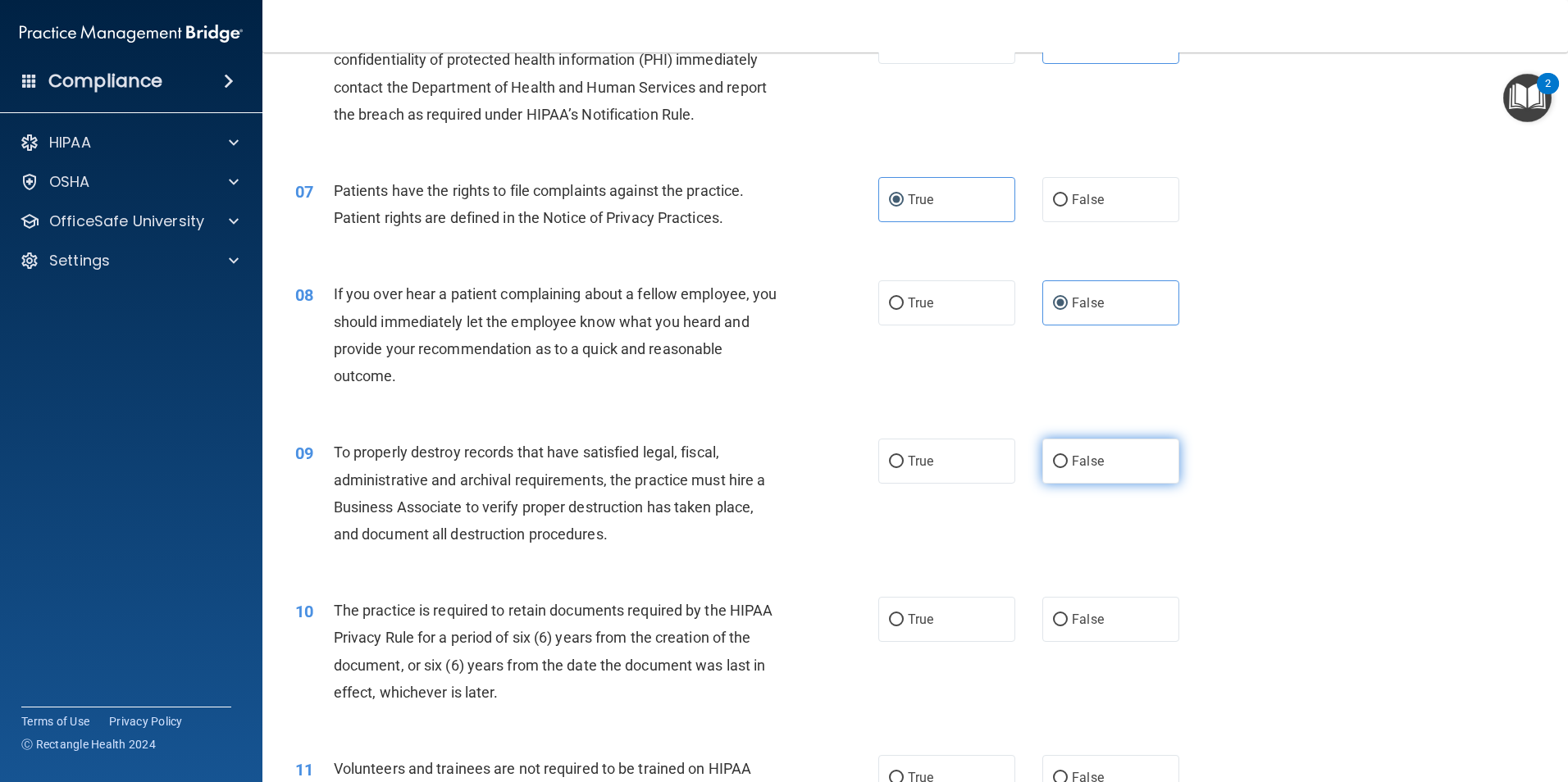
click at [1109, 467] on label "False" at bounding box center [1111, 461] width 137 height 45
click at [1068, 467] on input "False" at bounding box center [1060, 461] width 14 height 13
radio input "true"
click at [939, 626] on label "True" at bounding box center [947, 619] width 137 height 45
click at [904, 626] on input "True" at bounding box center [895, 620] width 14 height 13
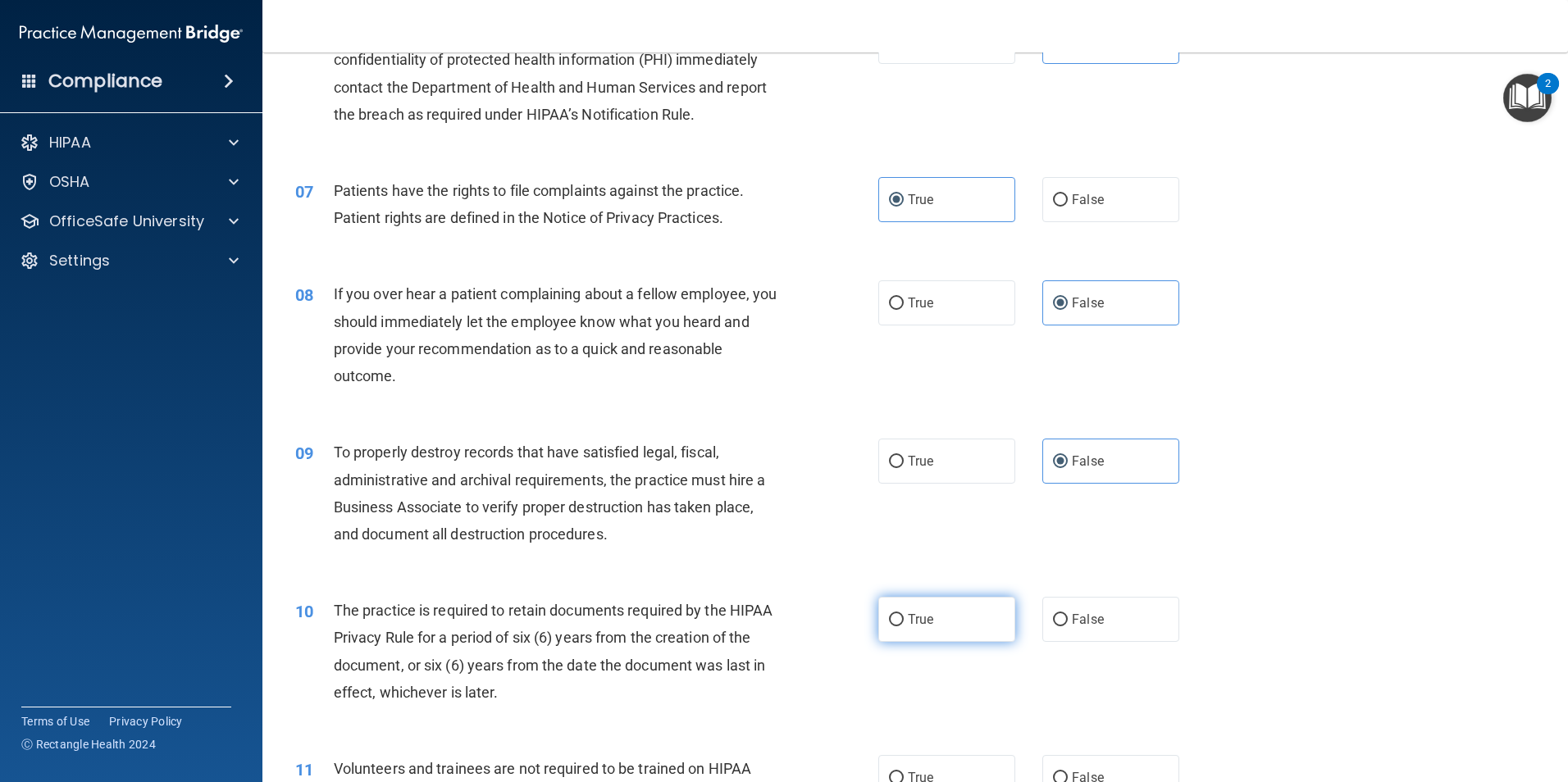
radio input "true"
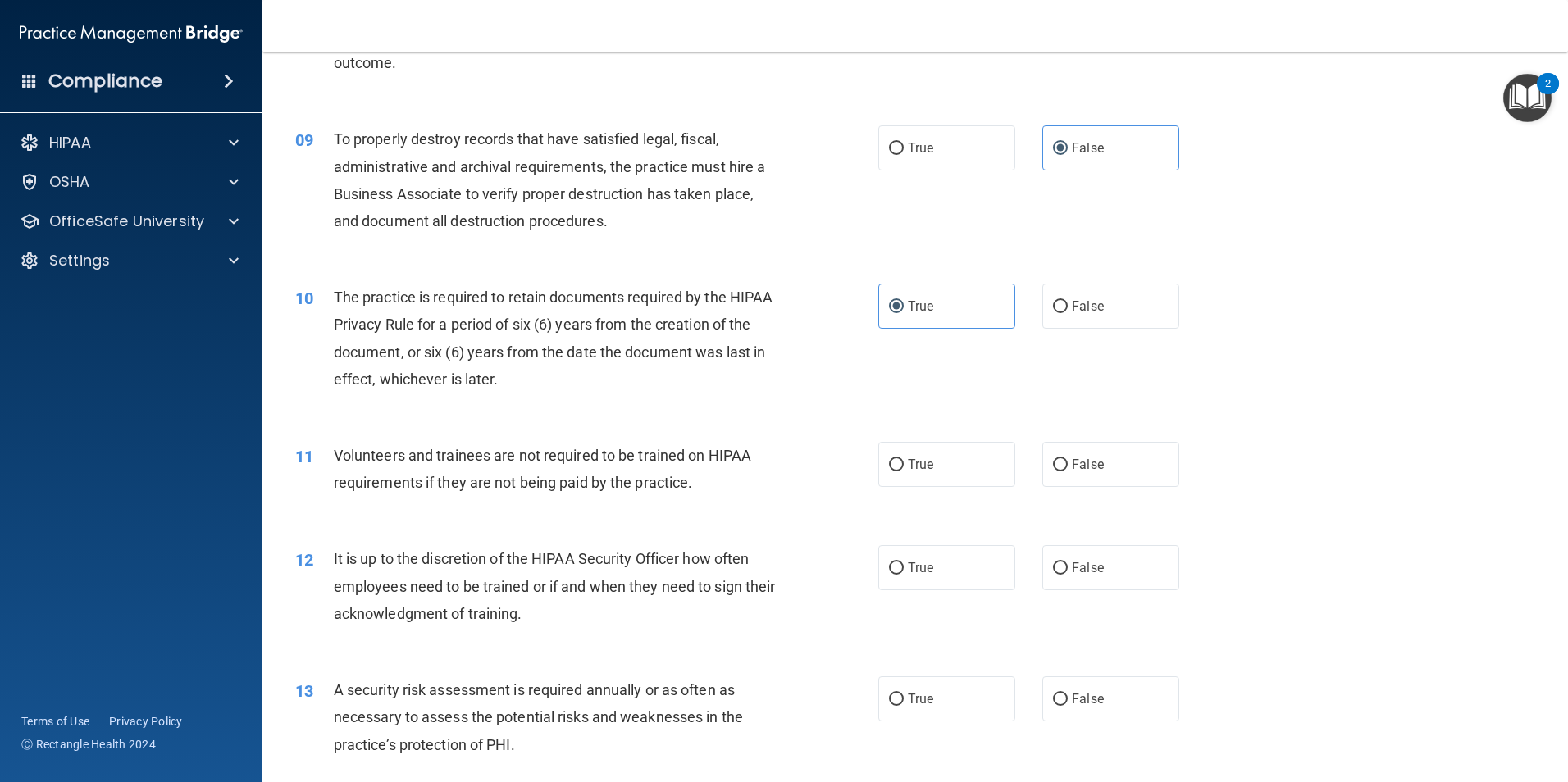
scroll to position [1148, 0]
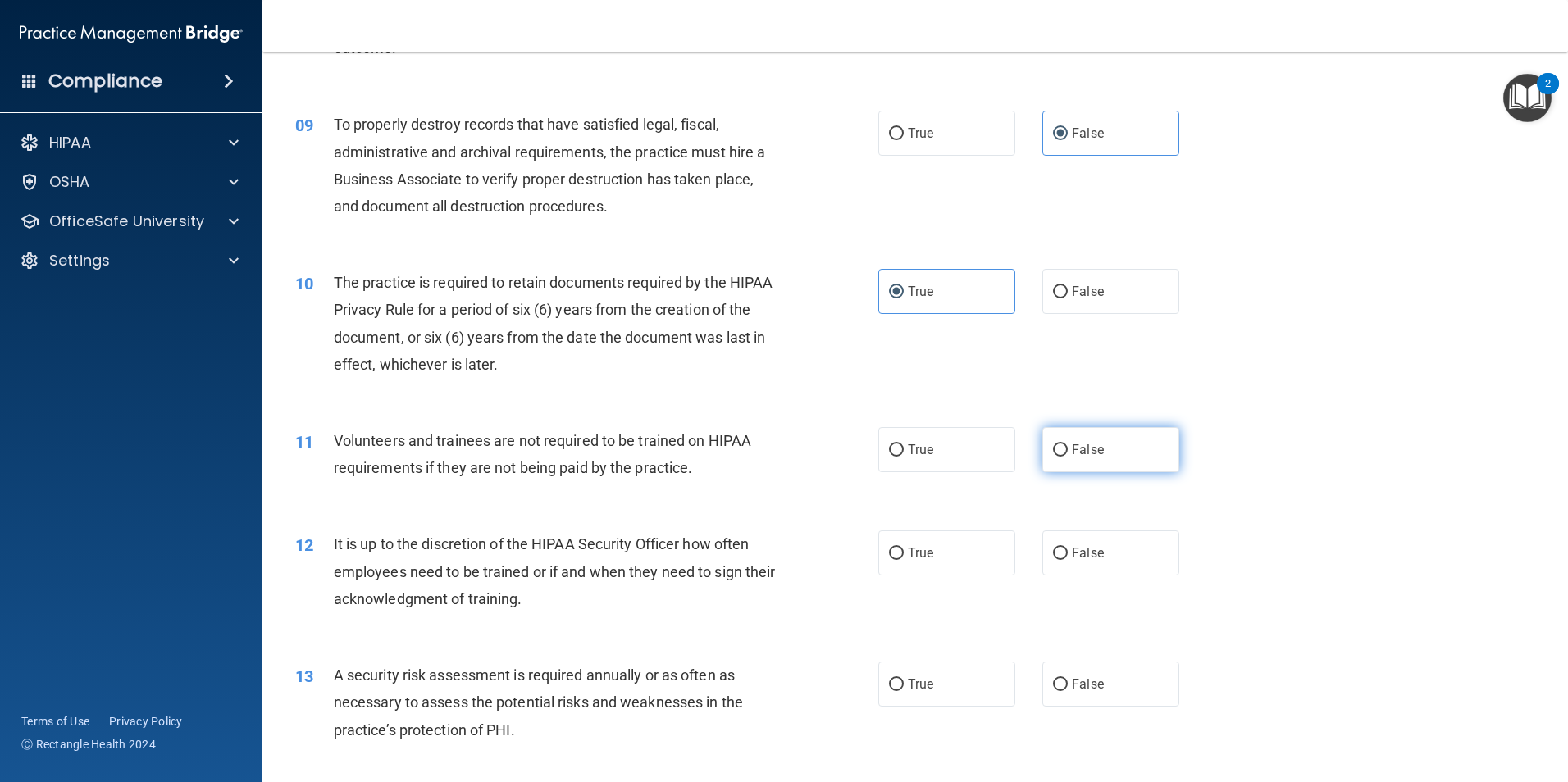
click at [1117, 435] on label "False" at bounding box center [1111, 449] width 137 height 45
click at [1068, 445] on input "False" at bounding box center [1060, 450] width 14 height 13
radio input "true"
click at [1105, 558] on label "False" at bounding box center [1111, 553] width 137 height 45
click at [1068, 558] on input "False" at bounding box center [1060, 553] width 14 height 13
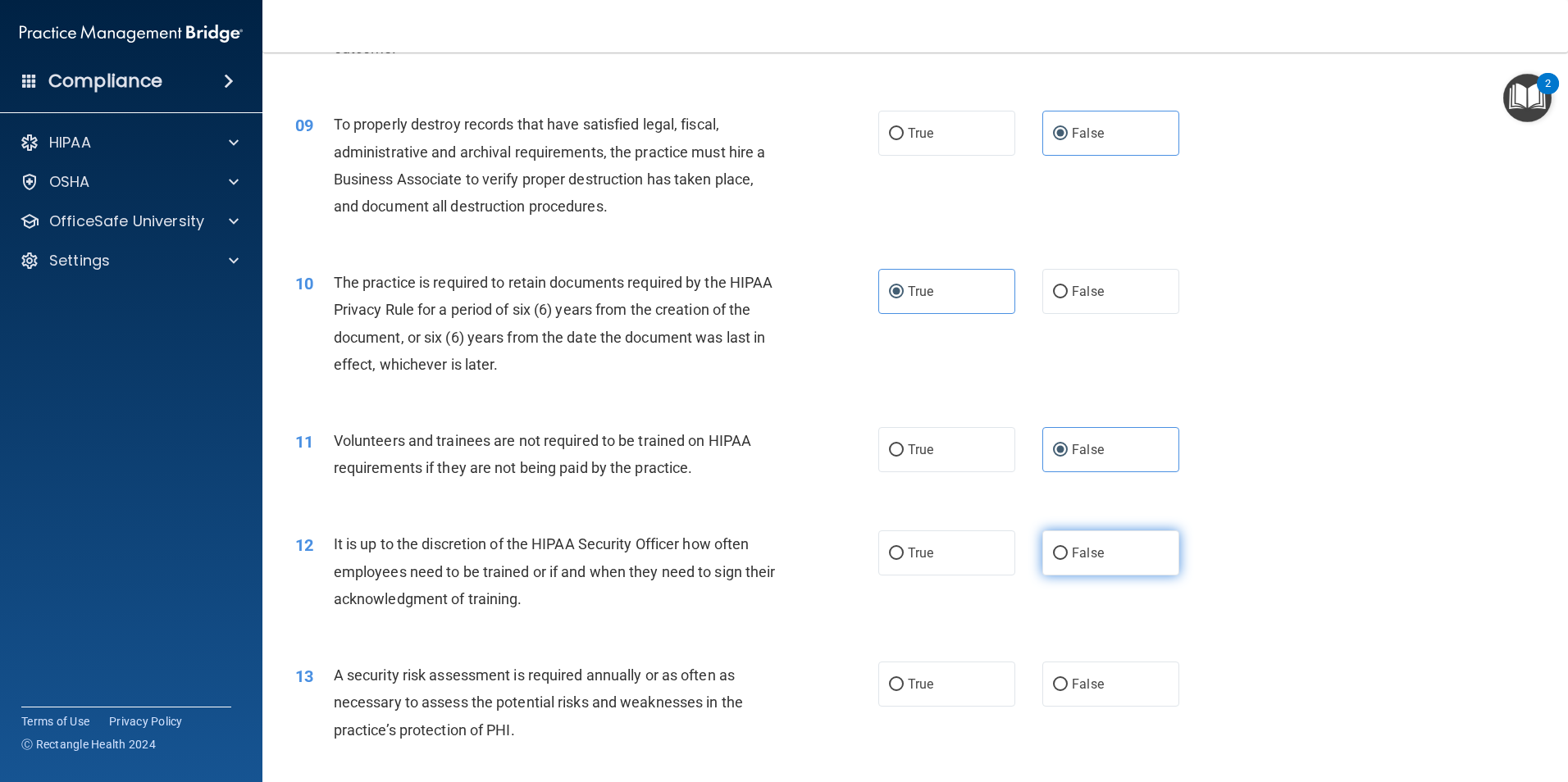
radio input "true"
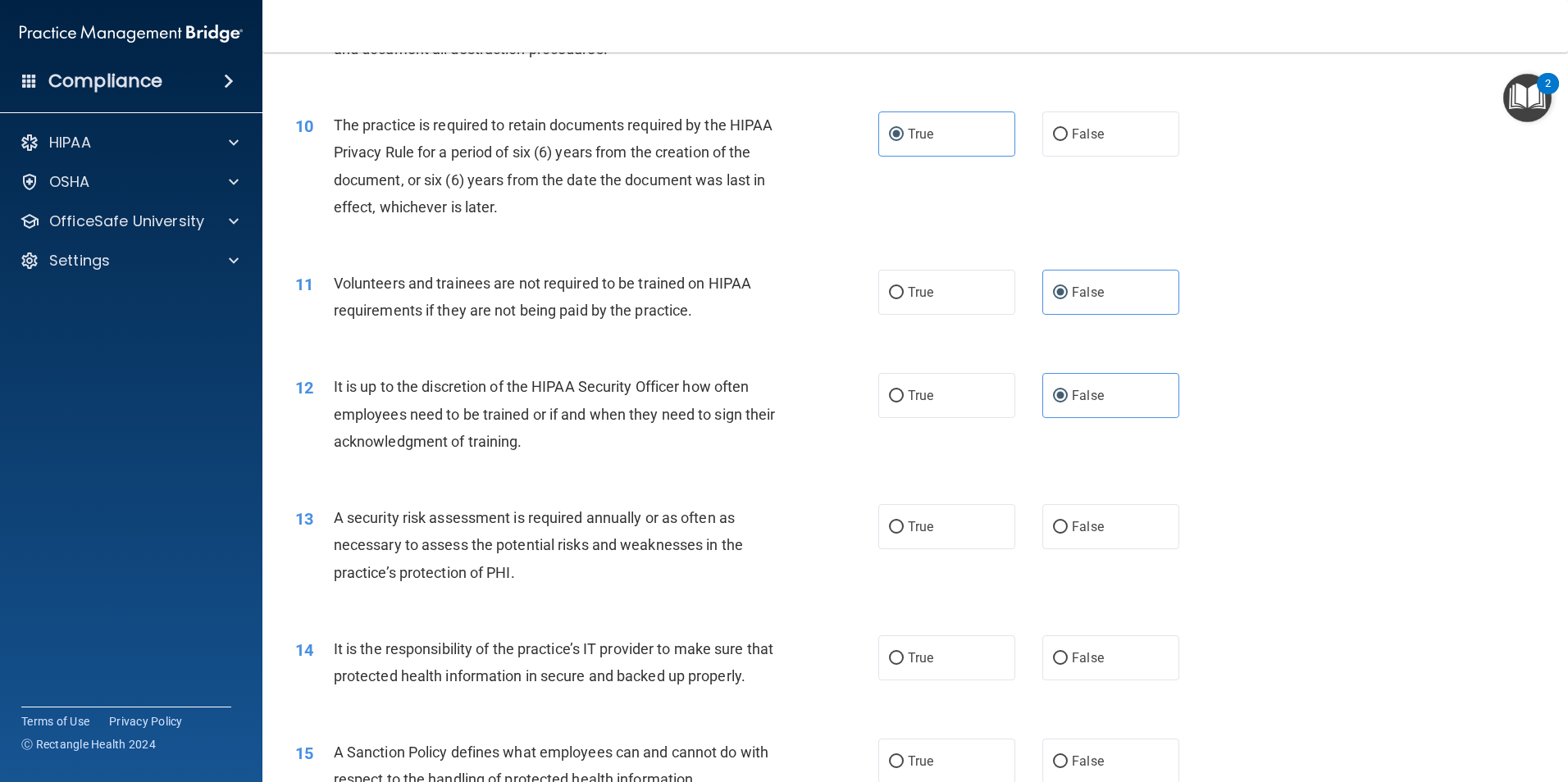
scroll to position [1312, 0]
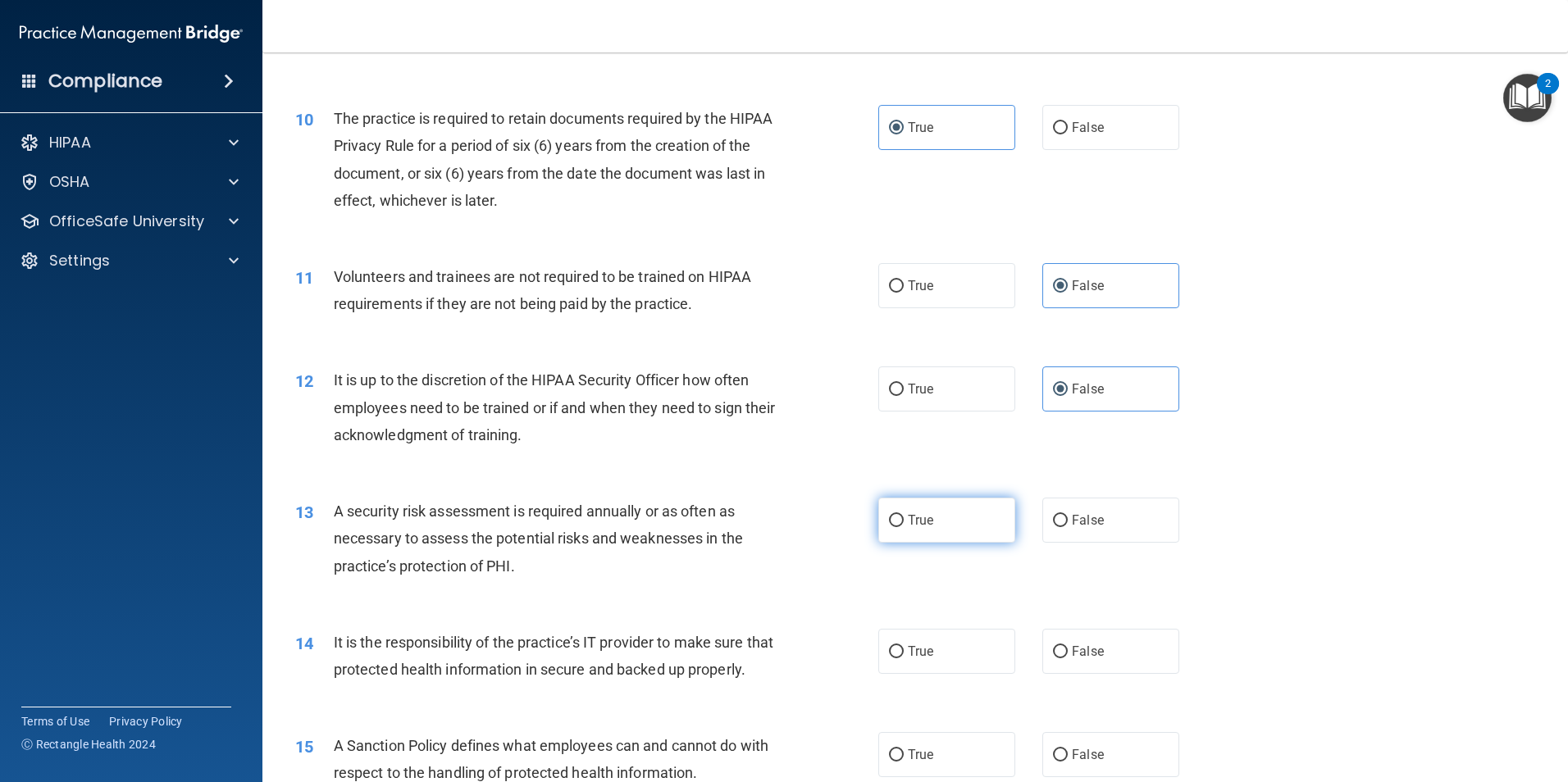
click at [917, 531] on label "True" at bounding box center [947, 520] width 137 height 45
click at [904, 527] on input "True" at bounding box center [895, 520] width 14 height 13
radio input "true"
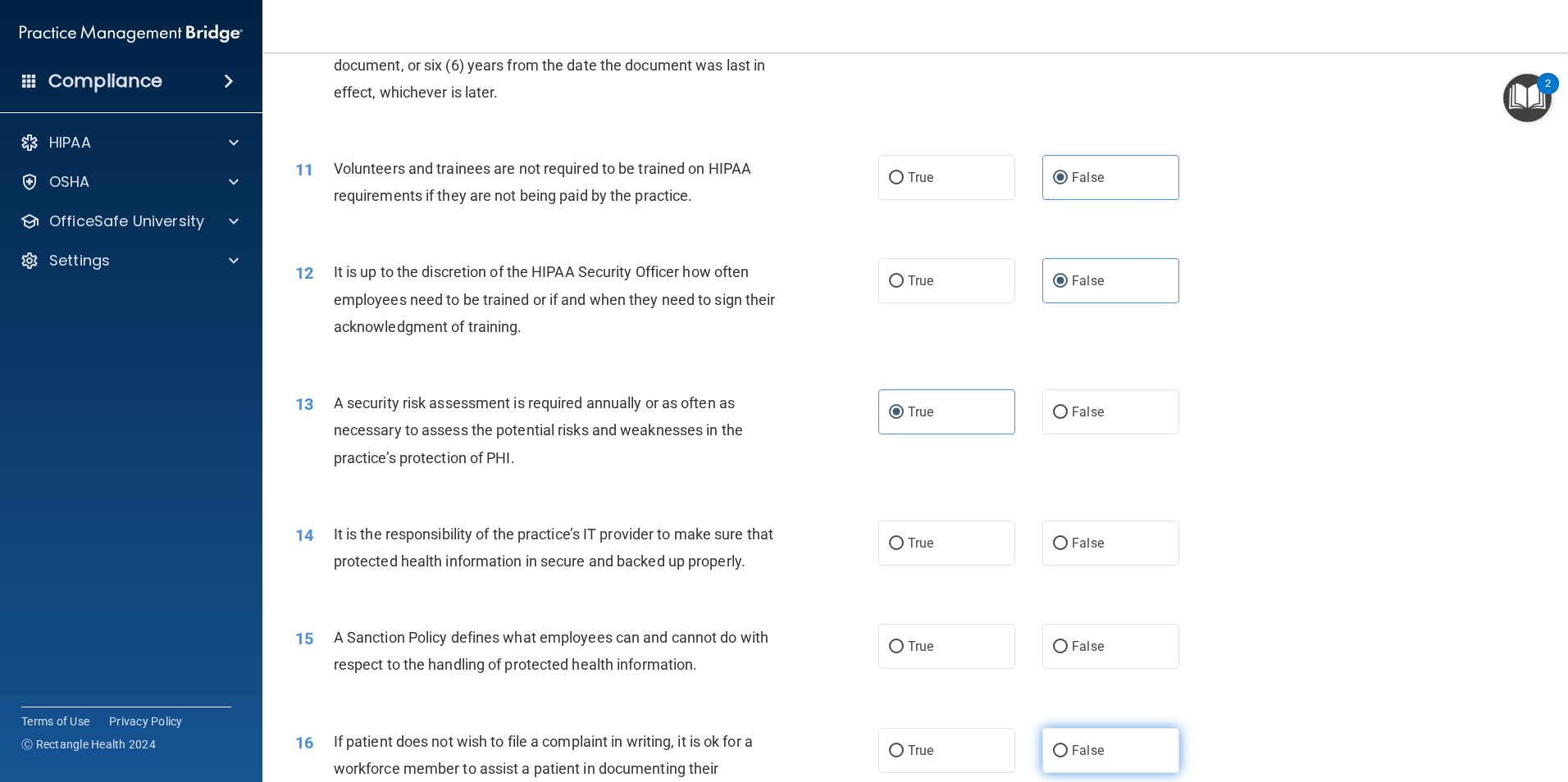
scroll to position [1640, 0]
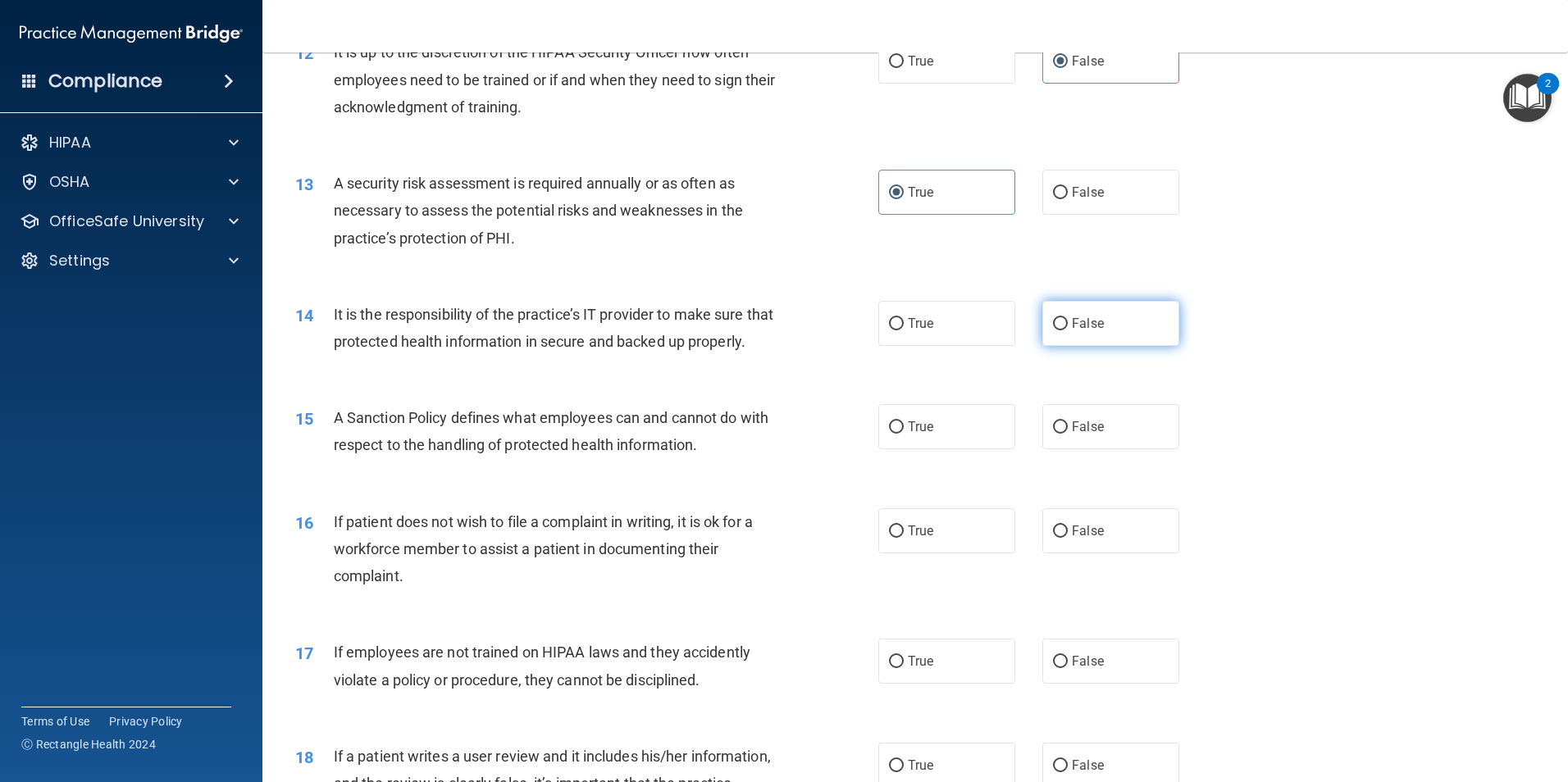
click at [1090, 325] on span "False" at bounding box center [1088, 323] width 32 height 15
click at [1068, 325] on input "False" at bounding box center [1060, 324] width 14 height 13
radio input "true"
click at [1122, 450] on label "False" at bounding box center [1111, 426] width 137 height 45
click at [1068, 434] on input "False" at bounding box center [1060, 428] width 14 height 13
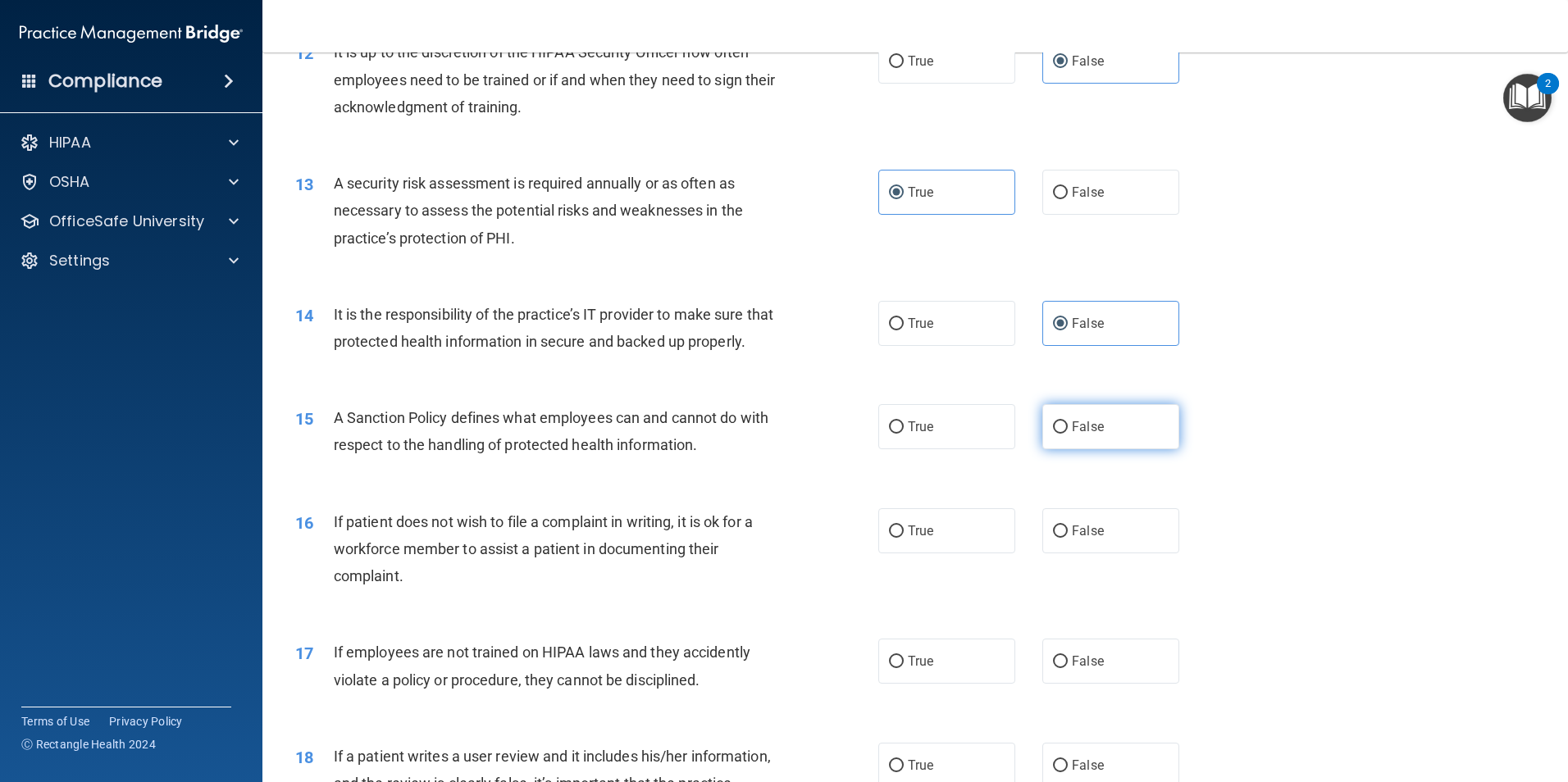
radio input "true"
click at [949, 553] on label "True" at bounding box center [947, 531] width 137 height 45
click at [904, 538] on input "True" at bounding box center [895, 531] width 14 height 13
radio input "true"
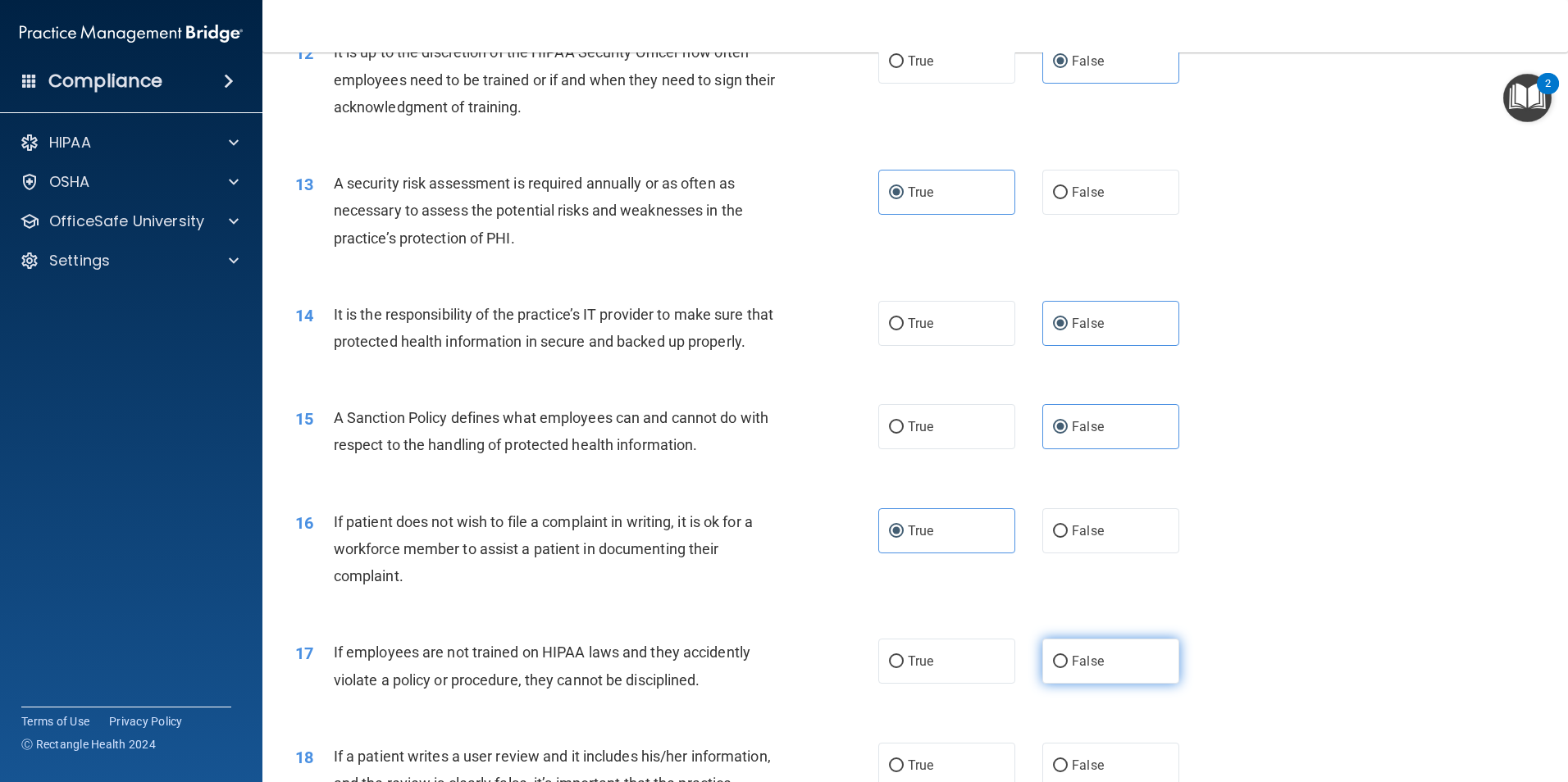
drag, startPoint x: 1092, startPoint y: 686, endPoint x: 1100, endPoint y: 678, distance: 11.3
click at [1093, 669] on span "False" at bounding box center [1088, 661] width 32 height 15
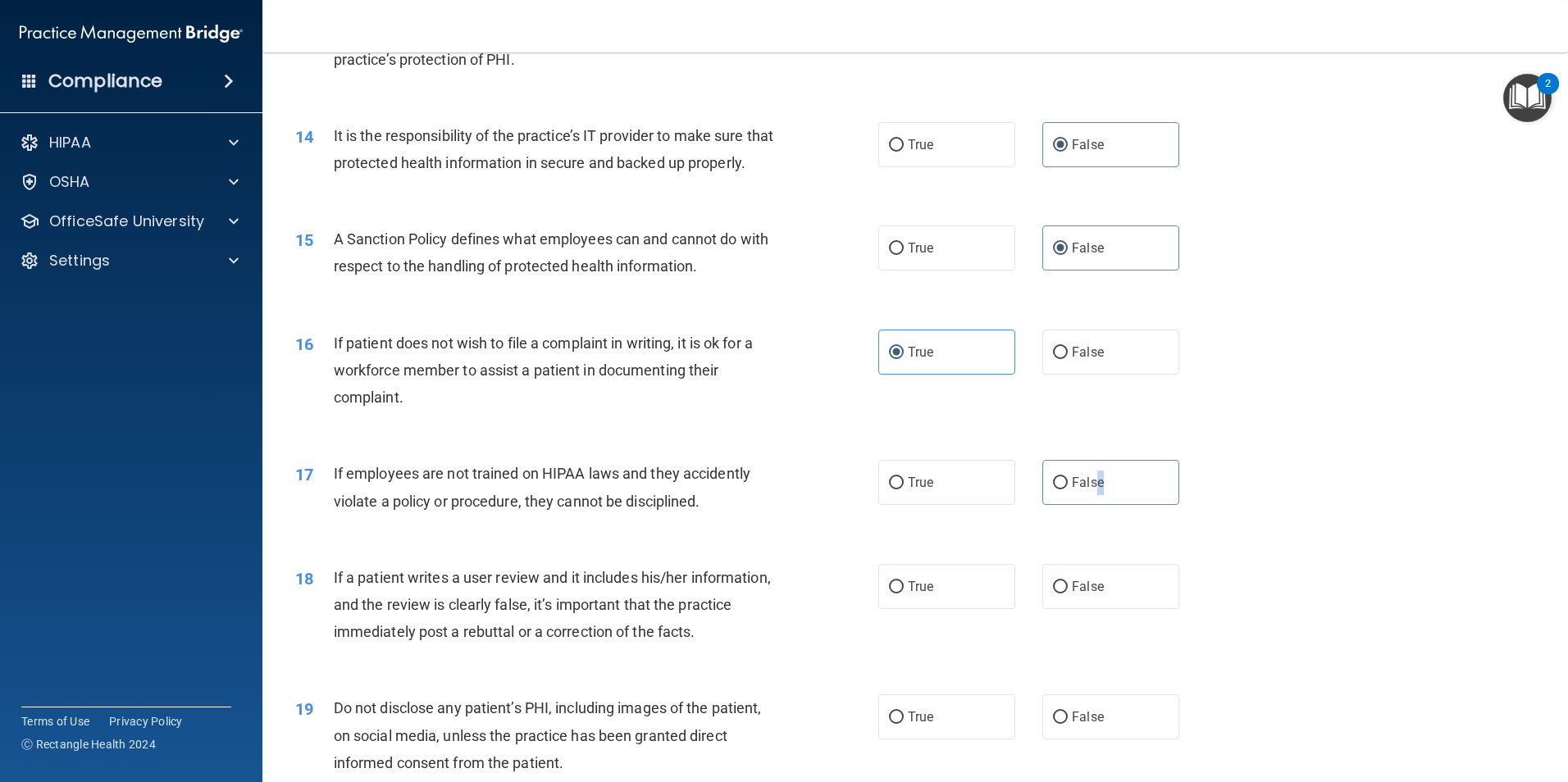
scroll to position [1885, 0]
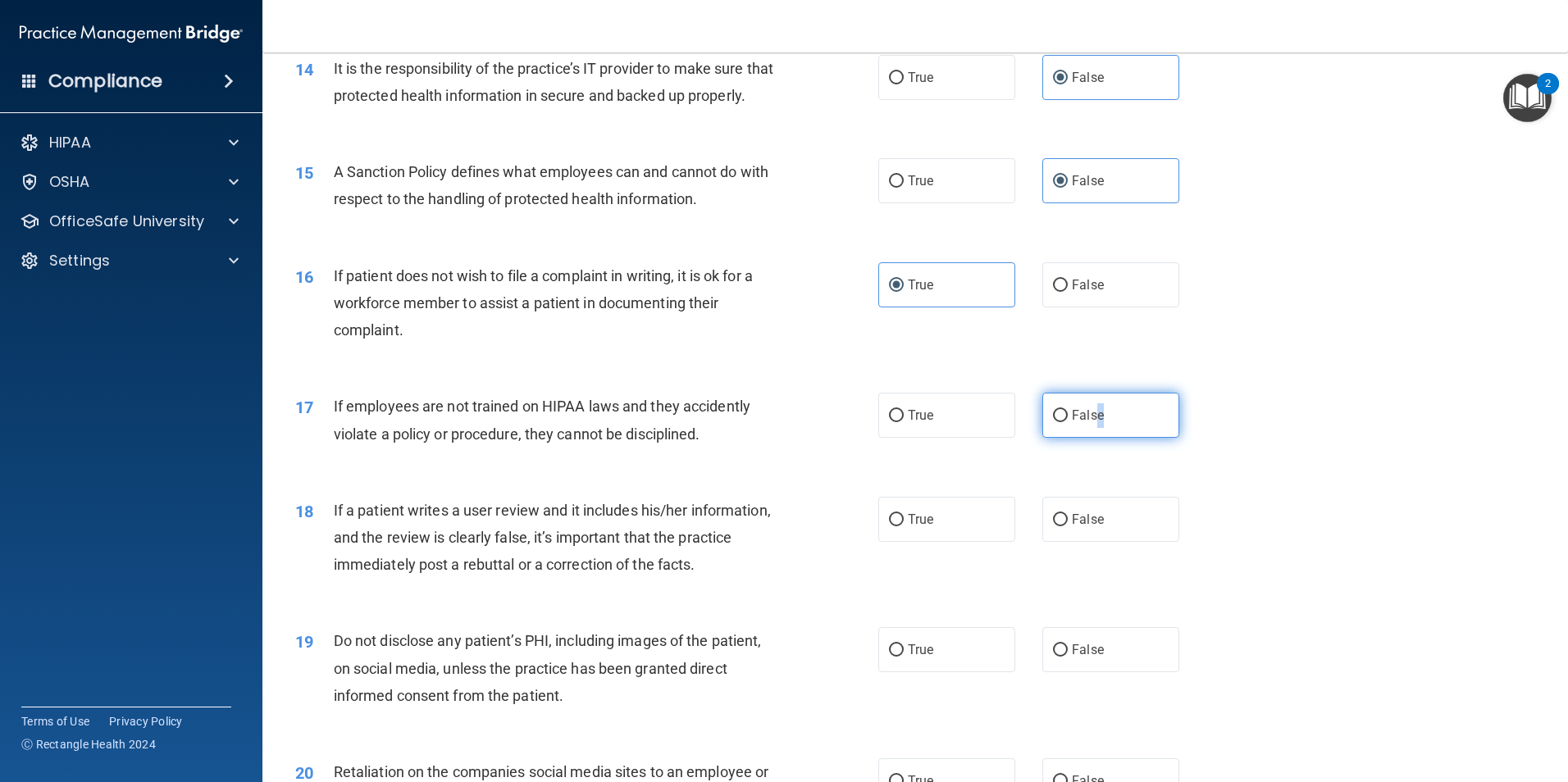
click at [1122, 438] on label "False" at bounding box center [1111, 415] width 137 height 45
click at [1068, 422] on input "False" at bounding box center [1060, 416] width 14 height 13
radio input "true"
click at [1117, 542] on label "False" at bounding box center [1111, 519] width 137 height 45
click at [1068, 526] on input "False" at bounding box center [1060, 520] width 14 height 13
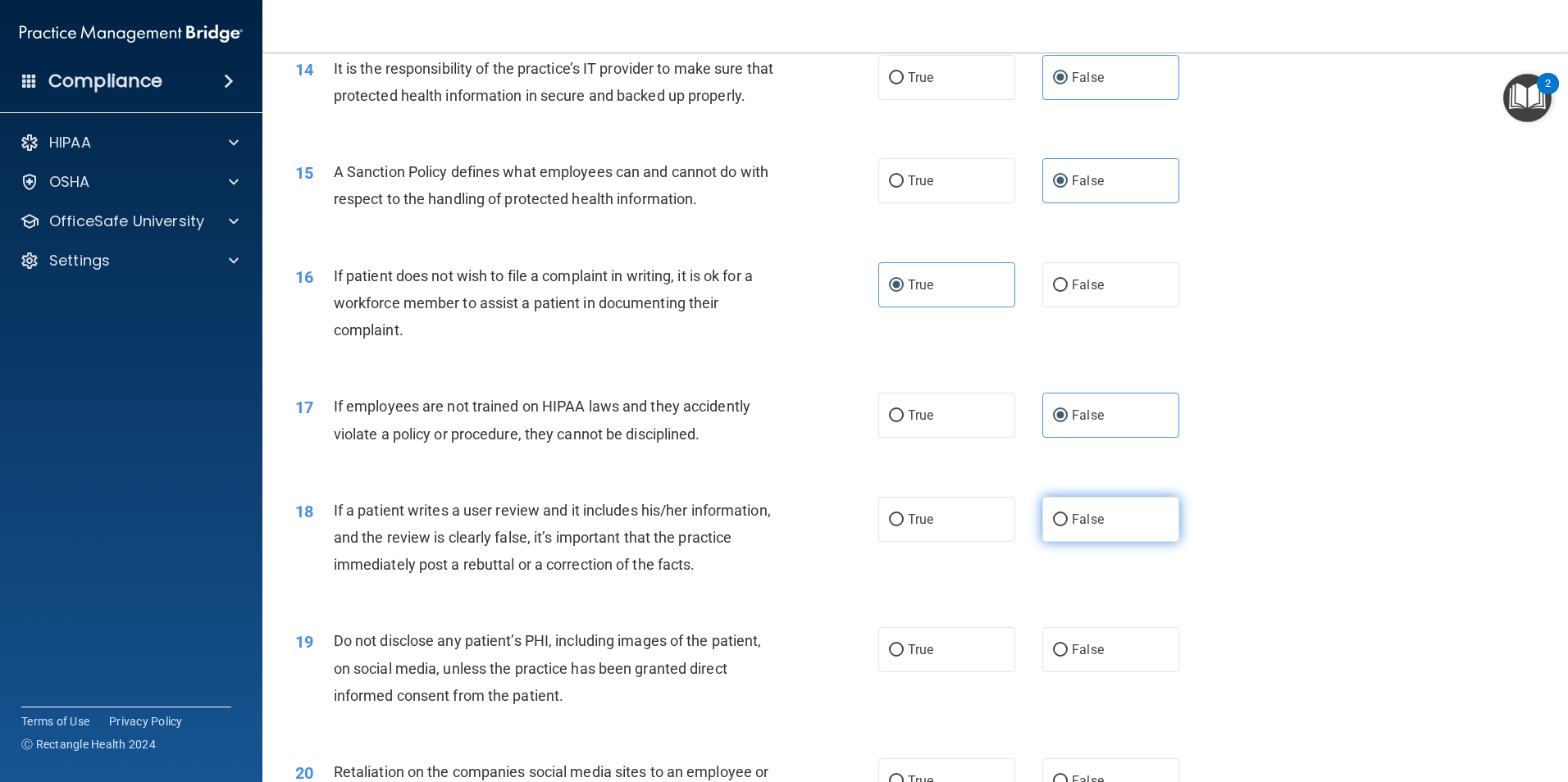
radio input "true"
